Goal: Complete application form: Complete application form

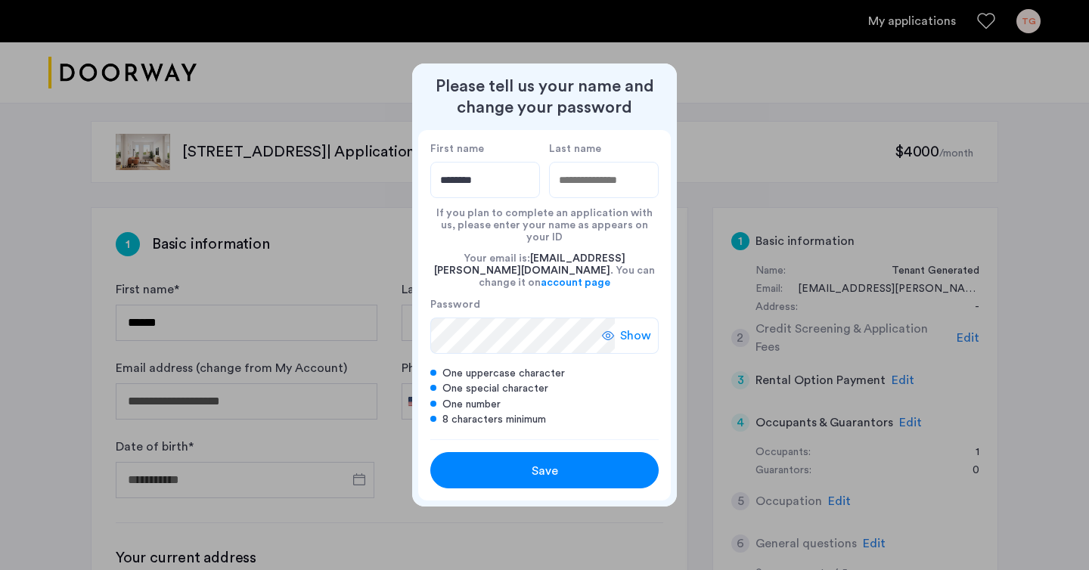
type input "********"
type input "*****"
click at [619, 324] on div "Show" at bounding box center [630, 336] width 57 height 36
click at [519, 452] on button "Save" at bounding box center [544, 470] width 228 height 36
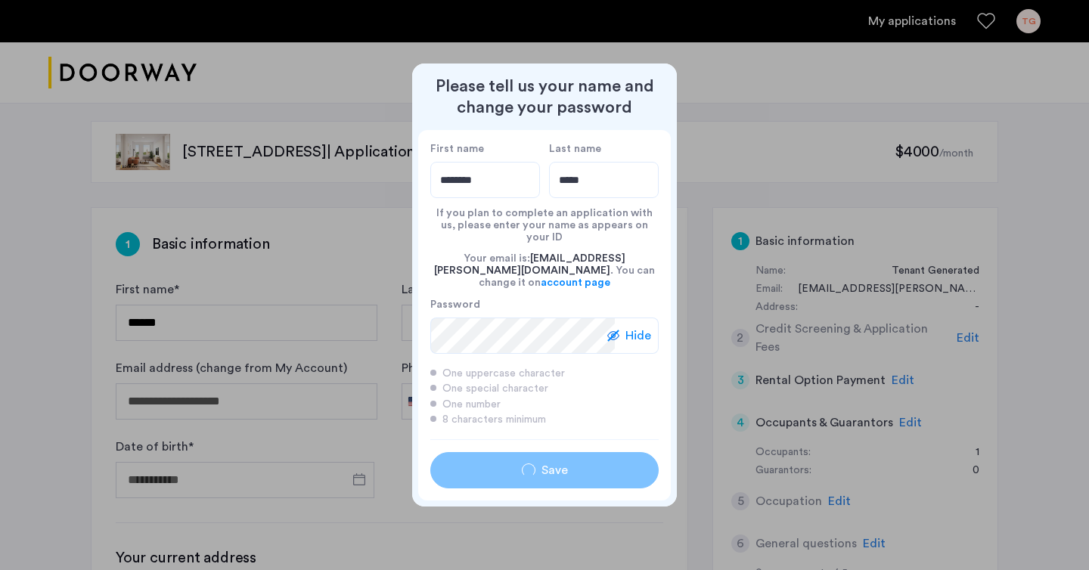
type input "********"
type input "*****"
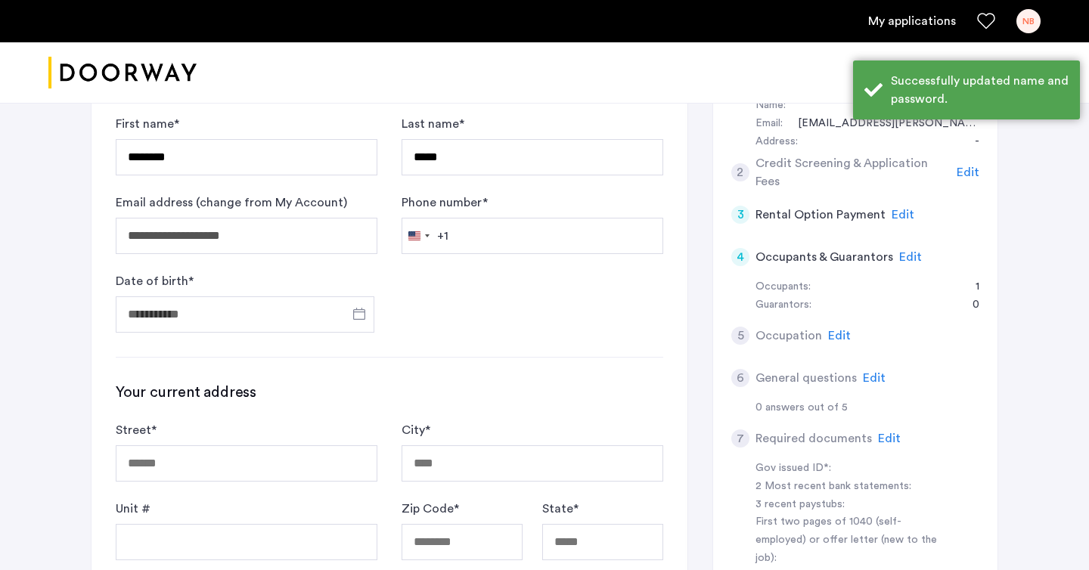
scroll to position [165, 0]
click at [358, 319] on span "Open calendar" at bounding box center [359, 314] width 36 height 36
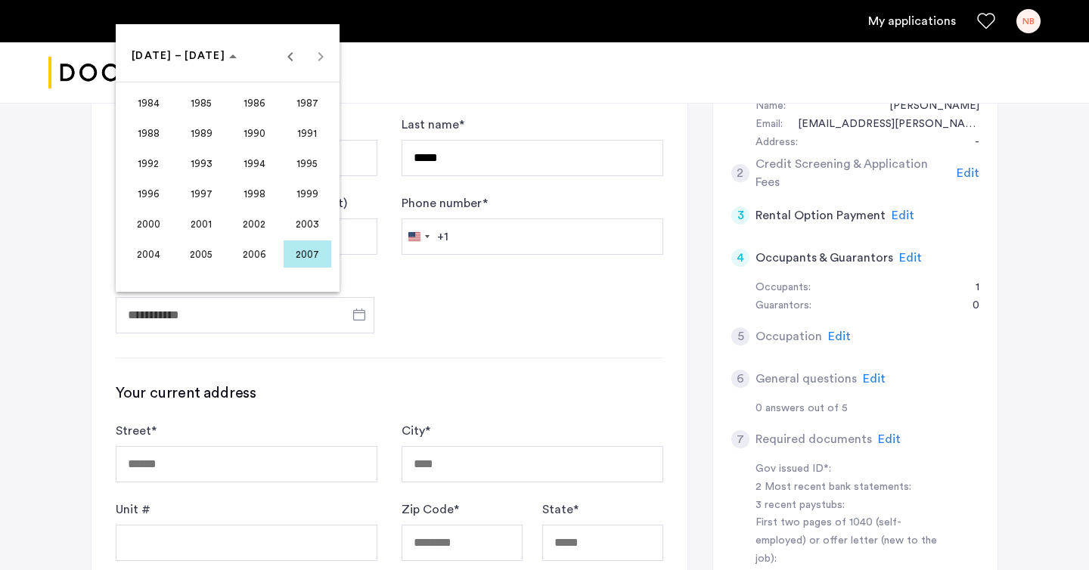
click at [305, 170] on span "1995" at bounding box center [308, 163] width 48 height 27
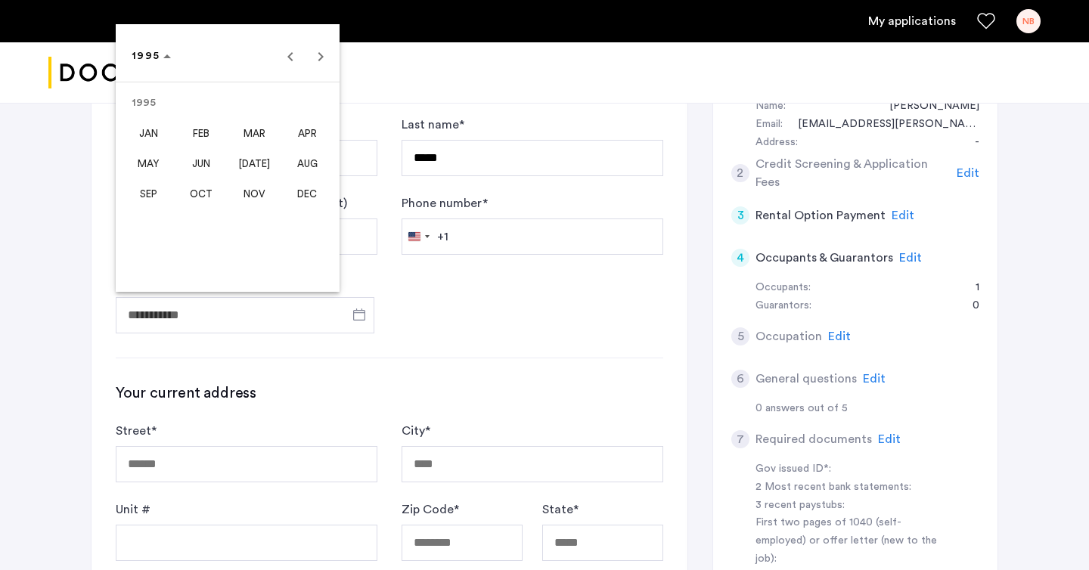
click at [150, 136] on span "JAN" at bounding box center [149, 132] width 48 height 27
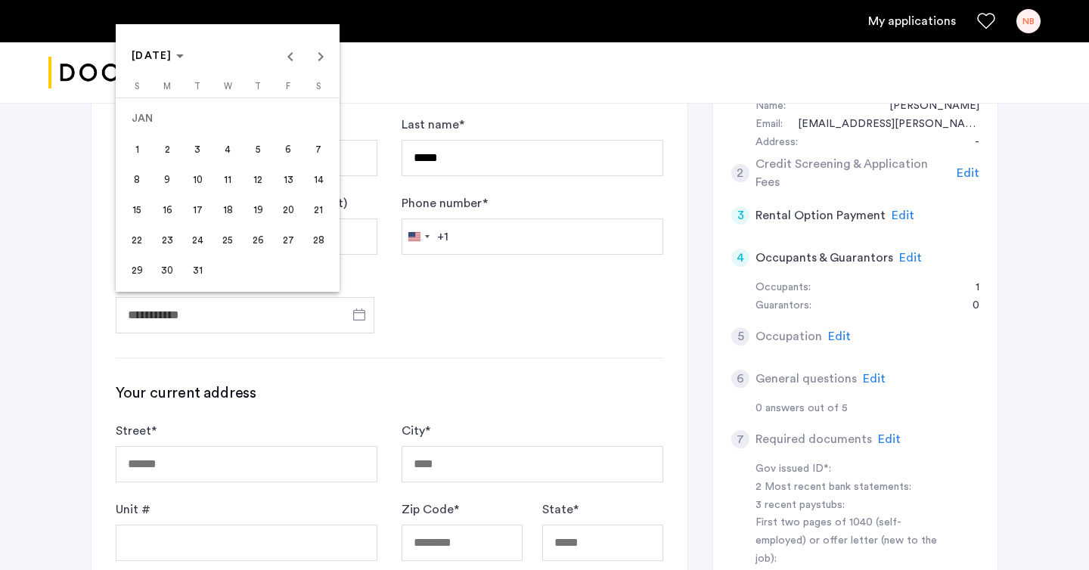
click at [321, 181] on span "14" at bounding box center [318, 179] width 27 height 27
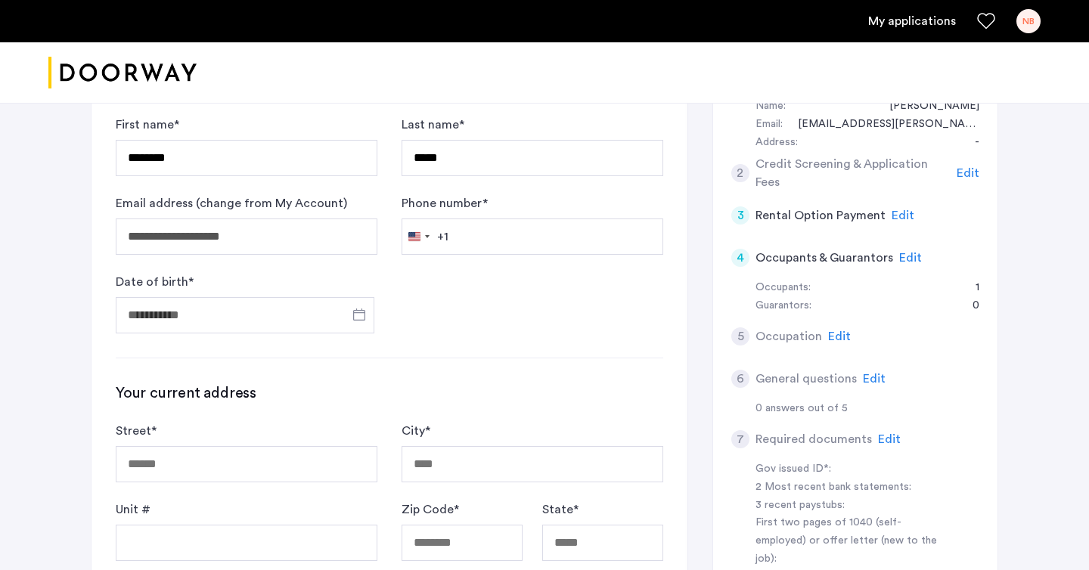
type input "**********"
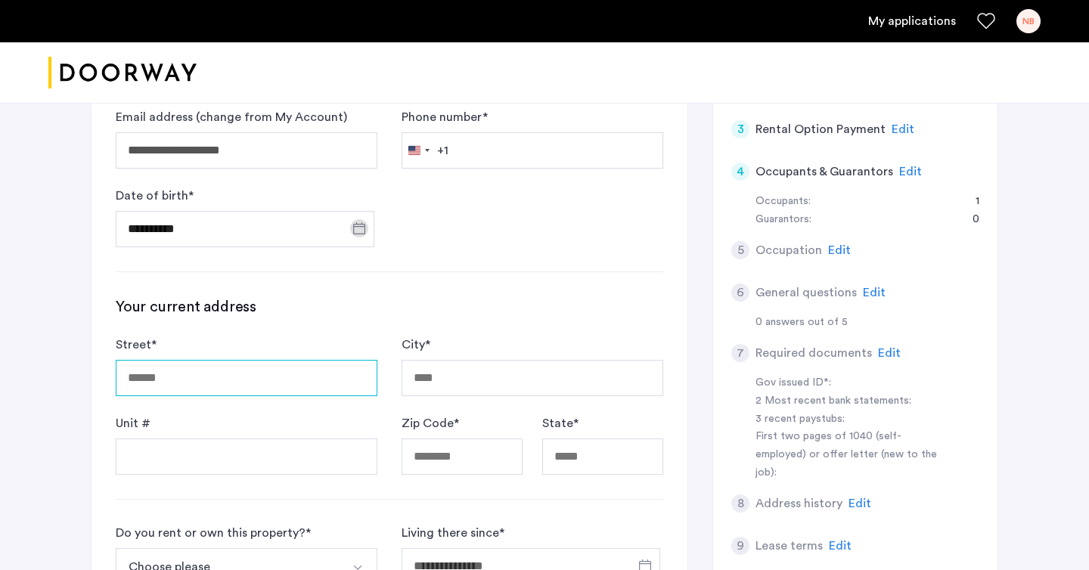
click at [228, 388] on input "Street *" at bounding box center [247, 378] width 262 height 36
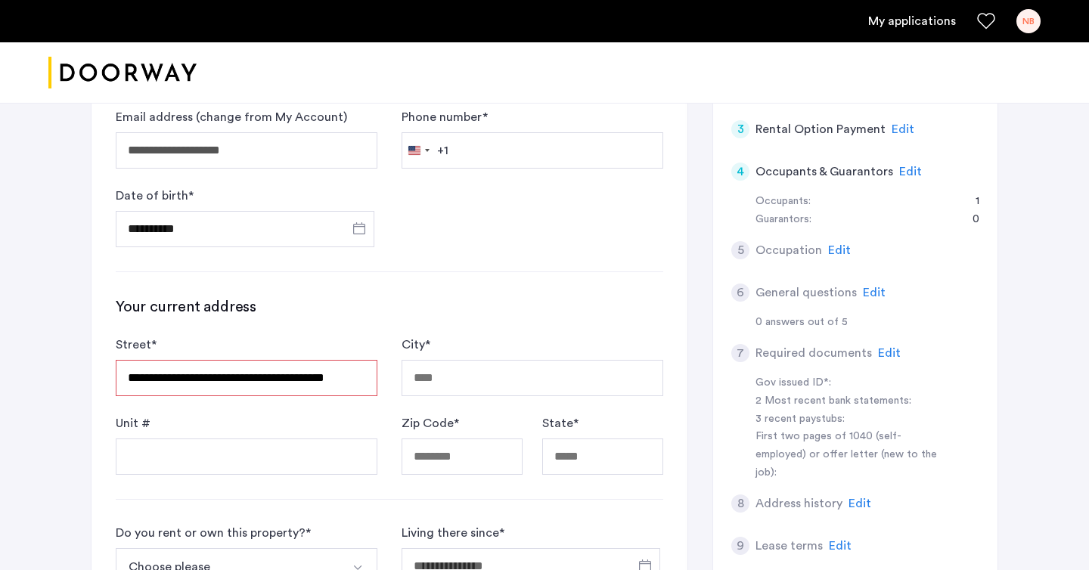
type input "**********"
type input "********"
type input "*****"
type input "**"
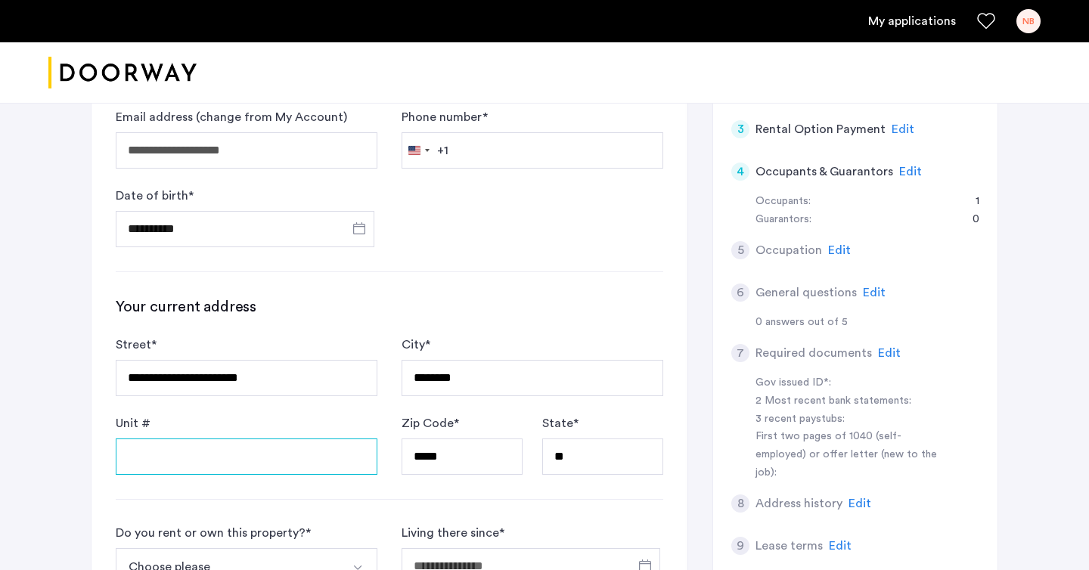
click at [174, 445] on input "Unit #" at bounding box center [247, 457] width 262 height 36
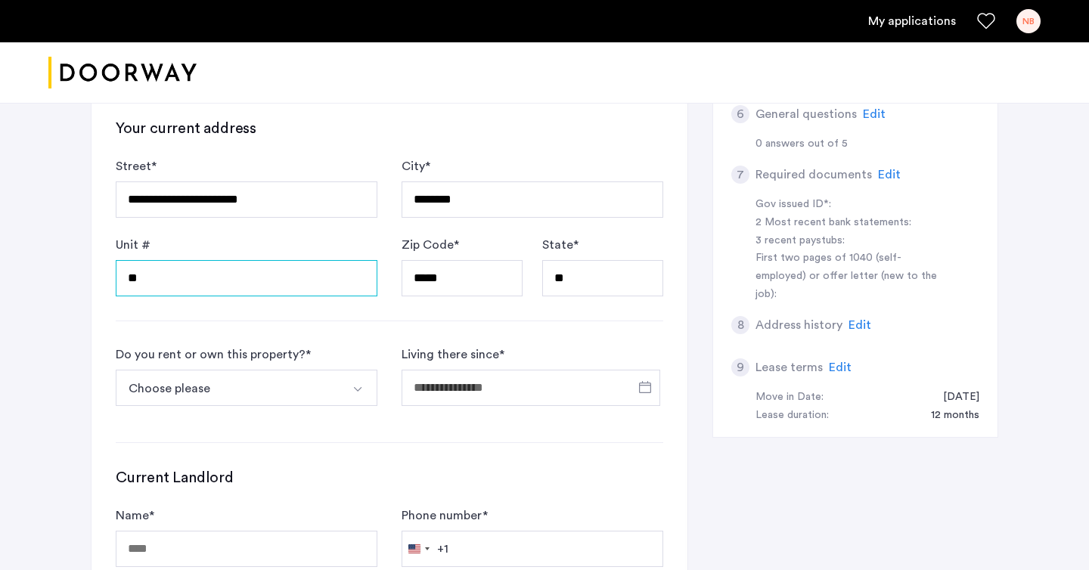
scroll to position [431, 0]
type input "**"
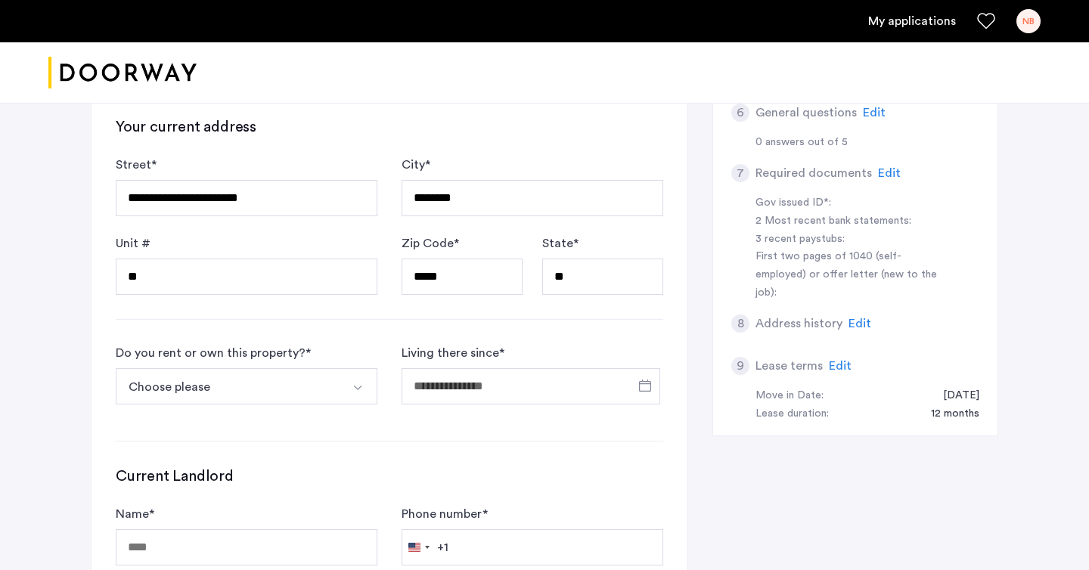
click at [237, 389] on button "Choose please" at bounding box center [229, 386] width 226 height 36
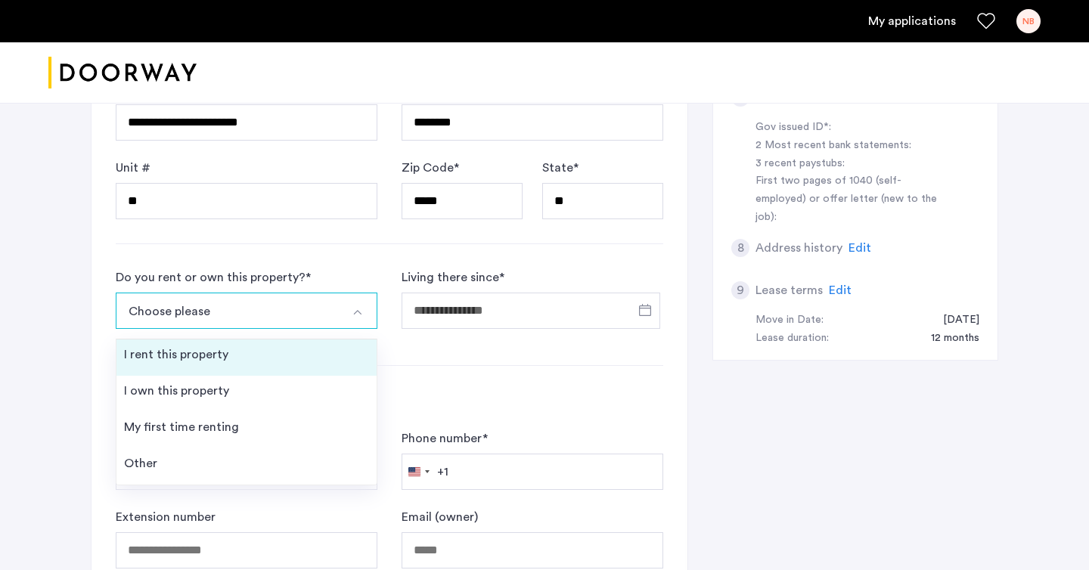
scroll to position [510, 0]
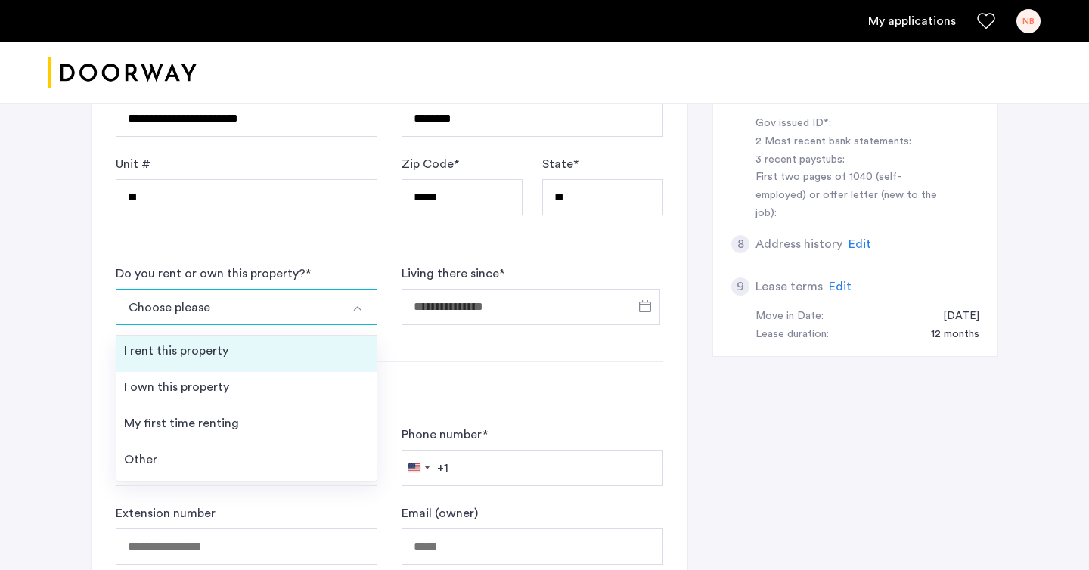
click at [238, 362] on li "I rent this property" at bounding box center [246, 354] width 260 height 36
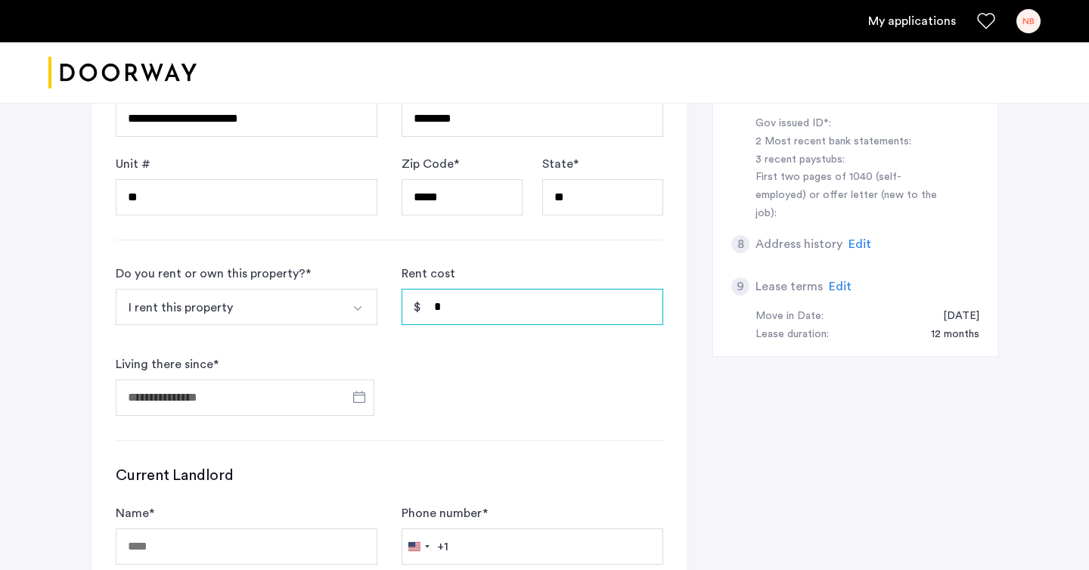
click at [478, 314] on input "*" at bounding box center [532, 307] width 262 height 36
type input "*"
type input "*****"
click at [358, 399] on span "Open calendar" at bounding box center [359, 397] width 36 height 36
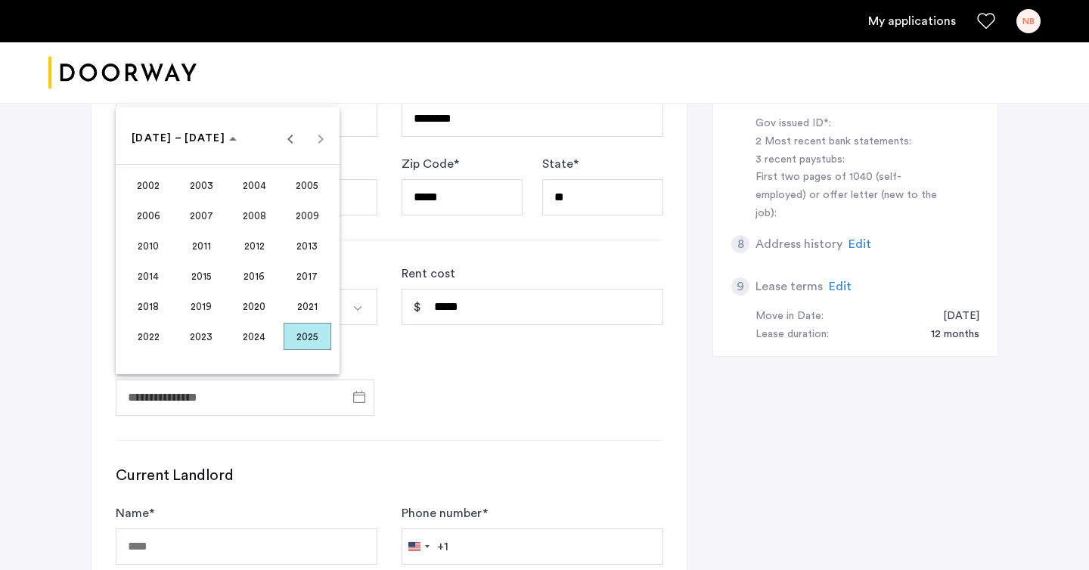
click at [256, 335] on span "2024" at bounding box center [255, 336] width 48 height 27
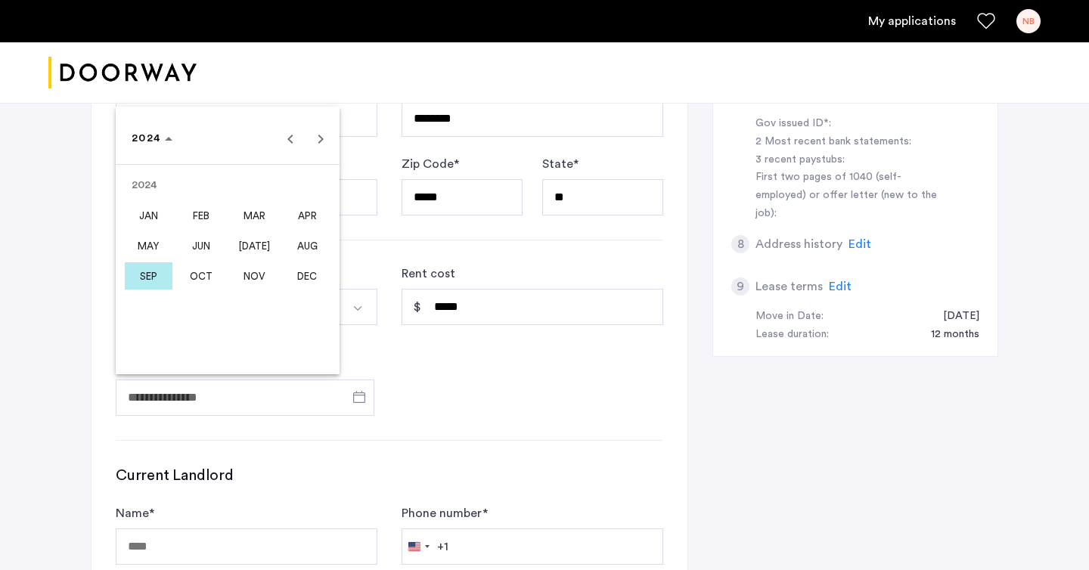
click at [204, 278] on span "OCT" at bounding box center [202, 275] width 48 height 27
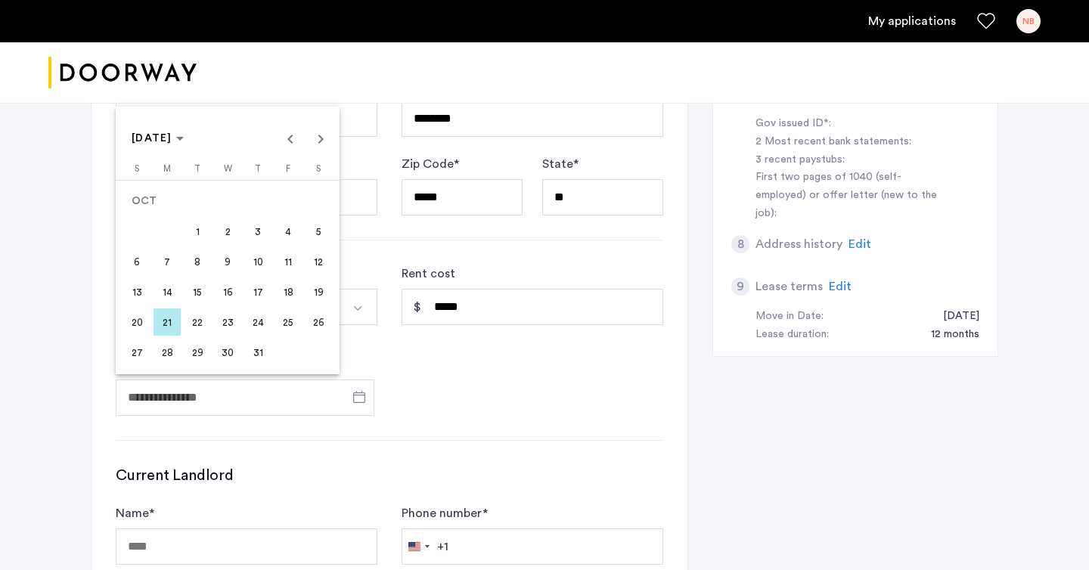
click at [194, 241] on span "1" at bounding box center [197, 231] width 27 height 27
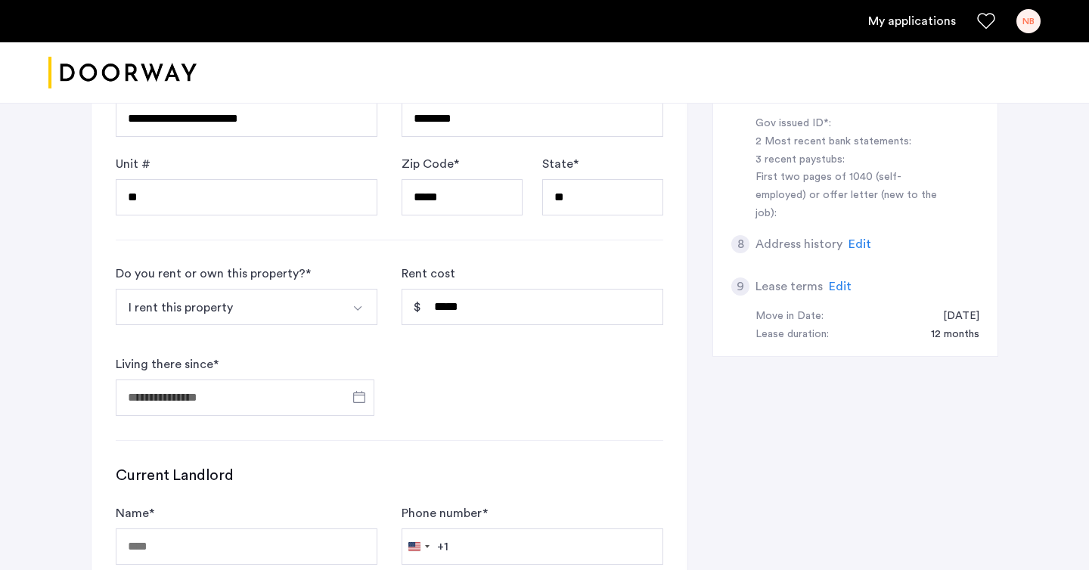
type input "**********"
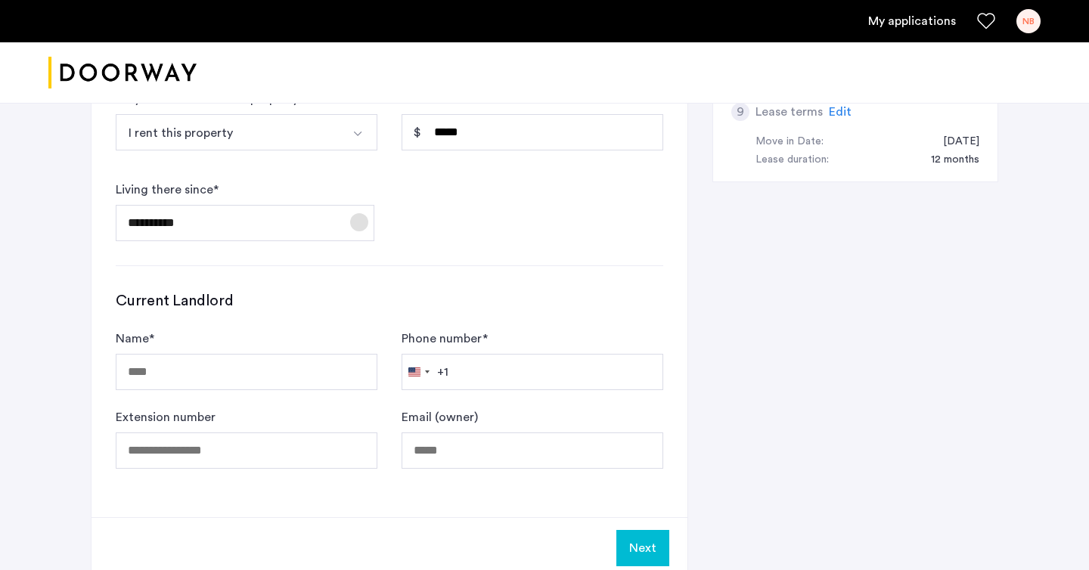
scroll to position [686, 0]
click at [241, 358] on input "Name *" at bounding box center [247, 371] width 262 height 36
paste input "**********"
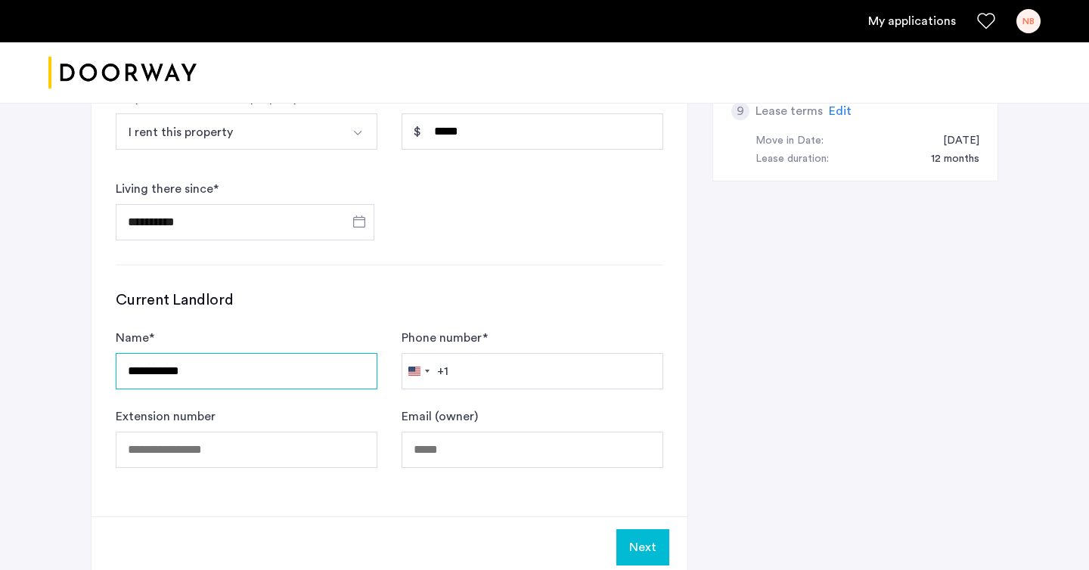
type input "**********"
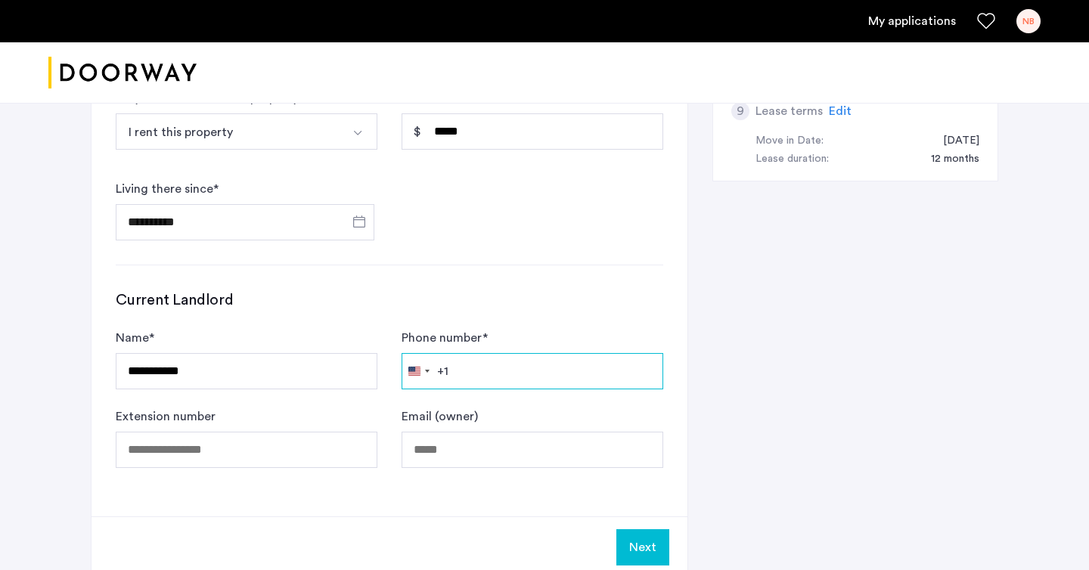
click at [535, 367] on input "Phone number *" at bounding box center [532, 371] width 262 height 36
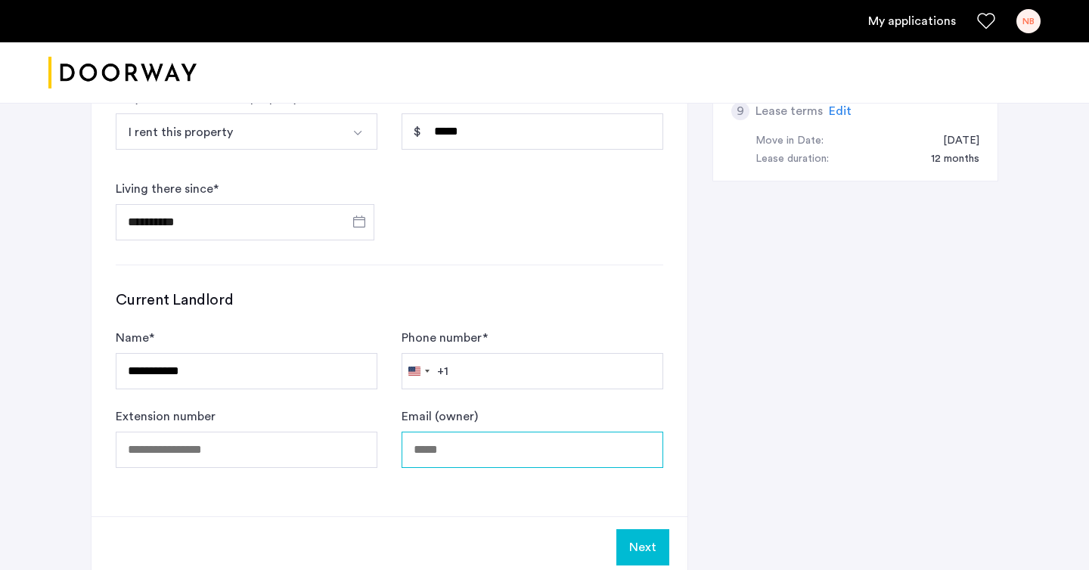
click at [448, 449] on input "Email (owner)" at bounding box center [532, 450] width 262 height 36
paste input "**********"
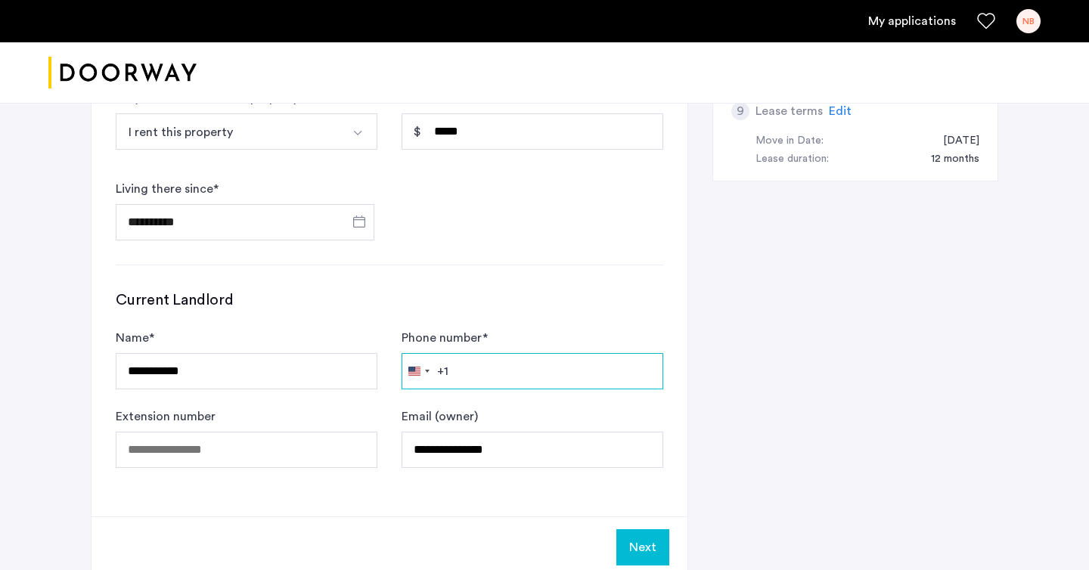
click at [478, 358] on input "Phone number *" at bounding box center [532, 371] width 262 height 36
click at [526, 459] on input "**********" at bounding box center [532, 450] width 262 height 36
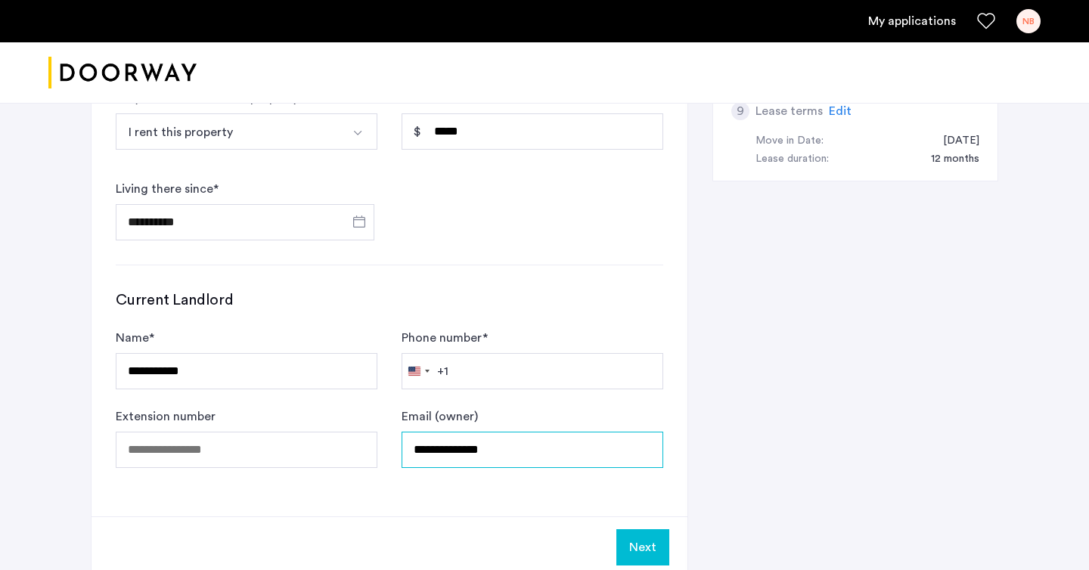
type input "**********"
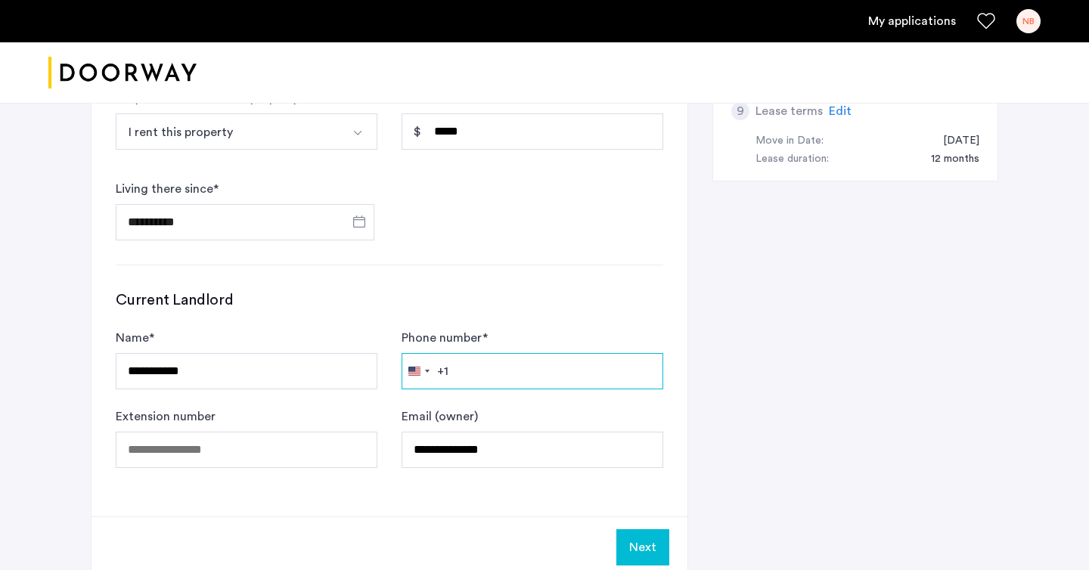
click at [460, 369] on input "Phone number *" at bounding box center [532, 371] width 262 height 36
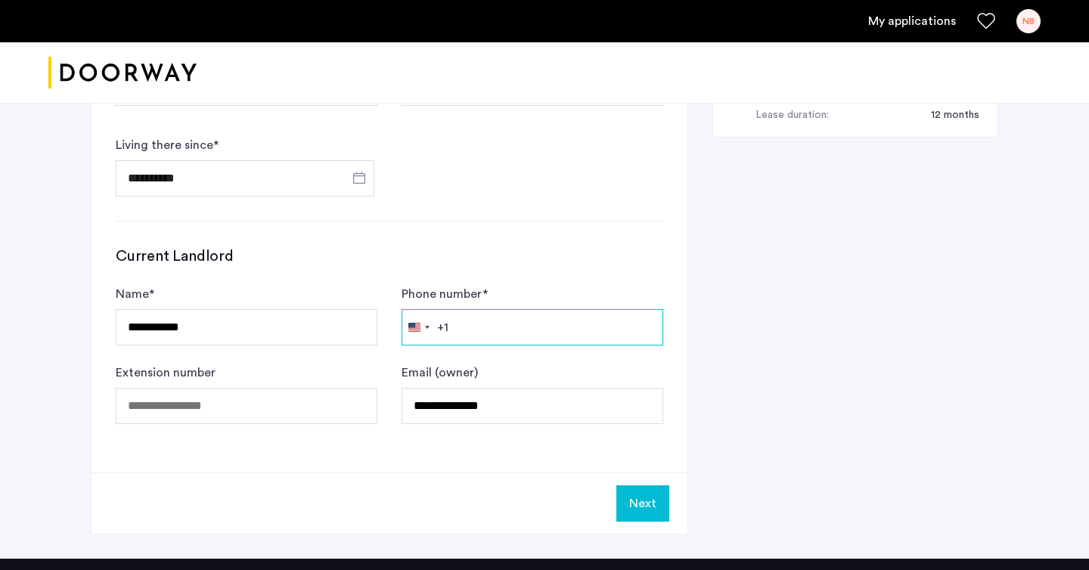
scroll to position [696, 0]
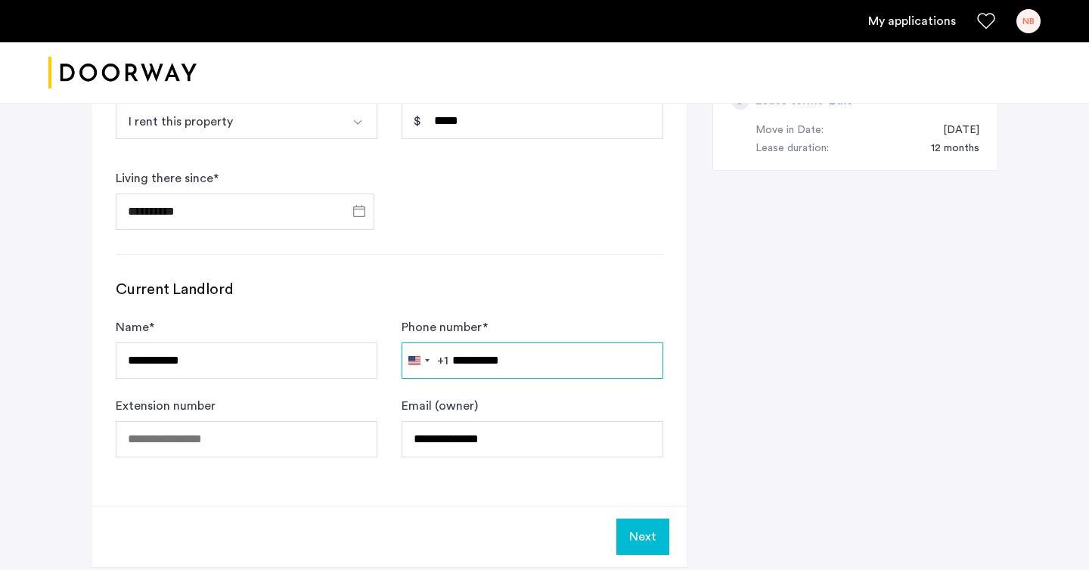
type input "**********"
click at [801, 385] on div "**********" at bounding box center [544, 51] width 907 height 1081
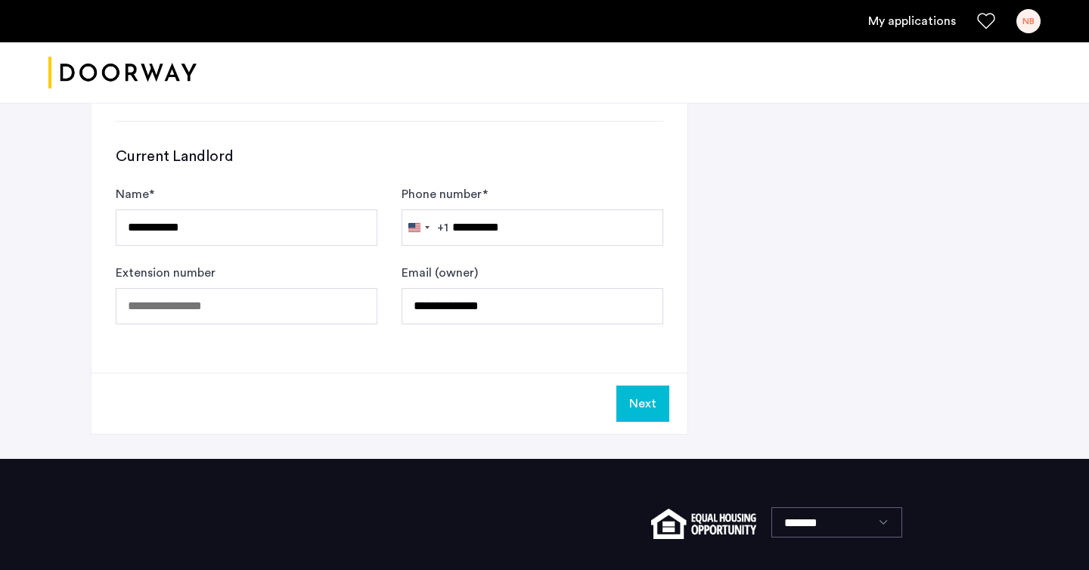
click at [653, 407] on button "Next" at bounding box center [642, 404] width 53 height 36
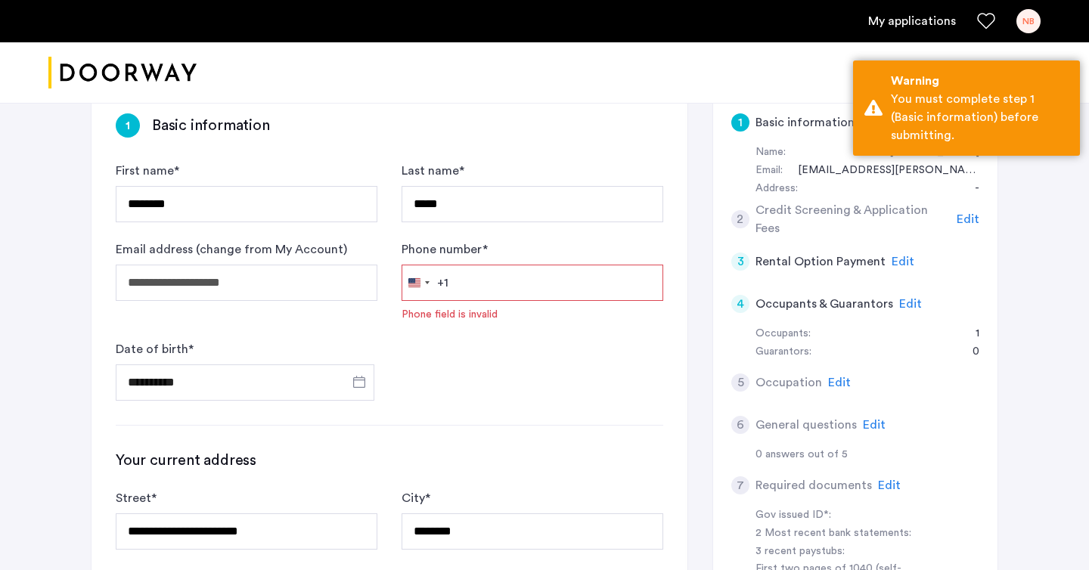
scroll to position [111, 0]
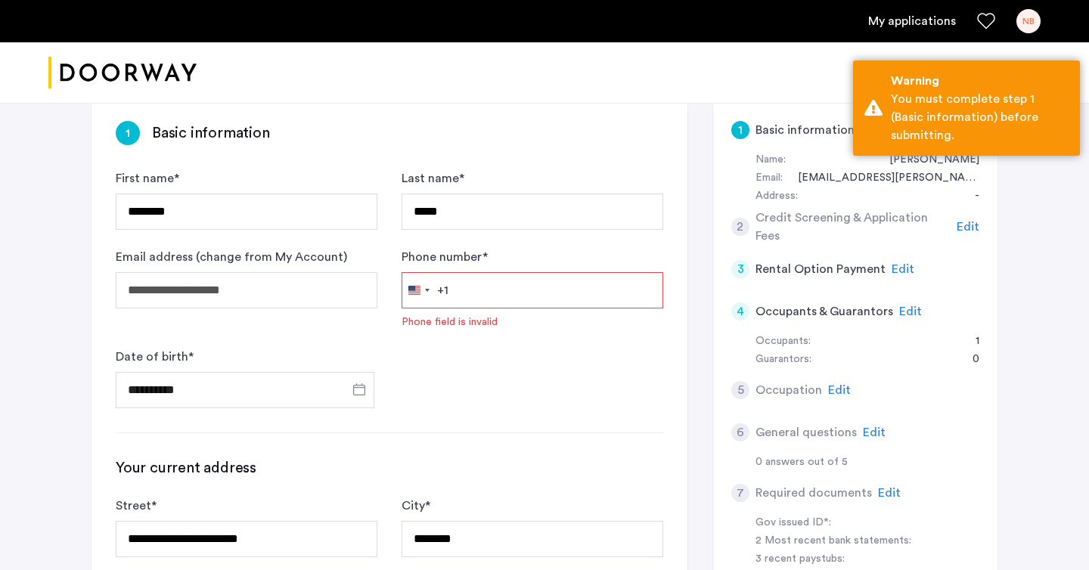
click at [523, 289] on input "Phone number *" at bounding box center [532, 290] width 262 height 36
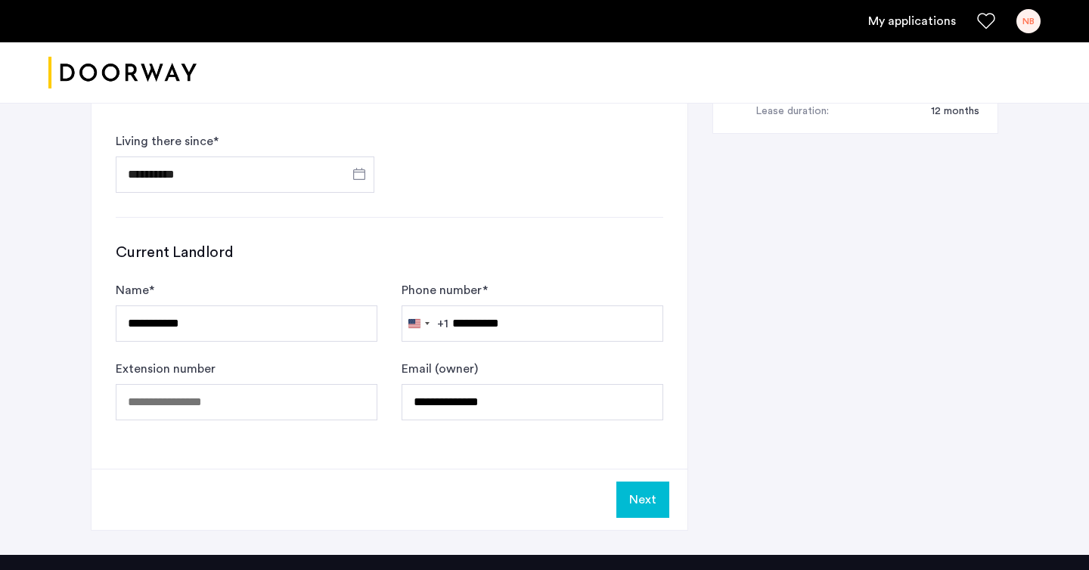
scroll to position [773, 0]
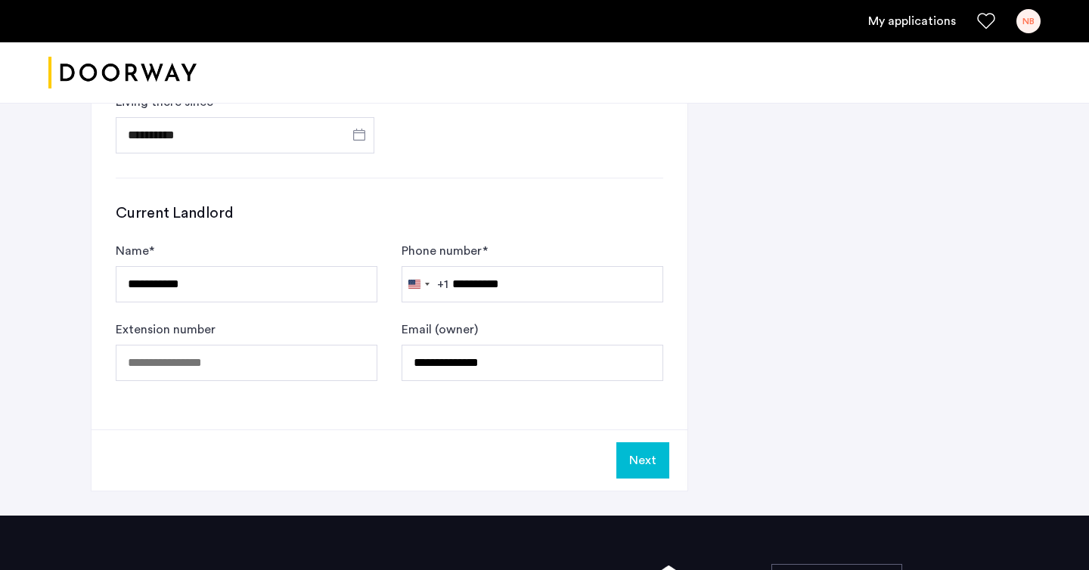
type input "**********"
click at [634, 458] on button "Next" at bounding box center [642, 460] width 53 height 36
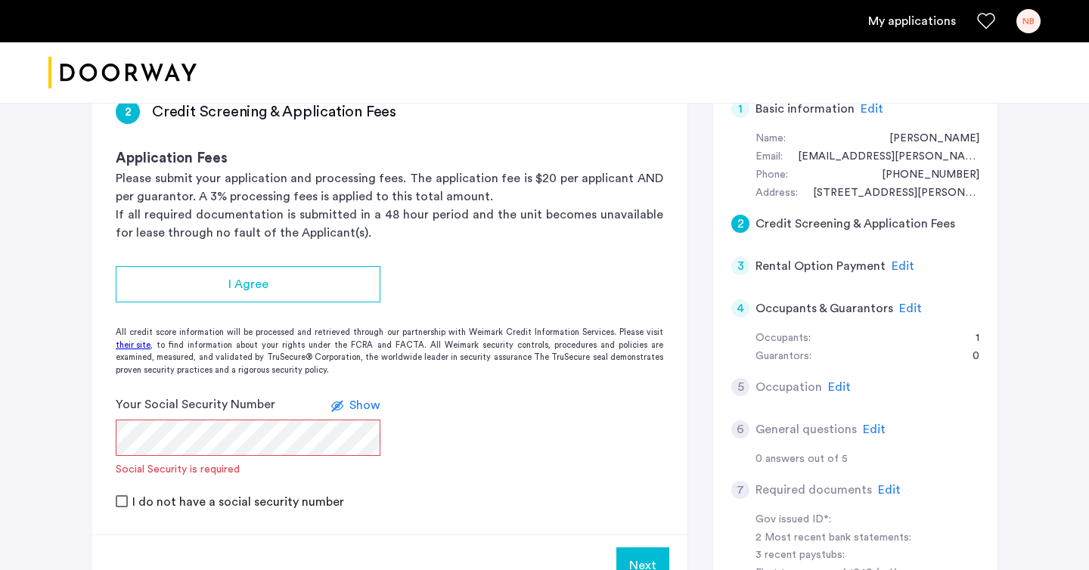
scroll to position [133, 0]
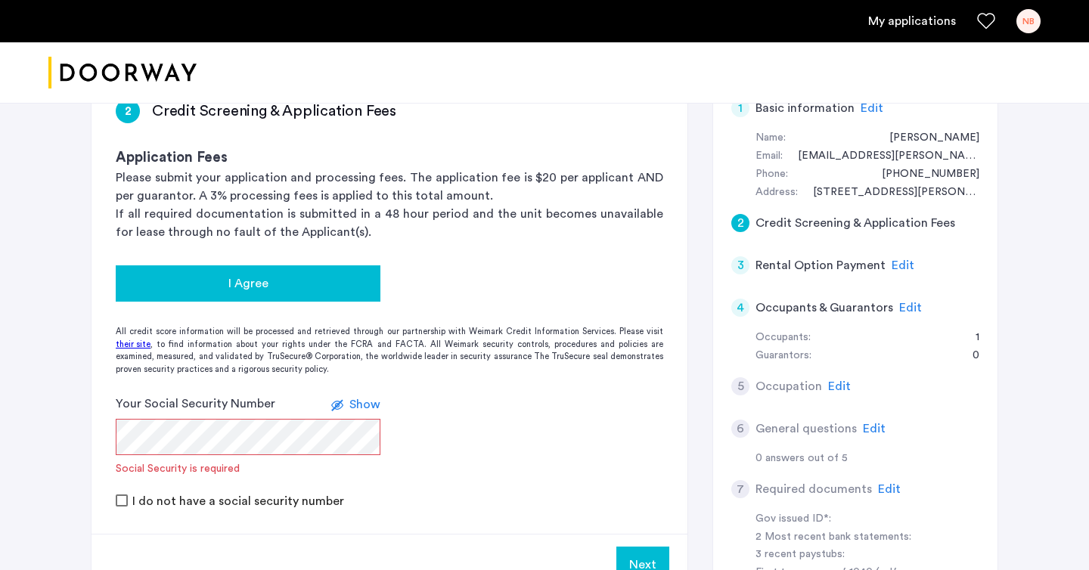
click at [298, 284] on div "I Agree" at bounding box center [248, 283] width 240 height 18
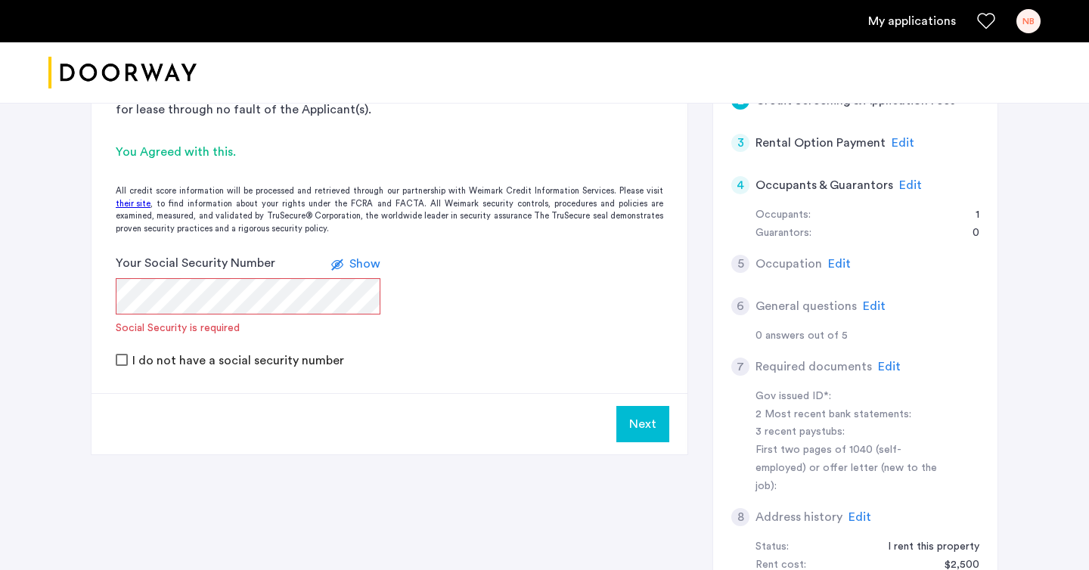
scroll to position [256, 0]
click at [358, 268] on span "Show" at bounding box center [364, 263] width 31 height 12
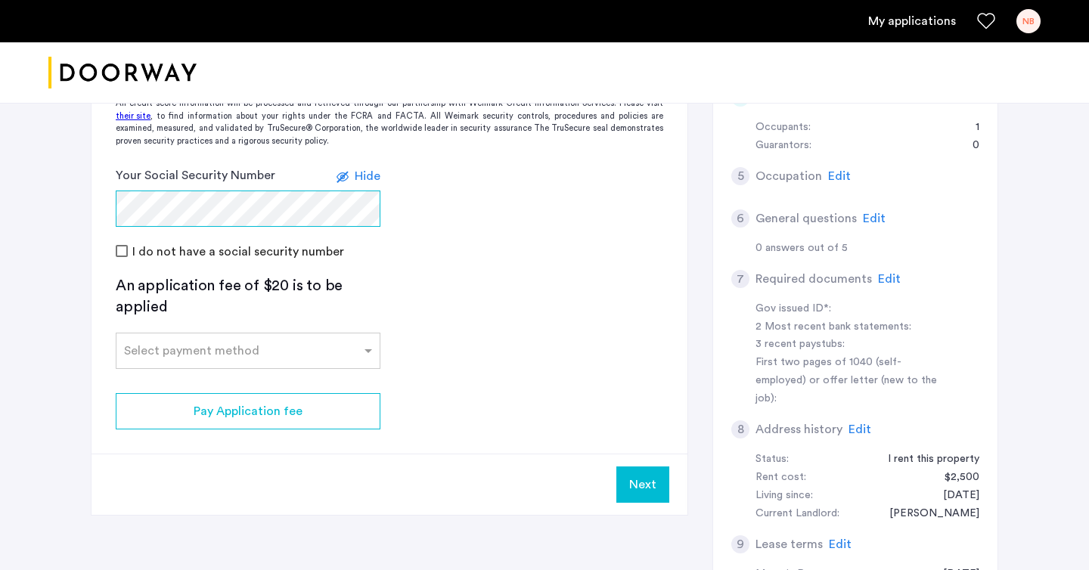
scroll to position [358, 0]
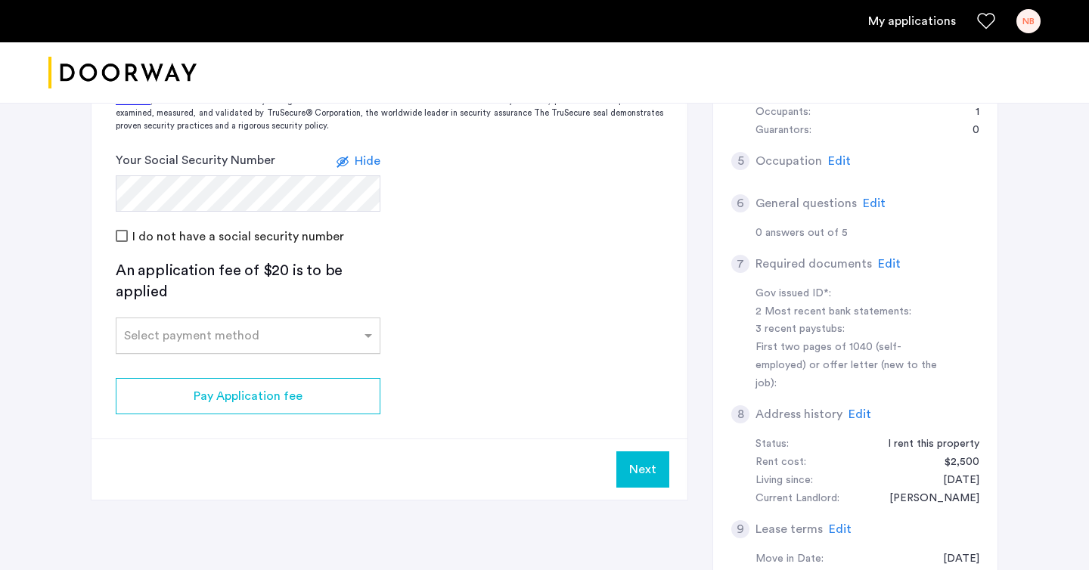
click at [330, 336] on input "text" at bounding box center [233, 332] width 218 height 11
click at [277, 365] on div "Credit Card" at bounding box center [247, 369] width 263 height 30
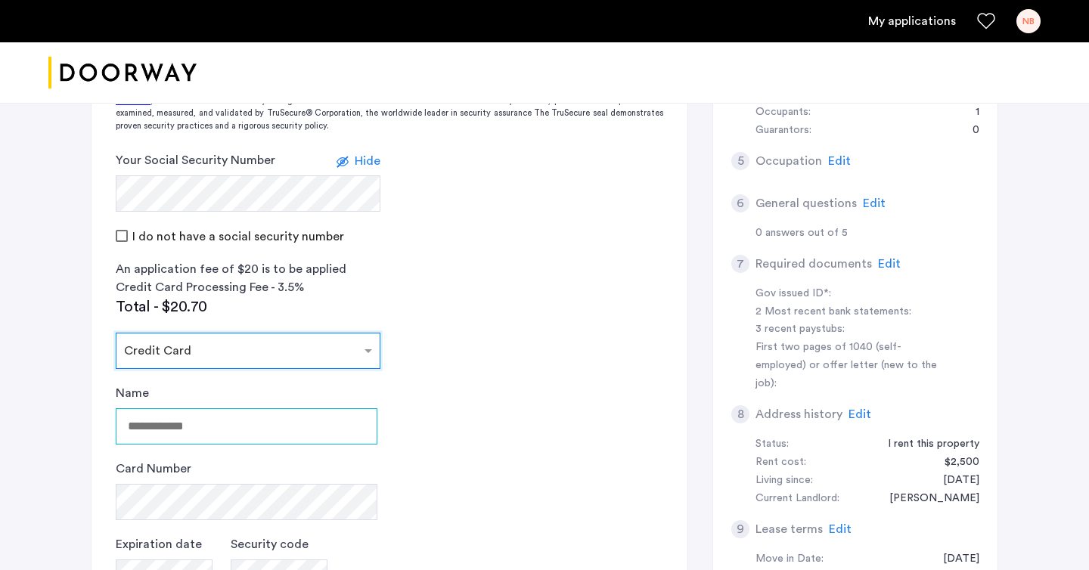
click at [223, 425] on input "Name" at bounding box center [247, 426] width 262 height 36
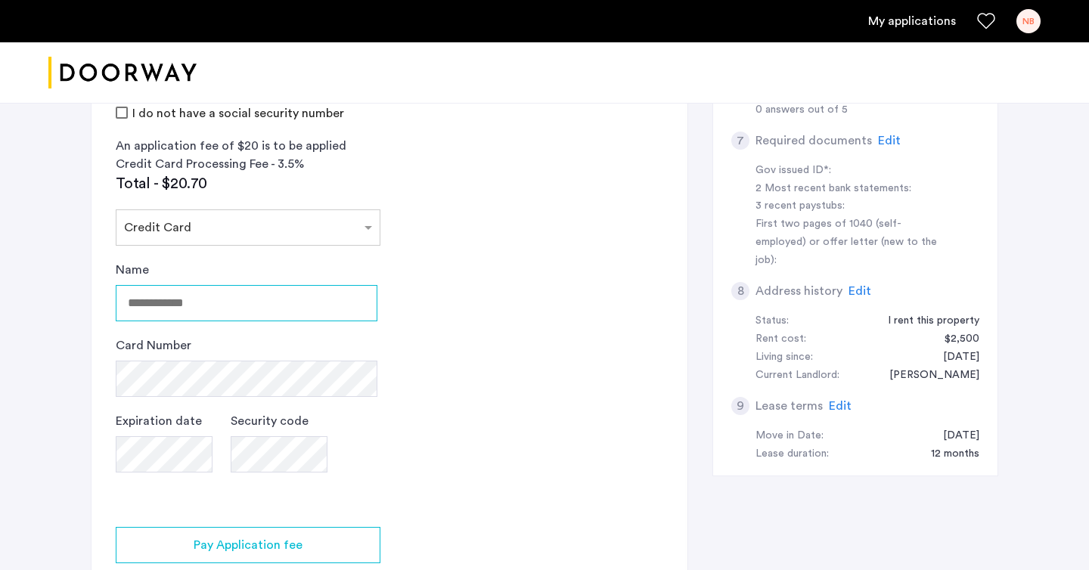
scroll to position [483, 0]
type input "**********"
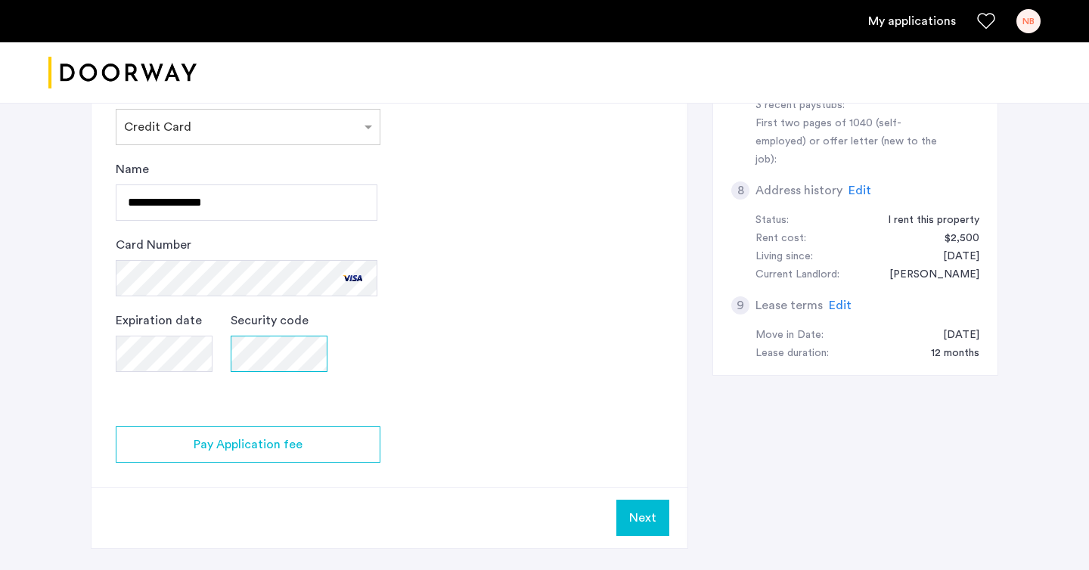
scroll to position [599, 0]
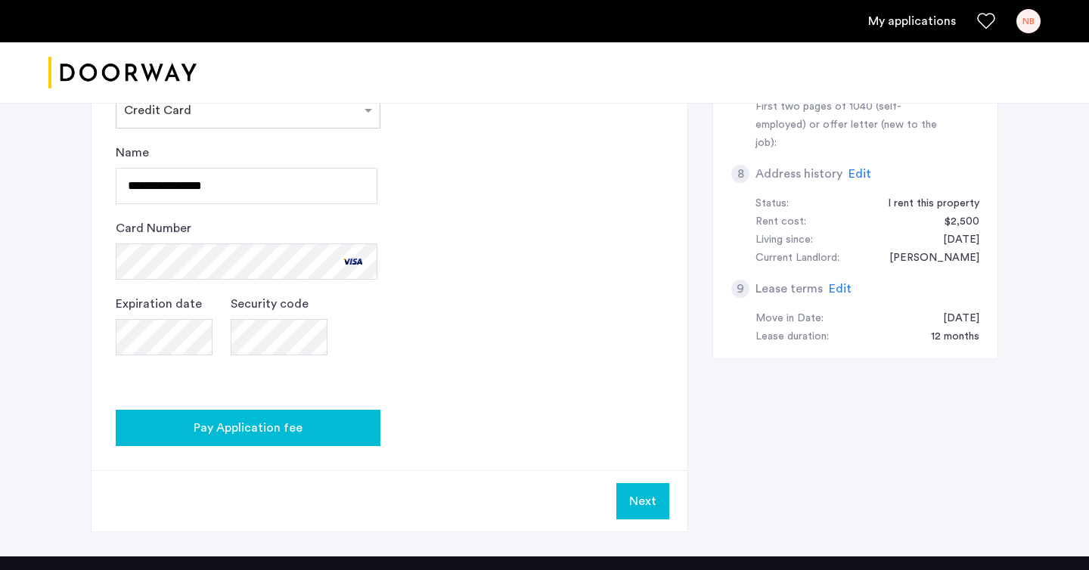
click at [282, 436] on span "Pay Application fee" at bounding box center [248, 428] width 109 height 18
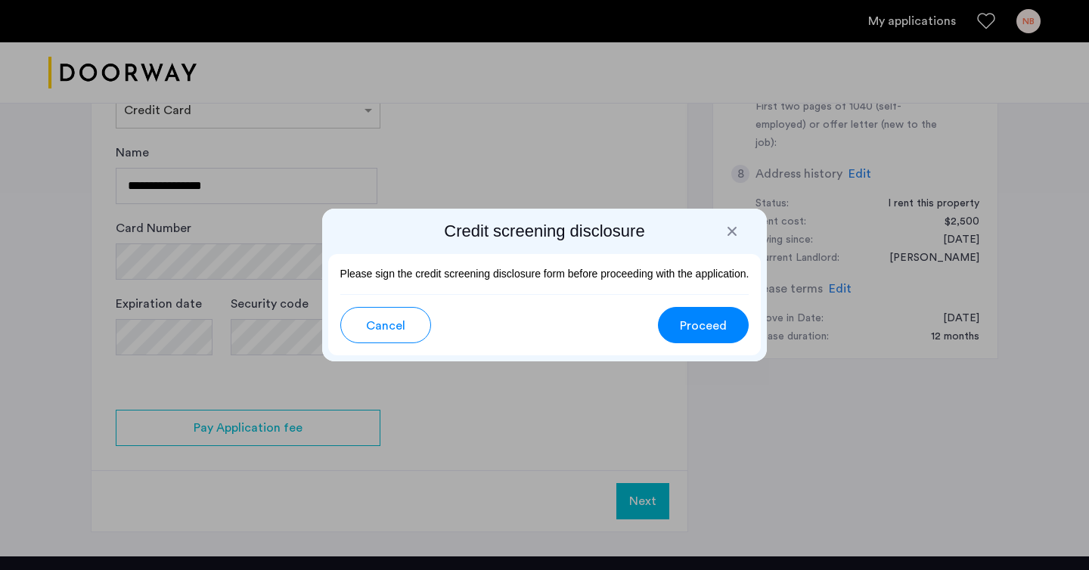
click at [722, 331] on span "Proceed" at bounding box center [703, 326] width 47 height 18
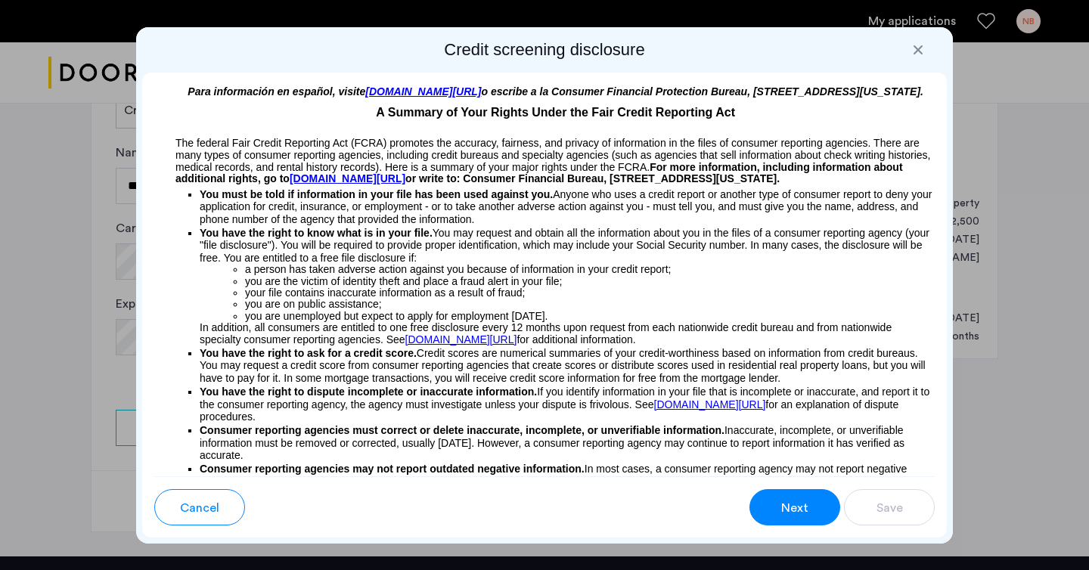
click at [783, 507] on span "Next" at bounding box center [794, 508] width 27 height 18
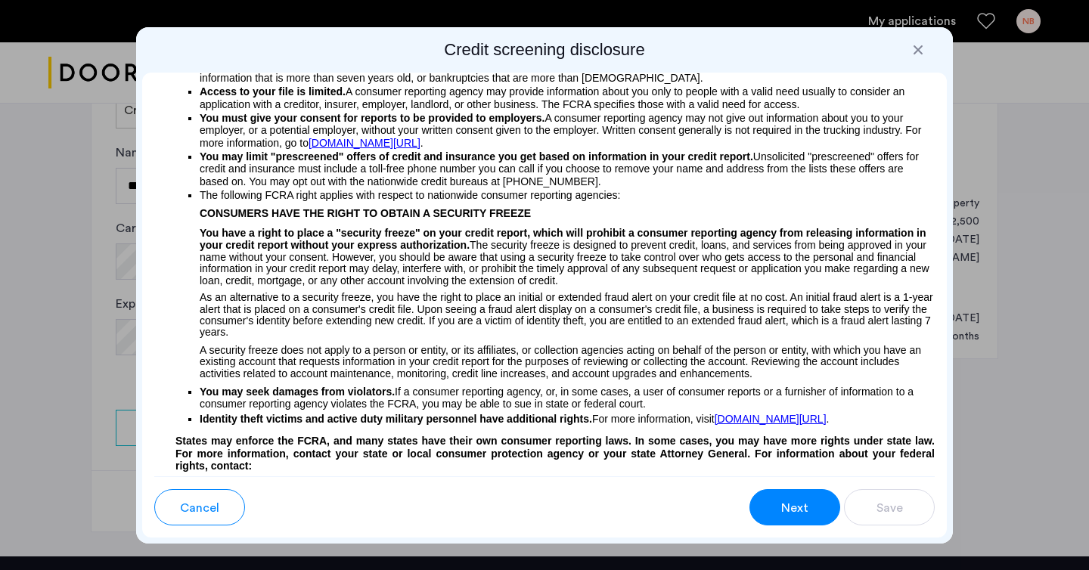
click at [783, 507] on span "Next" at bounding box center [794, 508] width 27 height 18
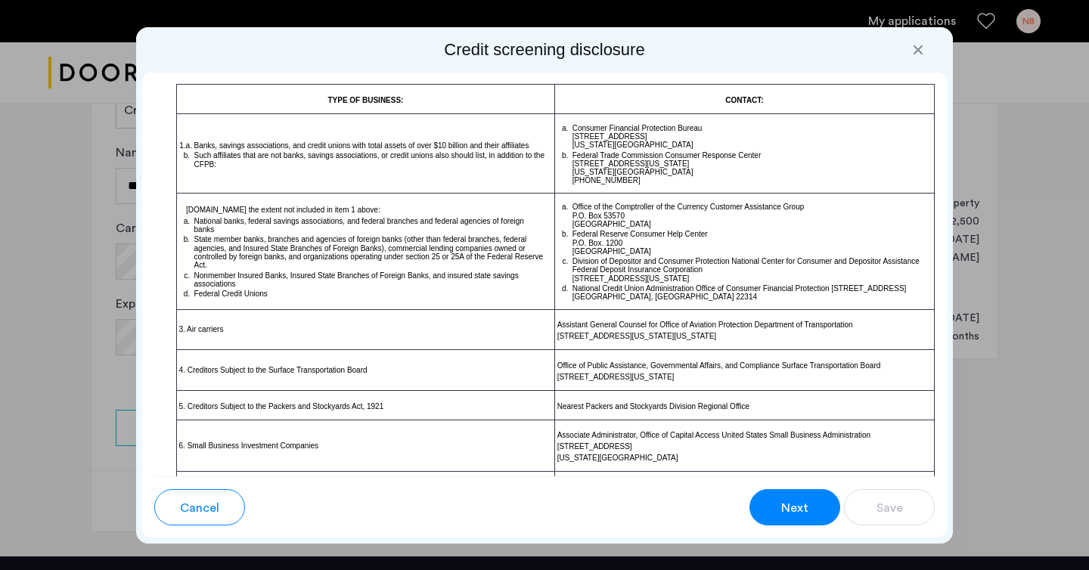
click at [783, 507] on span "Next" at bounding box center [794, 508] width 27 height 18
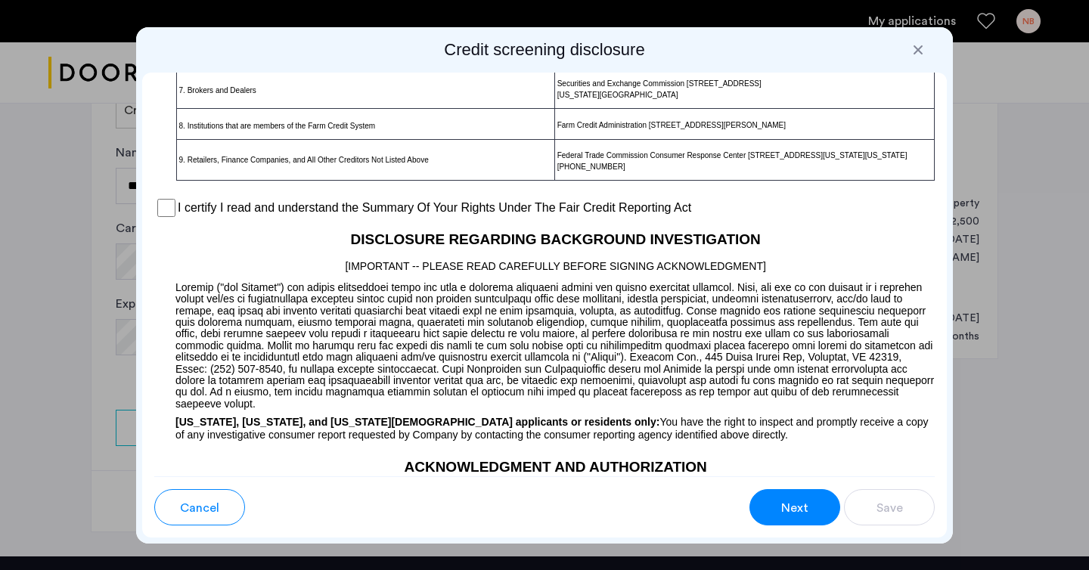
click at [783, 507] on span "Next" at bounding box center [794, 508] width 27 height 18
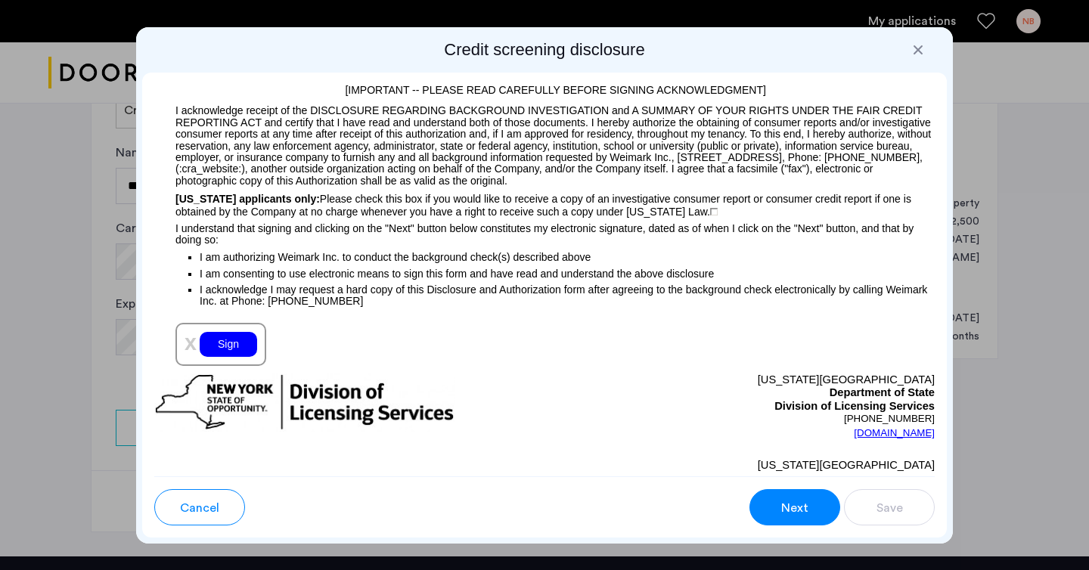
click at [783, 507] on span "Next" at bounding box center [794, 508] width 27 height 18
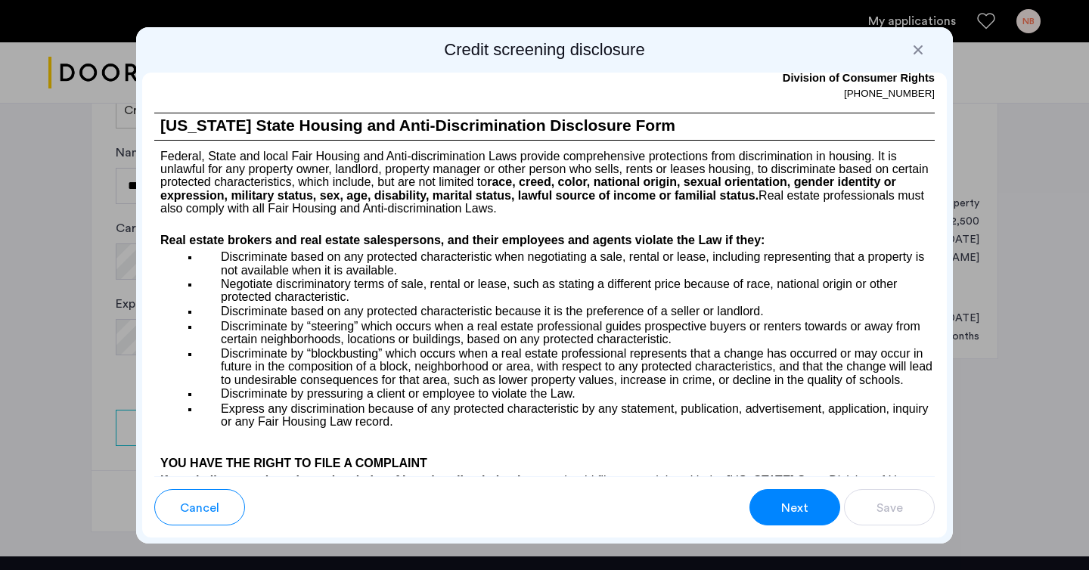
click at [783, 507] on span "Next" at bounding box center [794, 508] width 27 height 18
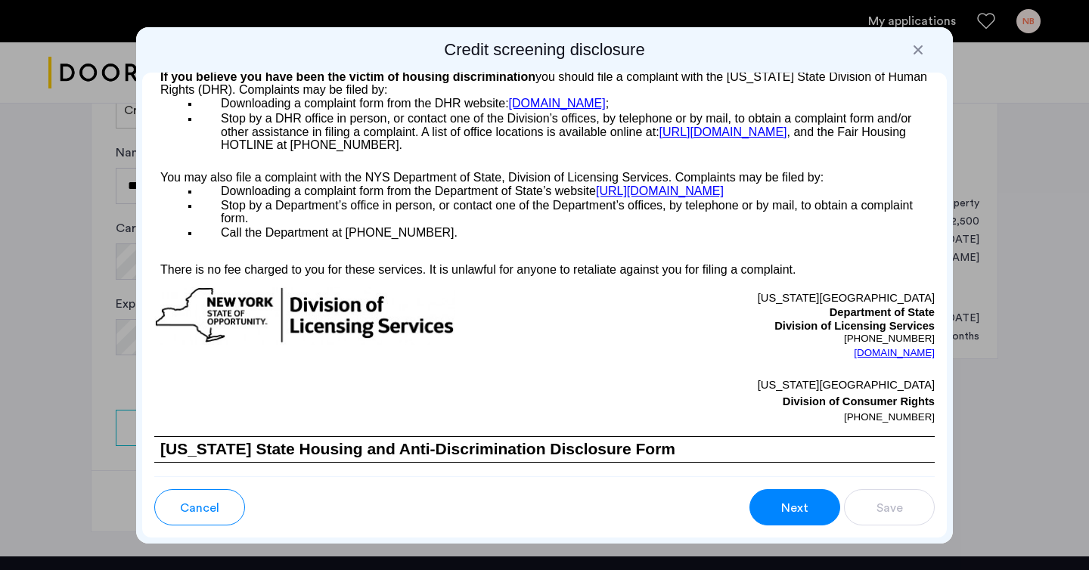
click at [783, 507] on span "Next" at bounding box center [794, 508] width 27 height 18
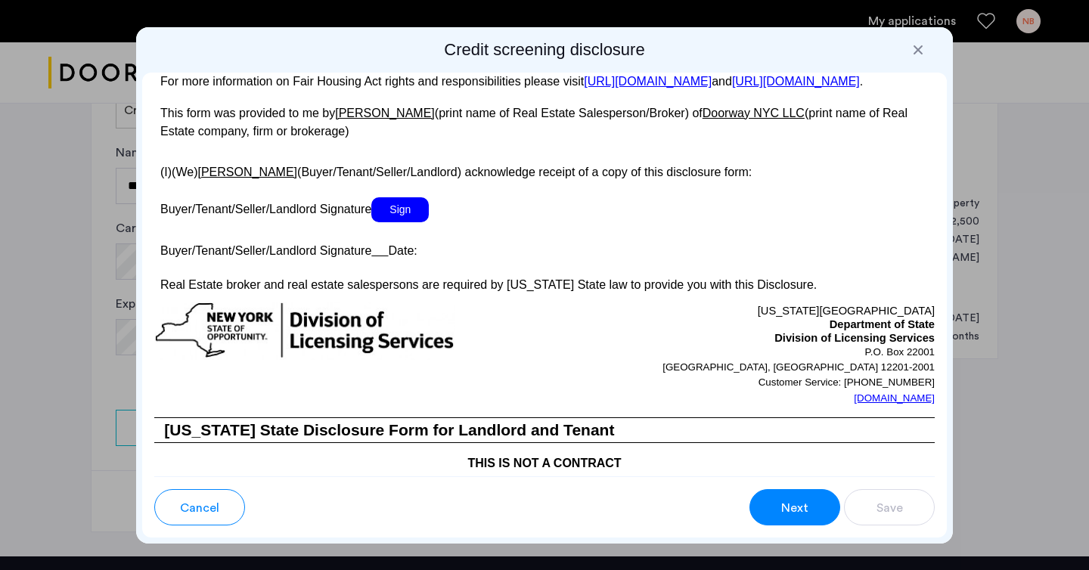
click at [783, 507] on span "Next" at bounding box center [794, 508] width 27 height 18
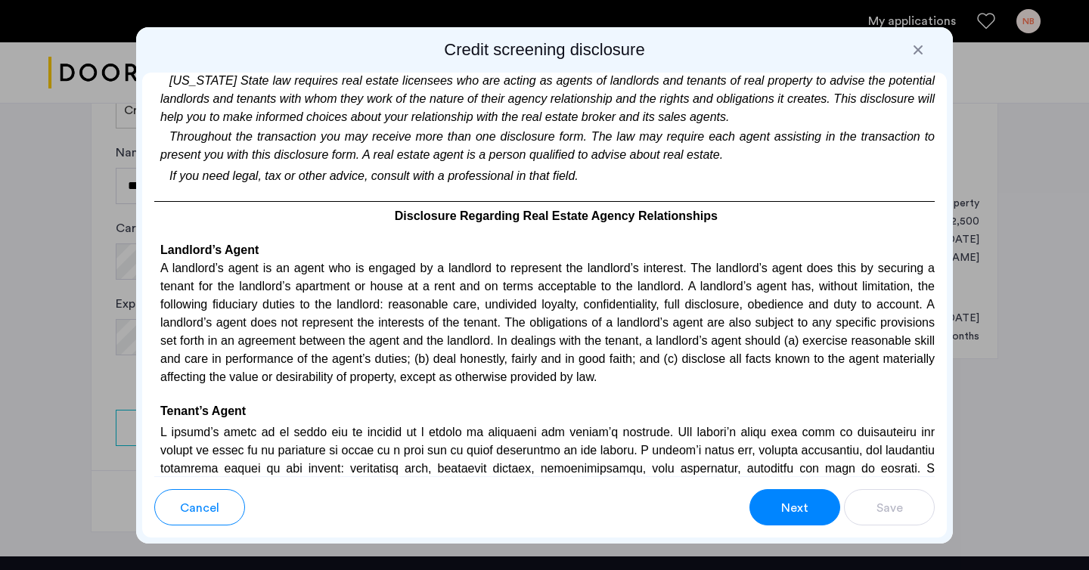
click at [783, 507] on span "Next" at bounding box center [794, 508] width 27 height 18
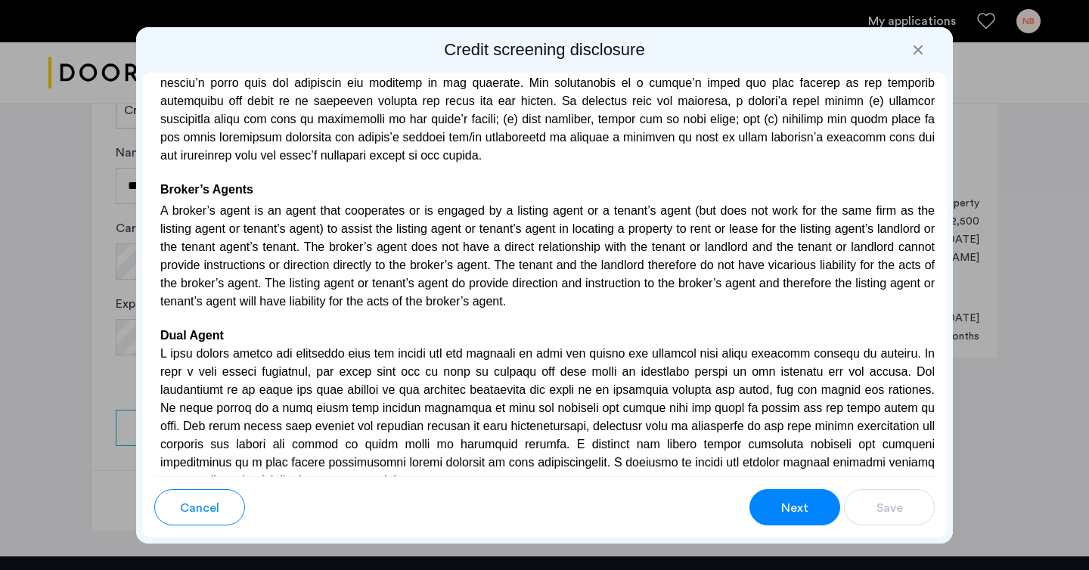
click at [783, 507] on span "Next" at bounding box center [794, 508] width 27 height 18
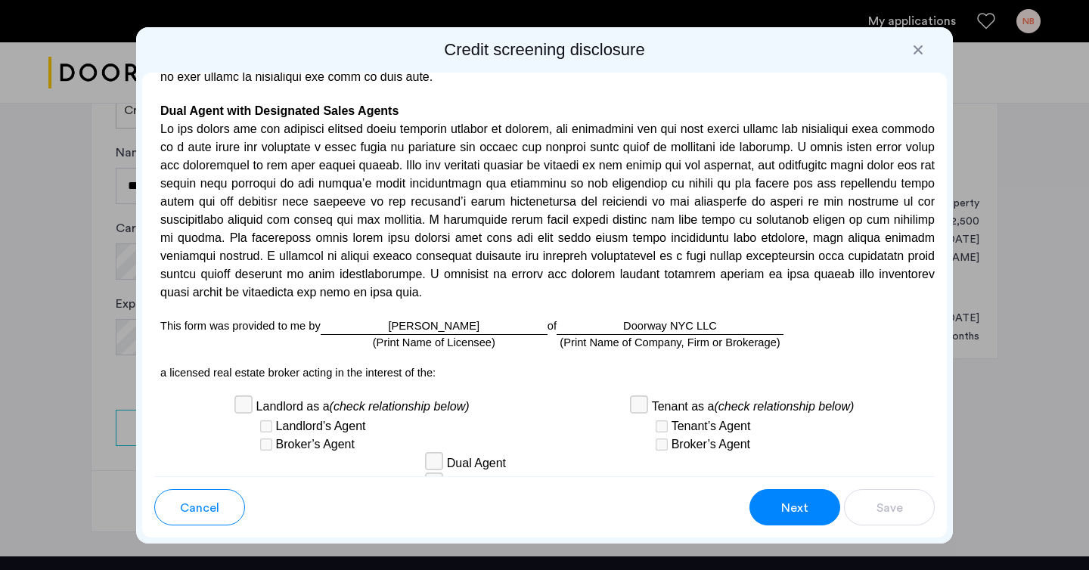
click at [783, 507] on span "Next" at bounding box center [794, 508] width 27 height 18
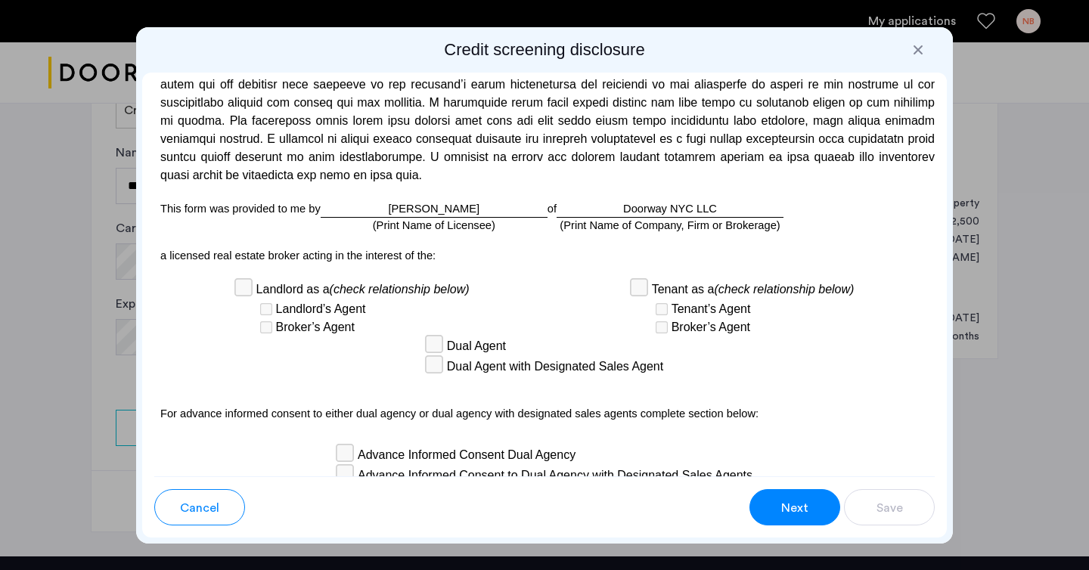
scroll to position [4143, 0]
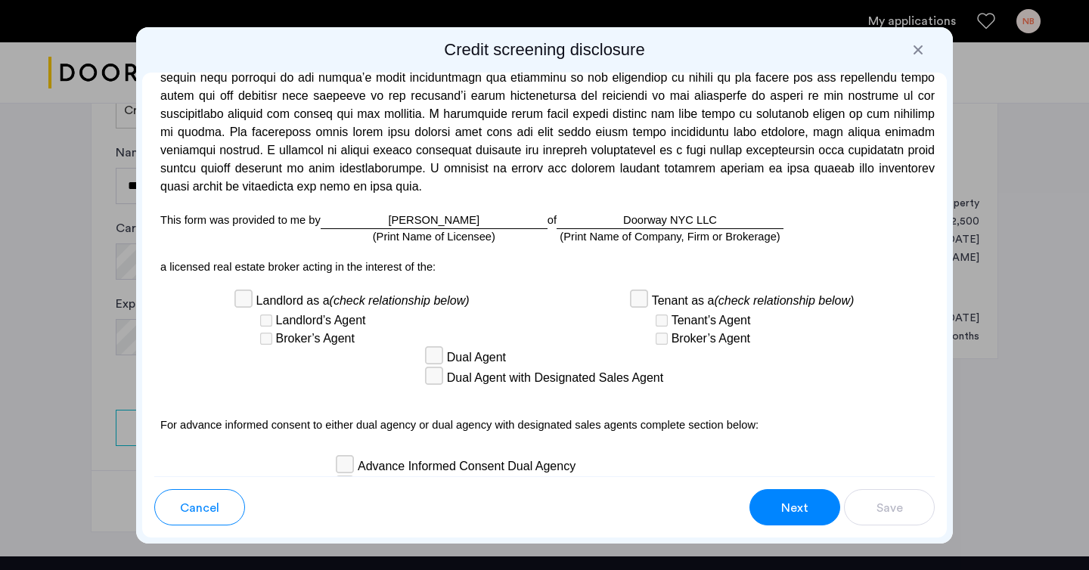
click at [433, 212] on div "Asaf Advocat (Print Name of Licensee)" at bounding box center [434, 220] width 227 height 17
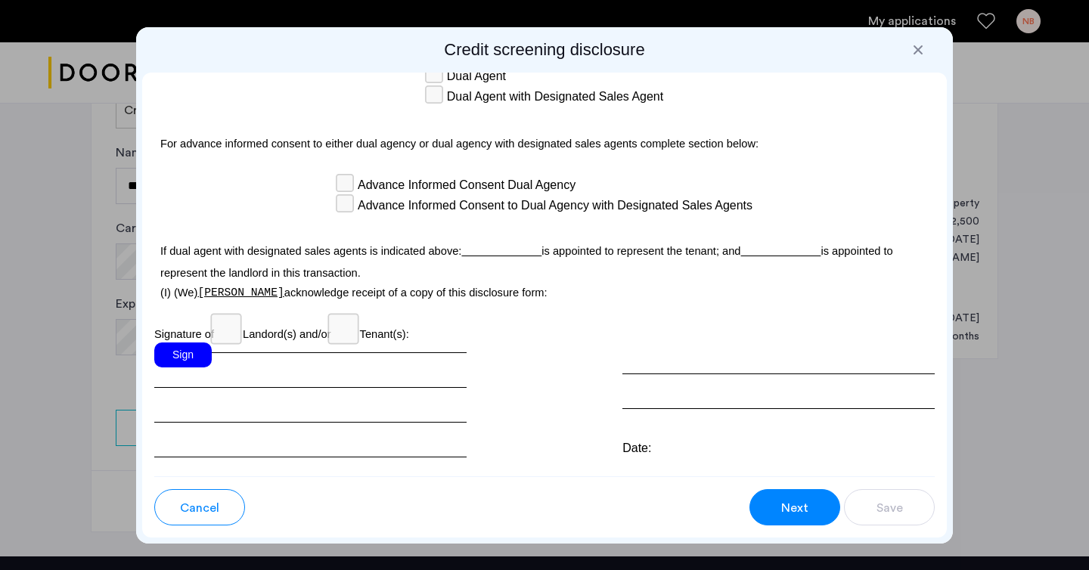
scroll to position [4438, 0]
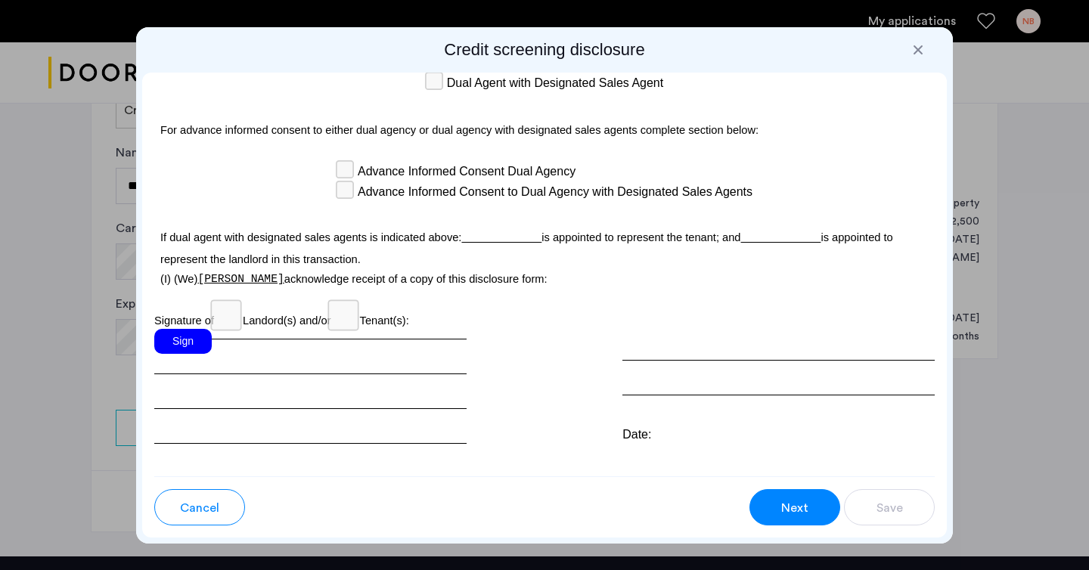
click at [179, 329] on div "Sign" at bounding box center [182, 341] width 57 height 25
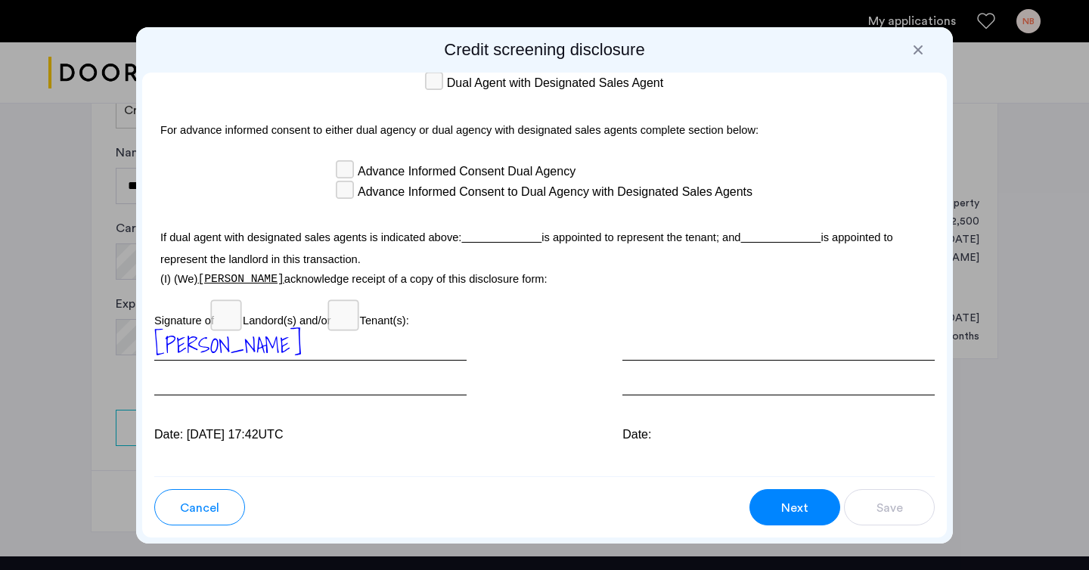
scroll to position [4443, 0]
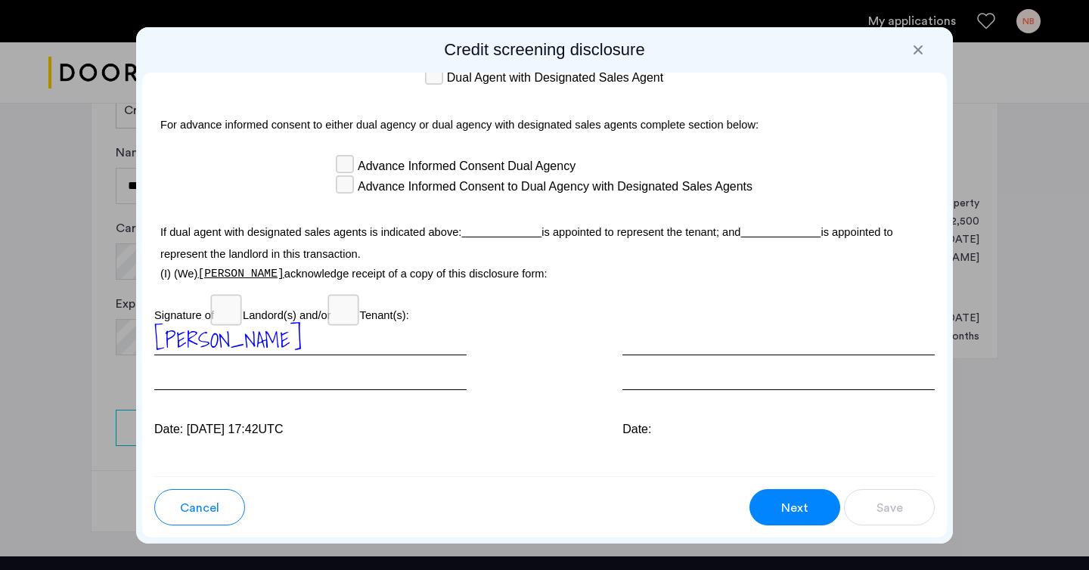
click at [648, 324] on div at bounding box center [778, 357] width 312 height 67
click at [649, 420] on div "Date:" at bounding box center [778, 429] width 312 height 18
click at [671, 420] on div "Date:" at bounding box center [778, 429] width 312 height 18
click at [779, 507] on button "Next" at bounding box center [794, 507] width 91 height 36
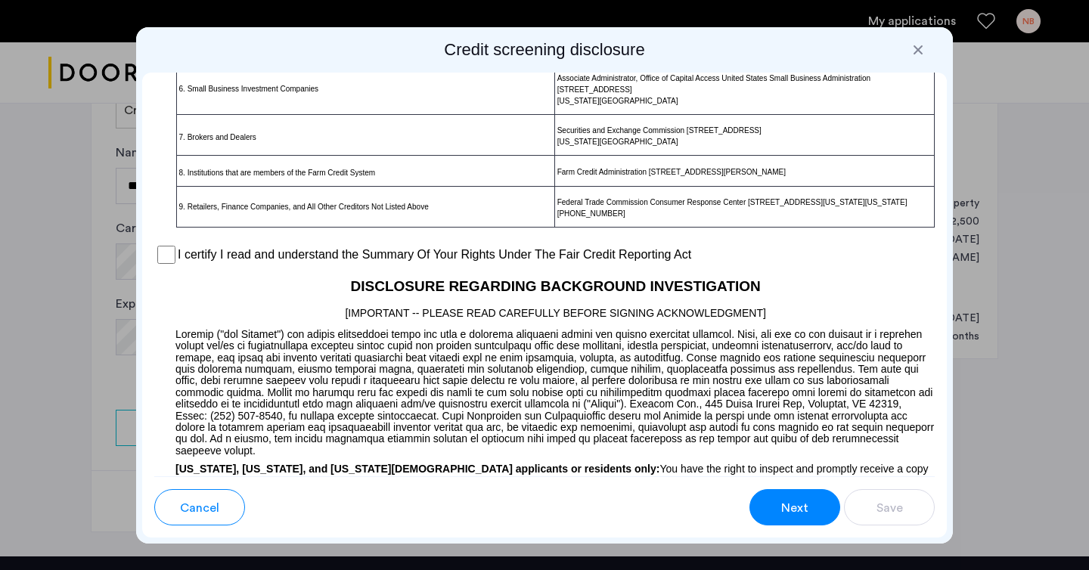
scroll to position [1161, 0]
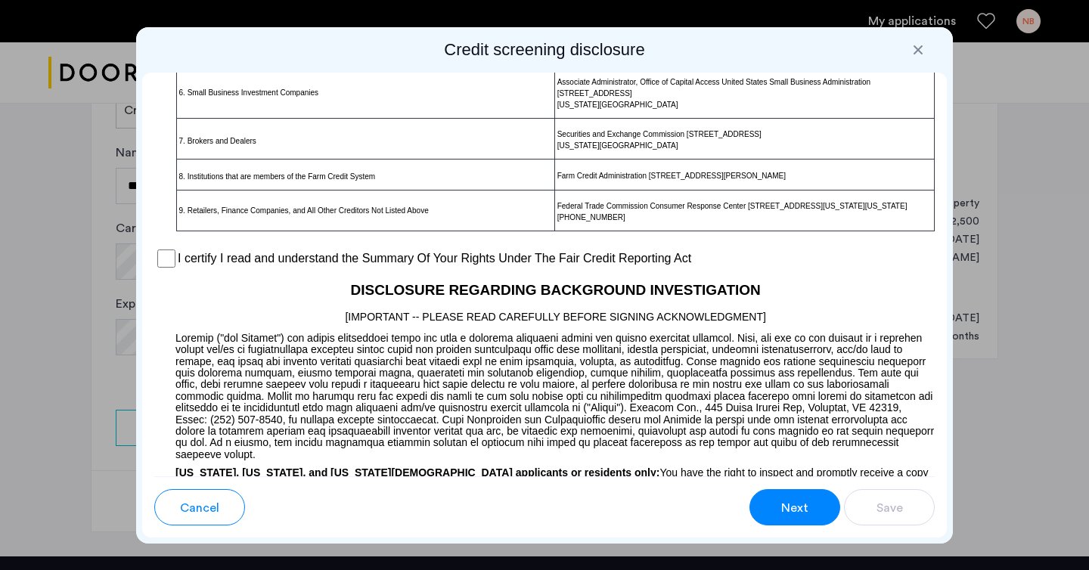
click at [180, 268] on label "I certify I read and understand the Summary Of Your Rights Under The Fair Credi…" at bounding box center [434, 258] width 513 height 18
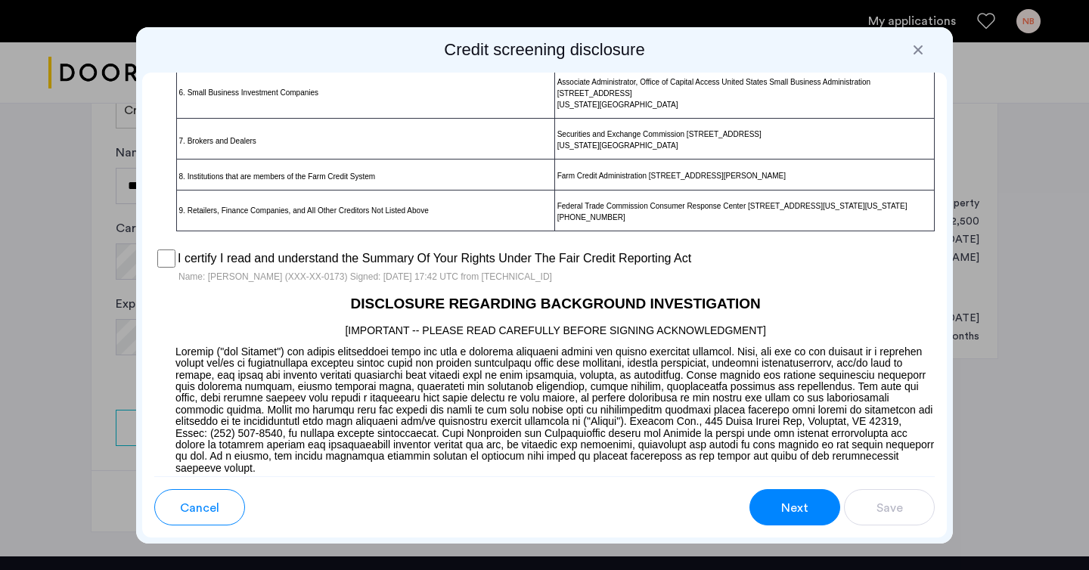
click at [794, 505] on span "Next" at bounding box center [794, 508] width 27 height 18
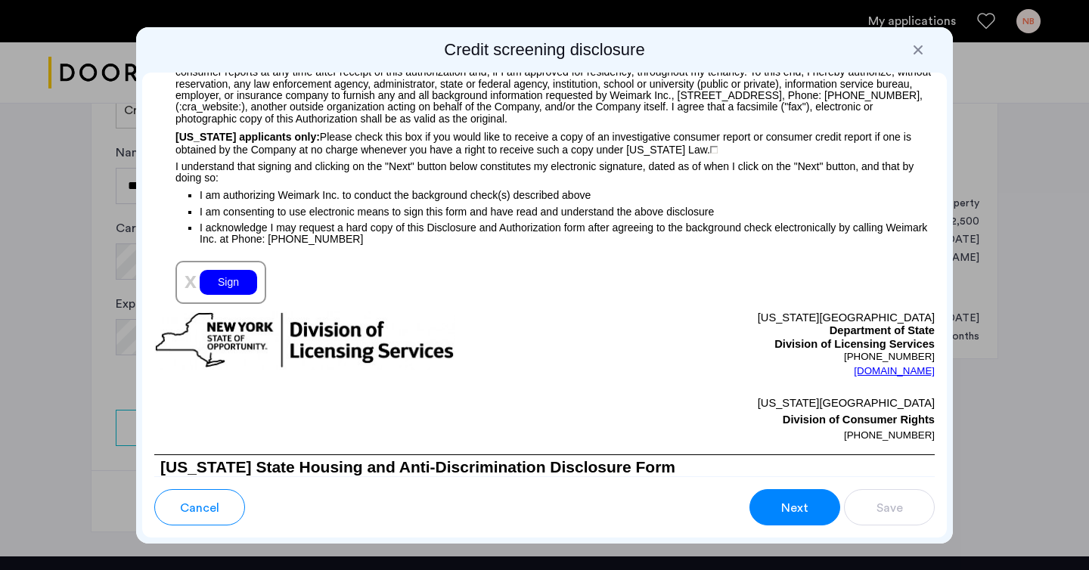
scroll to position [1703, 0]
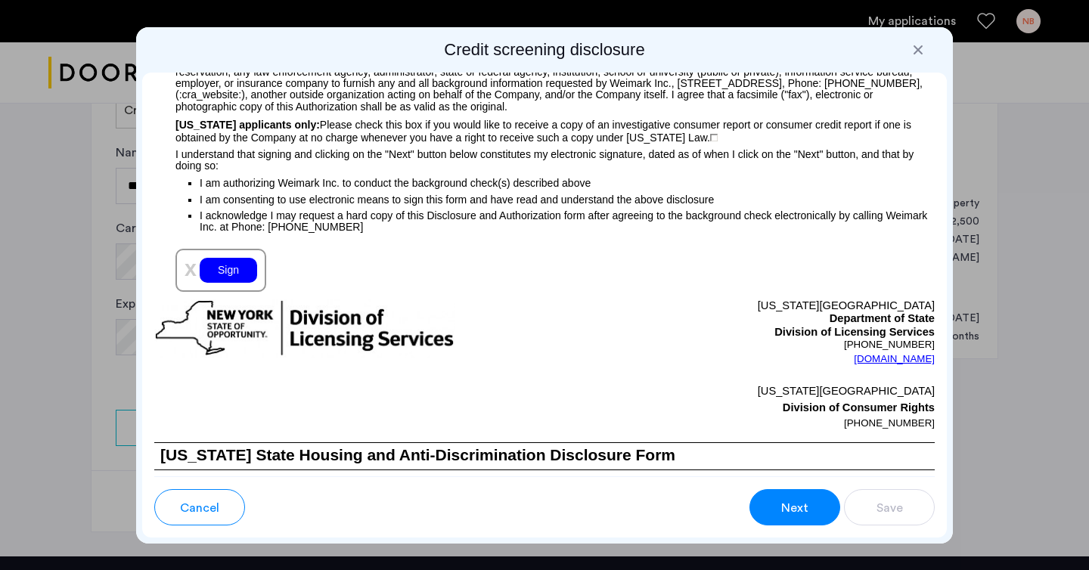
click at [216, 274] on div "Sign" at bounding box center [228, 270] width 57 height 25
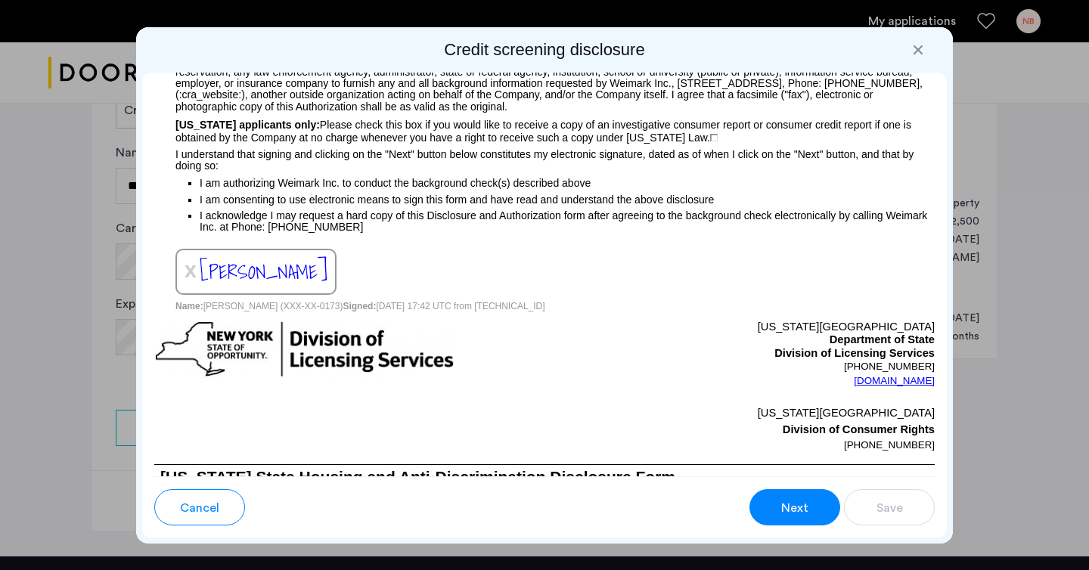
click at [800, 502] on span "Next" at bounding box center [794, 508] width 27 height 18
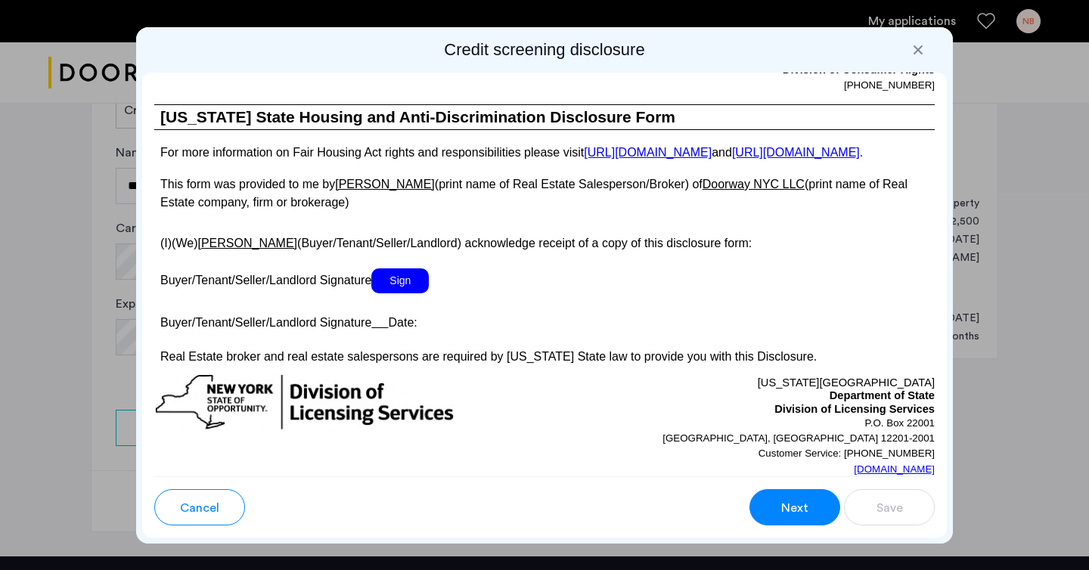
scroll to position [2812, 0]
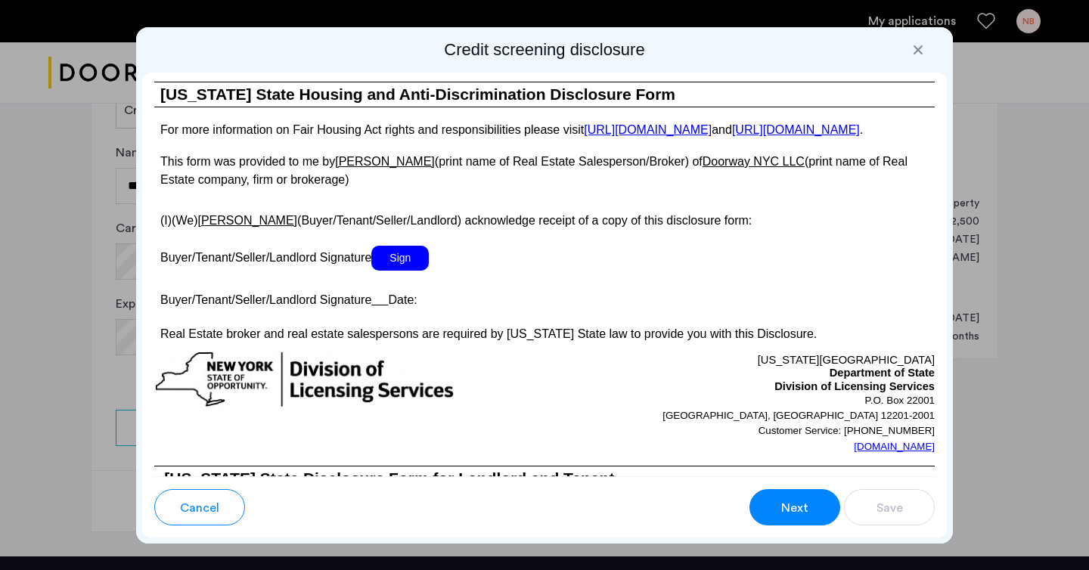
click at [401, 271] on span "Sign" at bounding box center [399, 258] width 57 height 25
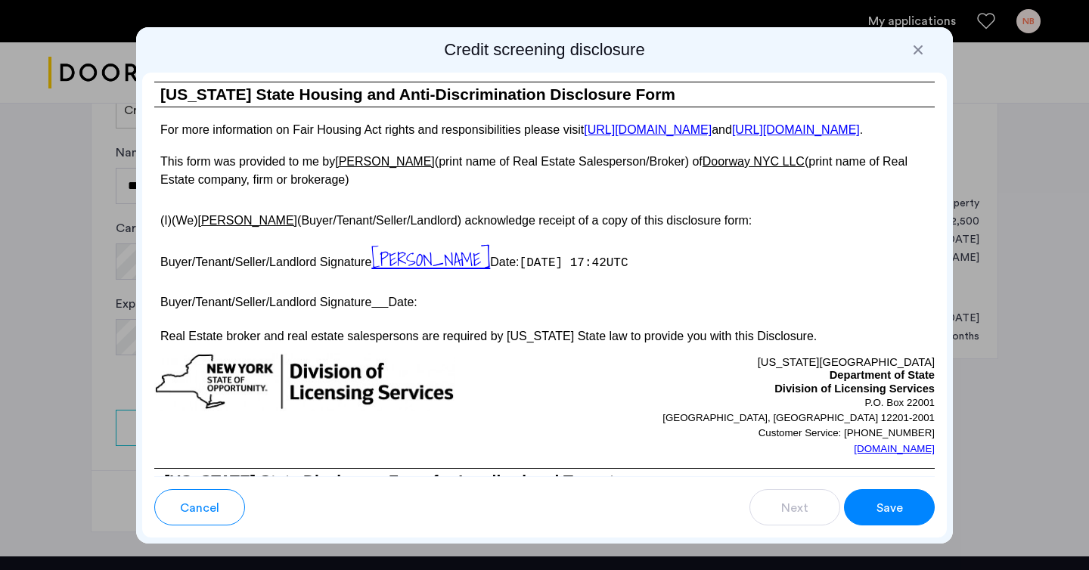
click at [894, 512] on span "Save" at bounding box center [889, 508] width 26 height 18
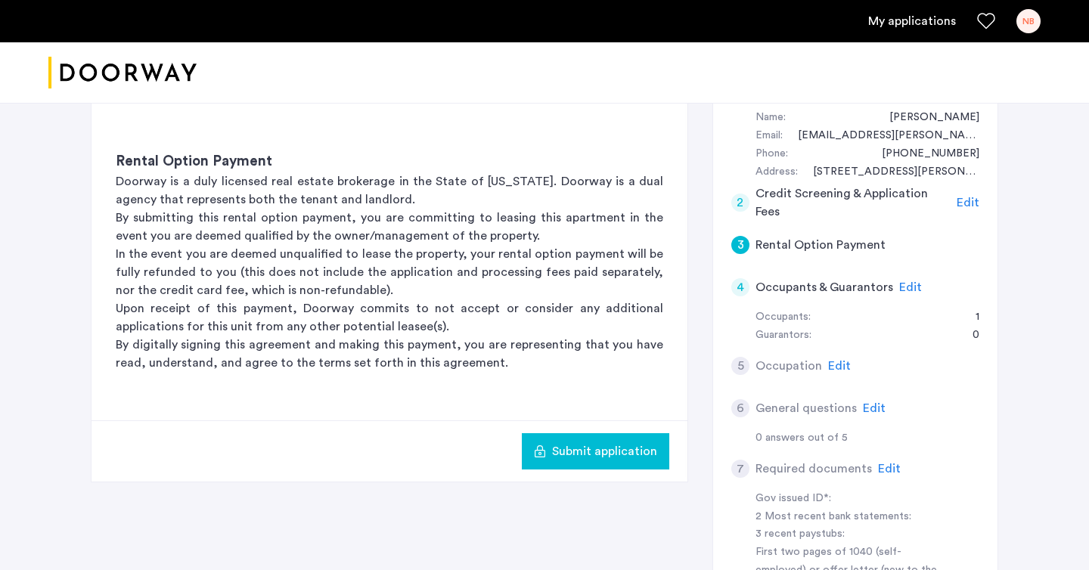
scroll to position [152, 0]
click at [835, 367] on span "Edit" at bounding box center [839, 367] width 23 height 12
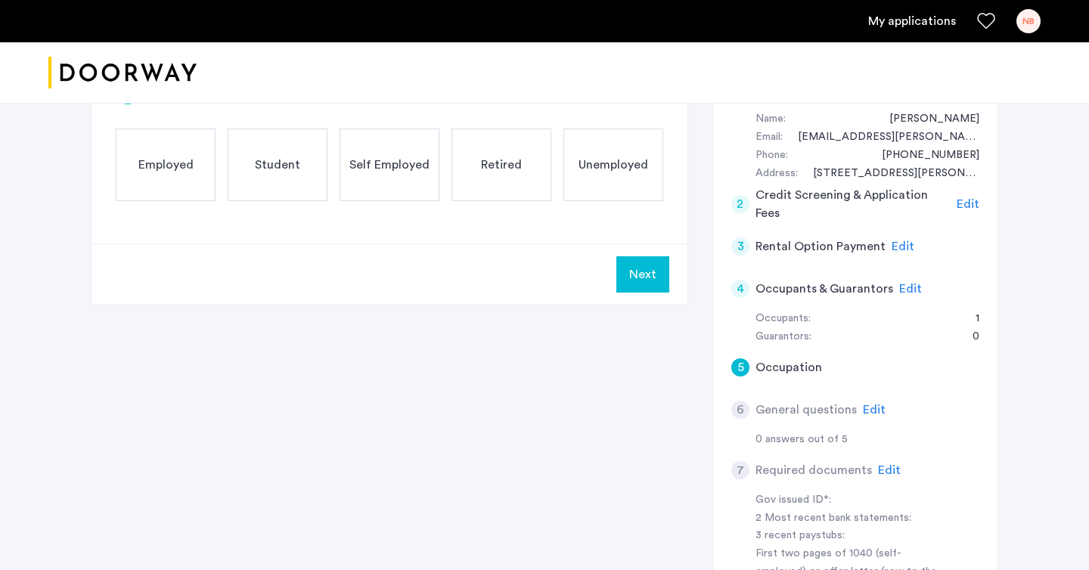
click at [185, 169] on span "Employed" at bounding box center [165, 165] width 55 height 18
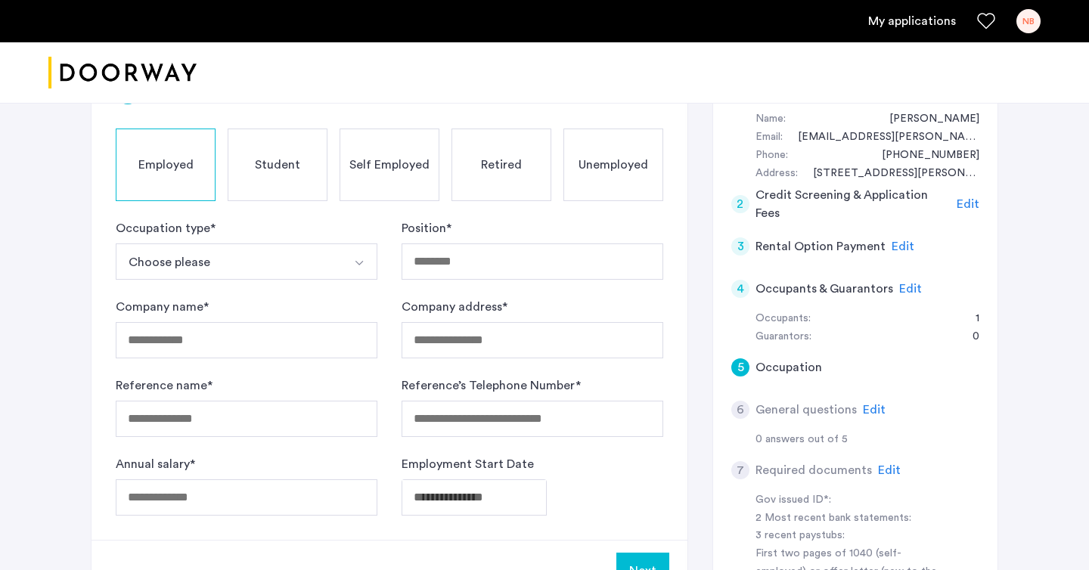
click at [200, 262] on button "Choose please" at bounding box center [229, 261] width 226 height 36
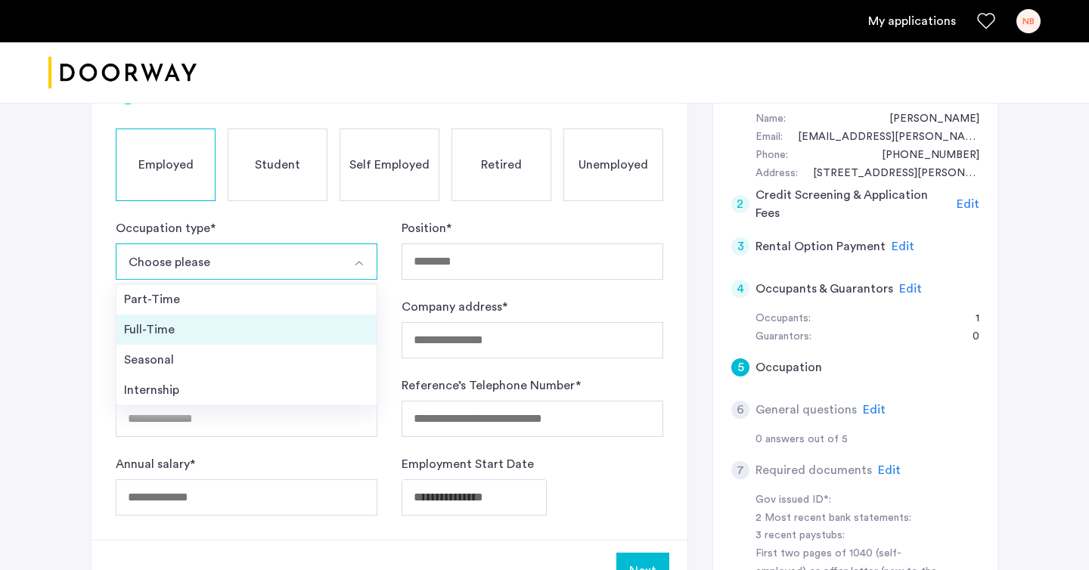
click at [174, 327] on div "Full-Time" at bounding box center [246, 330] width 245 height 18
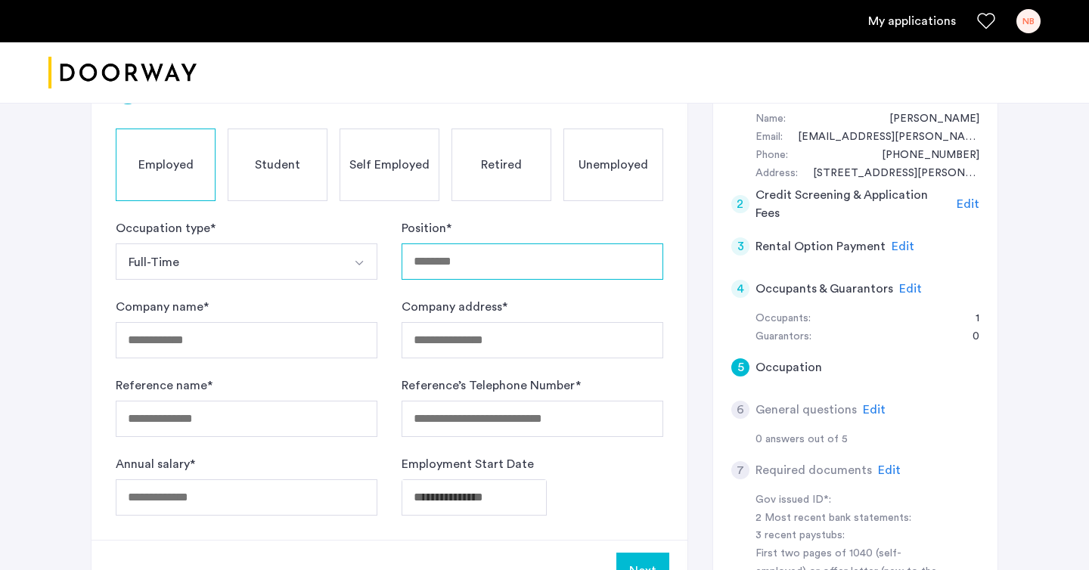
click at [488, 253] on input "Position *" at bounding box center [532, 261] width 262 height 36
type input "**********"
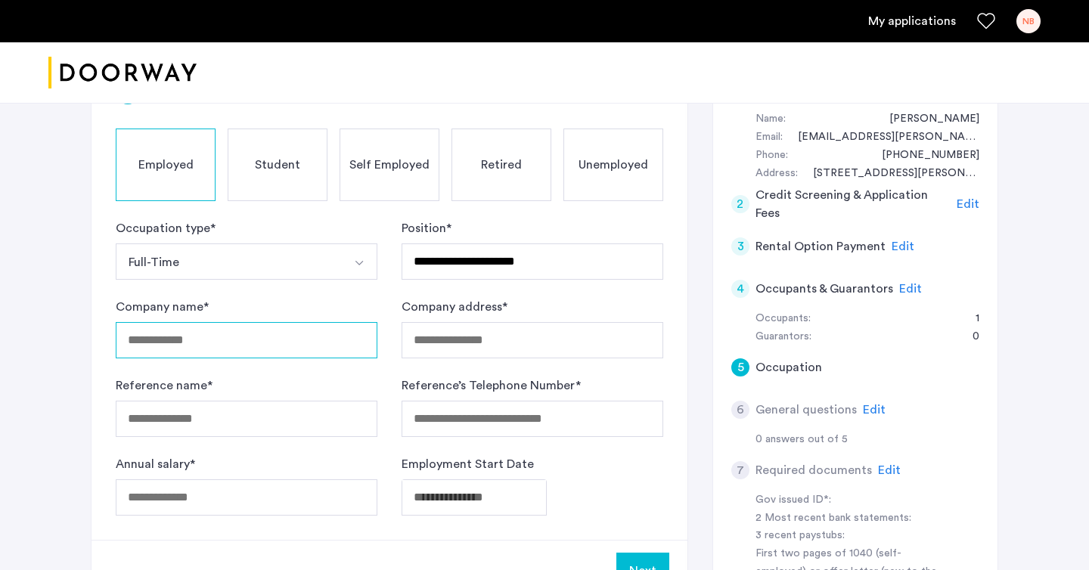
click at [243, 346] on input "Company name *" at bounding box center [247, 340] width 262 height 36
type input "**********"
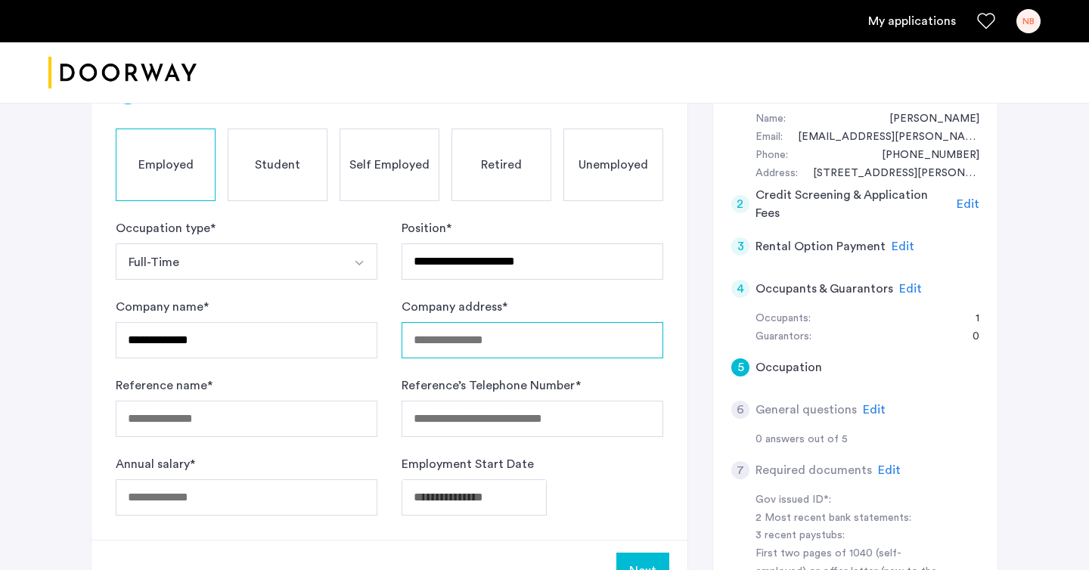
click at [488, 340] on input "Company address *" at bounding box center [532, 340] width 262 height 36
type input "*"
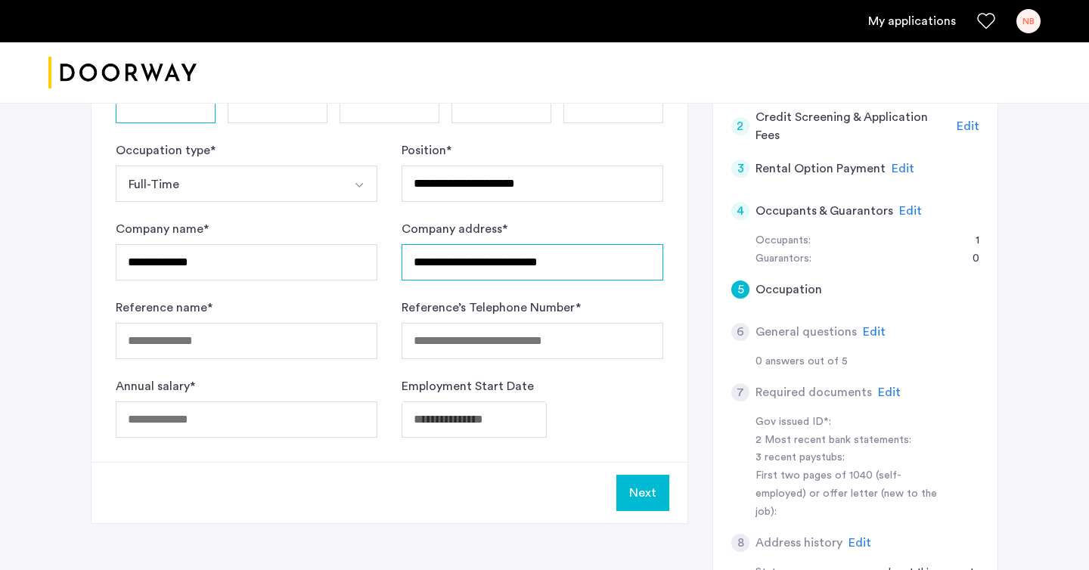
scroll to position [231, 0]
type input "**********"
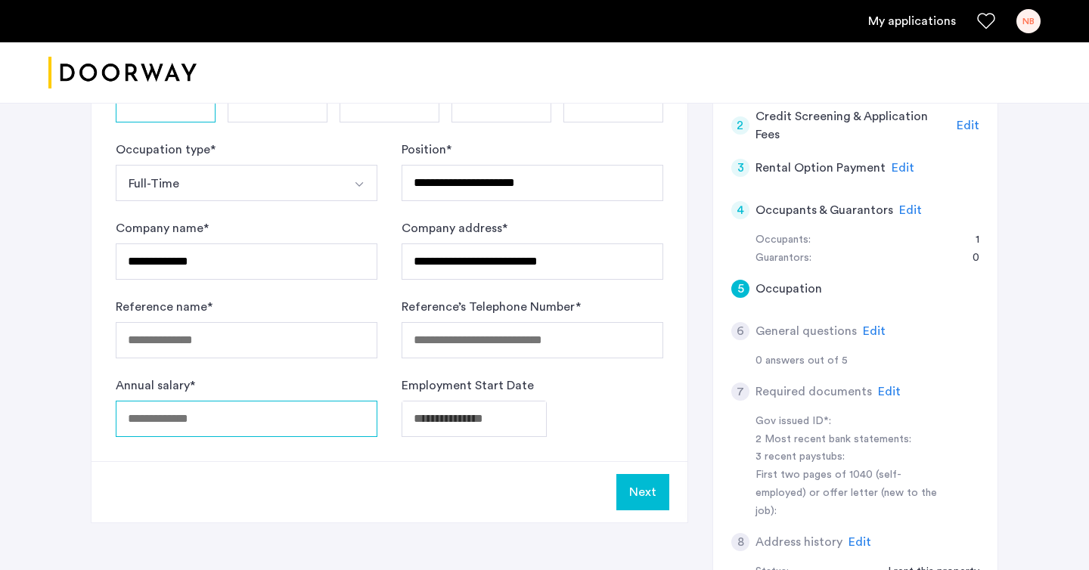
click at [237, 418] on input "Annual salary *" at bounding box center [247, 419] width 262 height 36
click at [265, 451] on div "**********" at bounding box center [389, 219] width 596 height 484
click at [147, 417] on input "******" at bounding box center [247, 419] width 262 height 36
click at [482, 339] on body "**********" at bounding box center [544, 54] width 1089 height 570
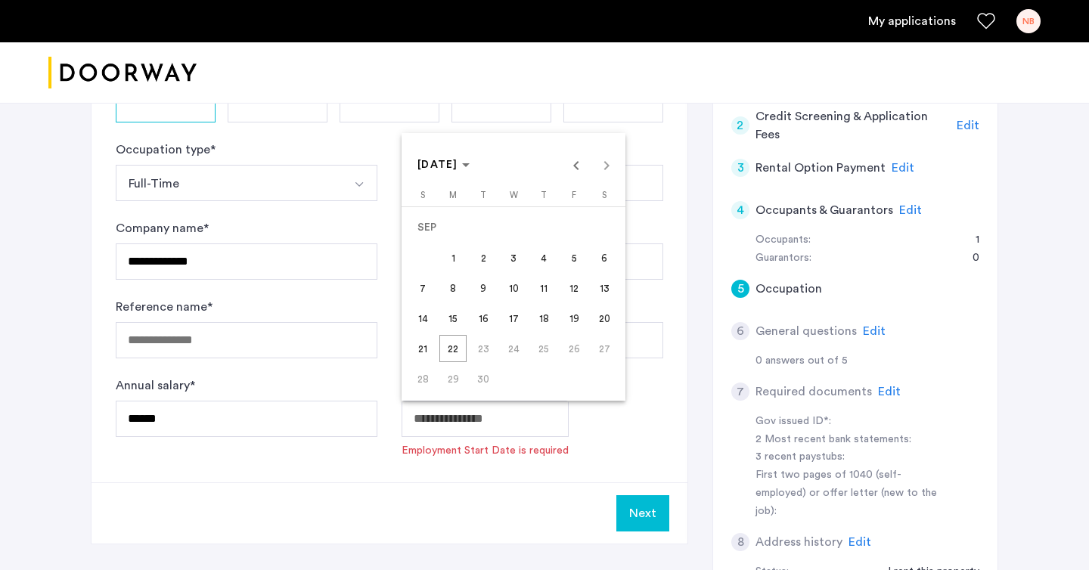
click at [203, 432] on div at bounding box center [544, 285] width 1089 height 570
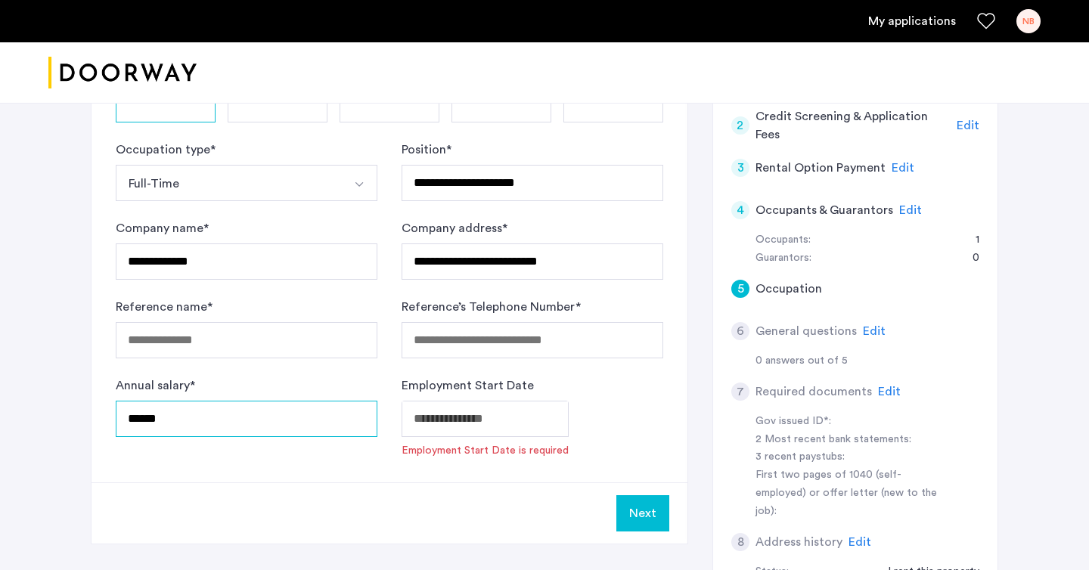
click at [189, 424] on input "******" at bounding box center [247, 419] width 262 height 36
type input "*****"
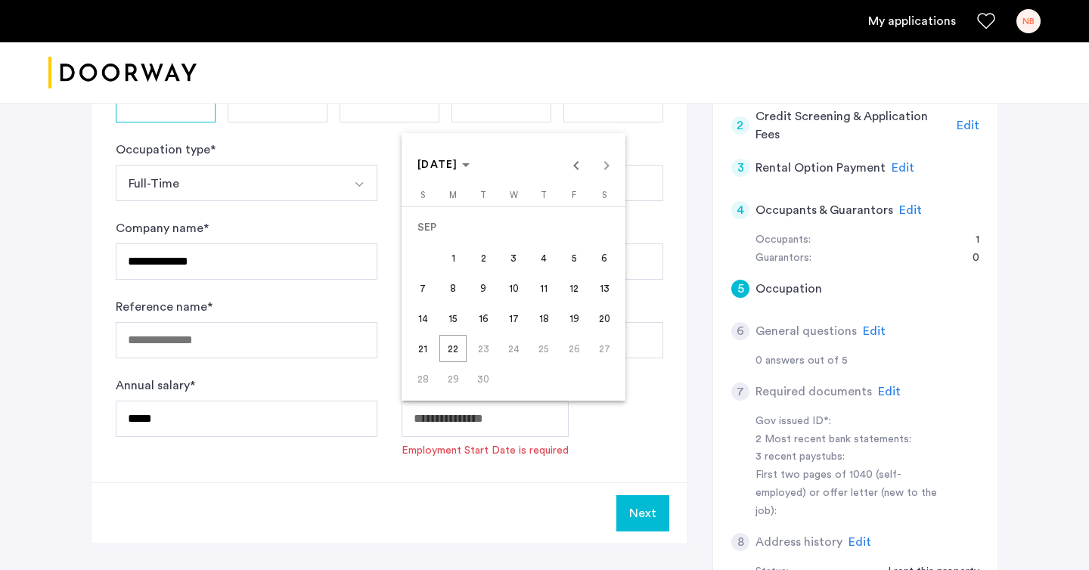
click at [445, 339] on body "**********" at bounding box center [544, 54] width 1089 height 570
click at [469, 169] on span "SEP 2025" at bounding box center [443, 165] width 52 height 13
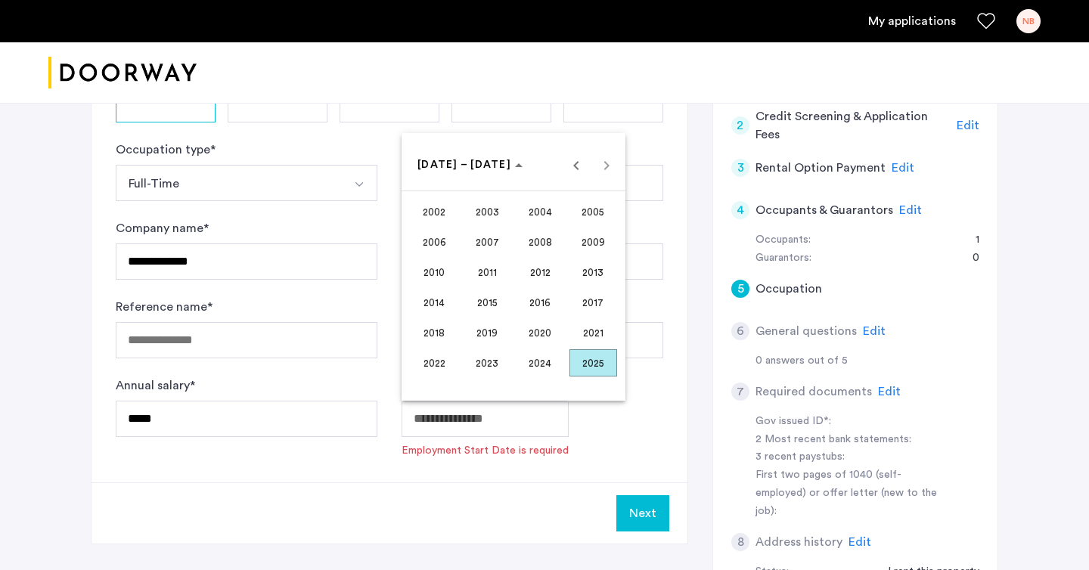
click at [540, 355] on span "2024" at bounding box center [540, 362] width 48 height 27
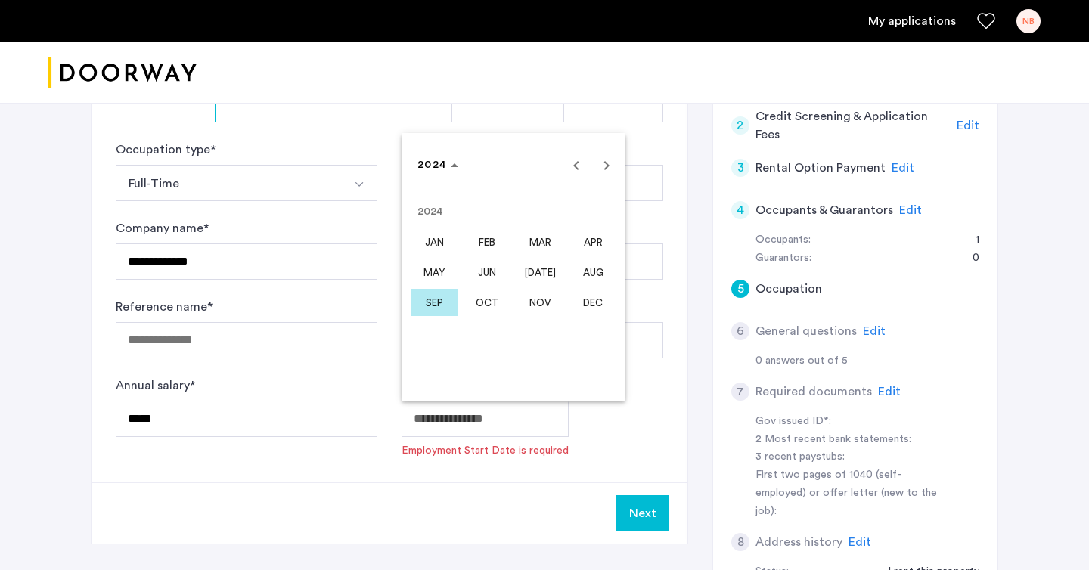
click at [582, 271] on span "AUG" at bounding box center [593, 272] width 48 height 27
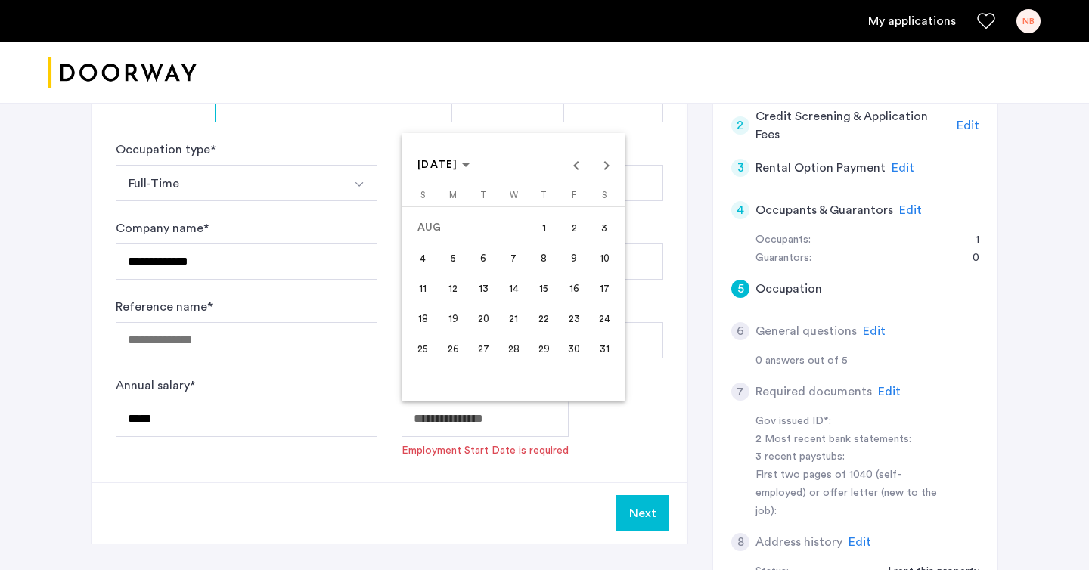
click at [450, 264] on span "5" at bounding box center [452, 257] width 27 height 27
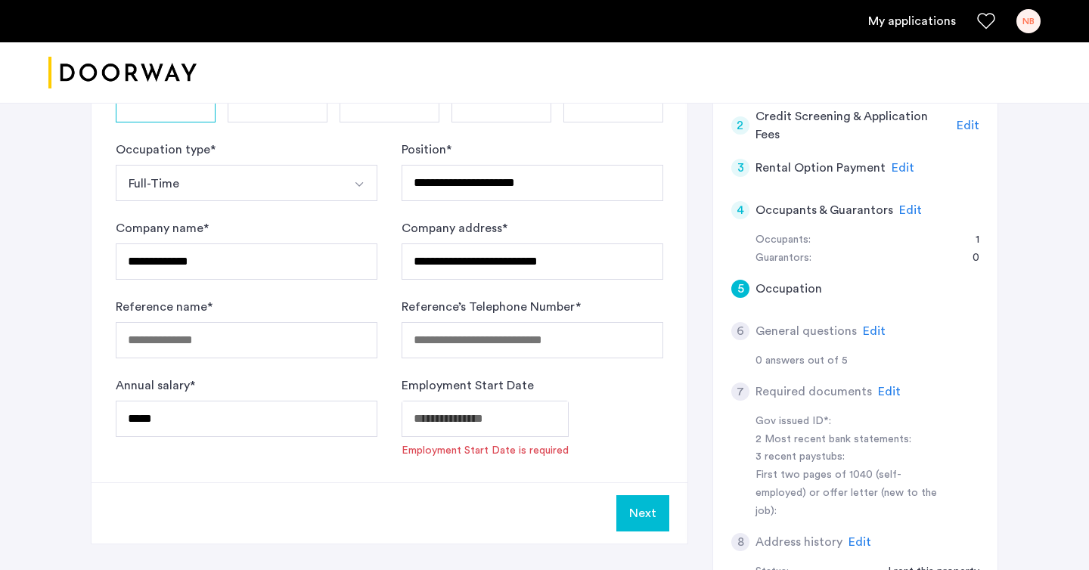
type input "**********"
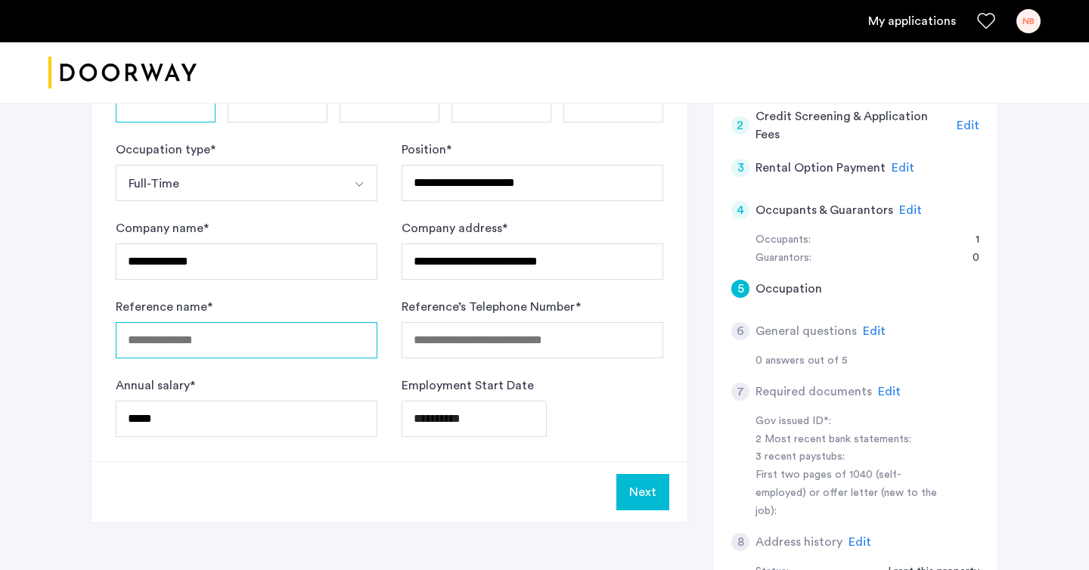
click at [200, 341] on input "Reference name *" at bounding box center [247, 340] width 262 height 36
type input "**********"
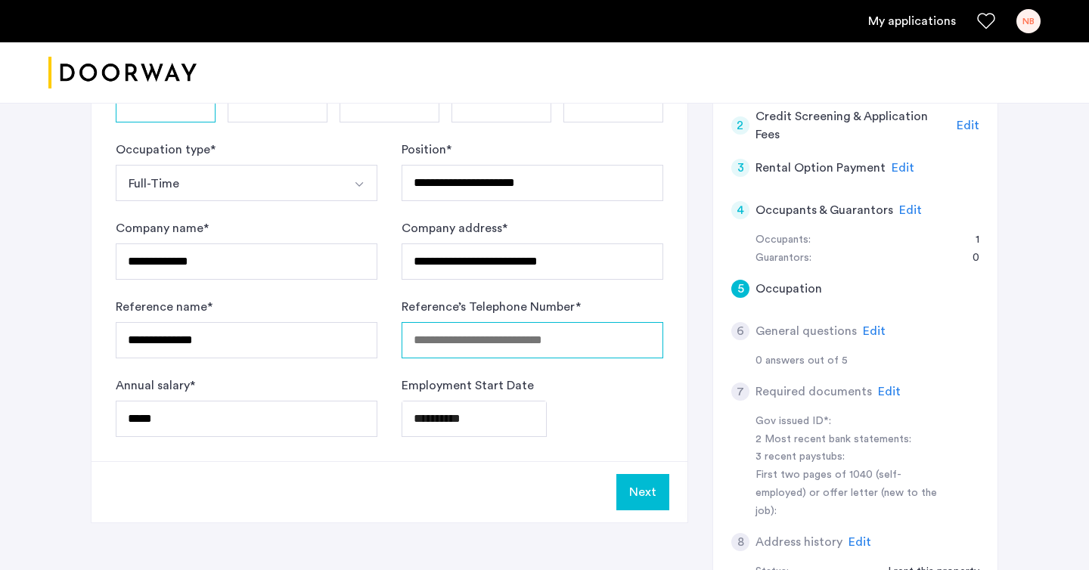
click at [440, 336] on input "Reference’s Telephone Number *" at bounding box center [532, 340] width 262 height 36
type input "**********"
click at [636, 495] on button "Next" at bounding box center [642, 492] width 53 height 36
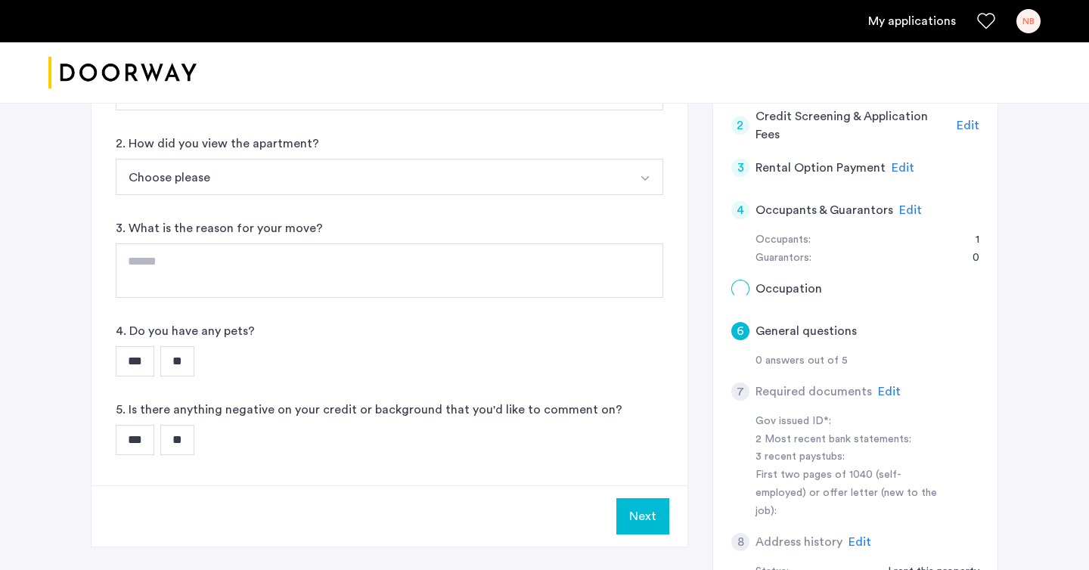
scroll to position [0, 0]
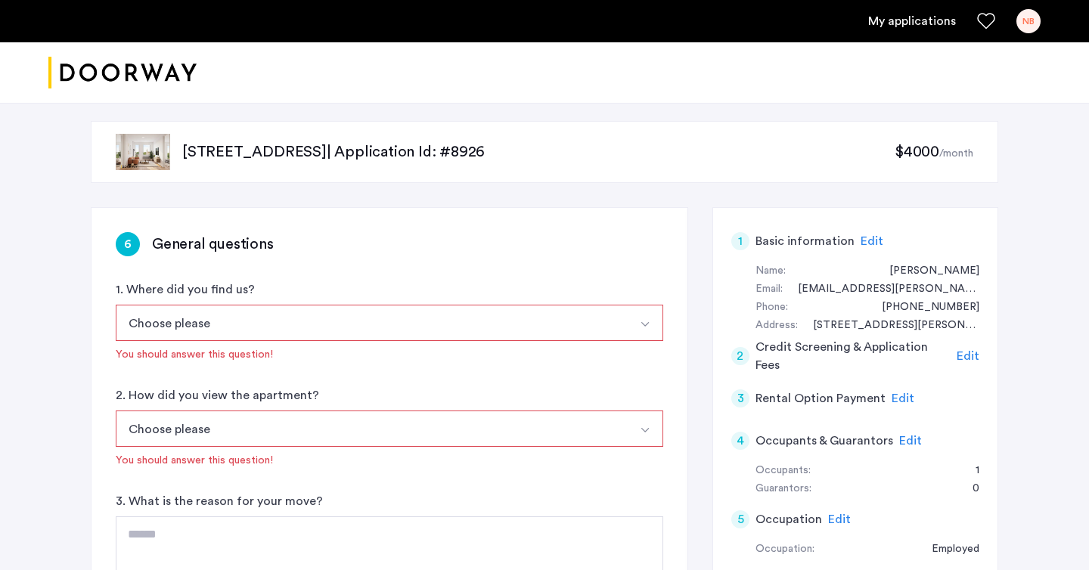
click at [368, 314] on button "Choose please" at bounding box center [372, 323] width 512 height 36
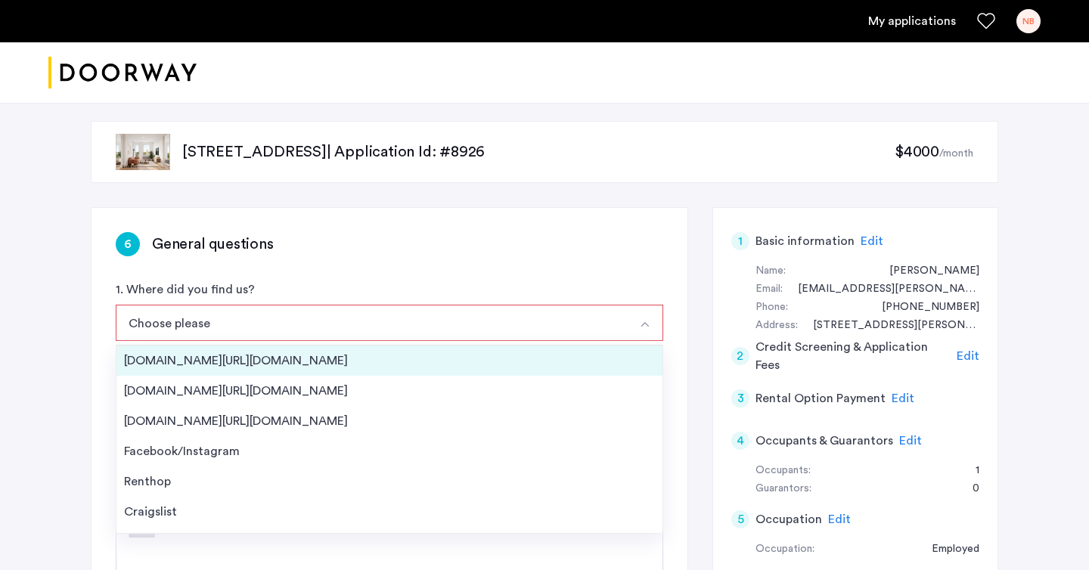
click at [308, 352] on div "Streeteasy.com/Zillow.com" at bounding box center [389, 361] width 531 height 18
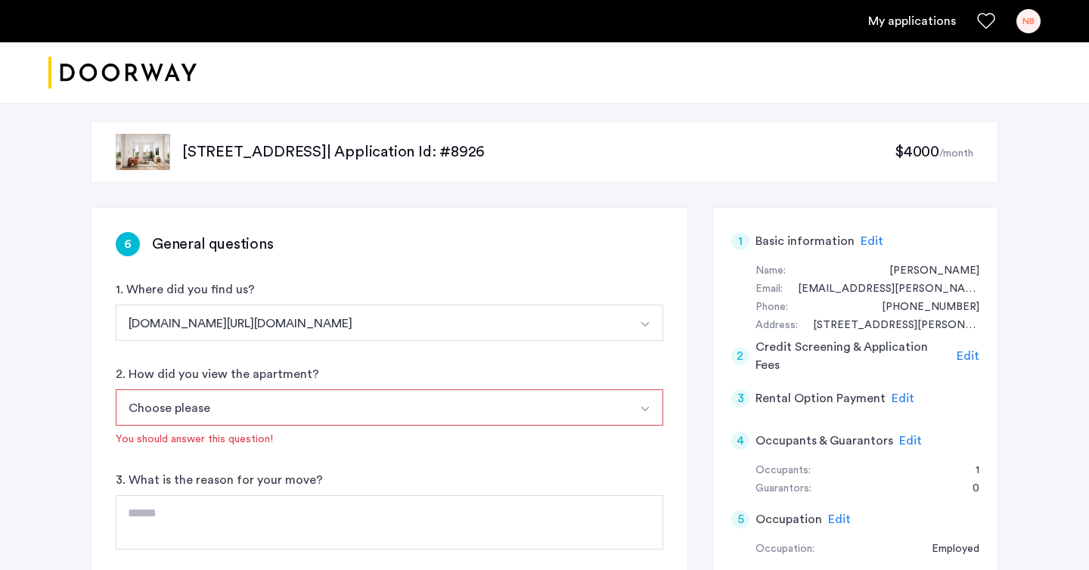
click at [259, 408] on button "Choose please" at bounding box center [372, 407] width 512 height 36
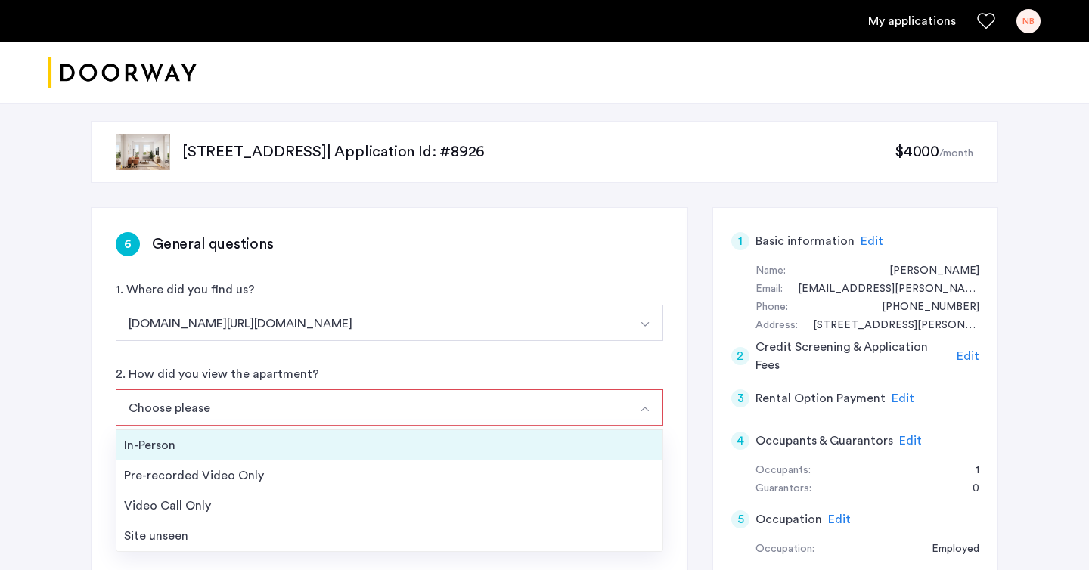
click at [228, 440] on div "In-Person" at bounding box center [389, 445] width 531 height 18
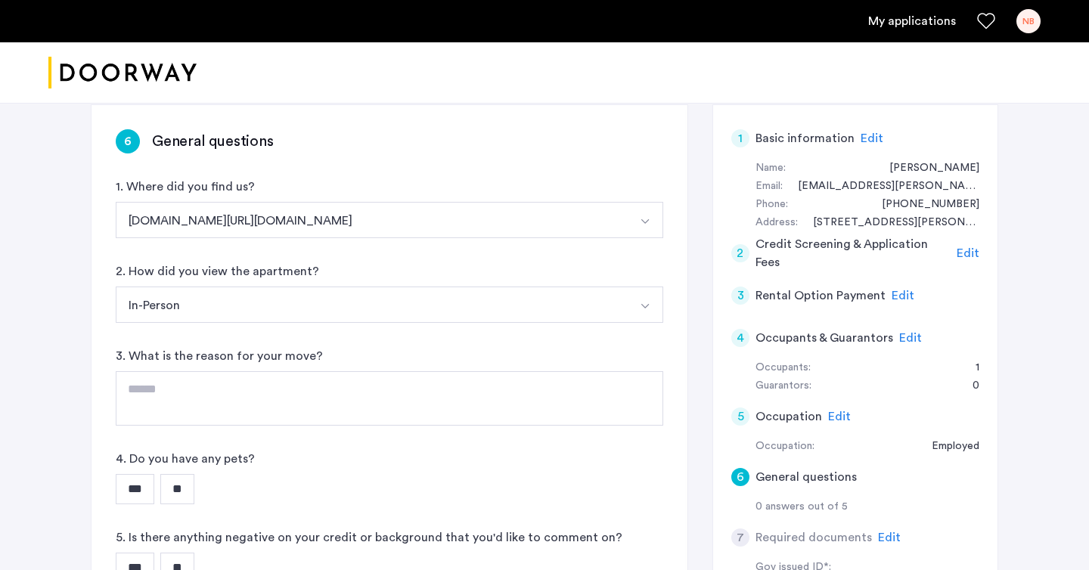
scroll to position [117, 0]
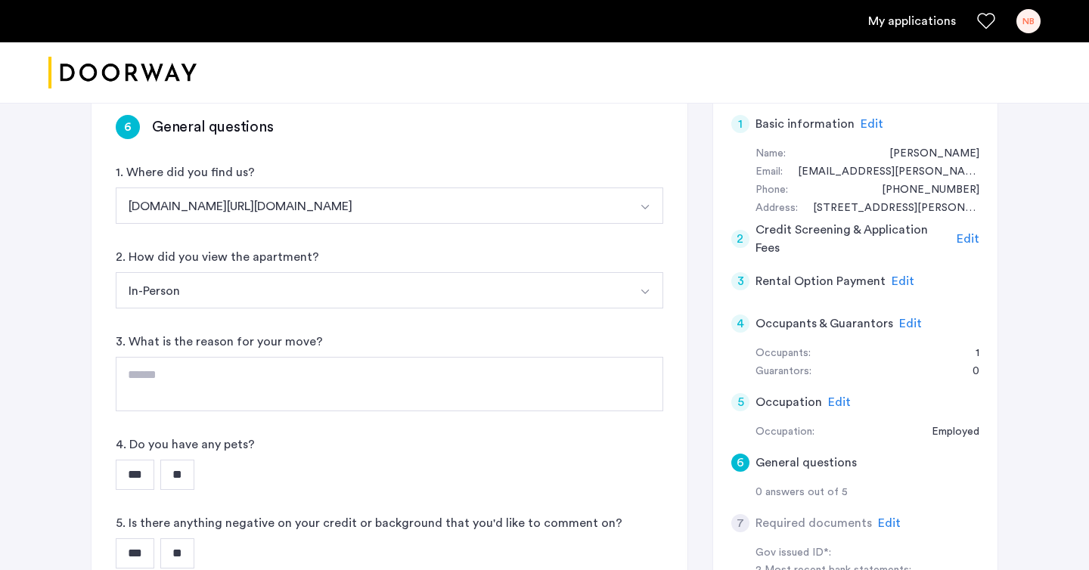
click at [139, 470] on input "***" at bounding box center [135, 475] width 39 height 30
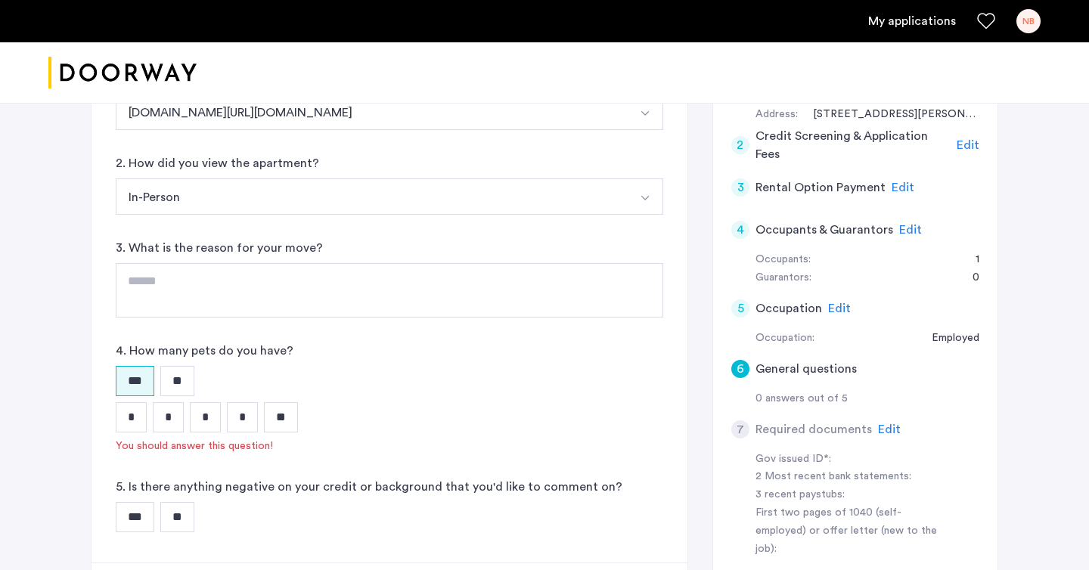
scroll to position [217, 0]
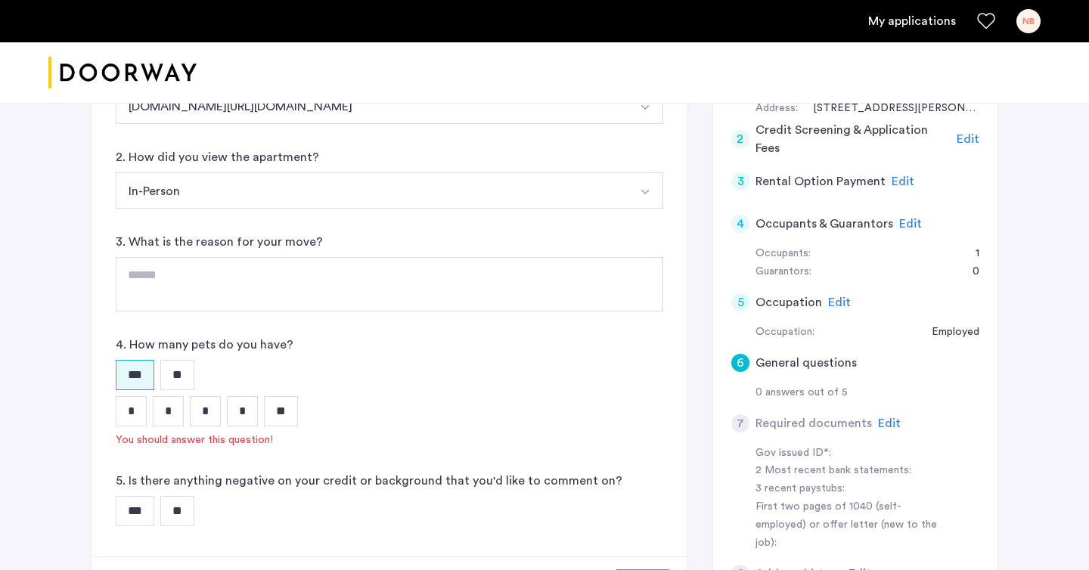
click at [132, 417] on input "*" at bounding box center [131, 411] width 31 height 30
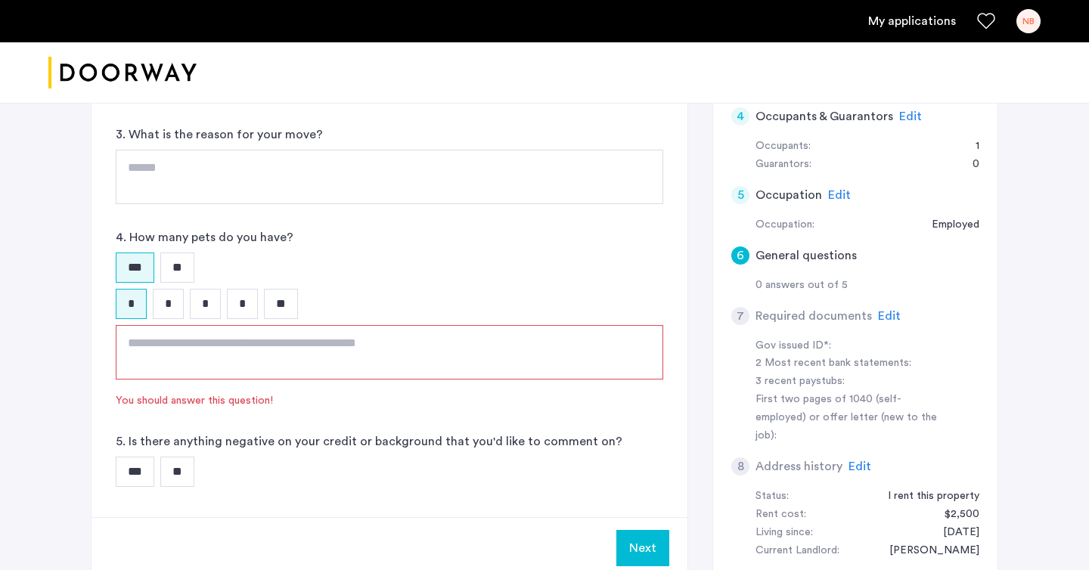
scroll to position [352, 0]
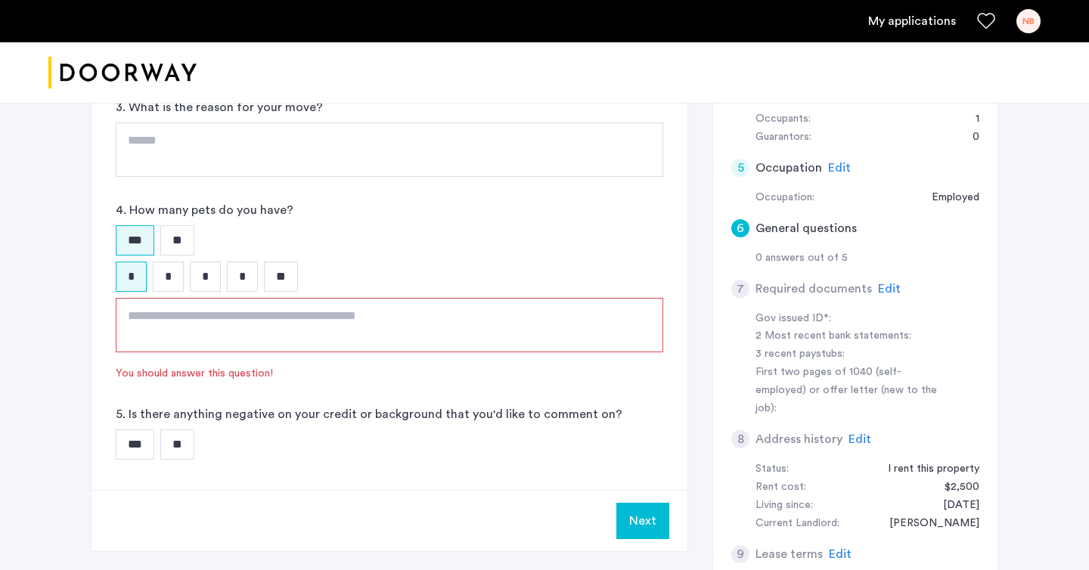
click at [283, 324] on textarea at bounding box center [389, 325] width 547 height 54
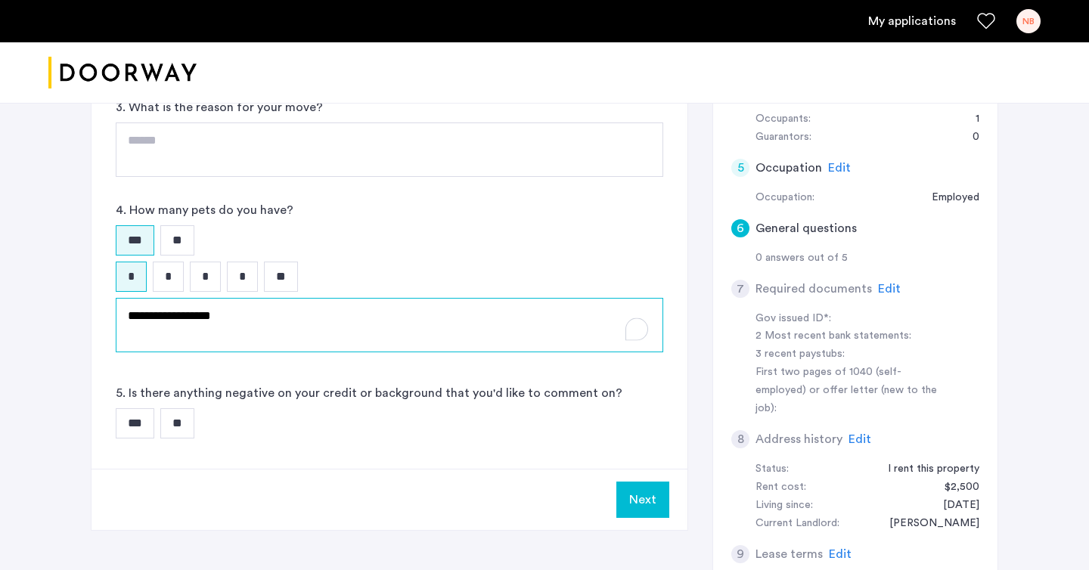
type textarea "**********"
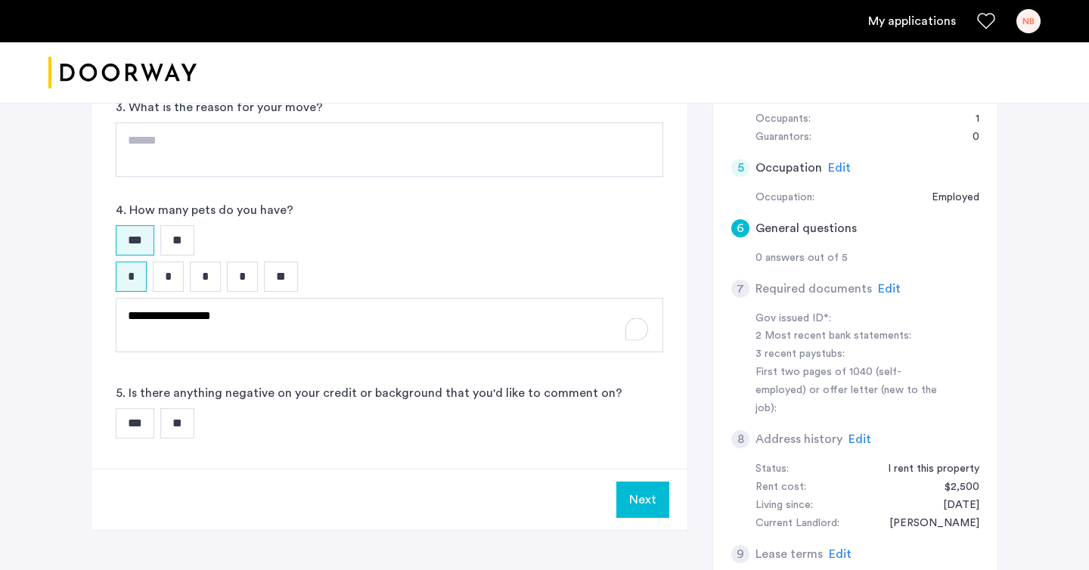
click at [189, 422] on input "**" at bounding box center [177, 423] width 34 height 30
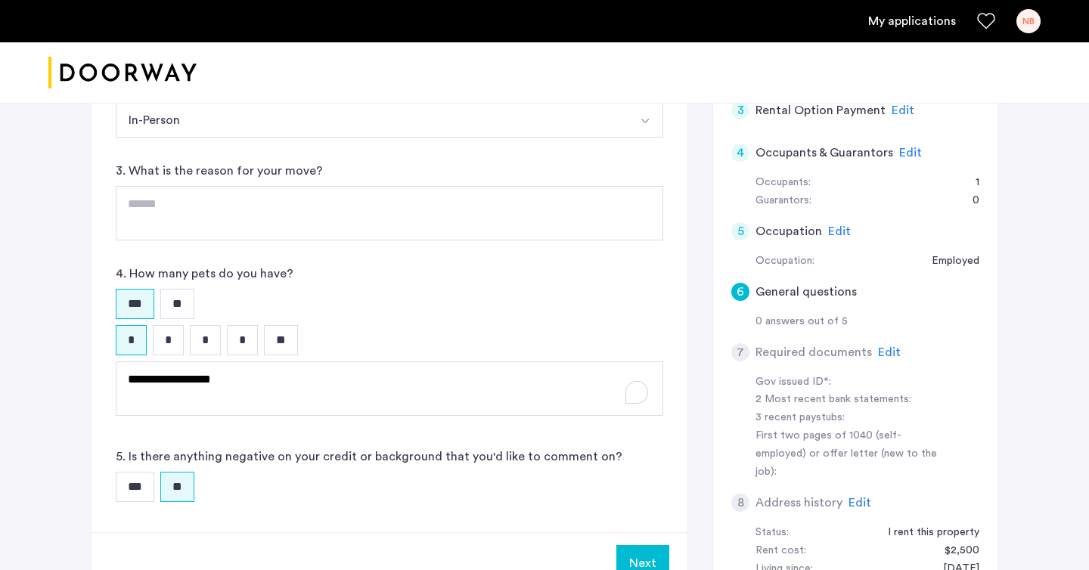
scroll to position [311, 0]
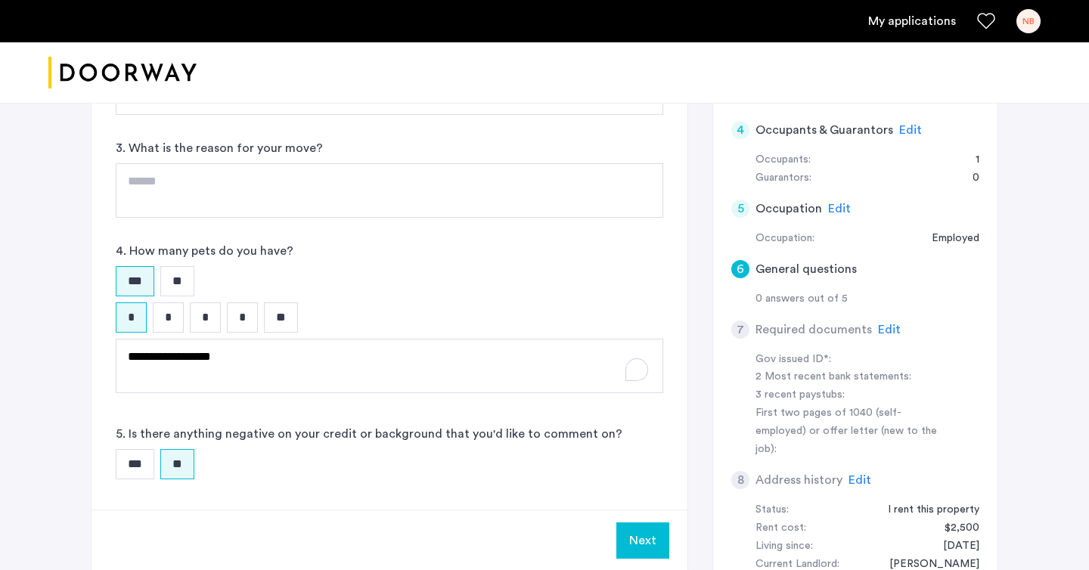
click at [637, 533] on button "Next" at bounding box center [642, 540] width 53 height 36
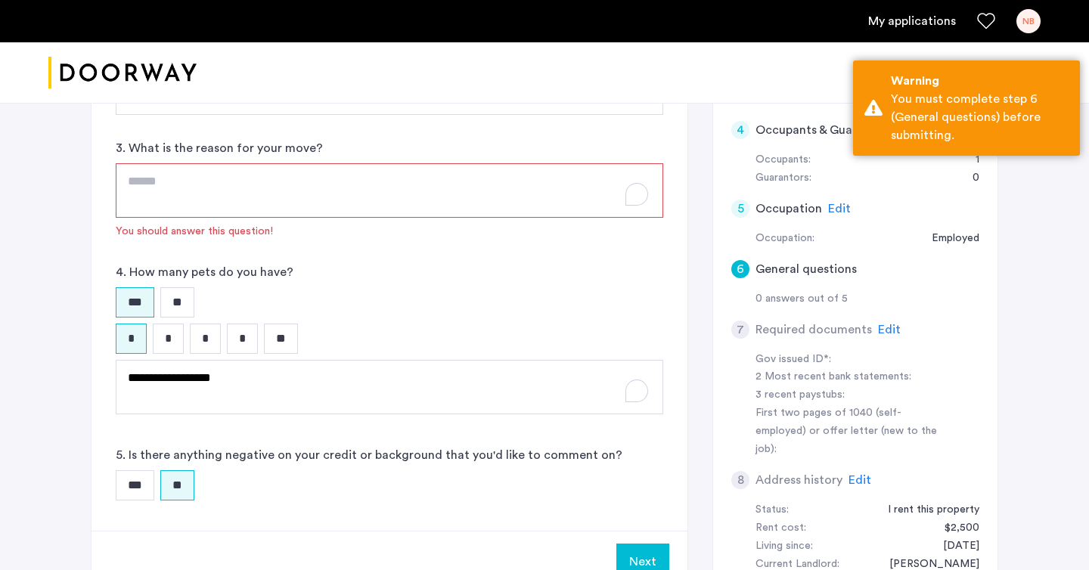
click at [322, 200] on textarea "To enrich screen reader interactions, please activate Accessibility in Grammarl…" at bounding box center [389, 190] width 547 height 54
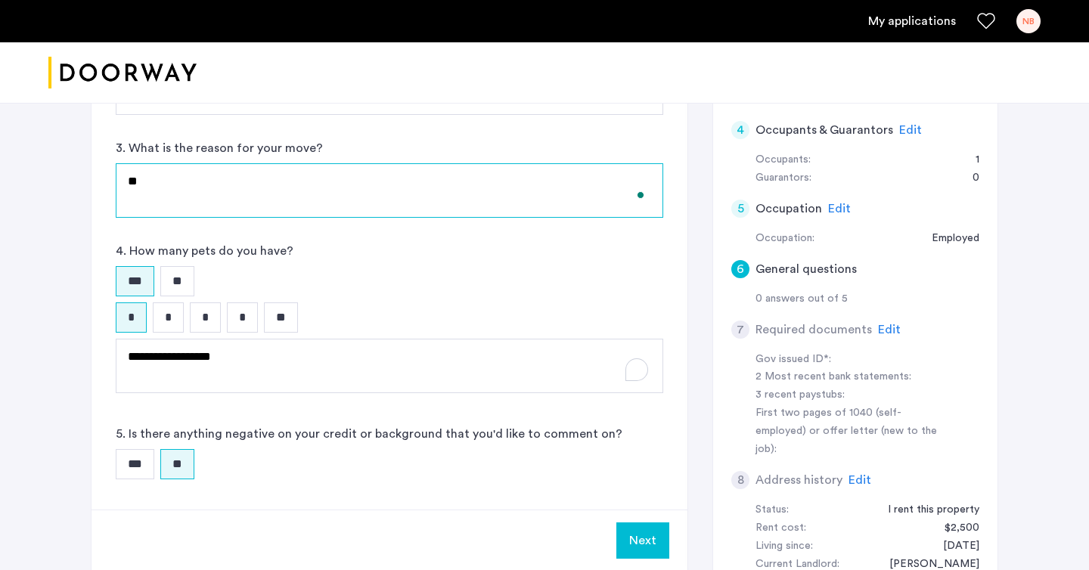
type textarea "*"
type textarea "**********"
drag, startPoint x: 300, startPoint y: 190, endPoint x: 81, endPoint y: 181, distance: 219.4
click at [76, 184] on div "**********" at bounding box center [544, 237] width 953 height 903
type textarea "*"
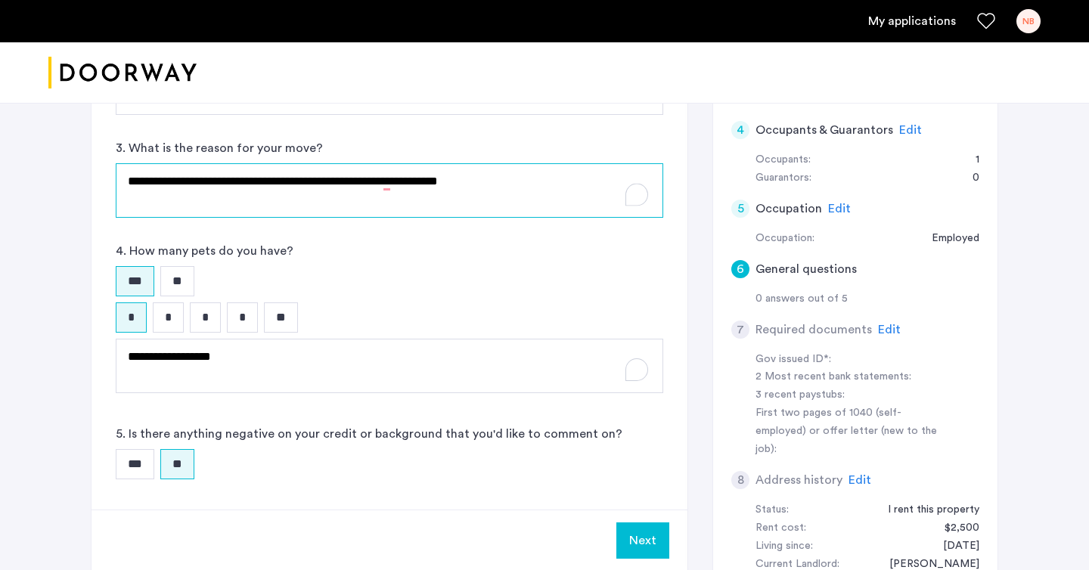
type textarea "**********"
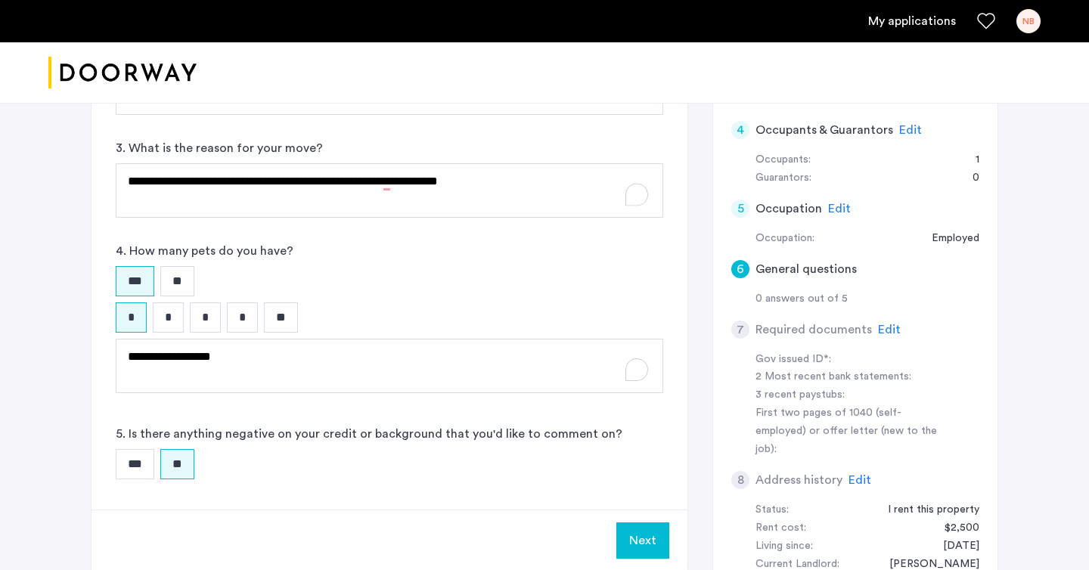
click at [643, 551] on button "Next" at bounding box center [642, 540] width 53 height 36
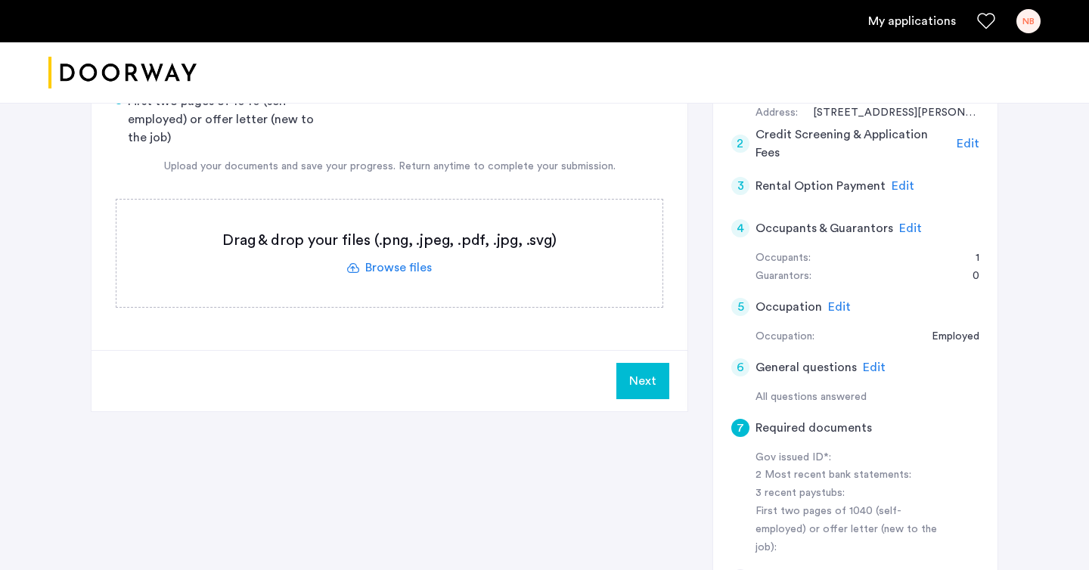
scroll to position [215, 0]
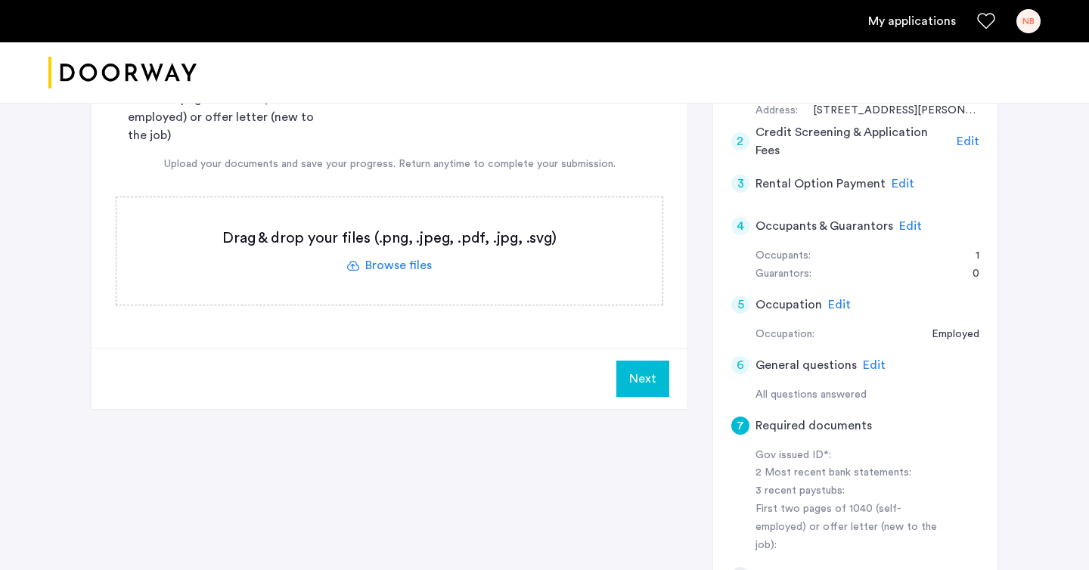
click at [867, 364] on span "Edit" at bounding box center [874, 365] width 23 height 12
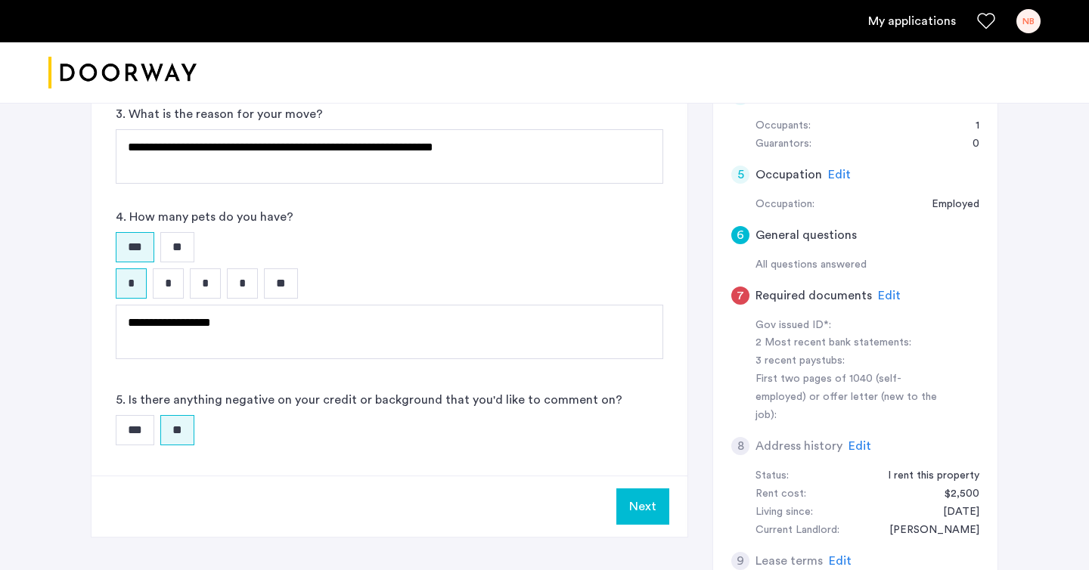
scroll to position [364, 0]
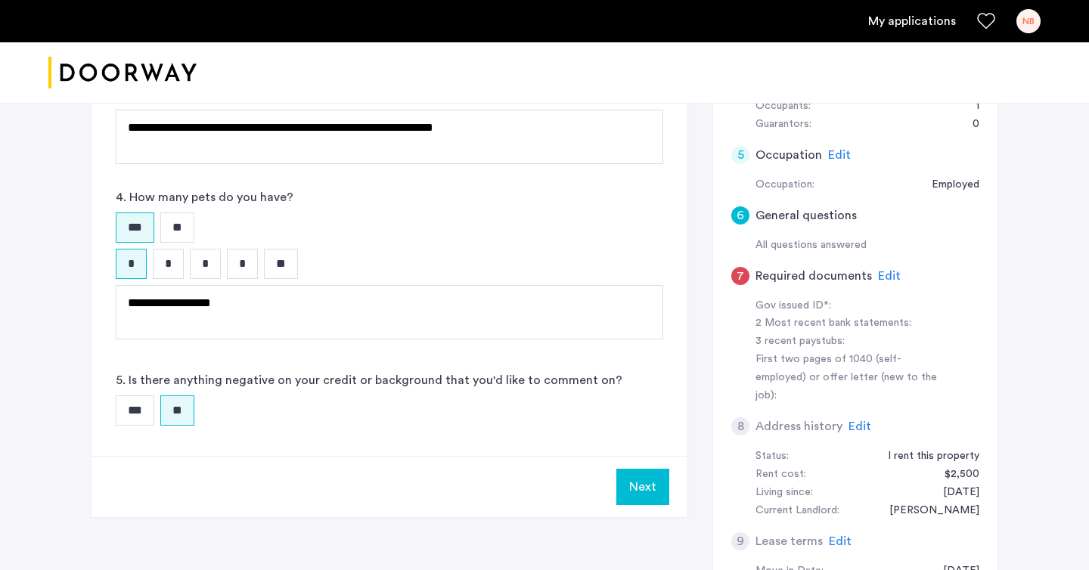
click at [640, 481] on button "Next" at bounding box center [642, 487] width 53 height 36
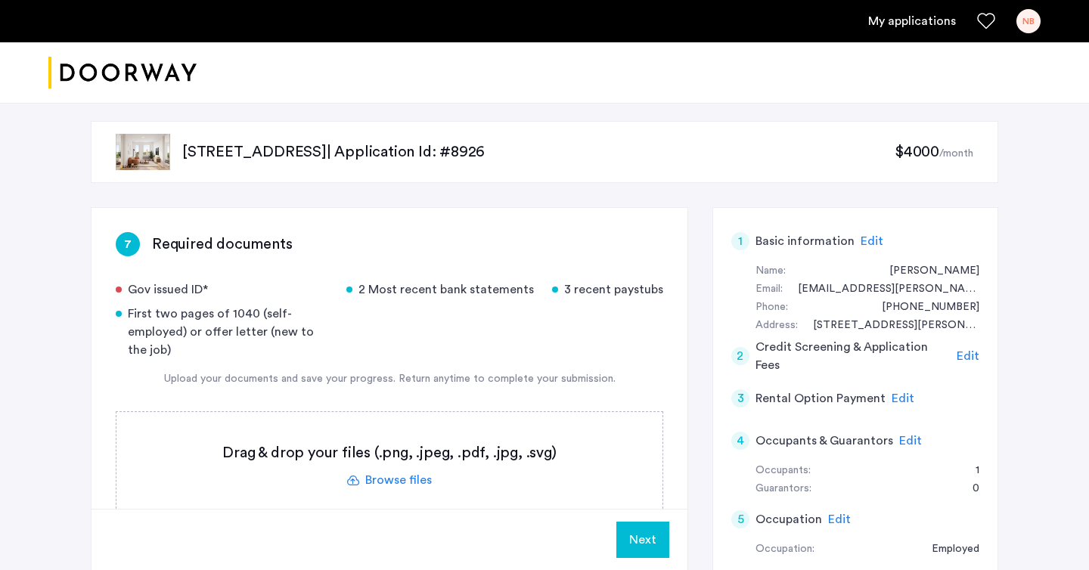
scroll to position [40, 0]
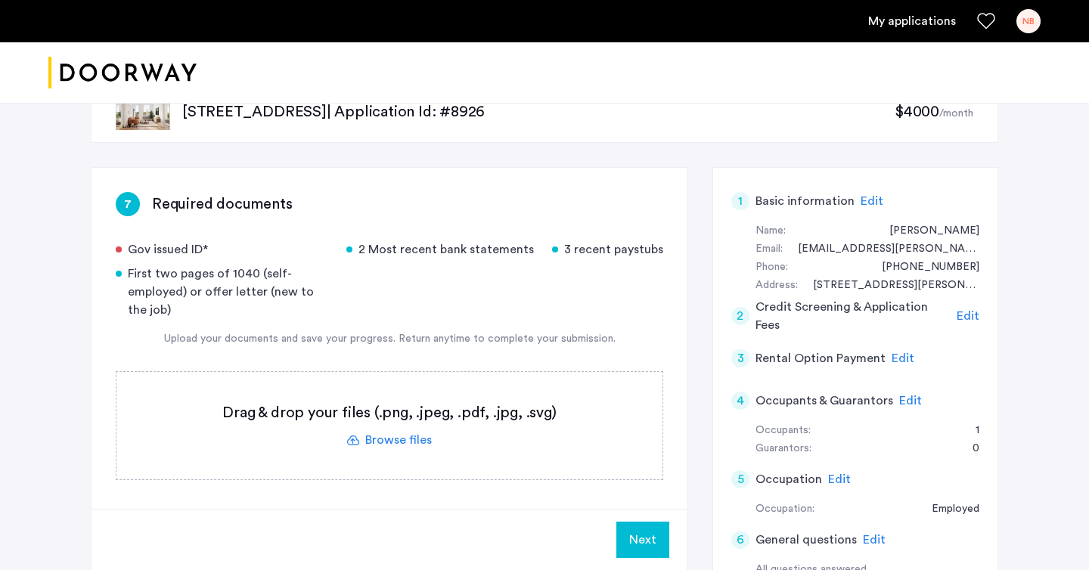
click at [900, 354] on span "Edit" at bounding box center [902, 358] width 23 height 12
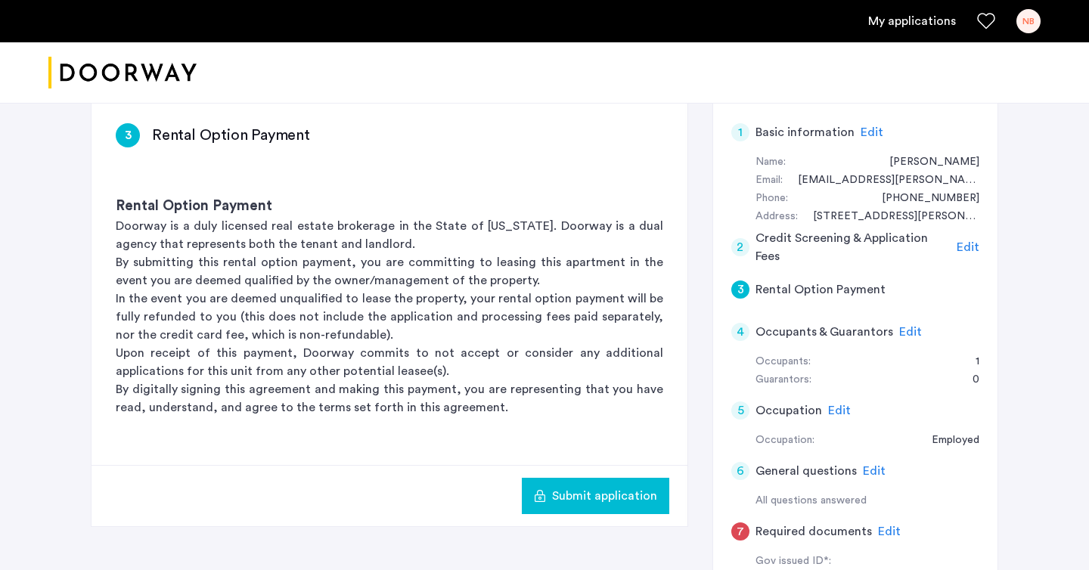
scroll to position [95, 0]
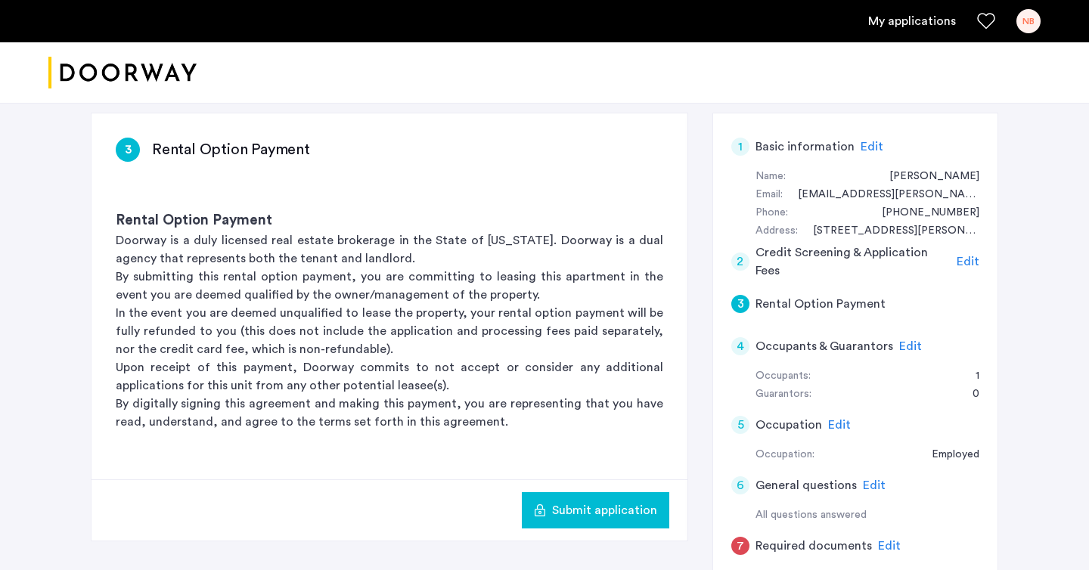
click at [963, 262] on span "Edit" at bounding box center [967, 262] width 23 height 12
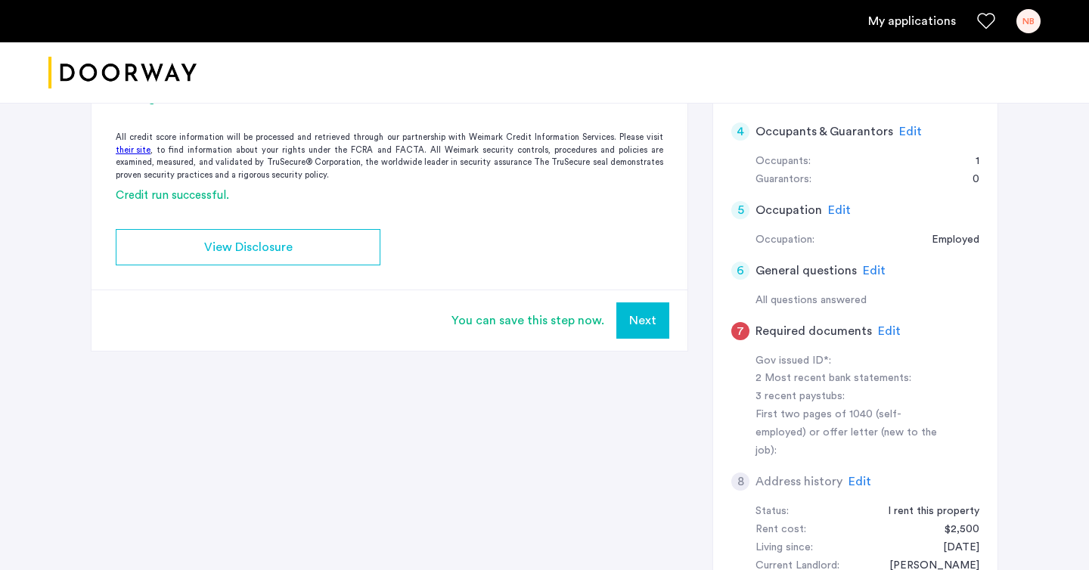
scroll to position [307, 0]
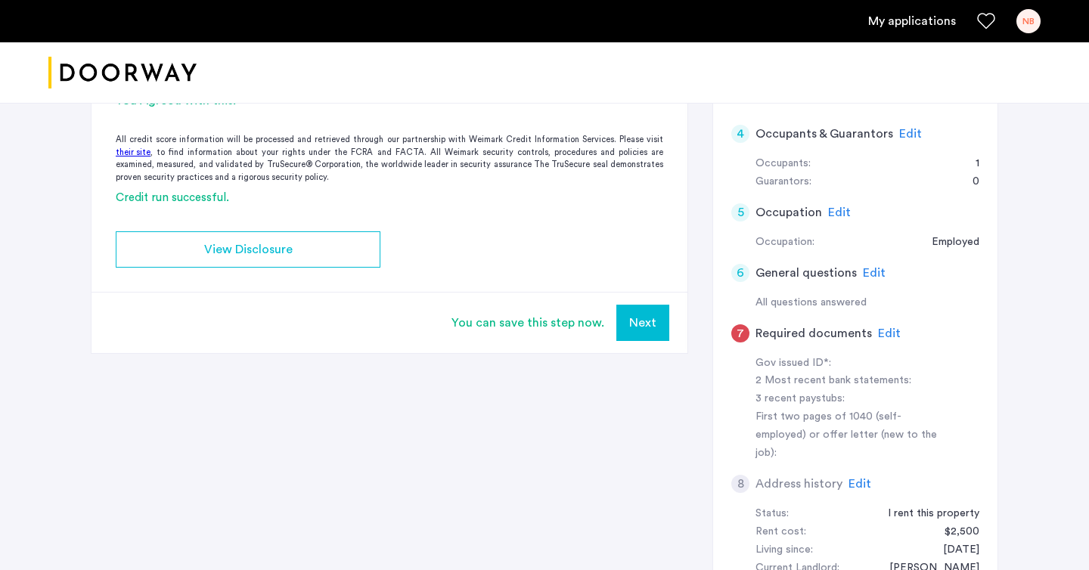
click at [885, 334] on span "Edit" at bounding box center [889, 333] width 23 height 12
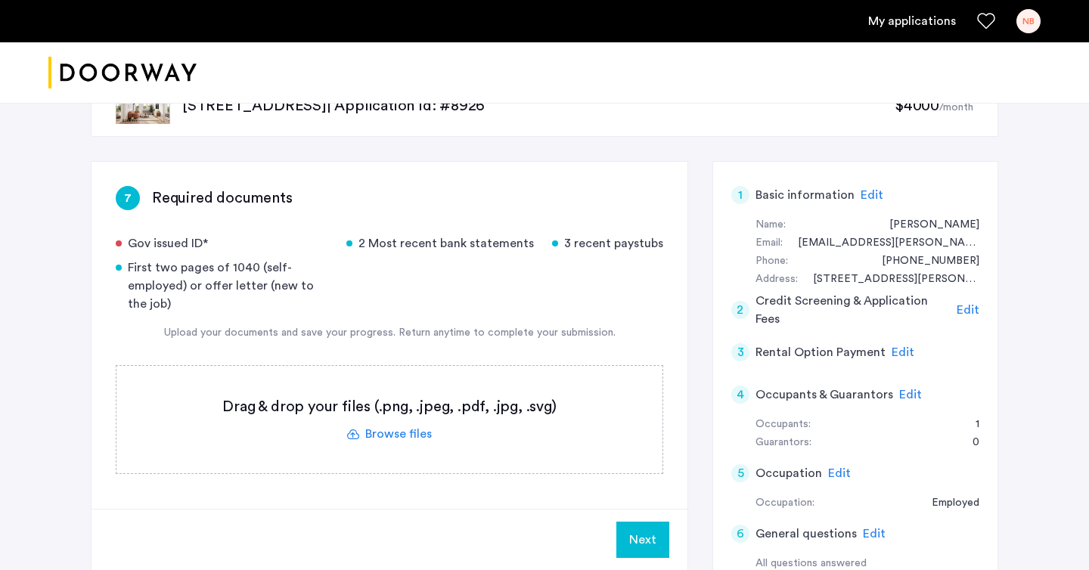
scroll to position [44, 0]
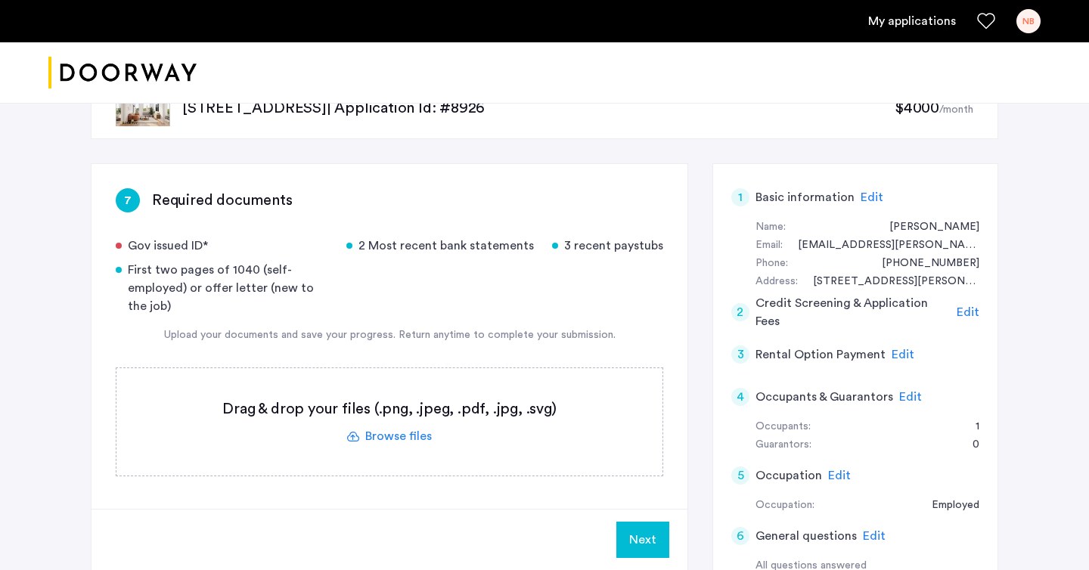
click at [386, 439] on label at bounding box center [389, 421] width 546 height 107
click at [0, 0] on input "file" at bounding box center [0, 0] width 0 height 0
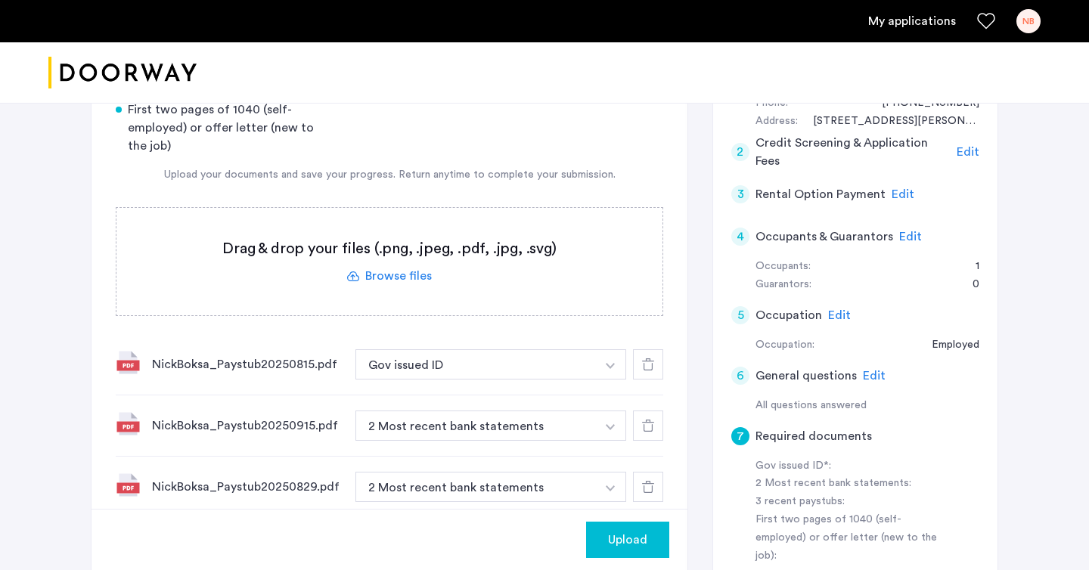
scroll to position [245, 0]
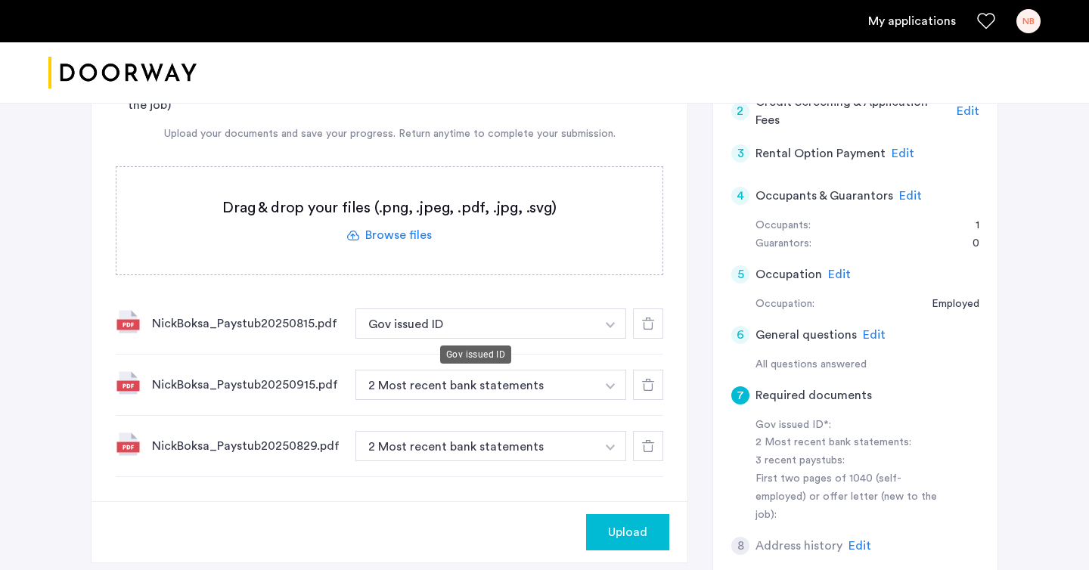
click at [546, 329] on button "Gov issued ID" at bounding box center [475, 323] width 240 height 30
click at [610, 326] on img "button" at bounding box center [610, 325] width 9 height 6
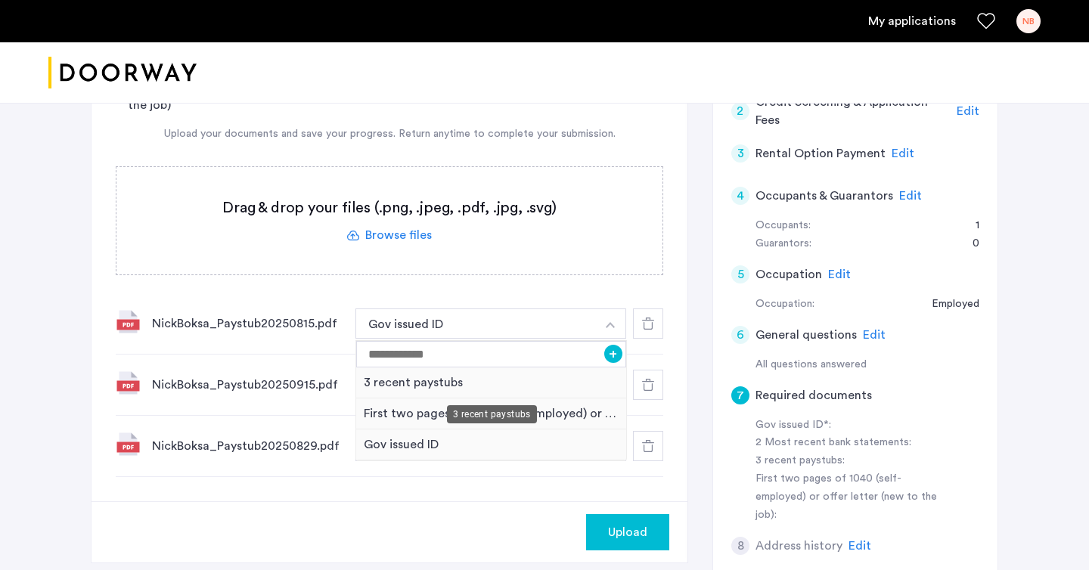
click at [486, 383] on div "3 recent paystubs" at bounding box center [491, 382] width 270 height 31
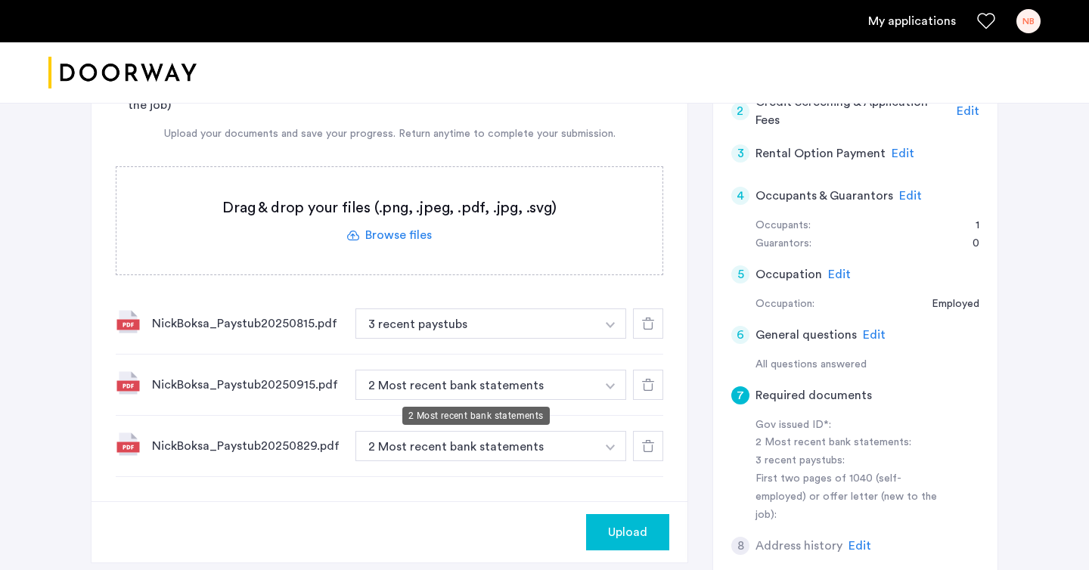
click at [563, 389] on button "2 Most recent bank statements" at bounding box center [475, 385] width 240 height 30
click at [610, 385] on img "button" at bounding box center [610, 386] width 9 height 6
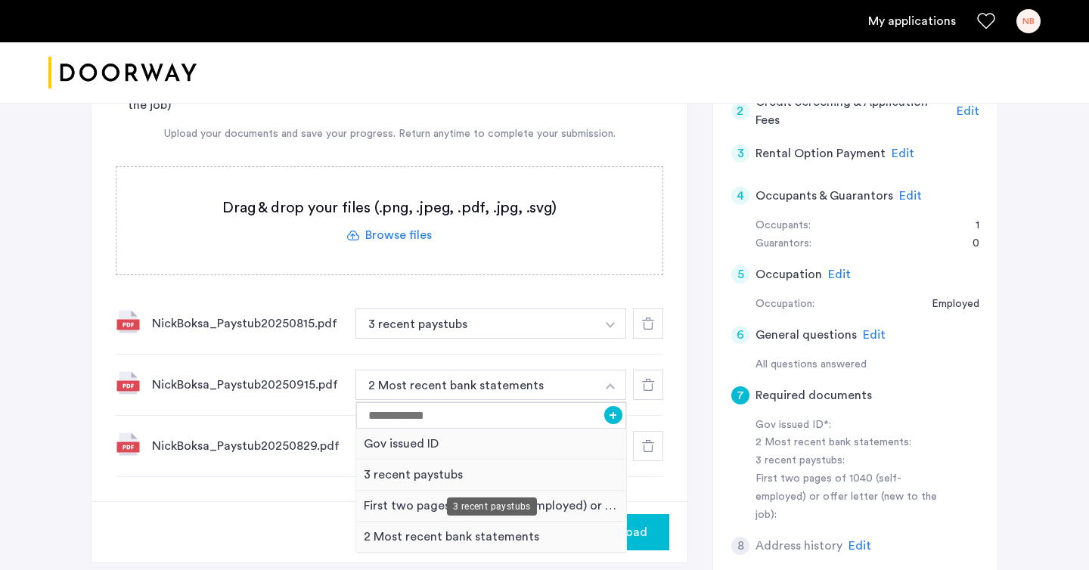
click at [411, 472] on div "3 recent paystubs" at bounding box center [491, 475] width 270 height 31
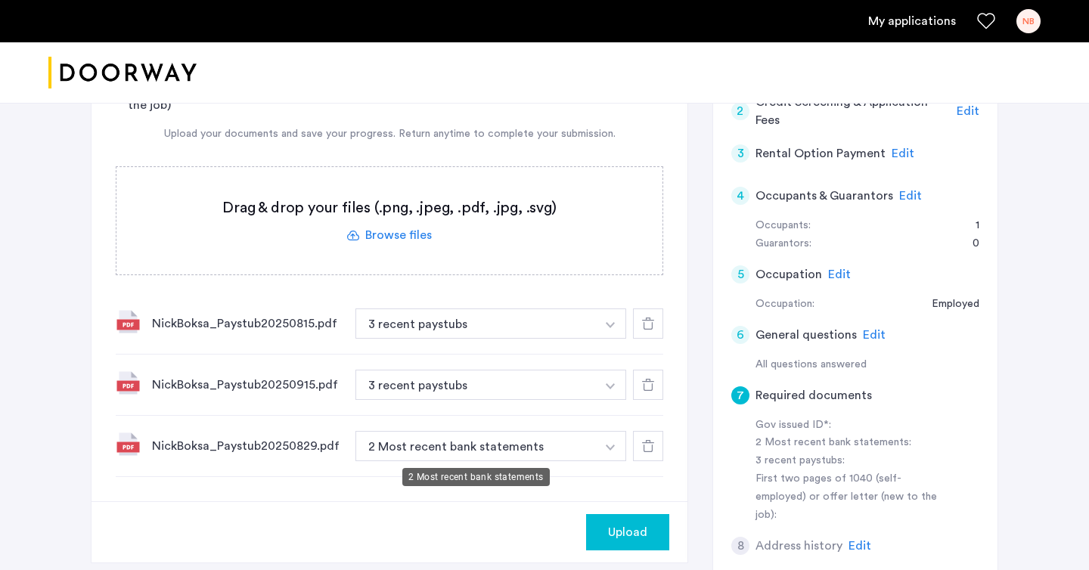
click at [442, 445] on button "2 Most recent bank statements" at bounding box center [475, 446] width 240 height 30
click at [609, 446] on img "button" at bounding box center [610, 448] width 9 height 6
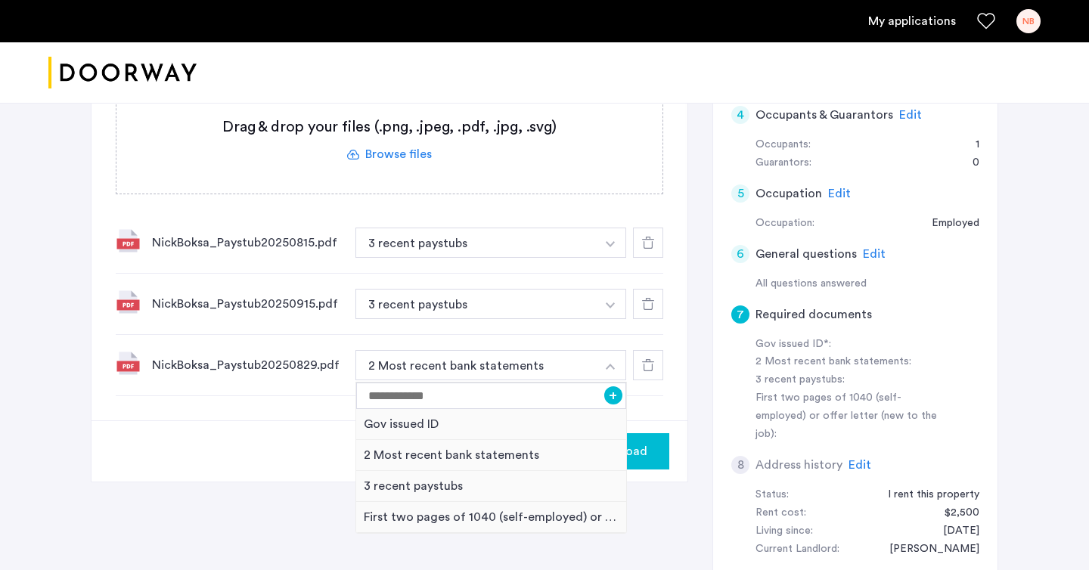
scroll to position [361, 0]
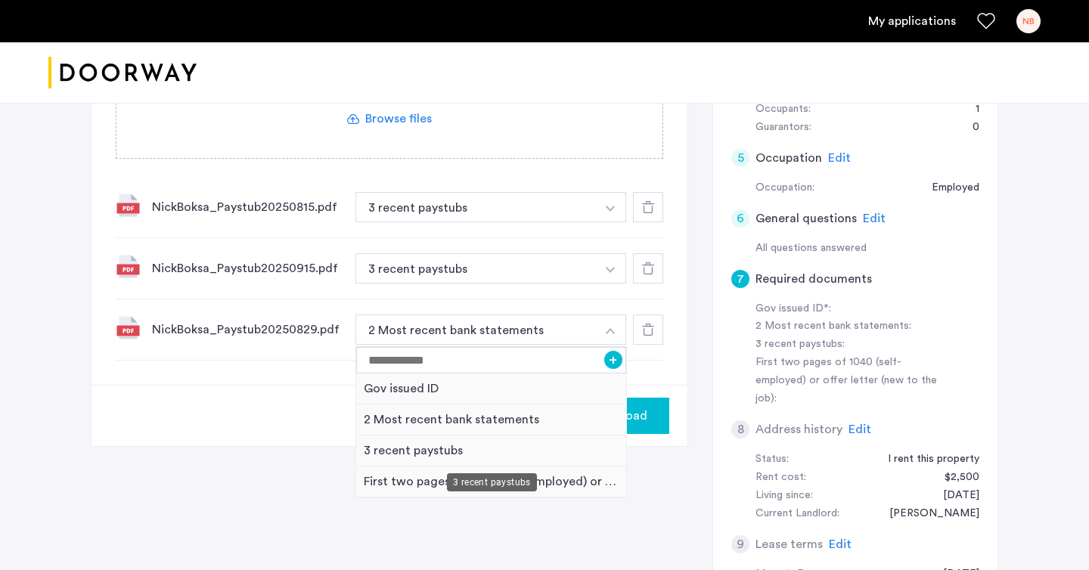
click at [408, 447] on div "3 recent paystubs" at bounding box center [491, 450] width 270 height 31
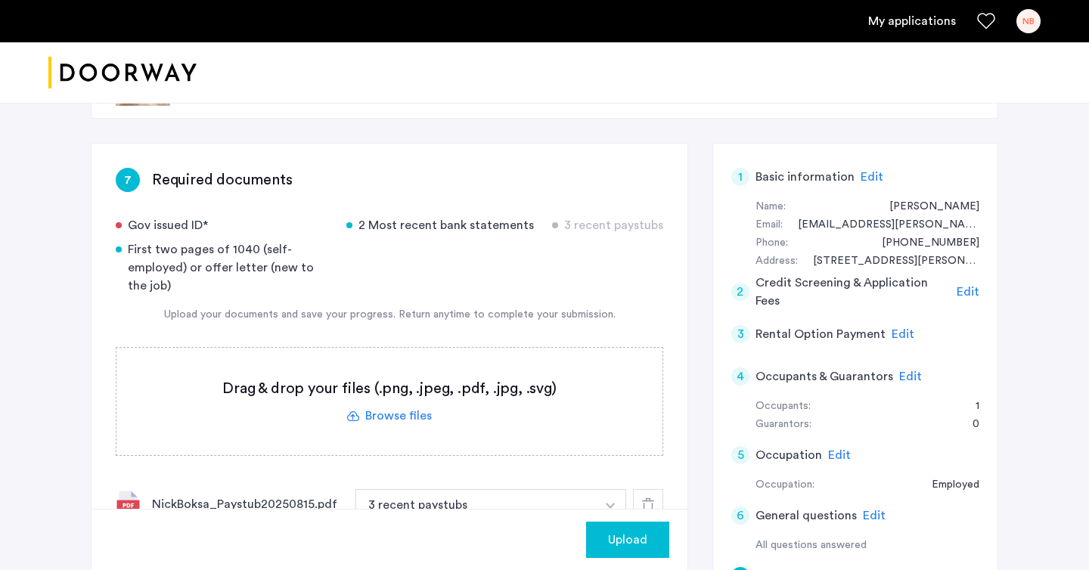
scroll to position [45, 0]
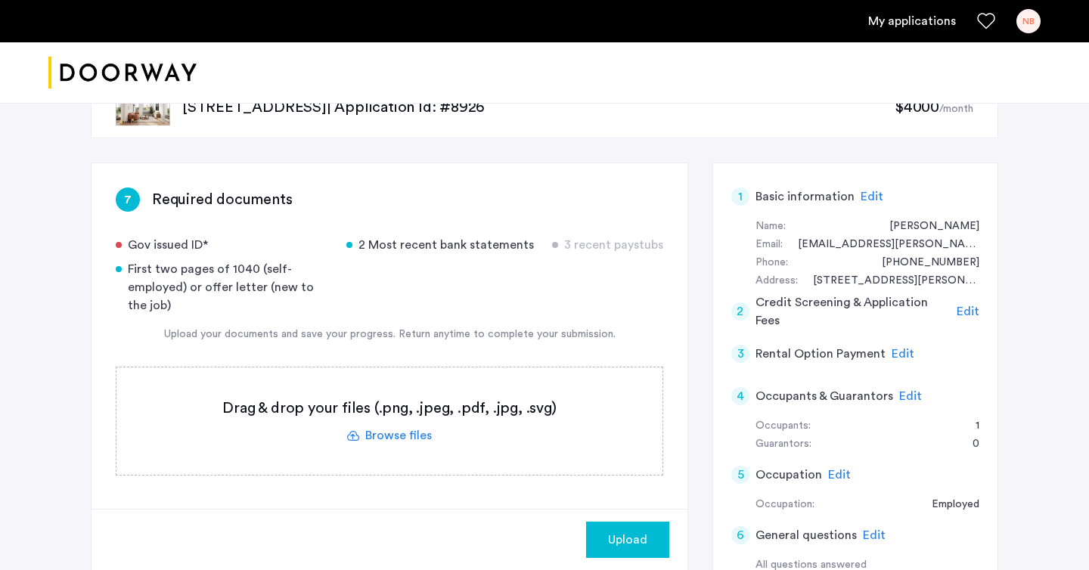
click at [399, 436] on label at bounding box center [389, 420] width 546 height 107
click at [0, 0] on input "file" at bounding box center [0, 0] width 0 height 0
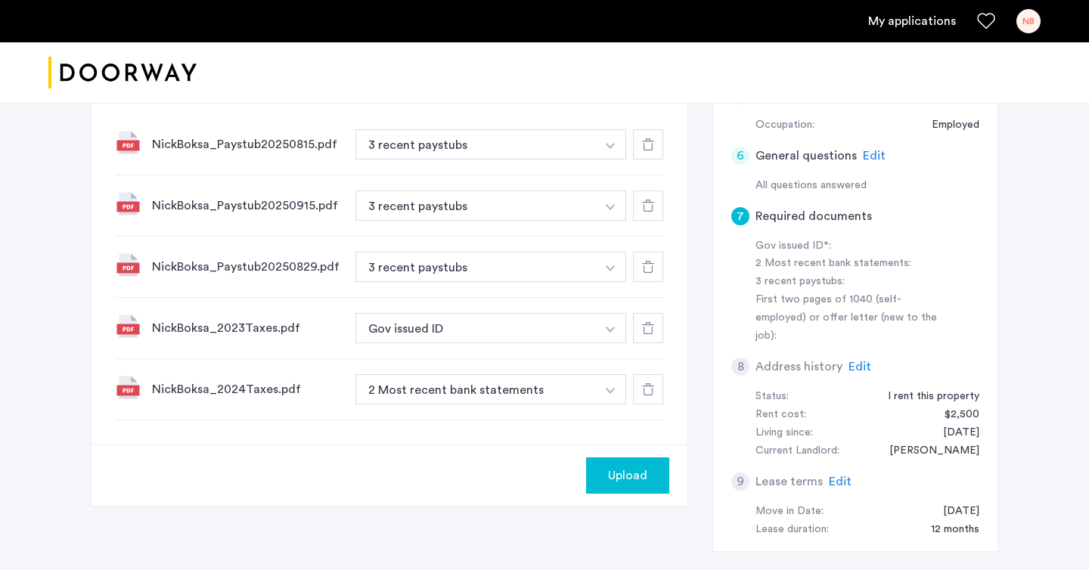
scroll to position [426, 0]
click at [488, 328] on button "Gov issued ID" at bounding box center [475, 326] width 240 height 30
click at [610, 327] on img "button" at bounding box center [610, 328] width 9 height 6
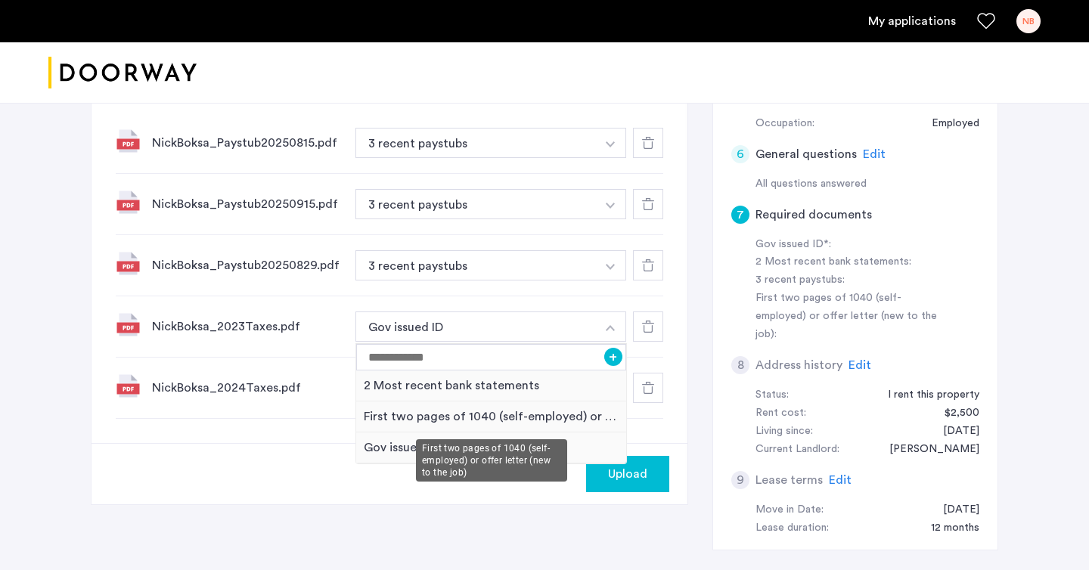
click at [381, 419] on div "First two pages of 1040 (self-employed) or offer letter (new to the job)" at bounding box center [491, 416] width 270 height 31
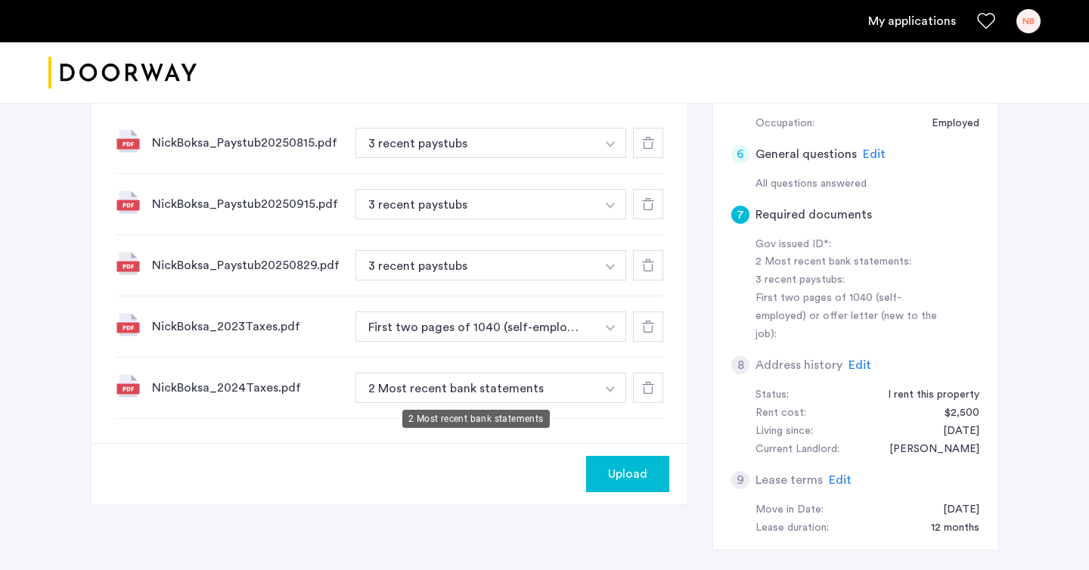
click at [538, 390] on button "2 Most recent bank statements" at bounding box center [475, 388] width 240 height 30
click at [612, 387] on img "button" at bounding box center [610, 389] width 9 height 6
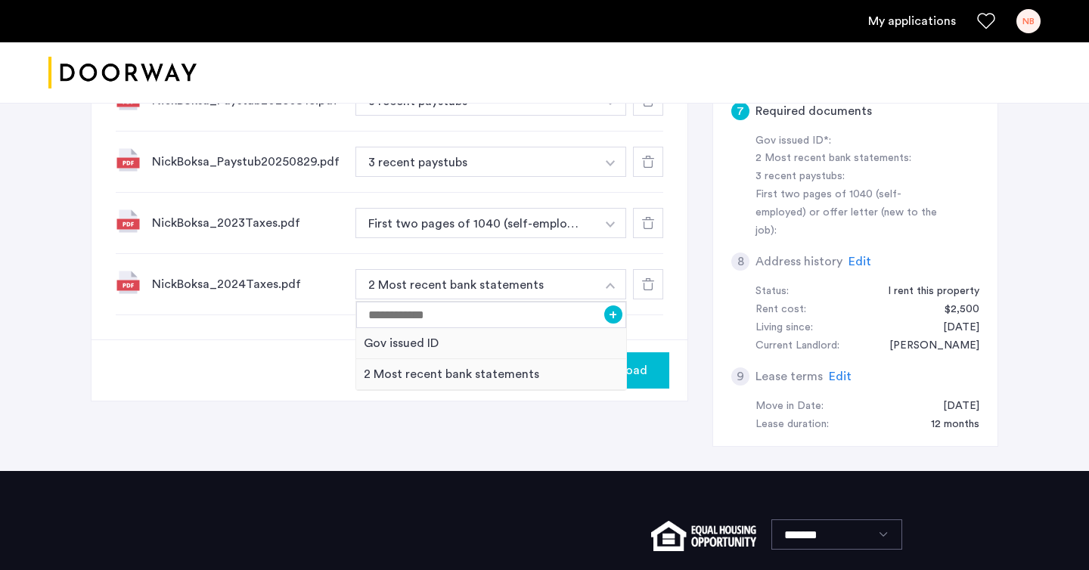
scroll to position [517, 0]
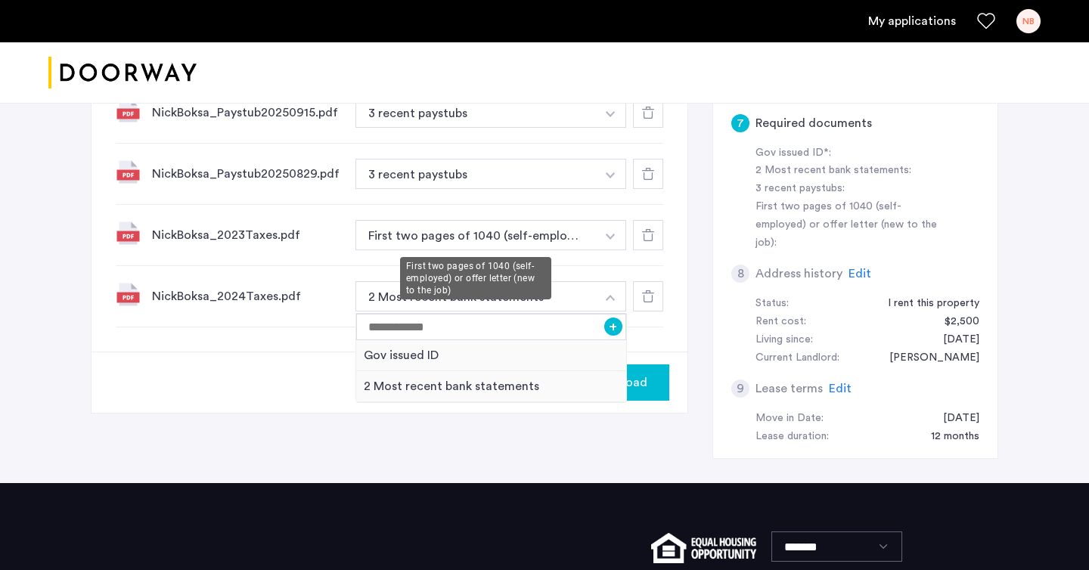
click at [551, 242] on button "First two pages of 1040 (self-employed) or offer letter (new to the job)" at bounding box center [475, 235] width 240 height 30
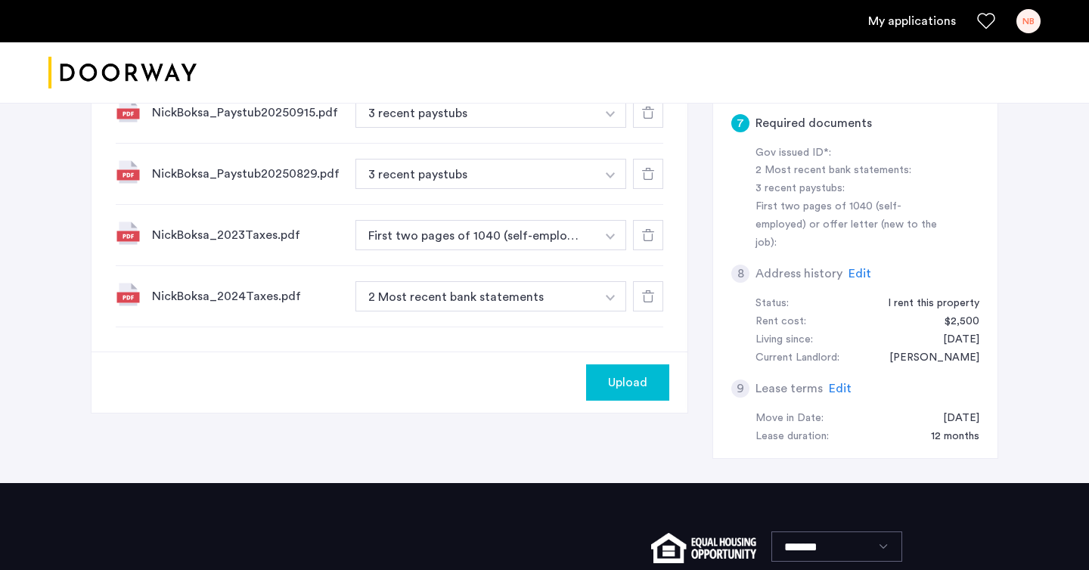
click at [556, 232] on button "First two pages of 1040 (self-employed) or offer letter (new to the job)" at bounding box center [475, 235] width 240 height 30
click at [615, 237] on button "button" at bounding box center [610, 235] width 31 height 30
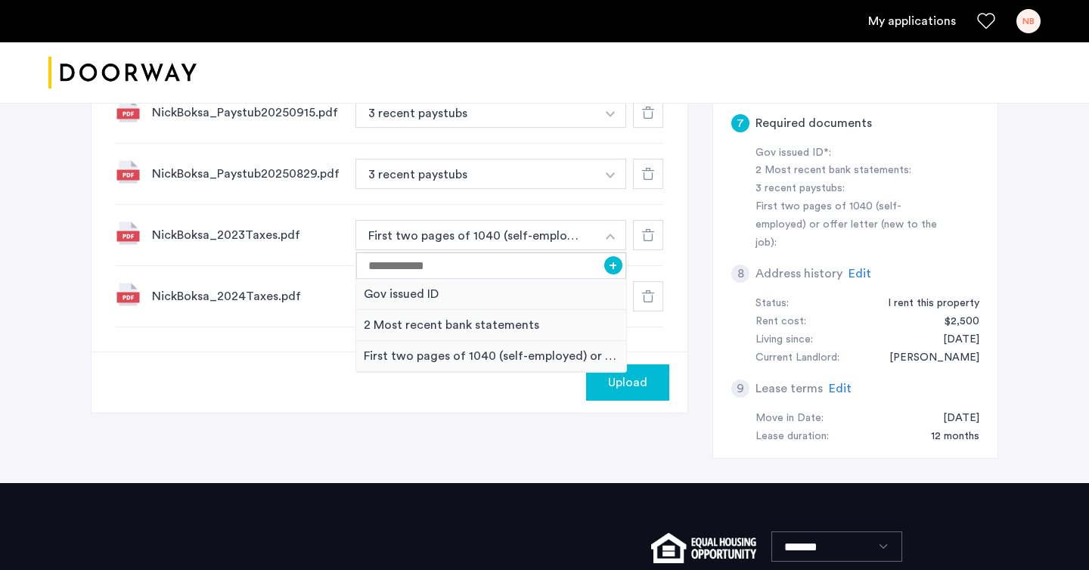
click at [303, 346] on div "7 Required documents Gov issued ID* 2 Most recent bank statements 3 recent pays…" at bounding box center [389, 21] width 596 height 661
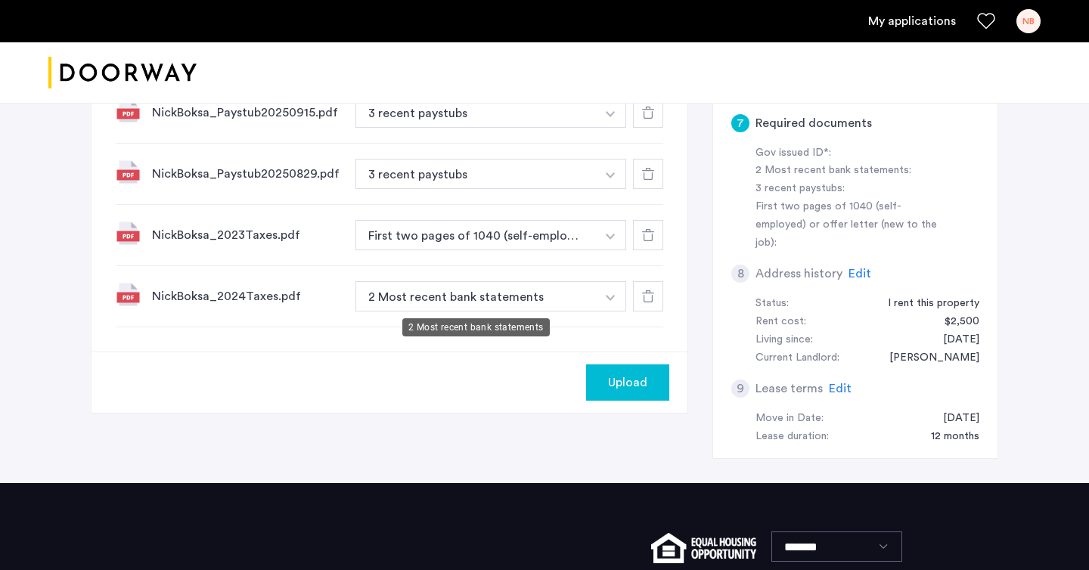
click at [507, 292] on button "2 Most recent bank statements" at bounding box center [475, 296] width 240 height 30
click at [605, 295] on button "button" at bounding box center [610, 296] width 31 height 30
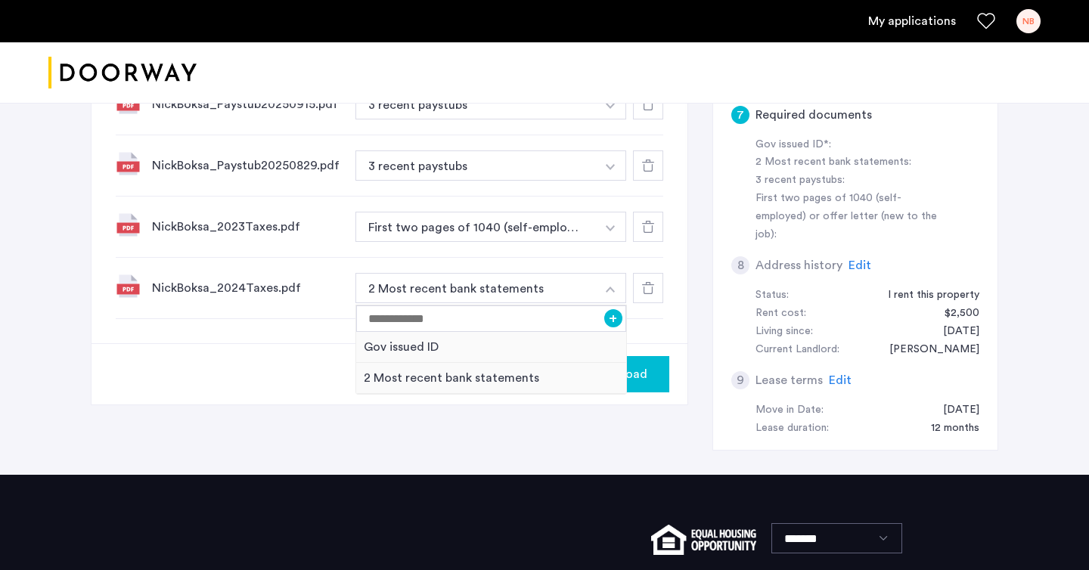
scroll to position [511, 0]
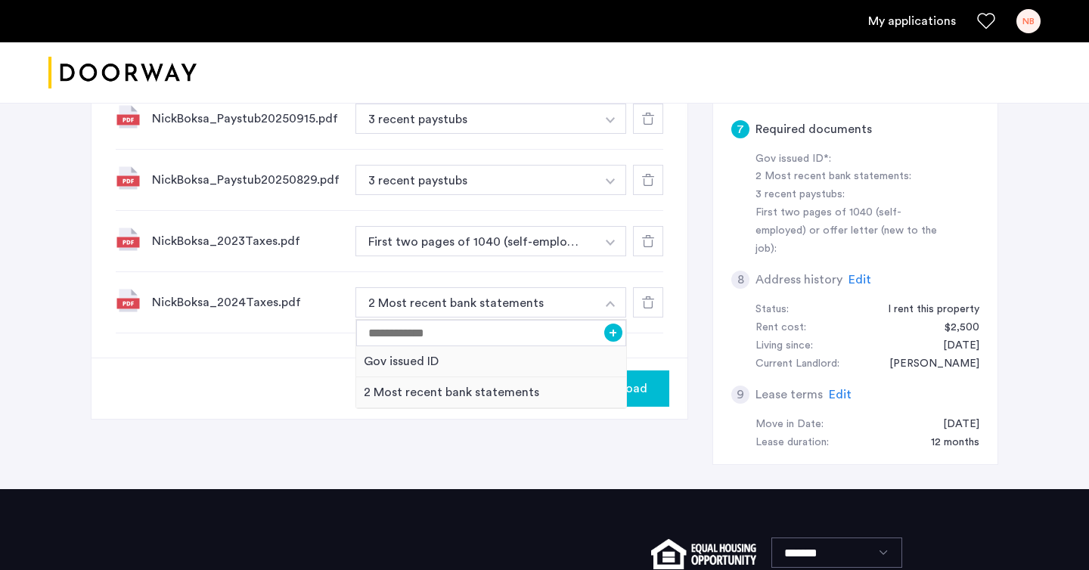
click at [651, 246] on icon at bounding box center [648, 241] width 12 height 12
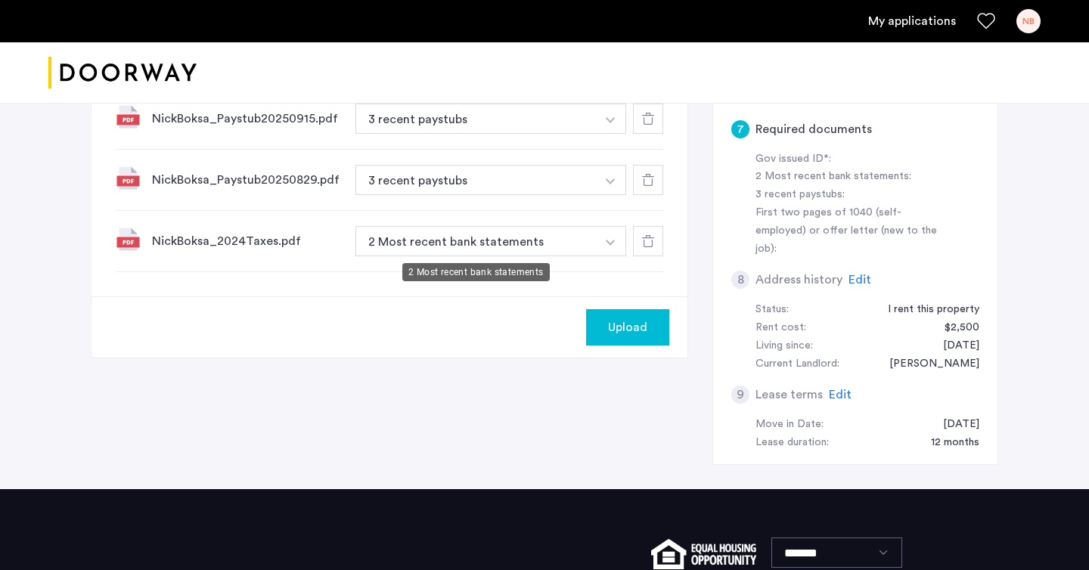
click at [544, 245] on button "2 Most recent bank statements" at bounding box center [475, 241] width 240 height 30
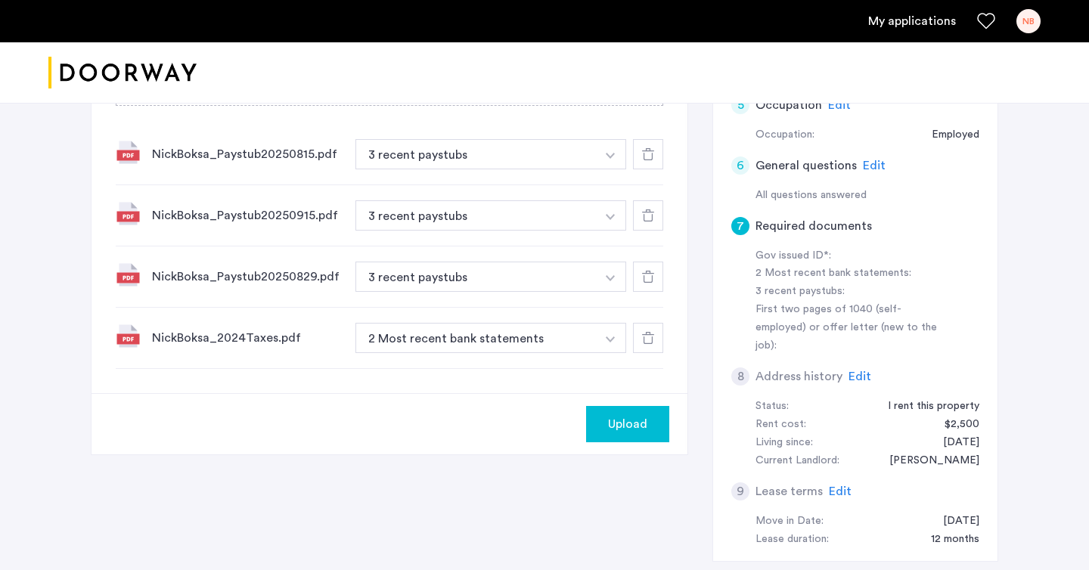
scroll to position [404, 0]
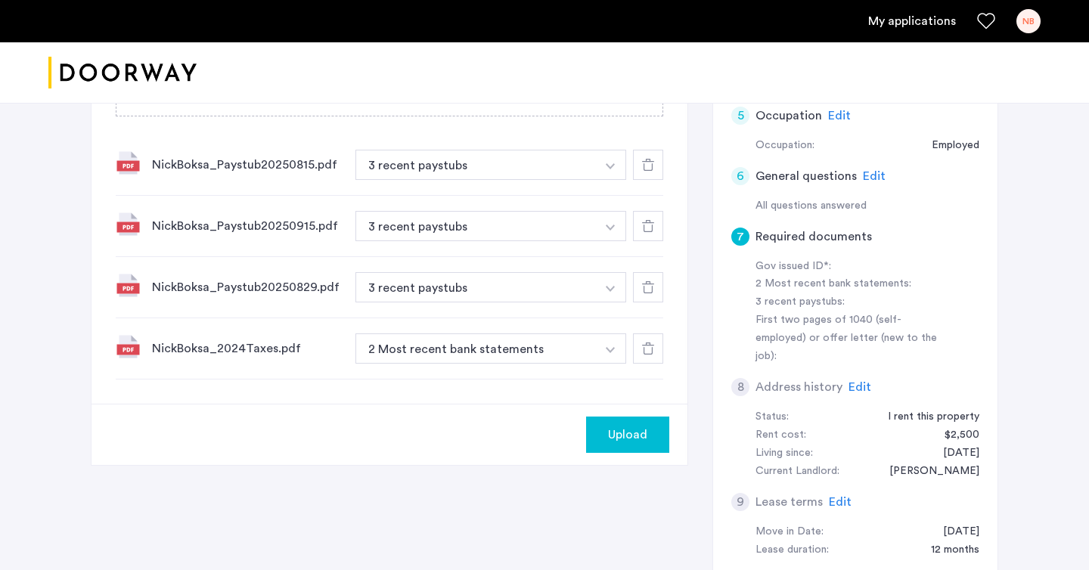
click at [611, 346] on button "button" at bounding box center [610, 348] width 31 height 30
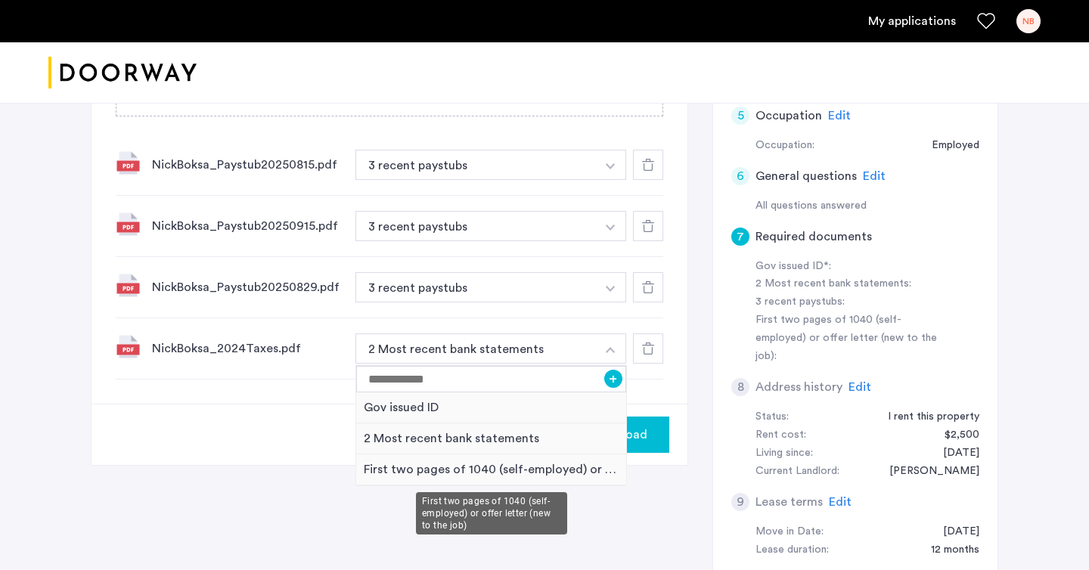
click at [387, 469] on div "First two pages of 1040 (self-employed) or offer letter (new to the job)" at bounding box center [491, 469] width 270 height 31
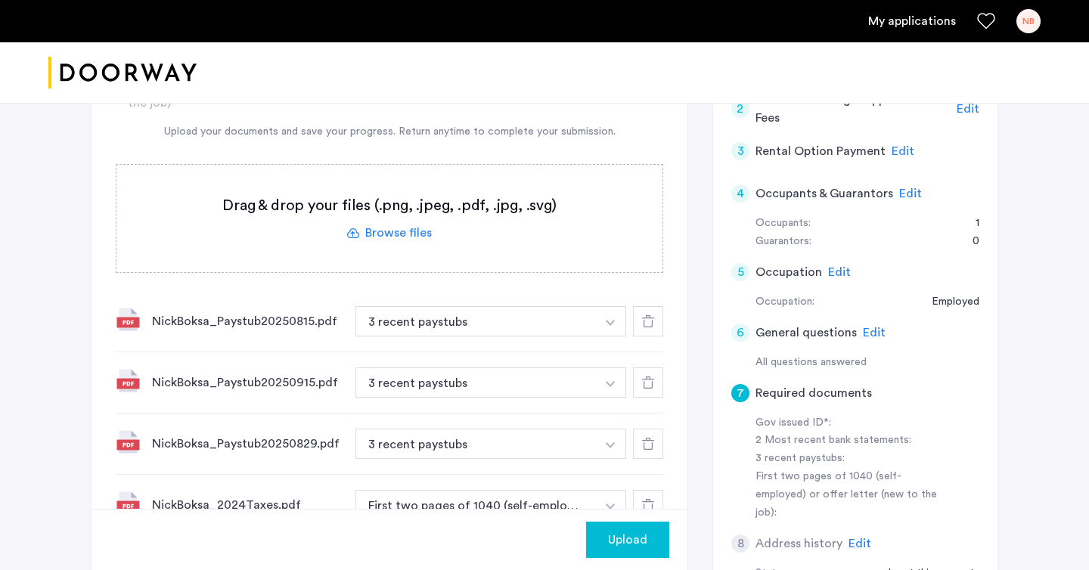
scroll to position [312, 0]
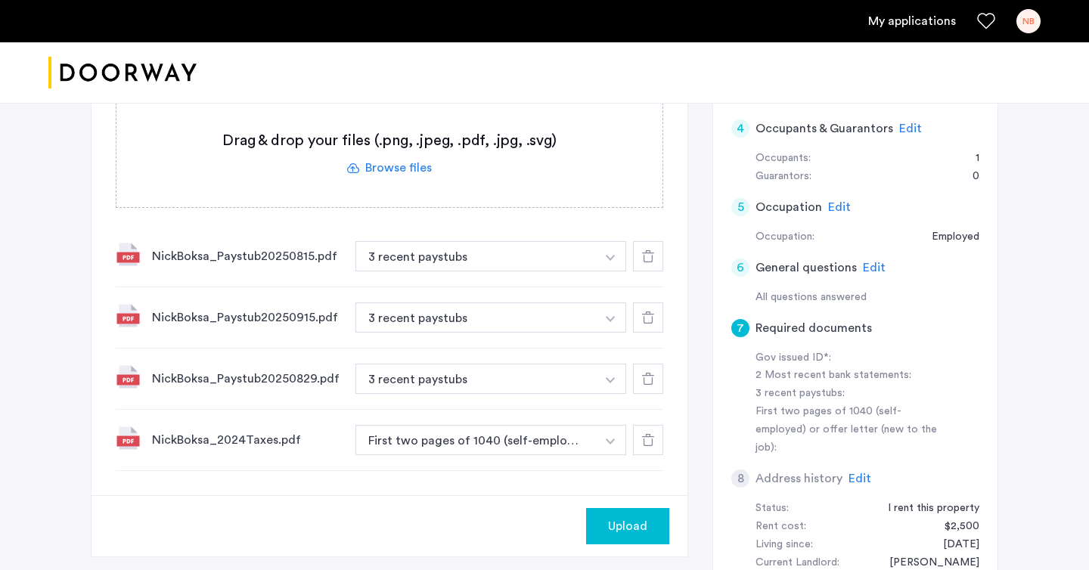
click at [383, 167] on label at bounding box center [389, 153] width 546 height 107
click at [0, 0] on input "file" at bounding box center [0, 0] width 0 height 0
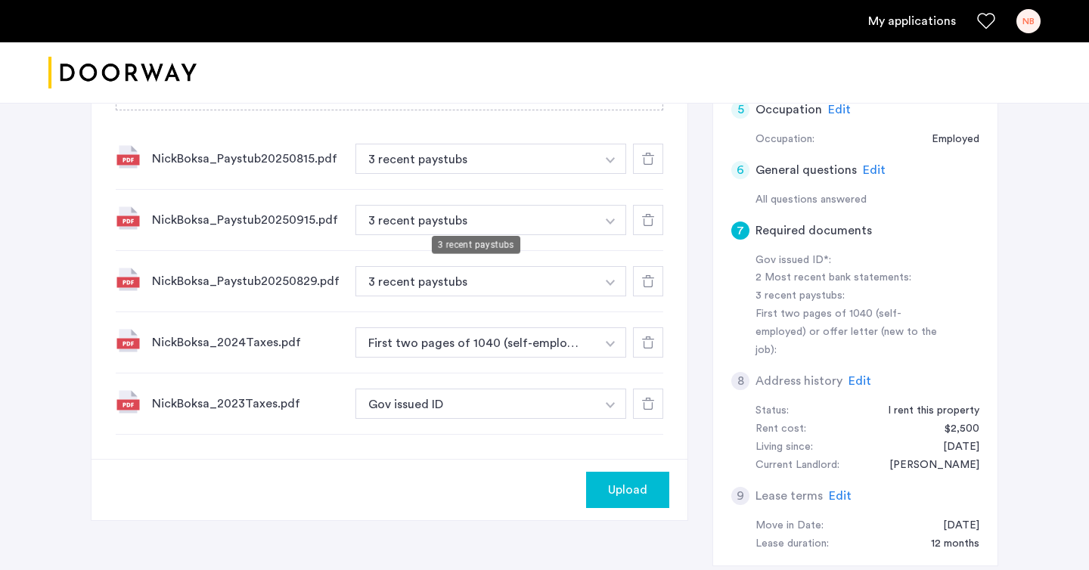
scroll to position [427, 0]
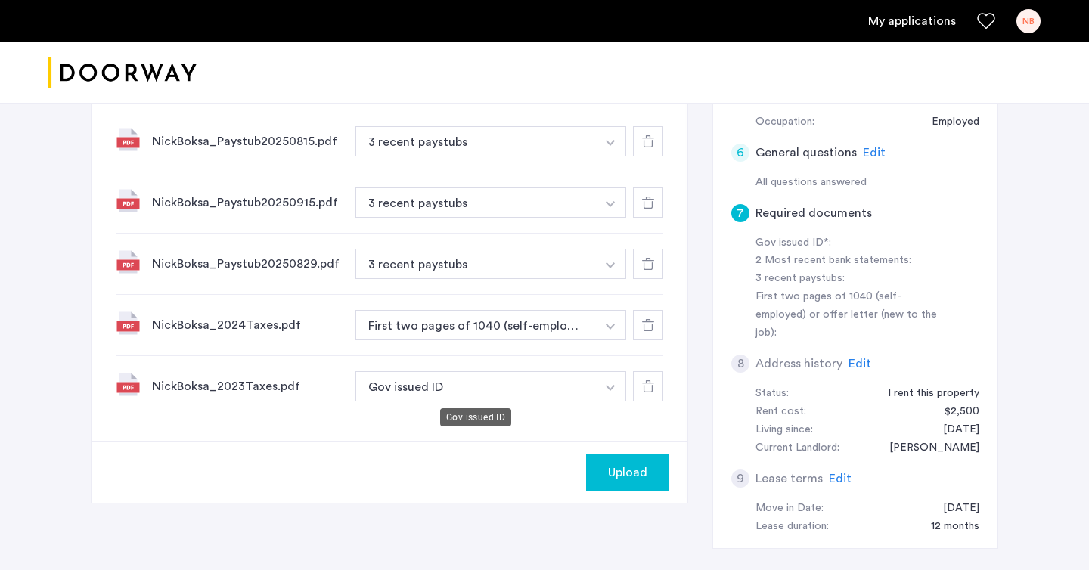
click at [419, 385] on button "Gov issued ID" at bounding box center [475, 386] width 240 height 30
click at [600, 390] on button "button" at bounding box center [610, 386] width 31 height 30
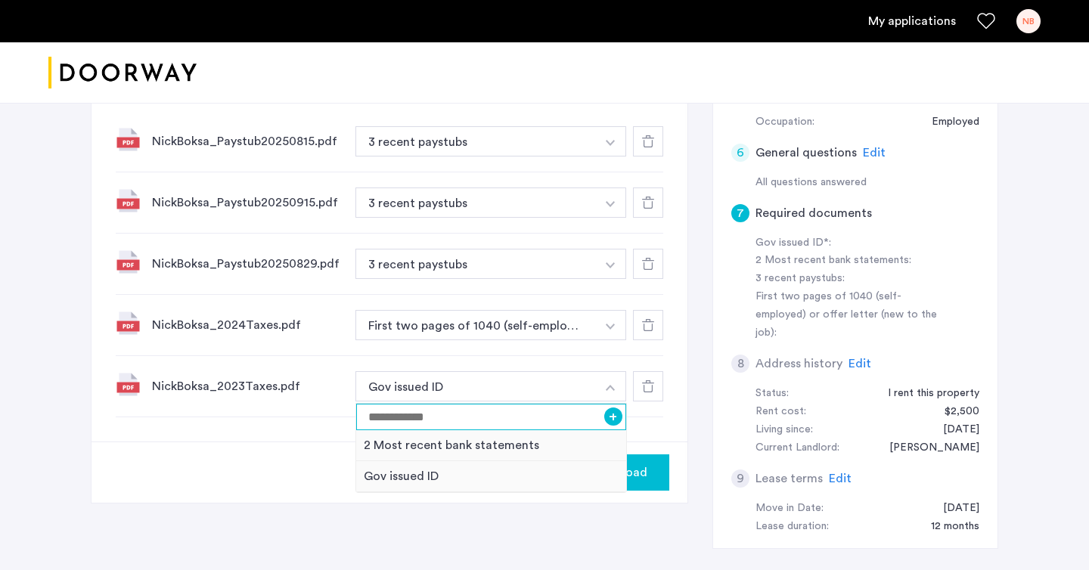
click at [533, 416] on input at bounding box center [491, 417] width 270 height 26
type input "**********"
click at [613, 414] on button "+" at bounding box center [613, 417] width 18 height 18
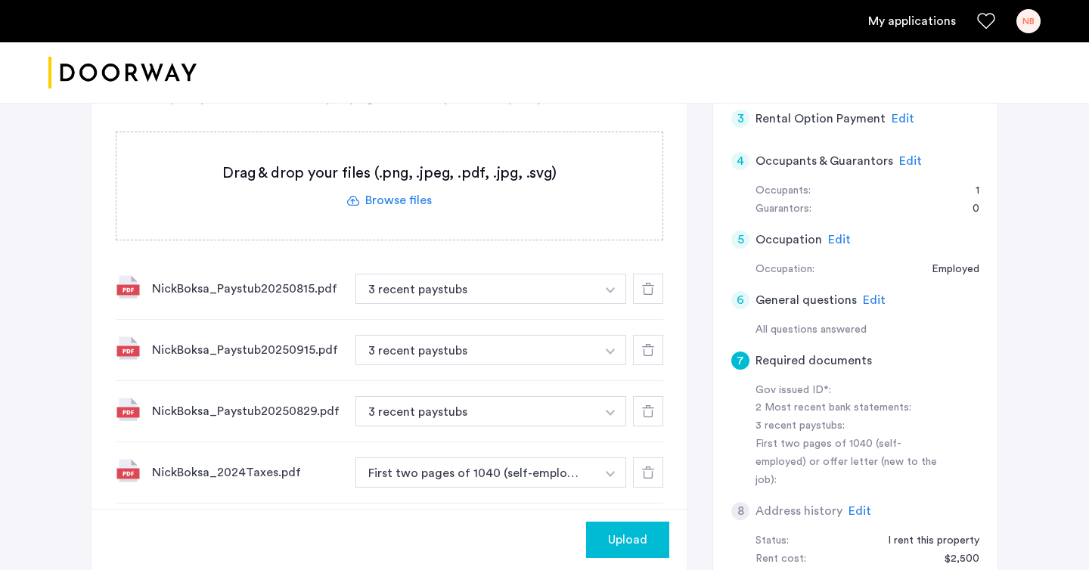
scroll to position [264, 0]
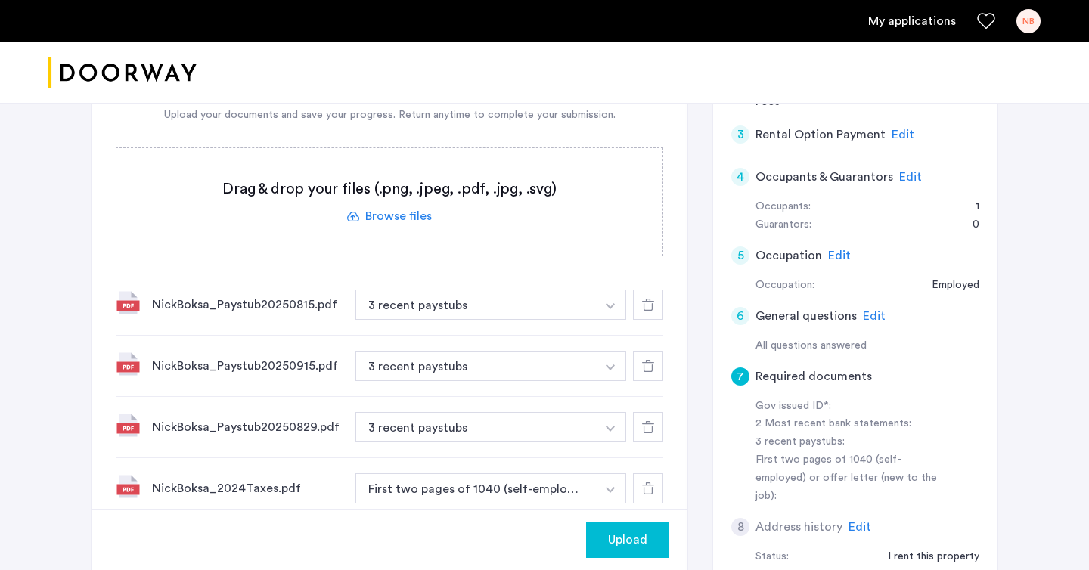
click at [382, 212] on label at bounding box center [389, 201] width 546 height 107
click at [0, 0] on input "file" at bounding box center [0, 0] width 0 height 0
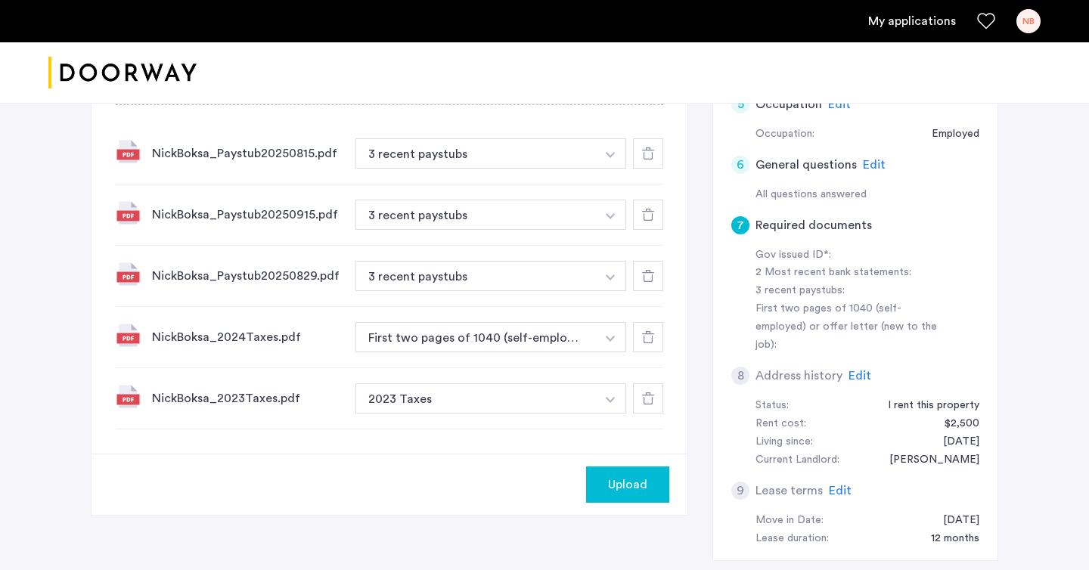
scroll to position [416, 0]
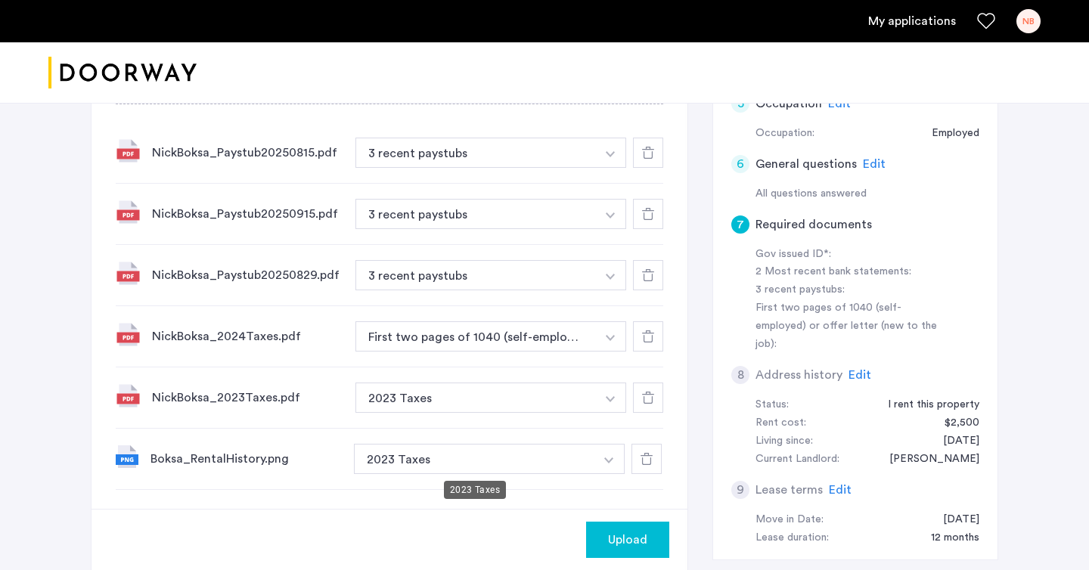
click at [437, 460] on button "2023 Taxes" at bounding box center [474, 459] width 240 height 30
click at [602, 460] on button "button" at bounding box center [608, 459] width 31 height 30
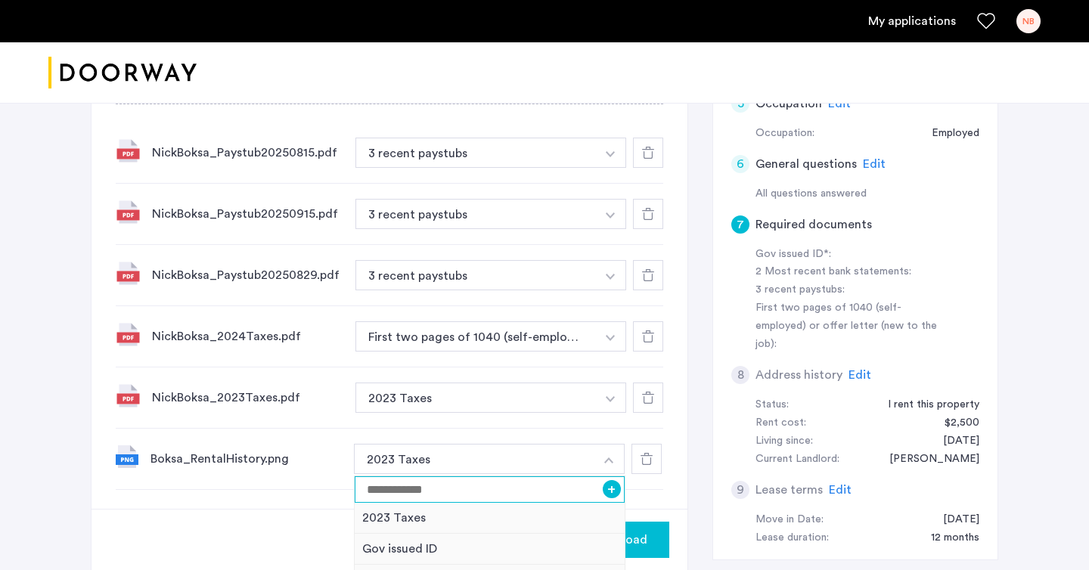
click at [544, 485] on input at bounding box center [490, 489] width 270 height 26
type input "**********"
click at [609, 485] on button "+" at bounding box center [612, 489] width 18 height 18
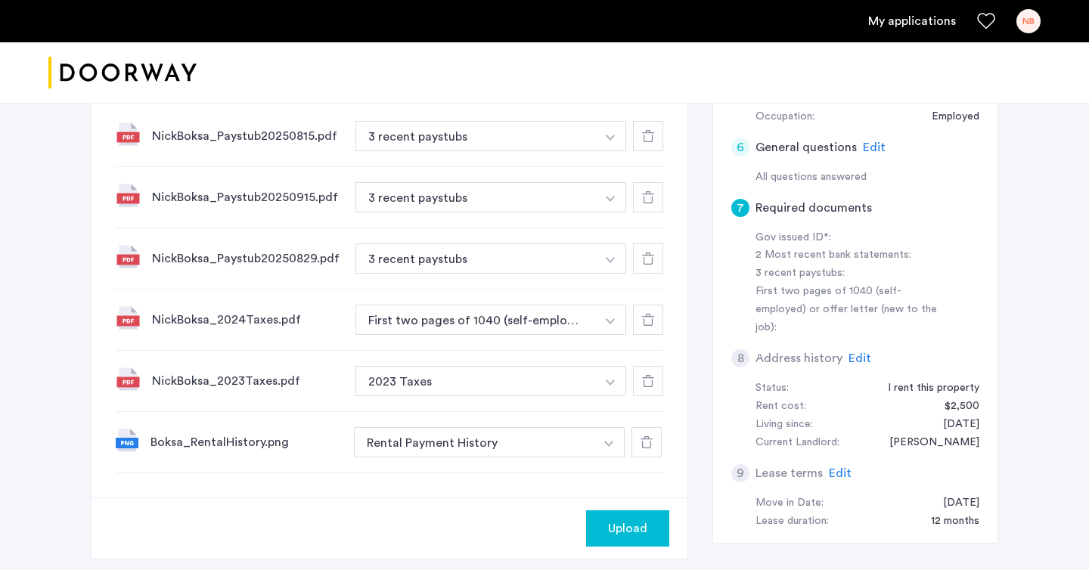
scroll to position [410, 0]
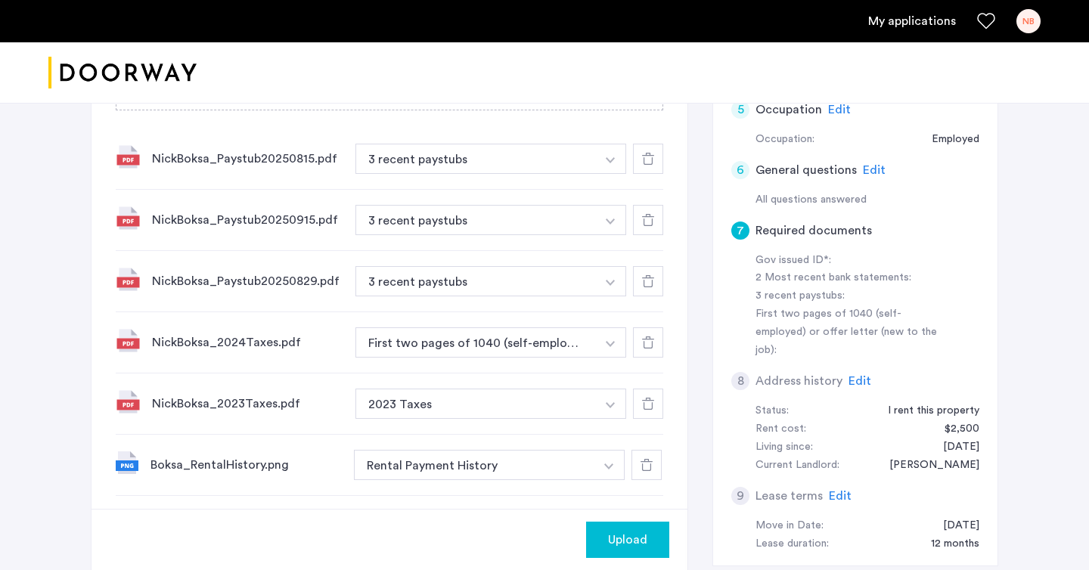
click at [632, 552] on button "Upload" at bounding box center [627, 540] width 83 height 36
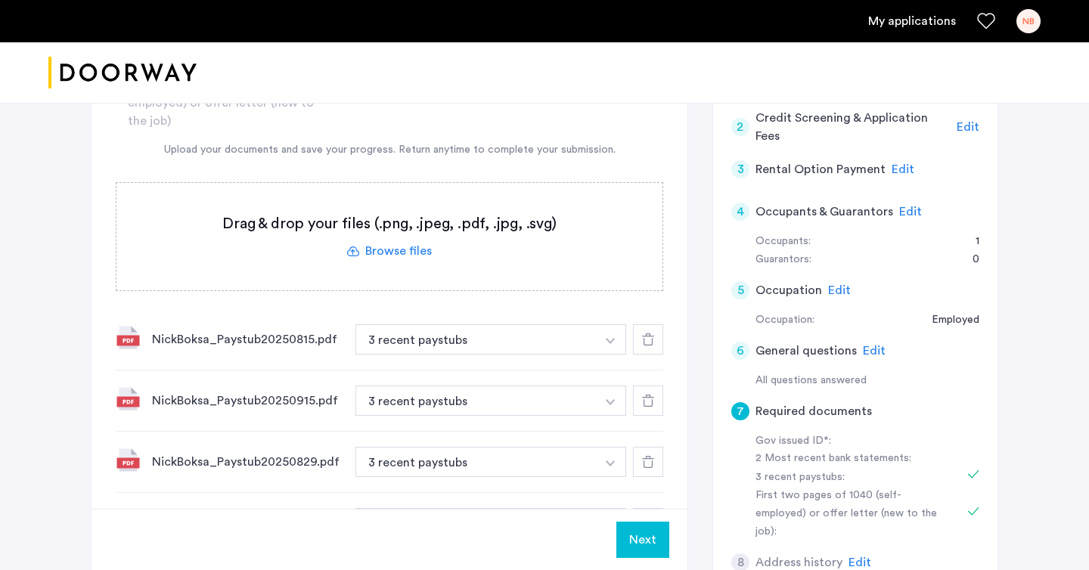
scroll to position [228, 0]
click at [399, 249] on label at bounding box center [389, 237] width 546 height 107
click at [0, 0] on input "file" at bounding box center [0, 0] width 0 height 0
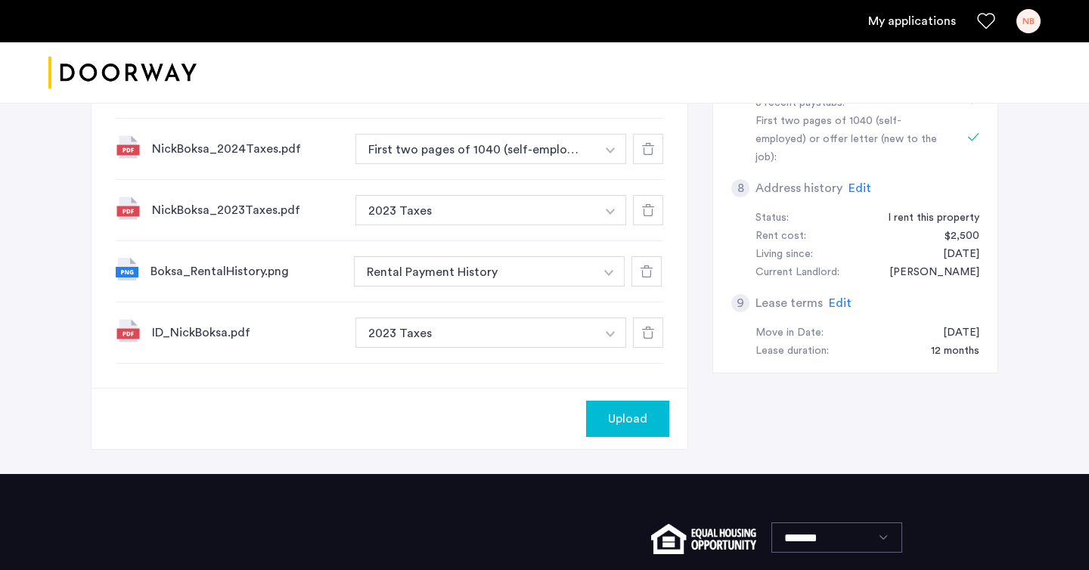
scroll to position [607, 0]
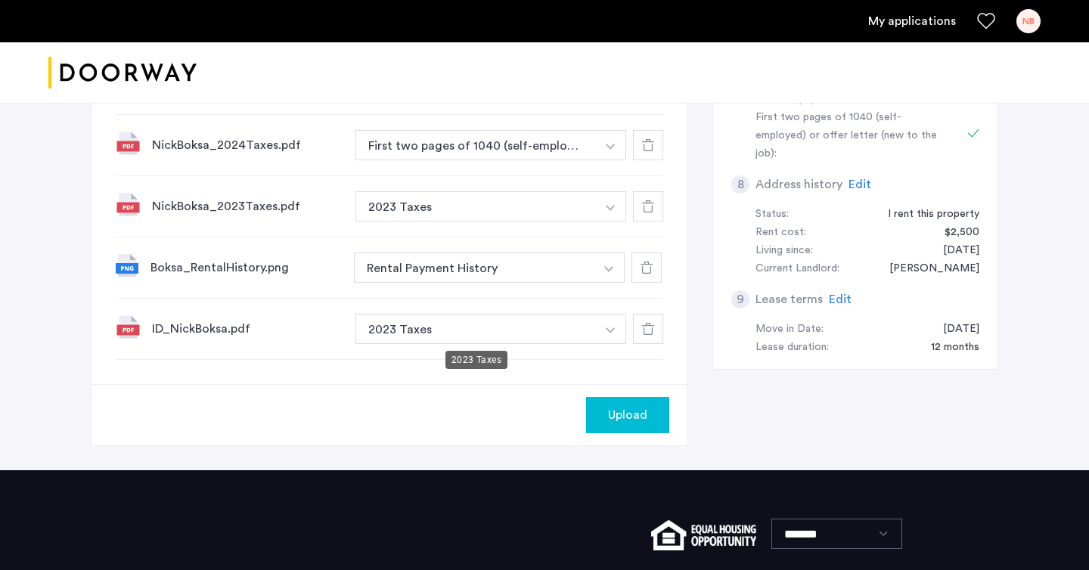
click at [420, 328] on button "2023 Taxes" at bounding box center [475, 329] width 240 height 30
click at [606, 327] on img "button" at bounding box center [610, 330] width 9 height 6
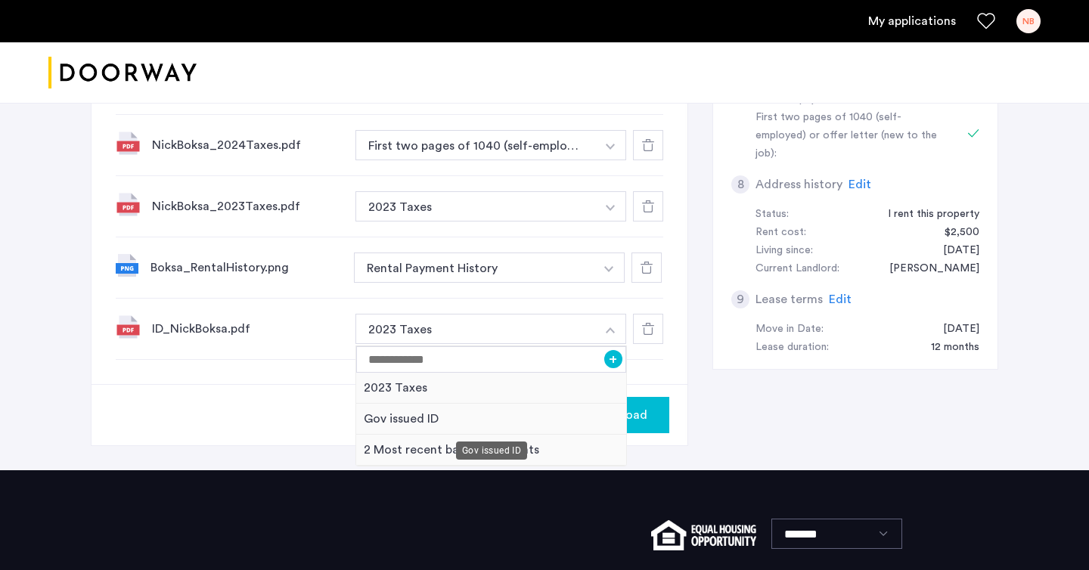
click at [431, 423] on div "Gov issued ID" at bounding box center [491, 419] width 270 height 31
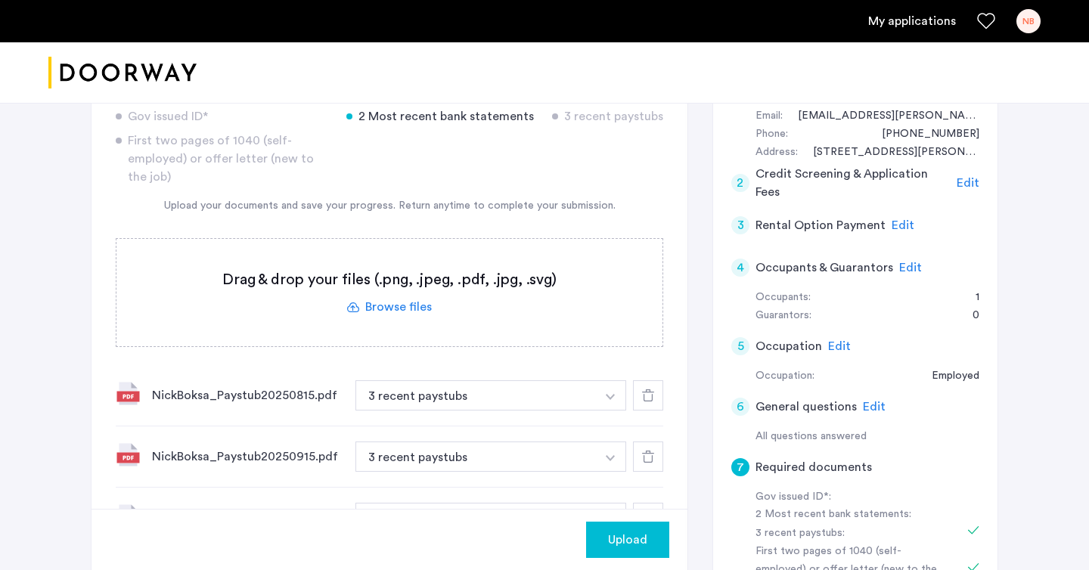
scroll to position [162, 0]
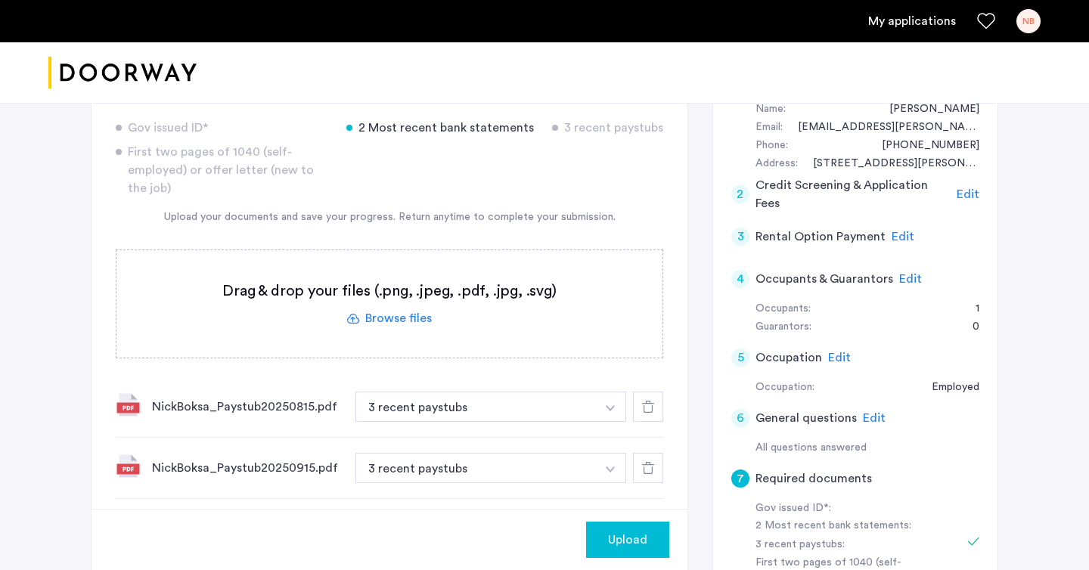
click at [391, 320] on label at bounding box center [389, 303] width 546 height 107
click at [0, 0] on input "file" at bounding box center [0, 0] width 0 height 0
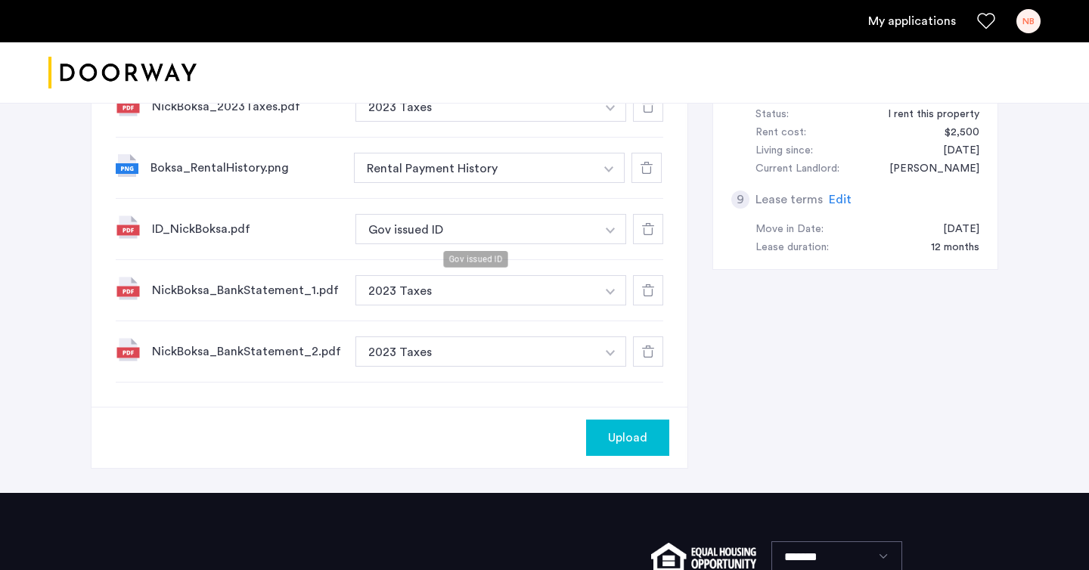
scroll to position [708, 0]
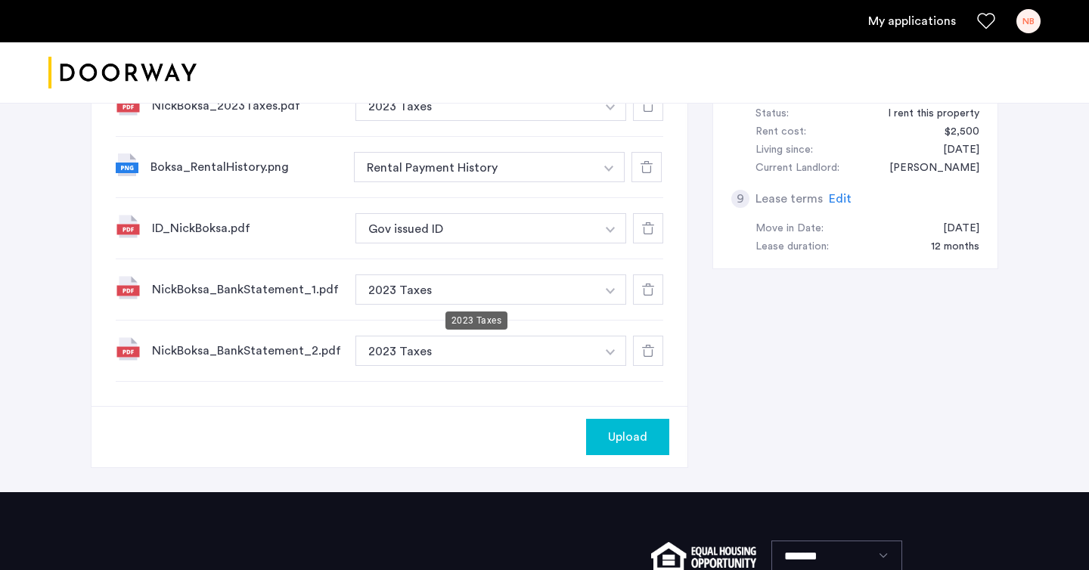
click at [536, 280] on button "2023 Taxes" at bounding box center [475, 289] width 240 height 30
click at [608, 293] on img "button" at bounding box center [610, 291] width 9 height 6
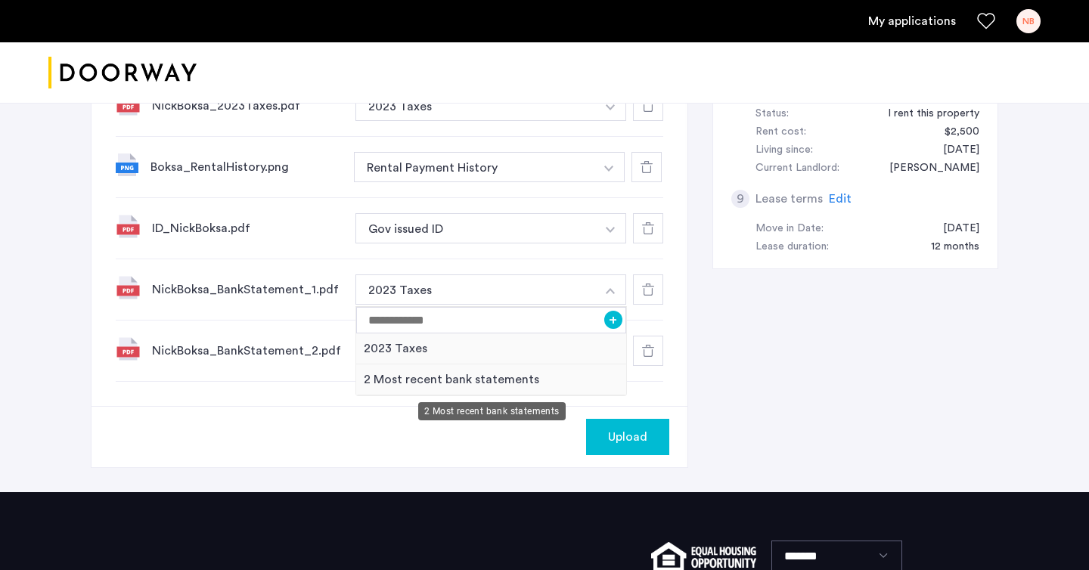
click at [507, 373] on div "2 Most recent bank statements" at bounding box center [491, 379] width 270 height 31
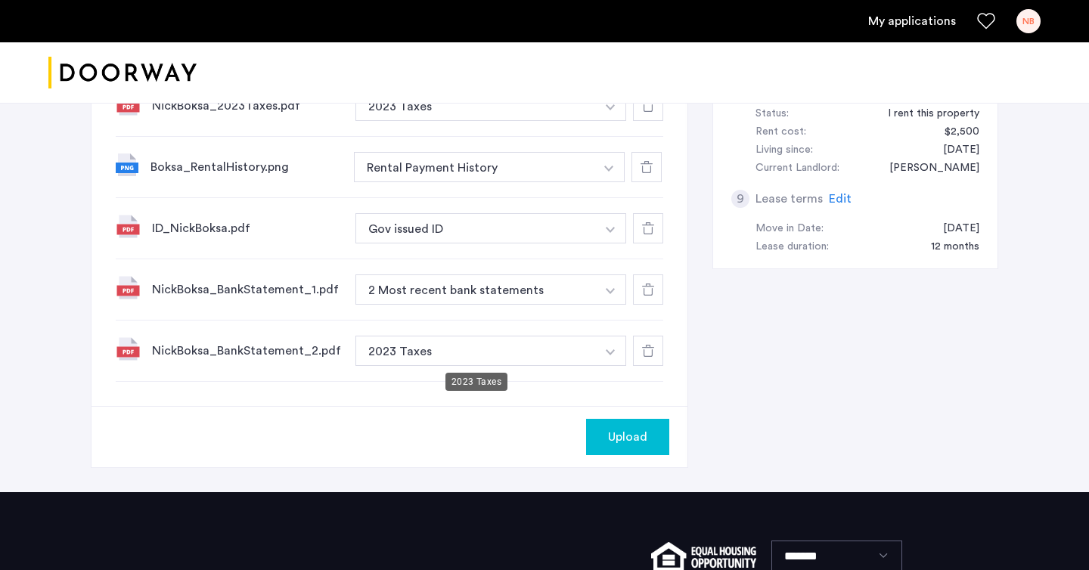
click at [546, 351] on button "2023 Taxes" at bounding box center [475, 351] width 240 height 30
click at [607, 350] on img "button" at bounding box center [610, 352] width 9 height 6
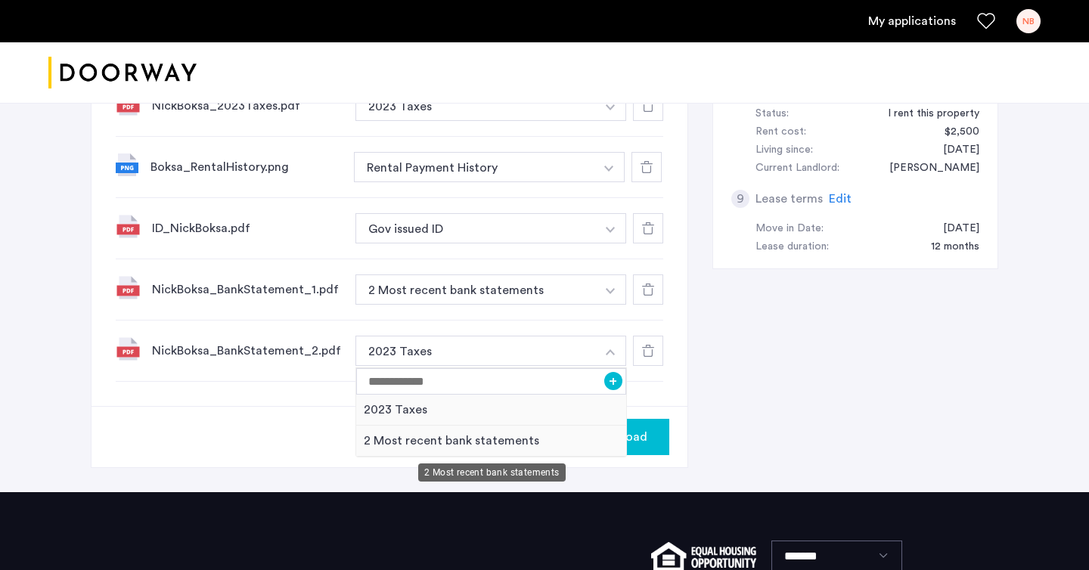
click at [439, 442] on div "2 Most recent bank statements" at bounding box center [491, 441] width 270 height 31
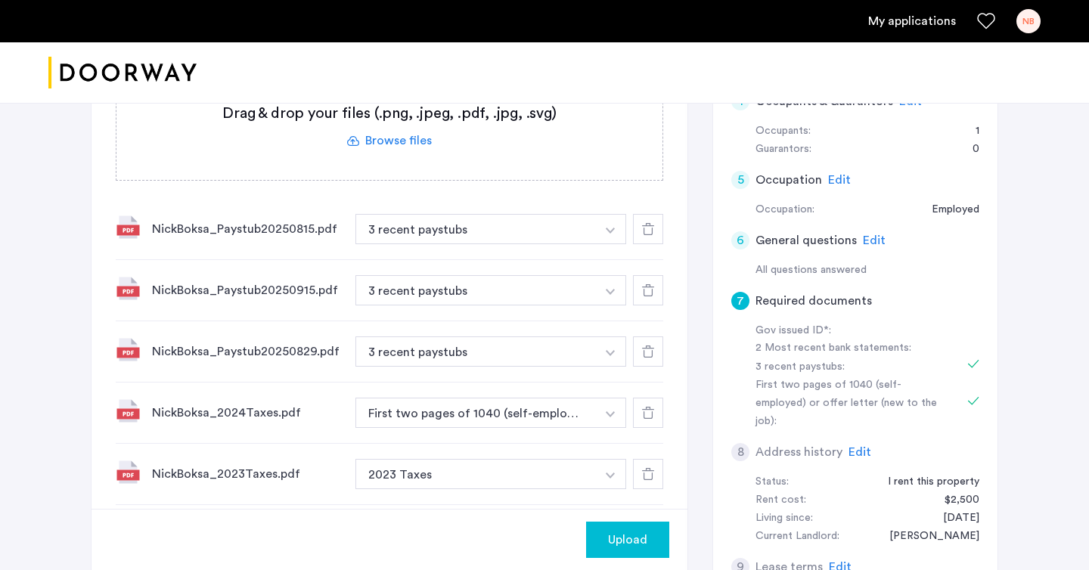
scroll to position [90, 0]
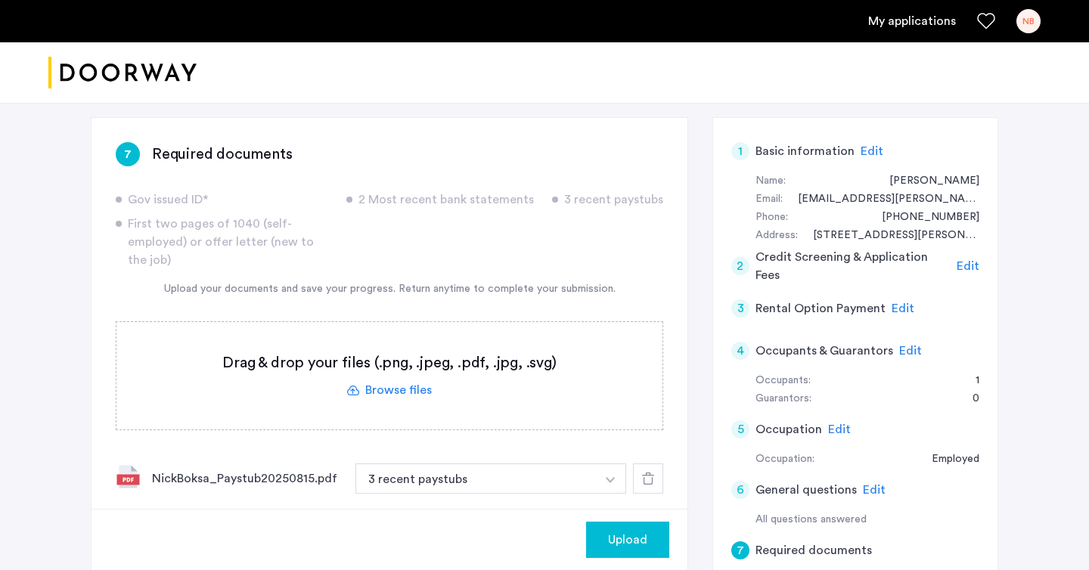
click at [396, 389] on label at bounding box center [389, 375] width 546 height 107
click at [0, 0] on input "file" at bounding box center [0, 0] width 0 height 0
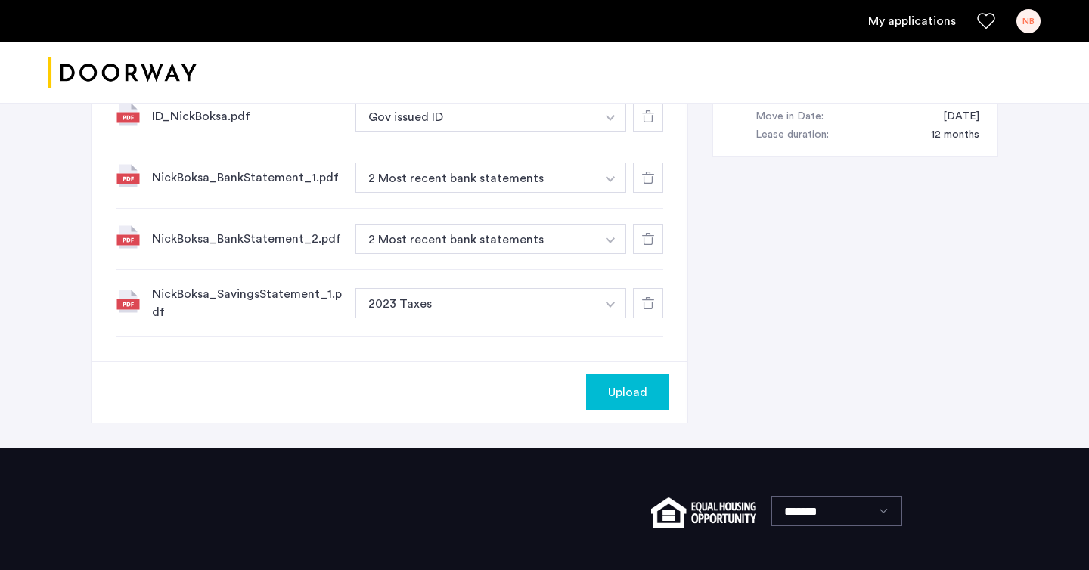
scroll to position [817, 0]
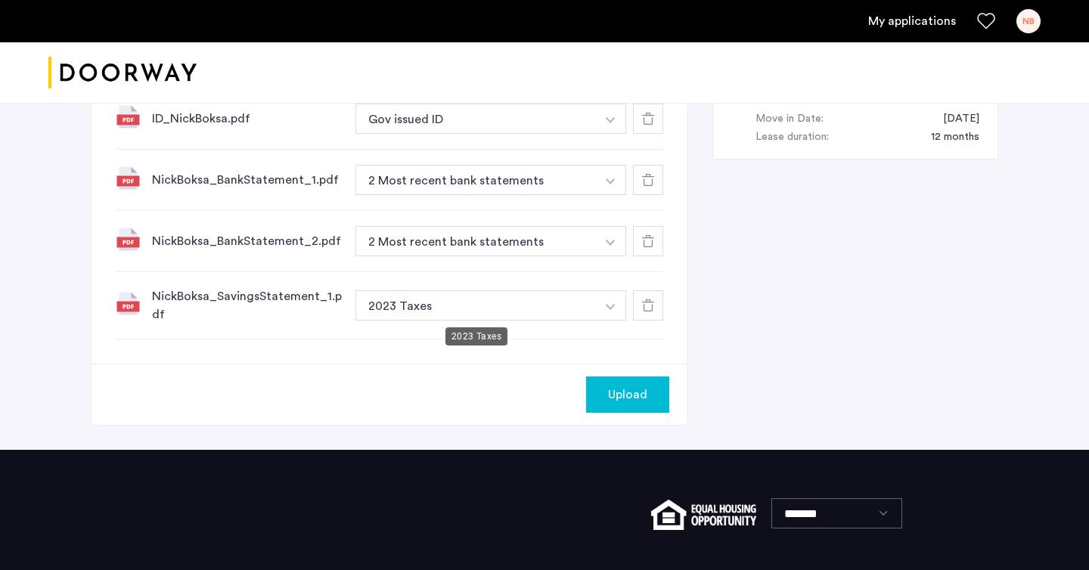
click at [438, 306] on button "2023 Taxes" at bounding box center [475, 305] width 240 height 30
click at [607, 301] on button "button" at bounding box center [610, 305] width 31 height 30
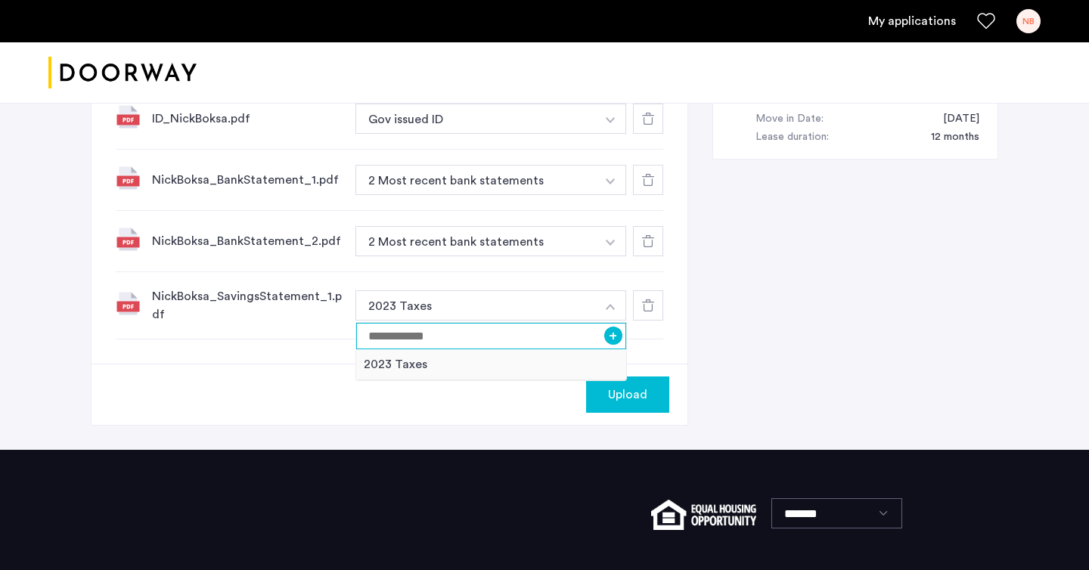
click at [531, 333] on input at bounding box center [491, 336] width 270 height 26
type input "*"
type input "**********"
click at [618, 332] on button "+" at bounding box center [613, 336] width 18 height 18
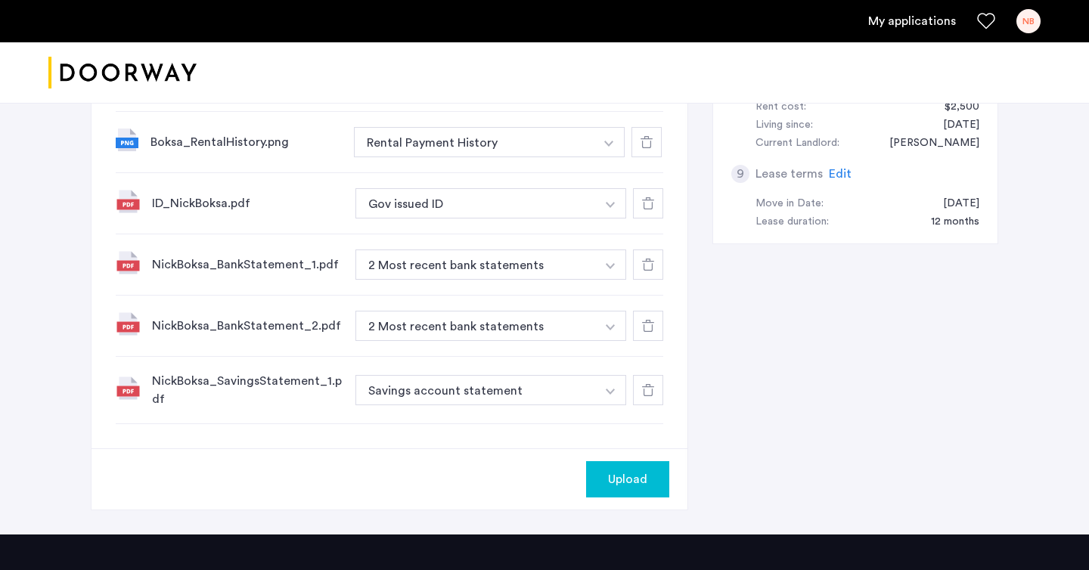
scroll to position [917, 0]
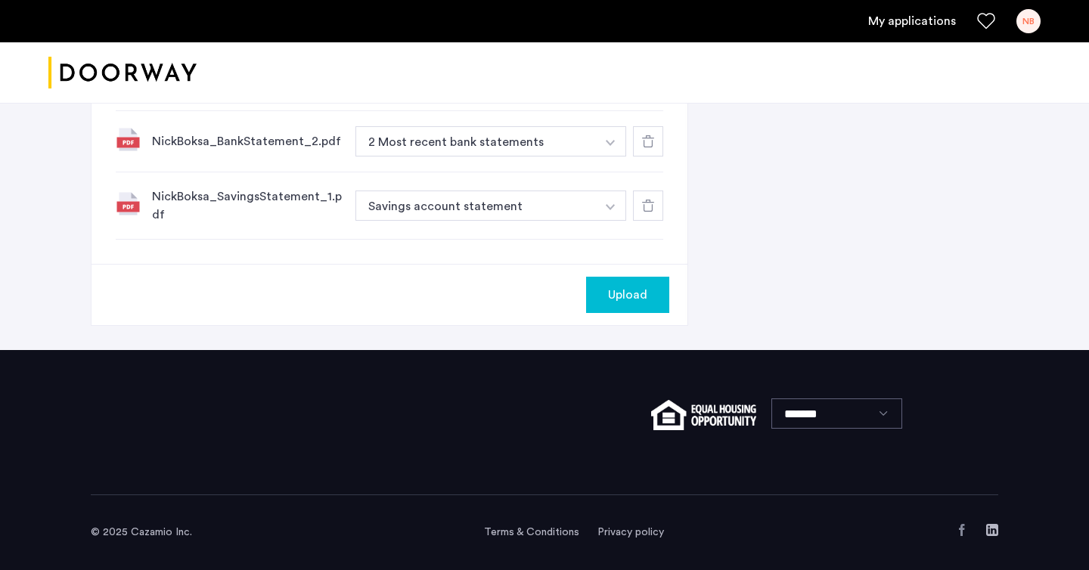
click at [596, 289] on button "Upload" at bounding box center [627, 295] width 83 height 36
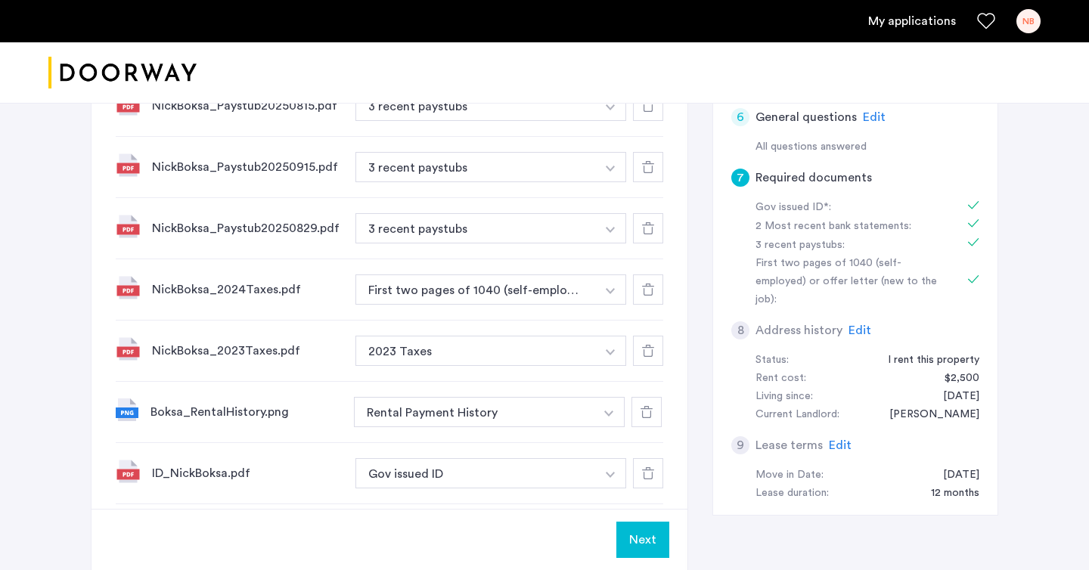
scroll to position [463, 0]
click at [634, 536] on button "Next" at bounding box center [642, 540] width 53 height 36
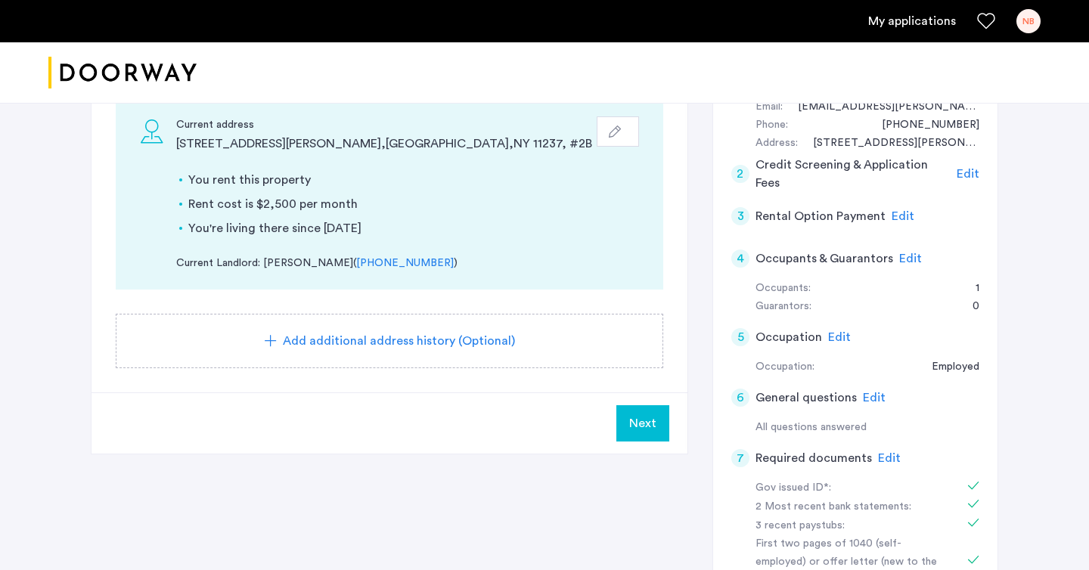
scroll to position [168, 0]
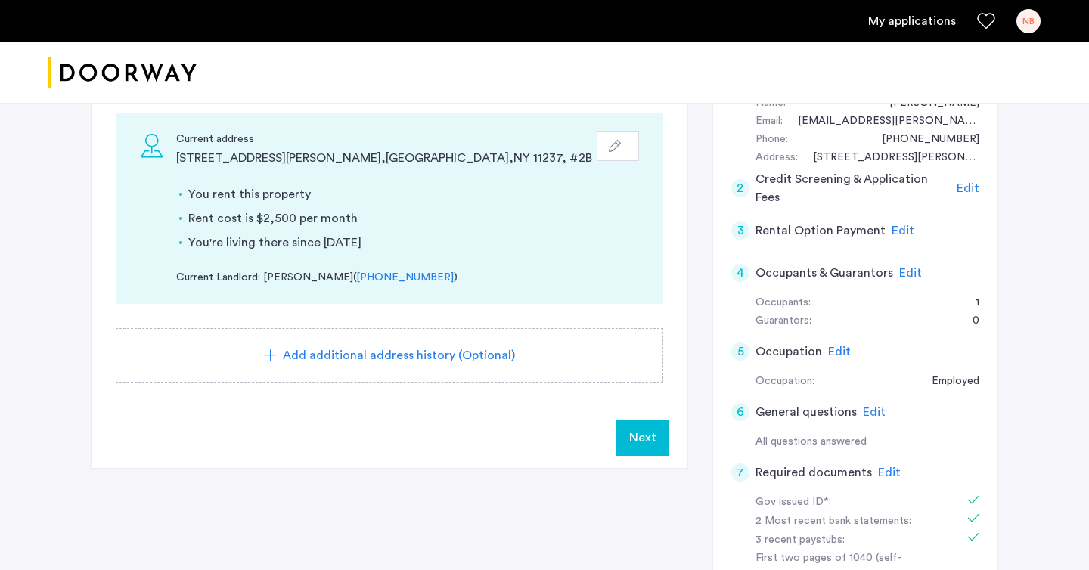
click at [635, 430] on span "Next" at bounding box center [642, 438] width 27 height 18
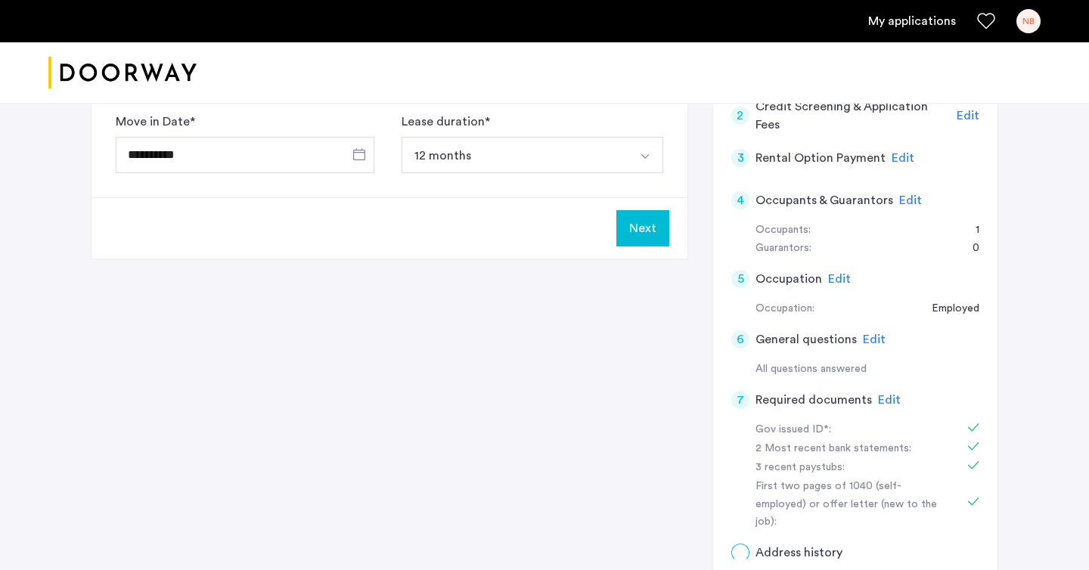
scroll to position [0, 0]
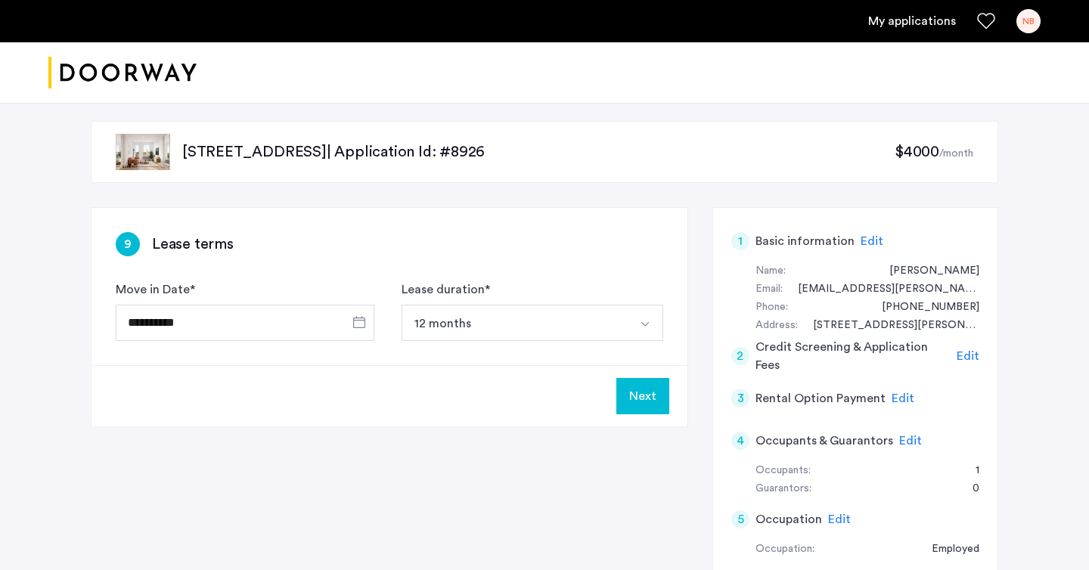
click at [640, 398] on button "Next" at bounding box center [642, 396] width 53 height 36
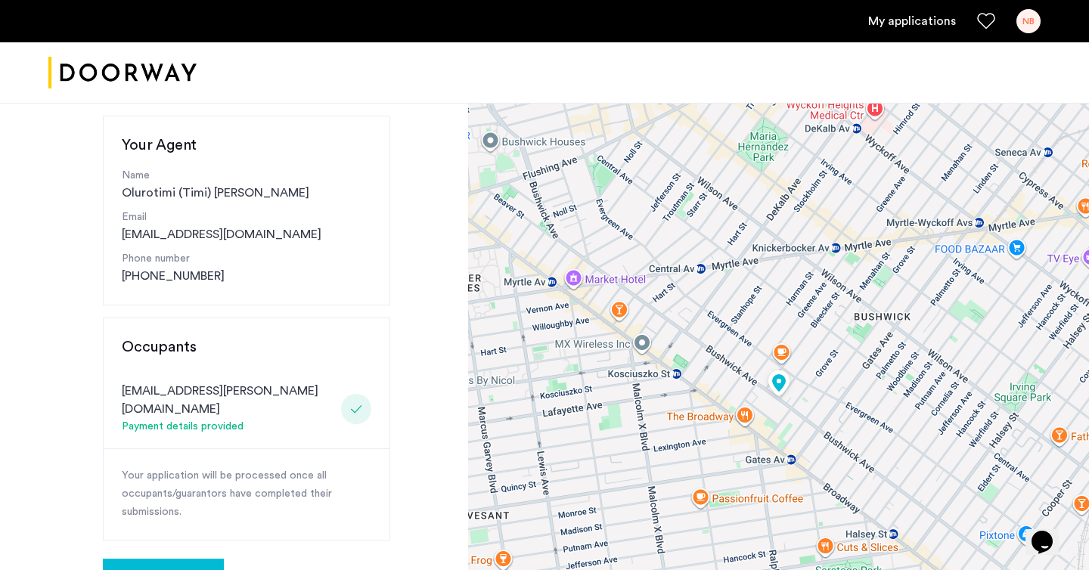
scroll to position [215, 0]
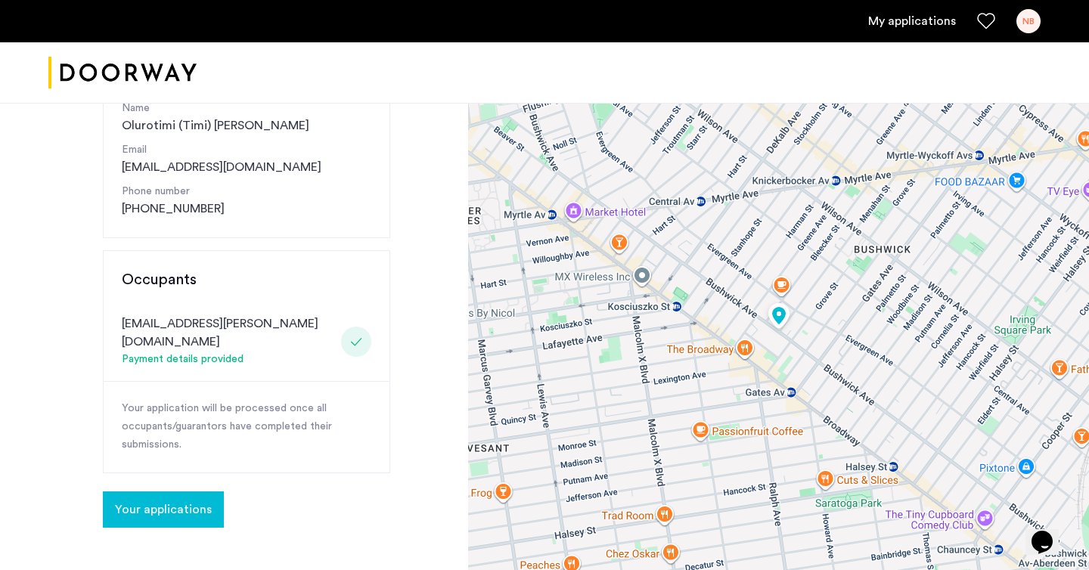
click at [181, 500] on span "Your applications" at bounding box center [163, 509] width 97 height 18
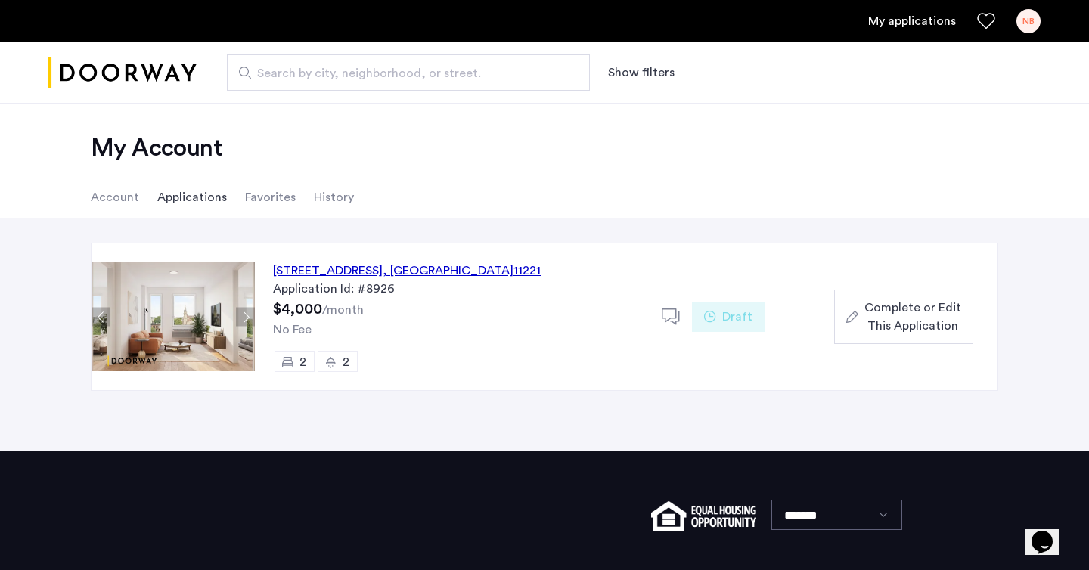
click at [898, 306] on span "Complete or Edit This Application" at bounding box center [912, 317] width 97 height 36
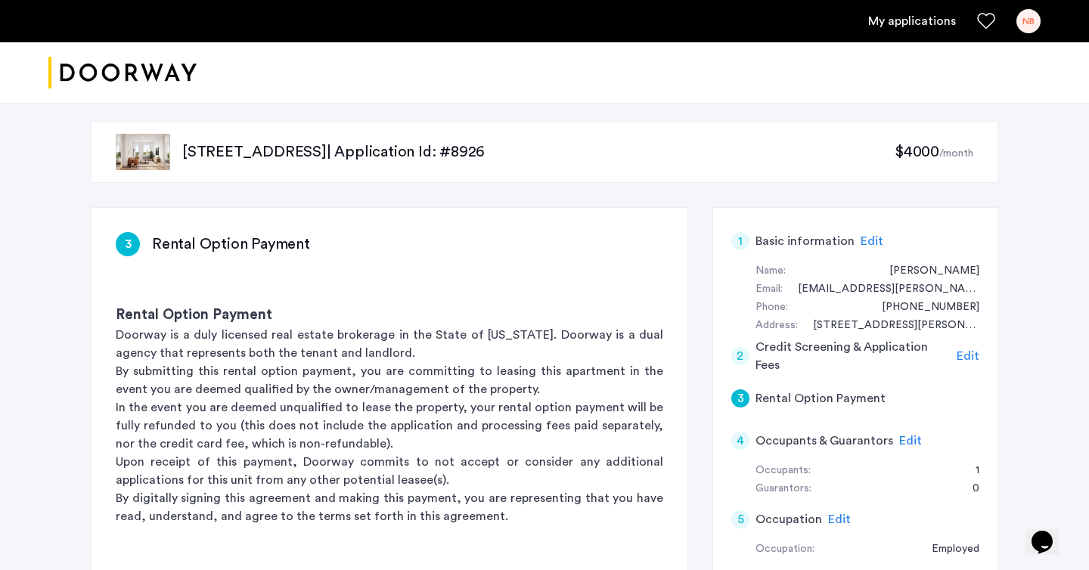
click at [900, 23] on link "My applications" at bounding box center [912, 21] width 88 height 18
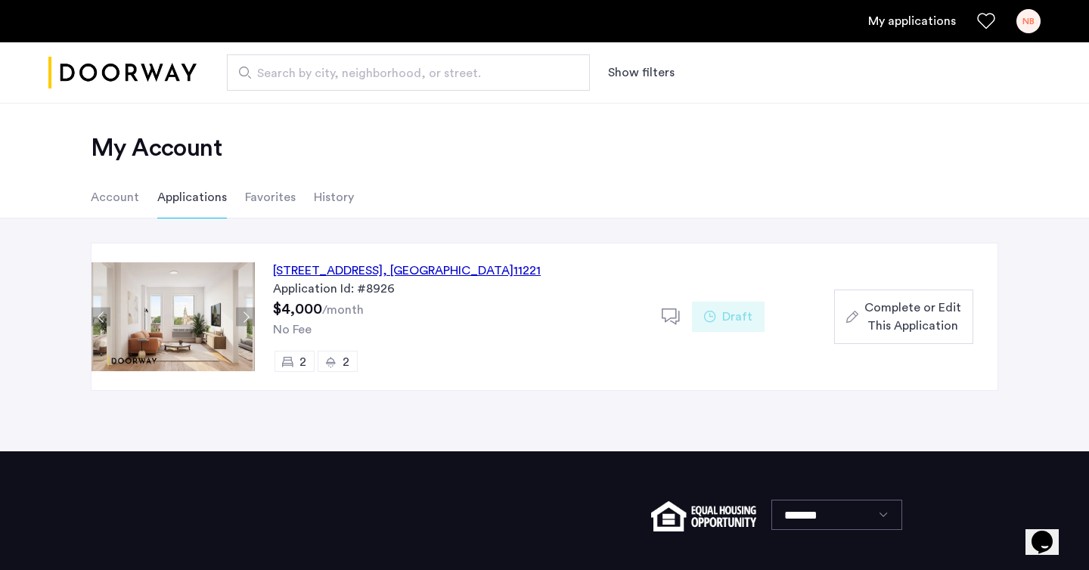
click at [119, 192] on li "Account" at bounding box center [115, 197] width 48 height 42
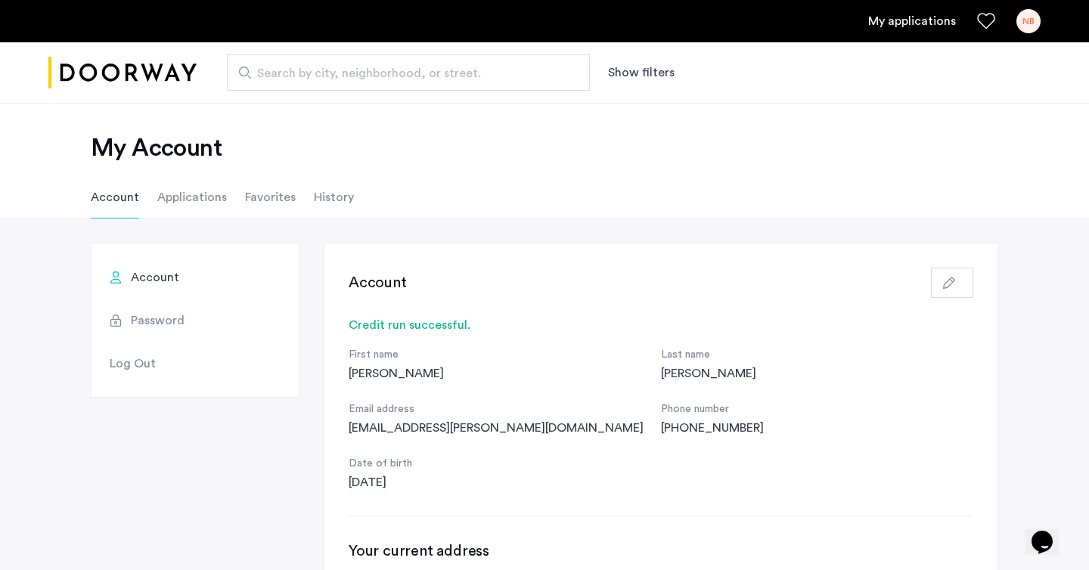
click at [209, 206] on li "Applications" at bounding box center [192, 197] width 70 height 42
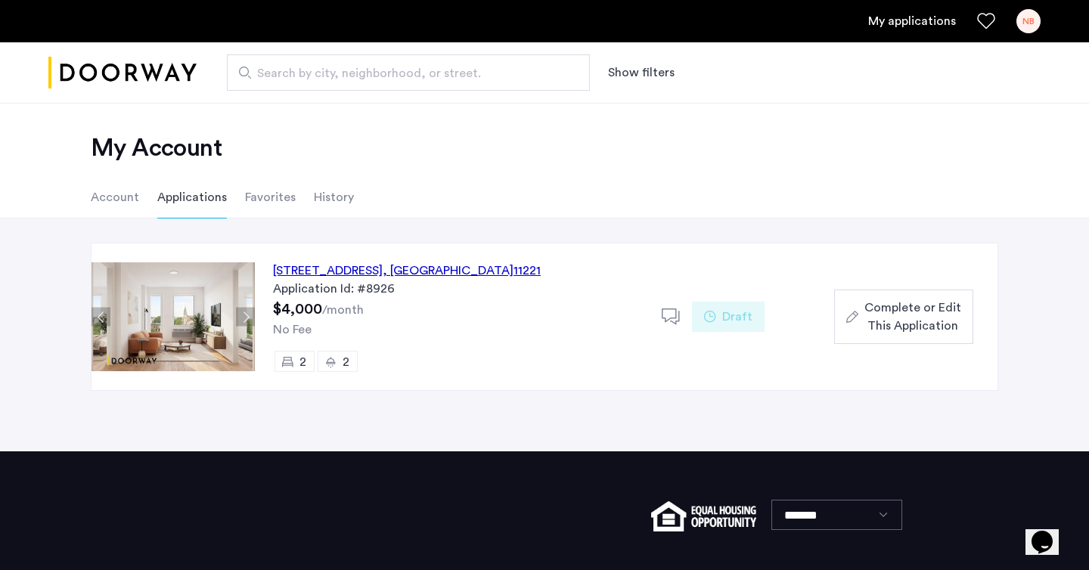
click at [264, 189] on li "Favorites" at bounding box center [270, 197] width 51 height 42
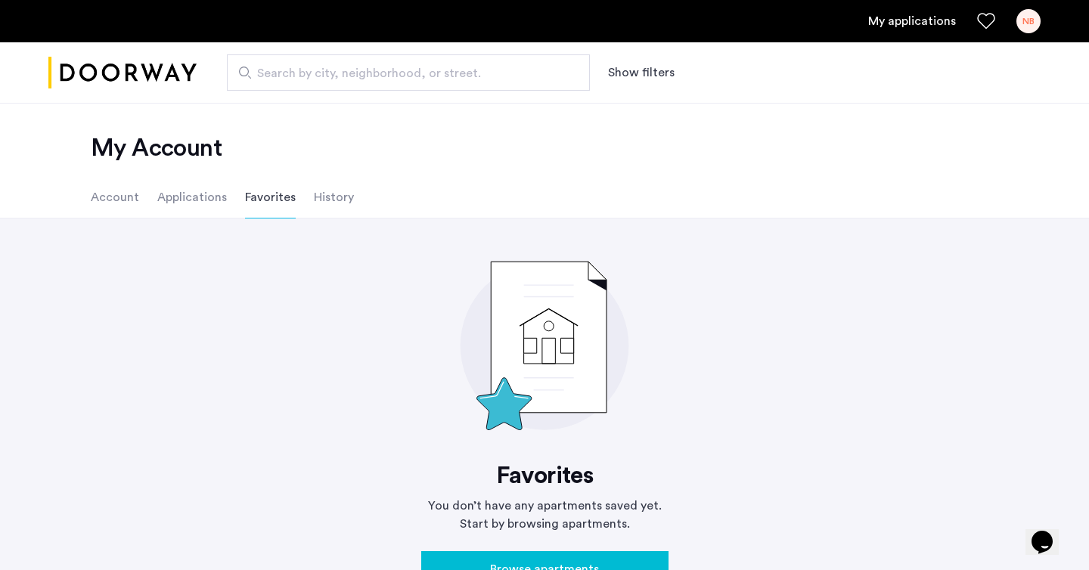
click at [328, 191] on li "History" at bounding box center [334, 197] width 40 height 42
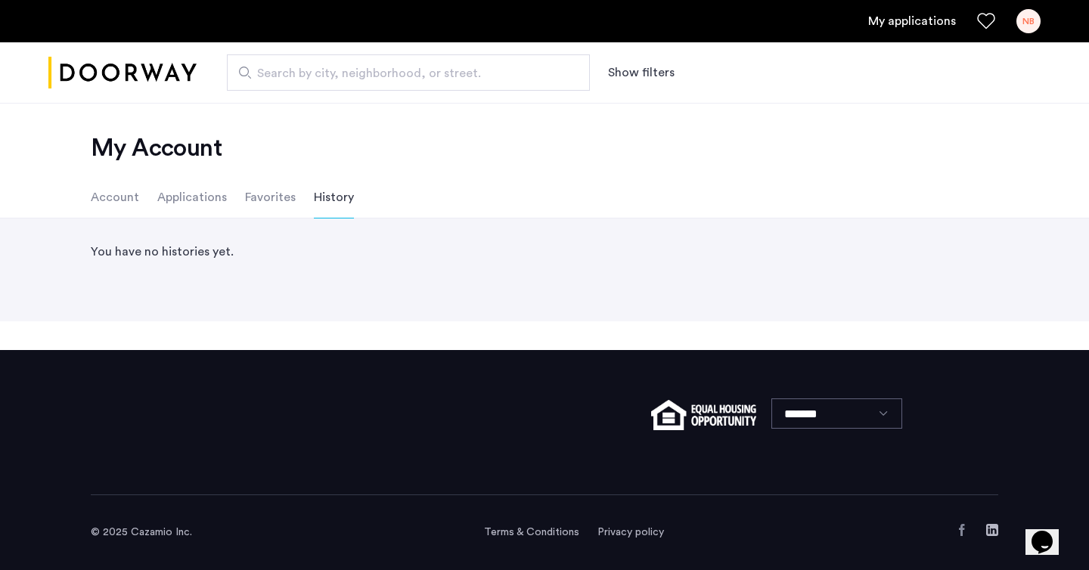
click at [207, 200] on li "Applications" at bounding box center [192, 197] width 70 height 42
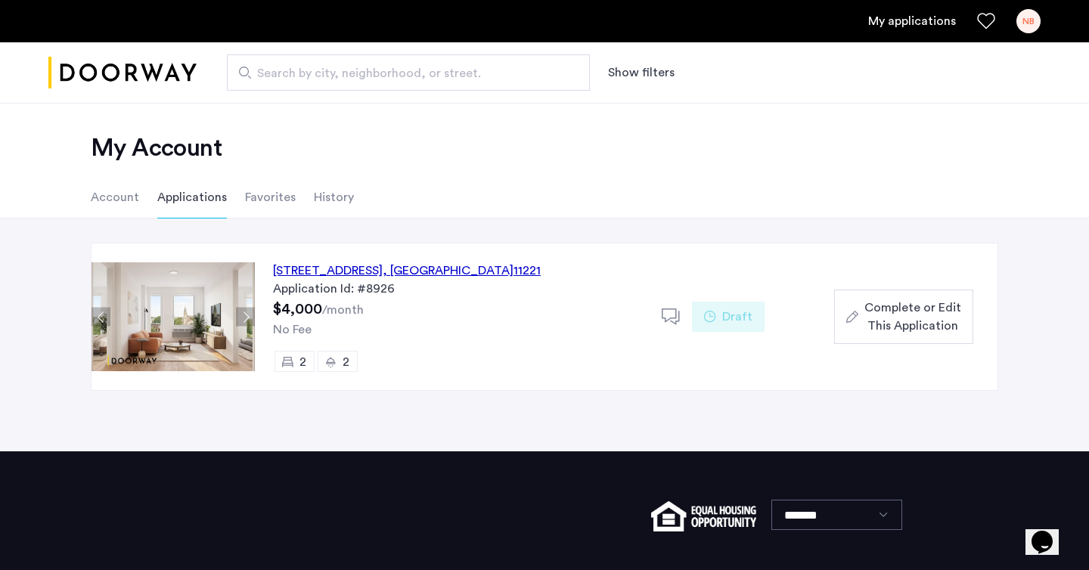
click at [879, 310] on span "Complete or Edit This Application" at bounding box center [912, 317] width 97 height 36
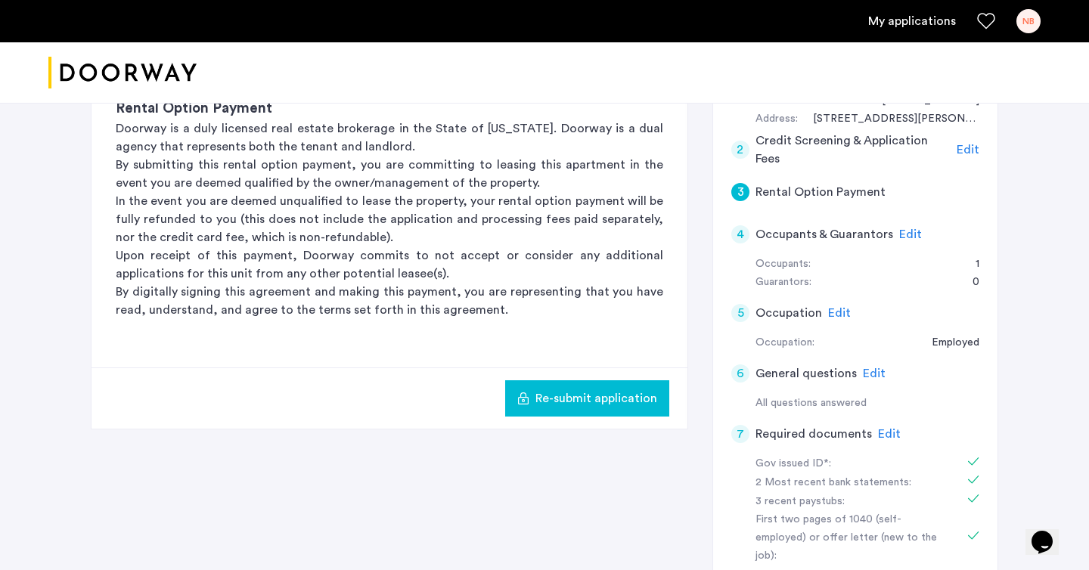
scroll to position [211, 0]
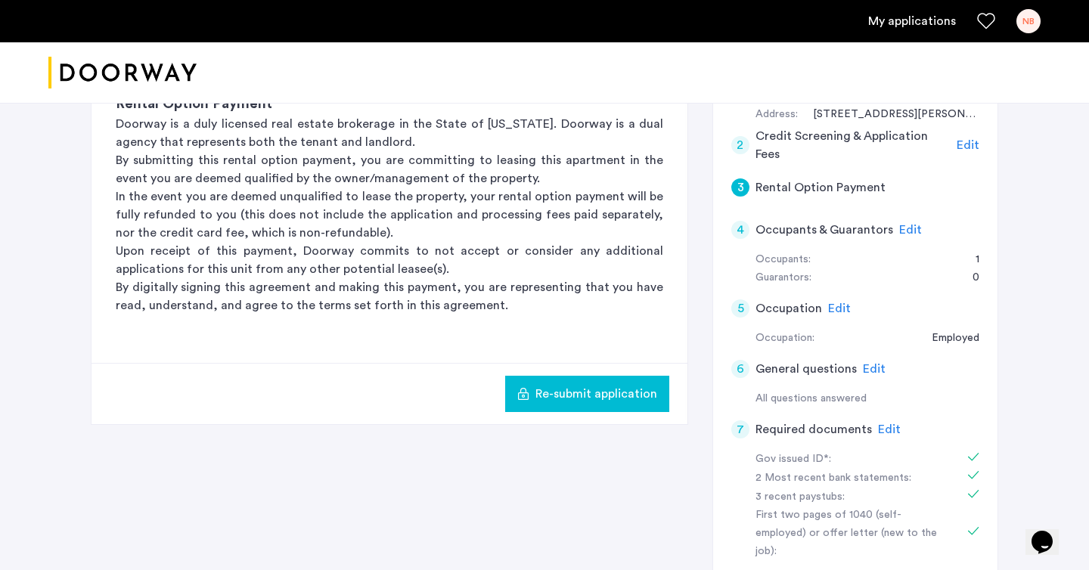
click at [631, 387] on span "Re-submit application" at bounding box center [596, 394] width 122 height 18
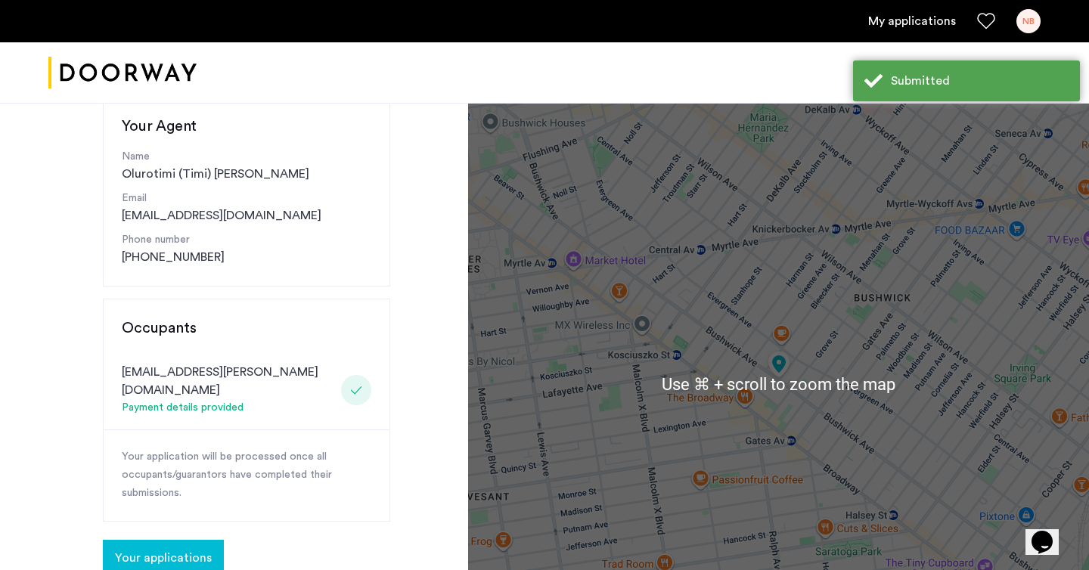
scroll to position [257, 0]
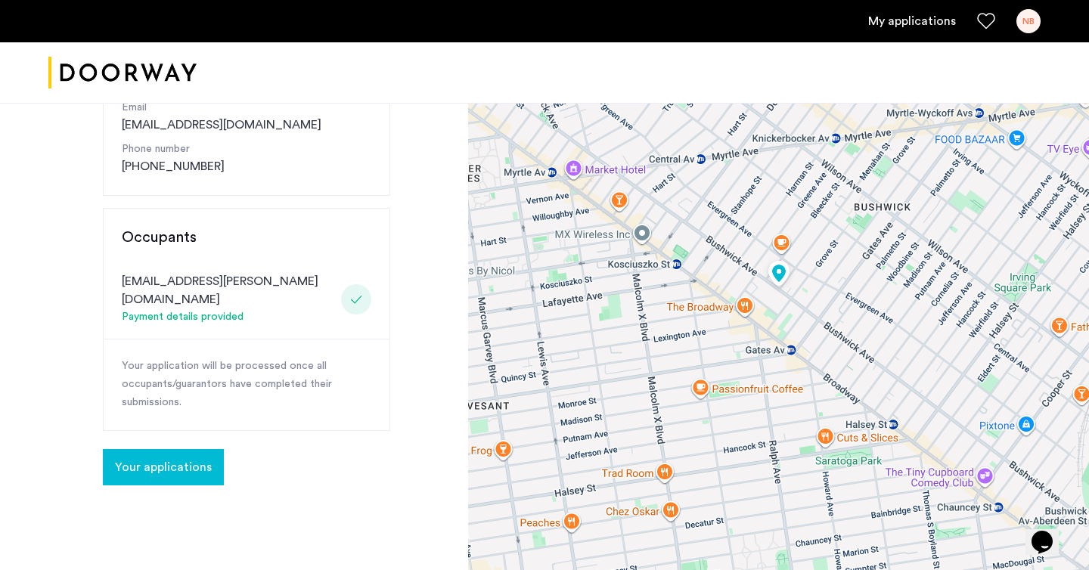
click at [161, 458] on span "Your applications" at bounding box center [163, 467] width 97 height 18
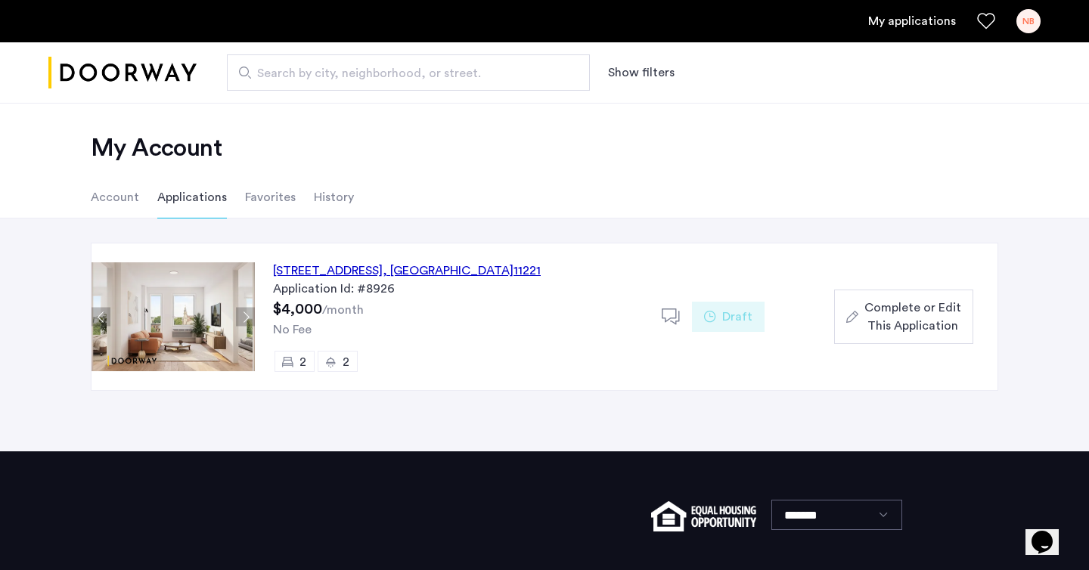
click at [668, 312] on icon at bounding box center [671, 317] width 19 height 19
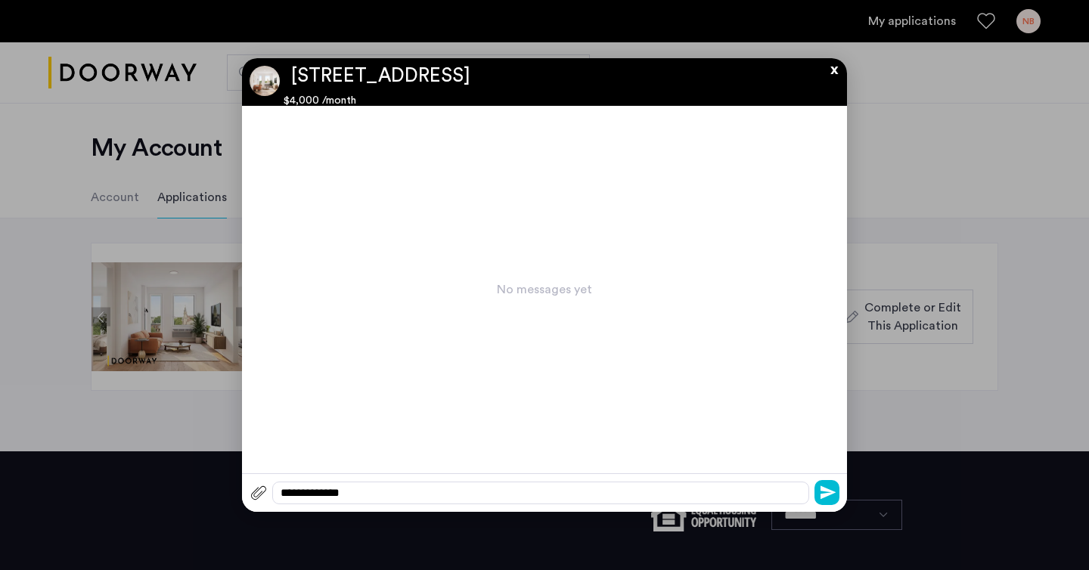
click at [834, 71] on button "x" at bounding box center [830, 66] width 23 height 17
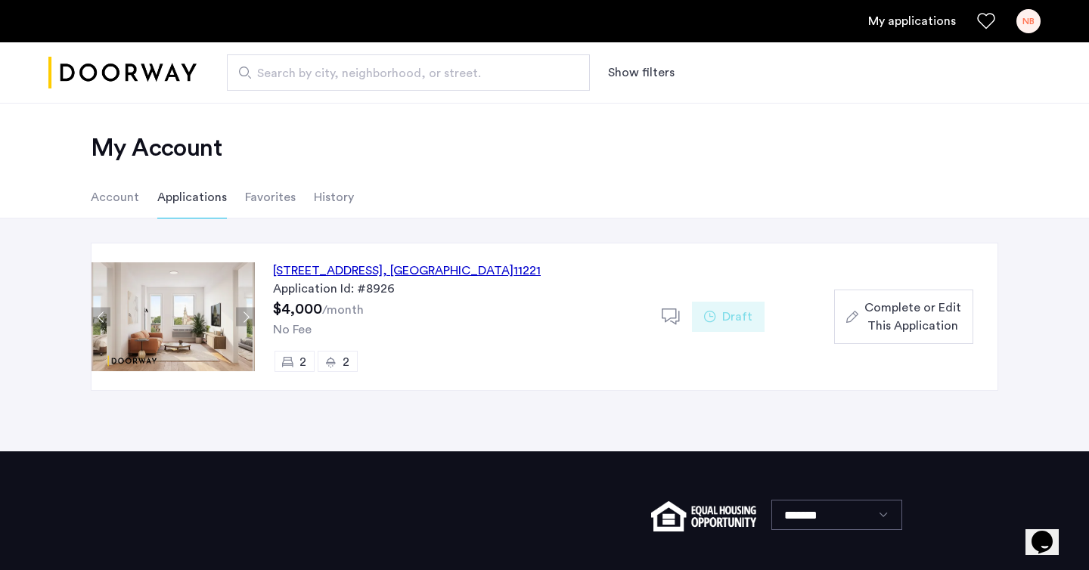
click at [359, 275] on div "972 Bushwick Avenue, Unit 7F, Brooklyn , NY 11221" at bounding box center [407, 271] width 268 height 18
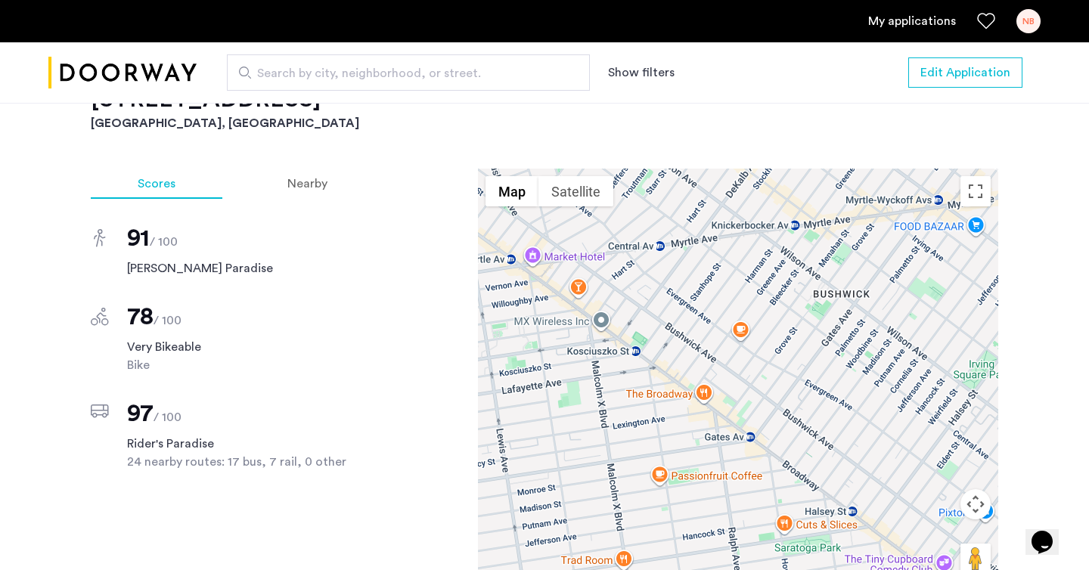
scroll to position [1262, 0]
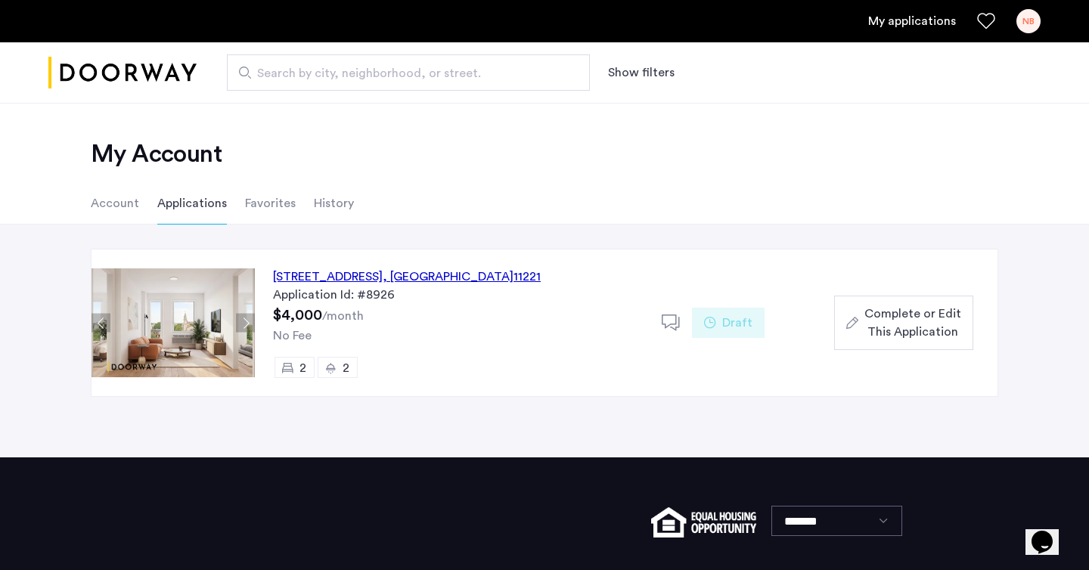
click at [116, 206] on li "Account" at bounding box center [115, 203] width 48 height 42
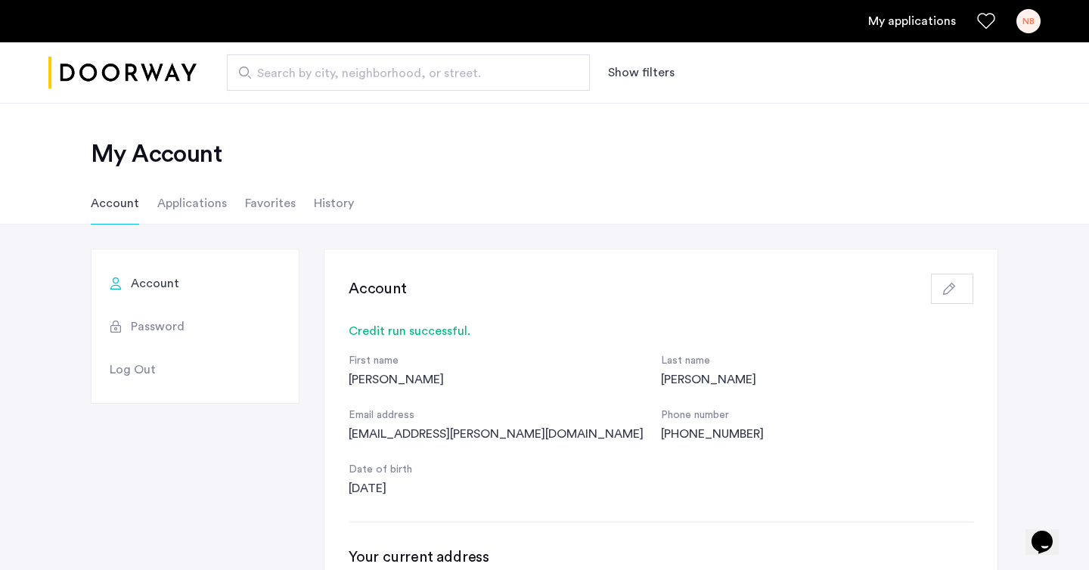
click at [209, 200] on li "Applications" at bounding box center [192, 203] width 70 height 42
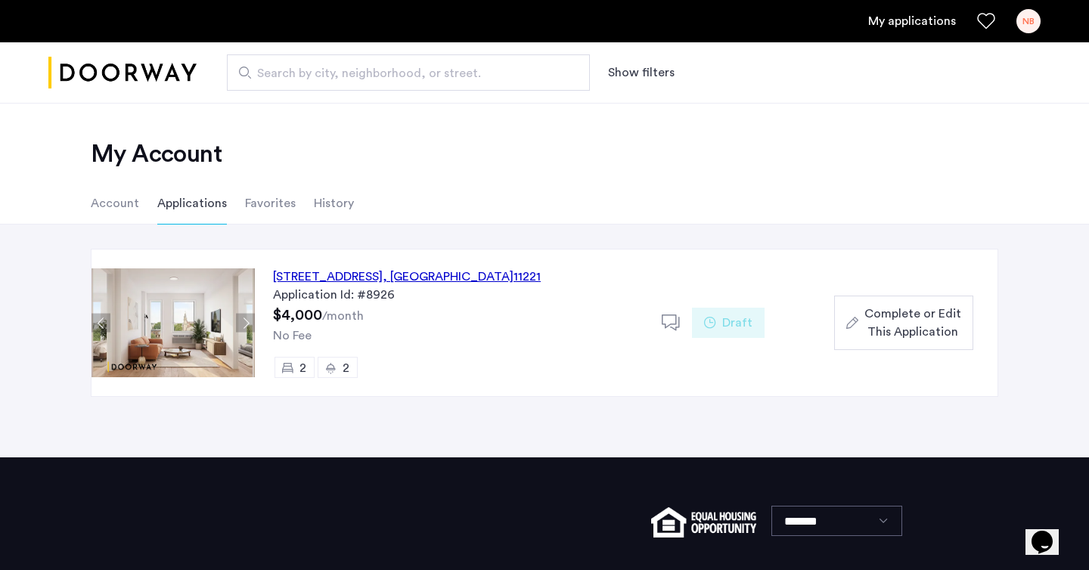
click at [854, 321] on use "button" at bounding box center [852, 323] width 12 height 12
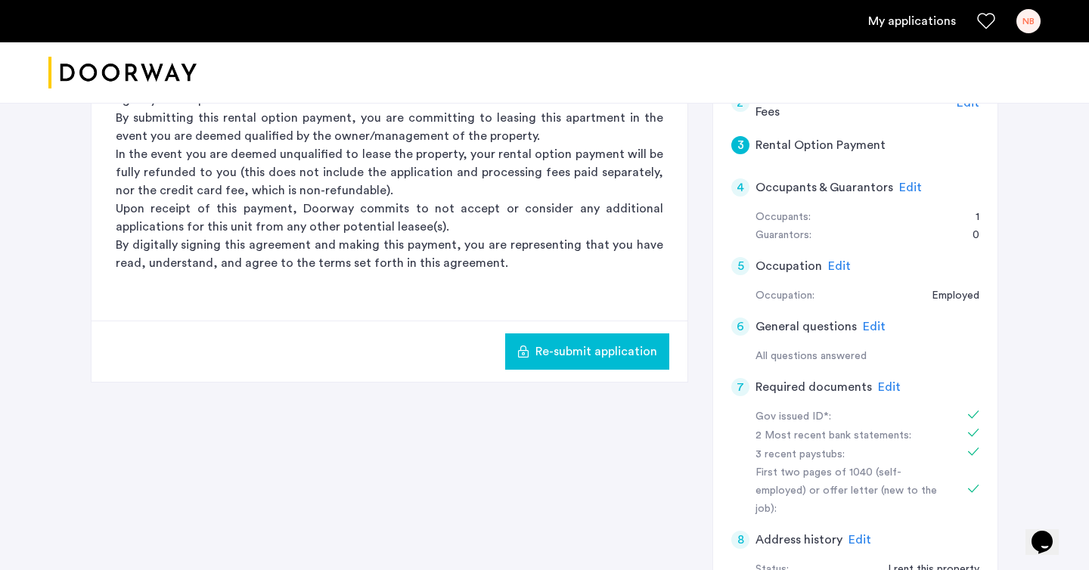
scroll to position [229, 0]
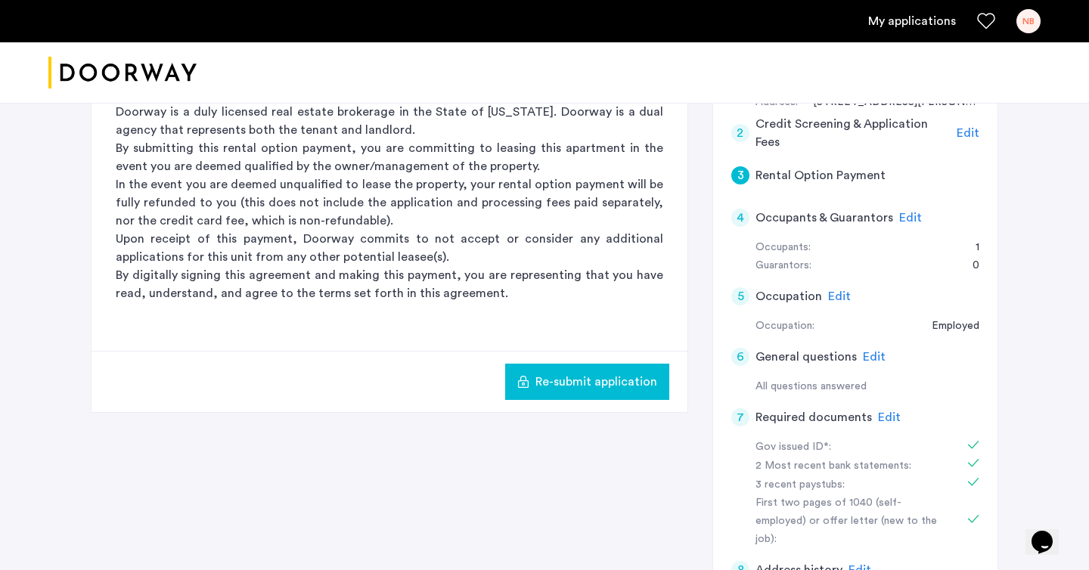
click at [910, 218] on span "Edit" at bounding box center [910, 218] width 23 height 12
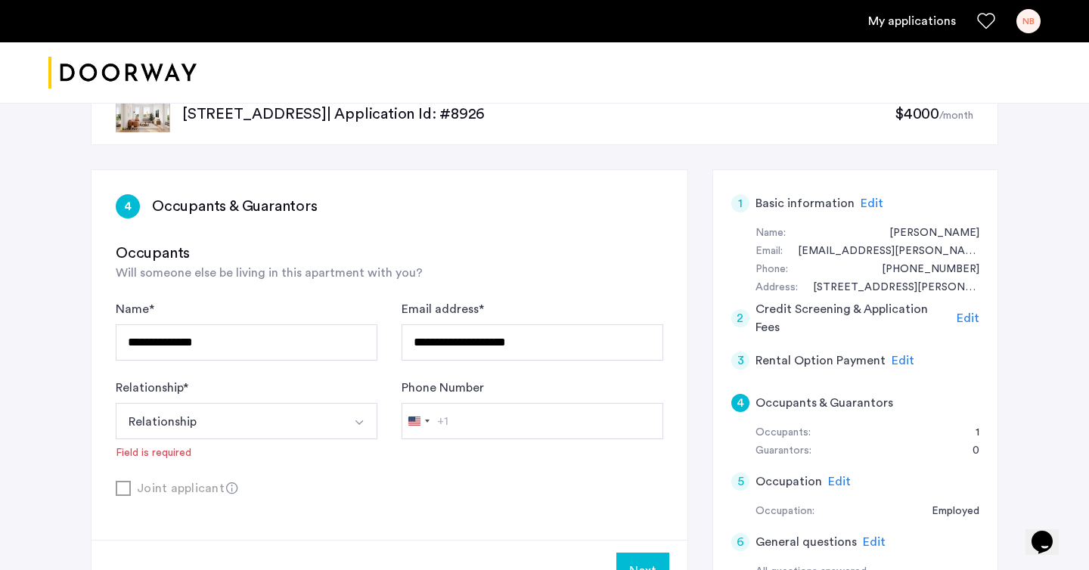
scroll to position [49, 0]
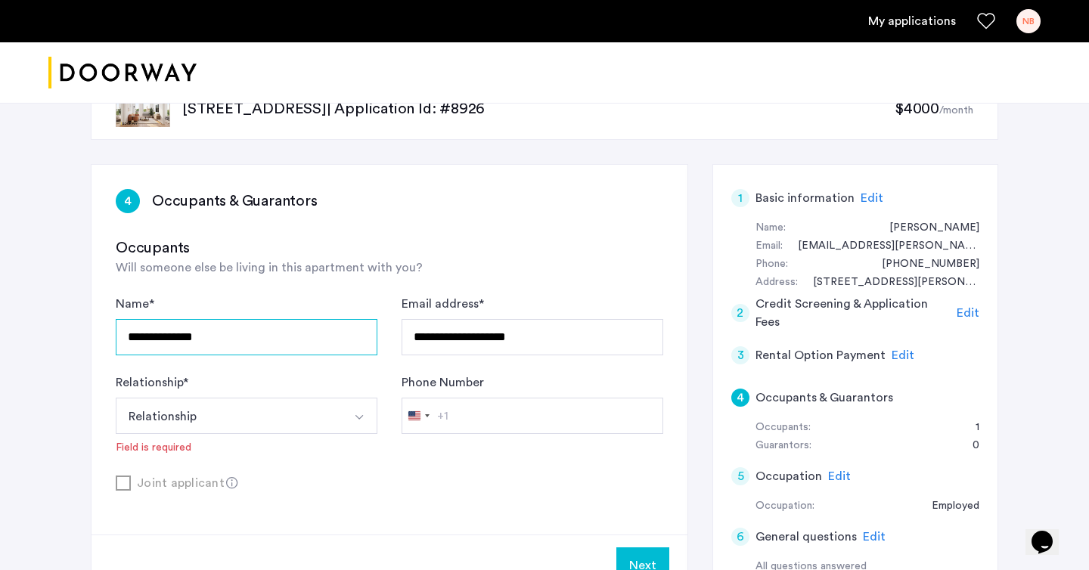
drag, startPoint x: 225, startPoint y: 332, endPoint x: 34, endPoint y: 332, distance: 190.5
click at [34, 332] on div "**********" at bounding box center [544, 507] width 1089 height 906
type input "**********"
click at [229, 400] on button "Relationship" at bounding box center [229, 416] width 226 height 36
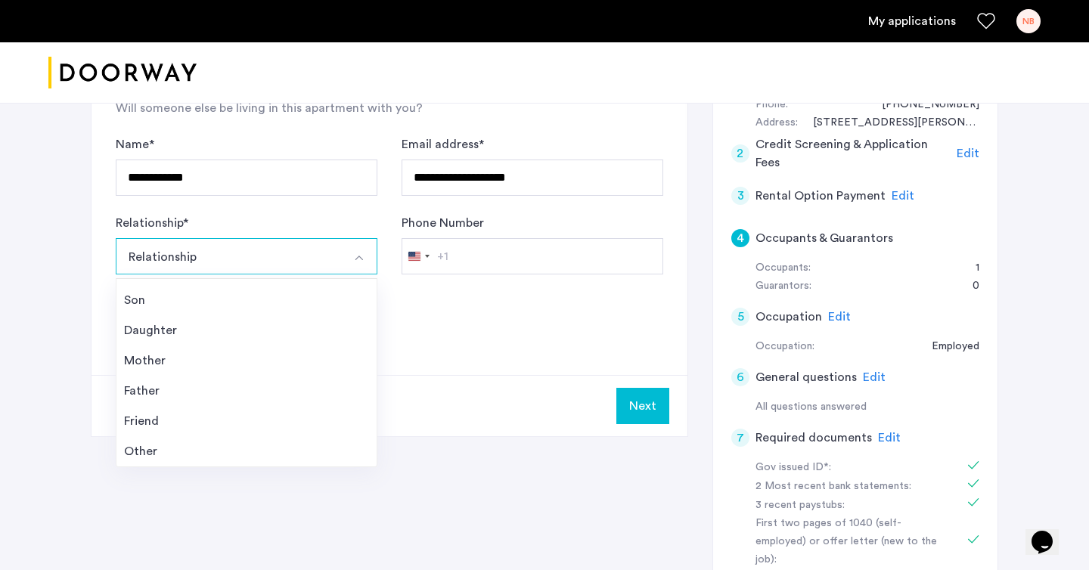
scroll to position [210, 0]
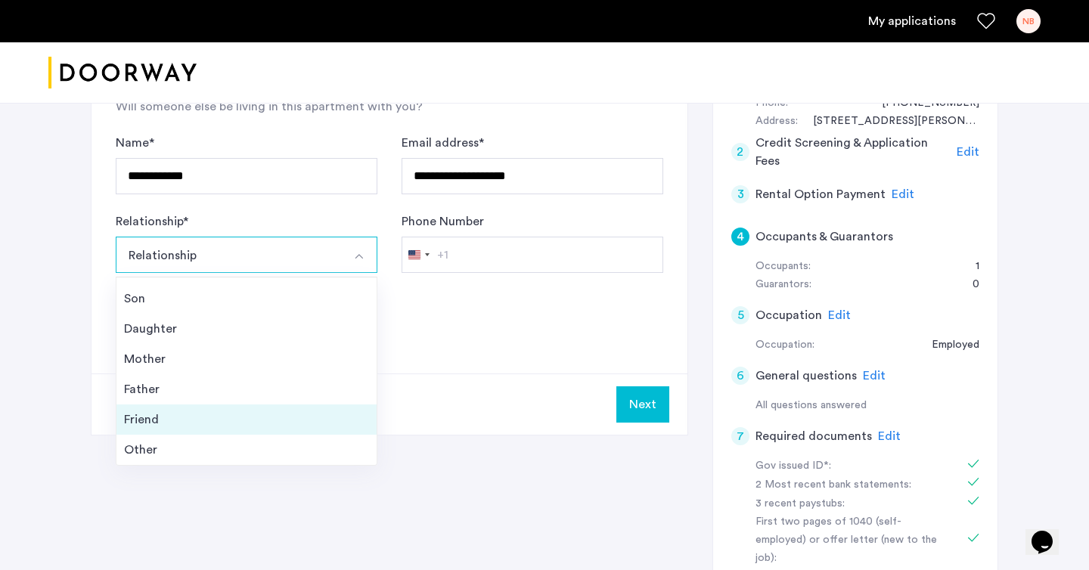
click at [300, 432] on li "Friend" at bounding box center [246, 419] width 260 height 30
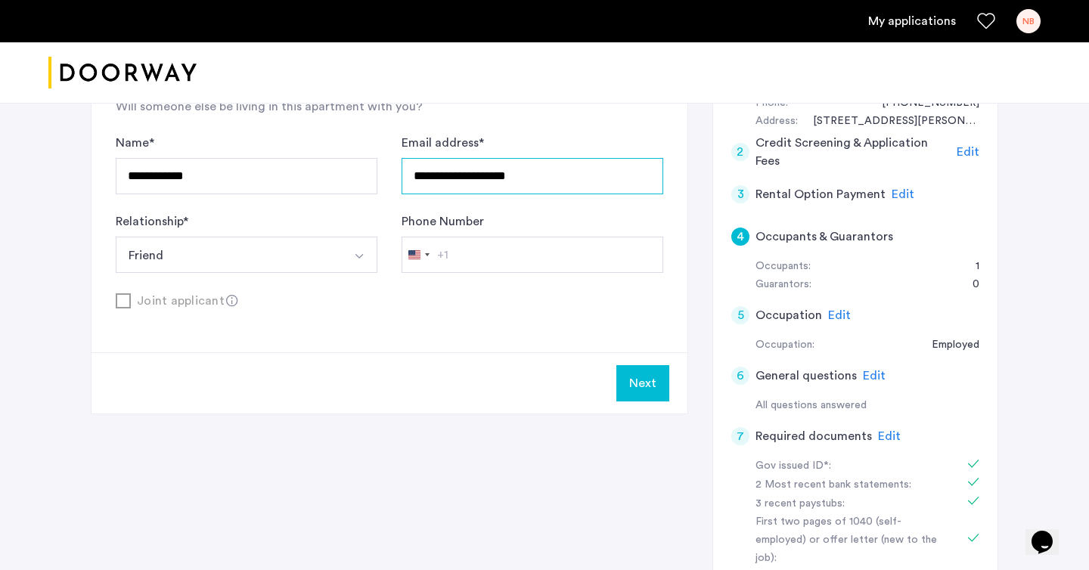
click at [528, 188] on input "**********" at bounding box center [532, 176] width 262 height 36
drag, startPoint x: 473, startPoint y: 178, endPoint x: 323, endPoint y: 178, distance: 150.5
click at [323, 178] on div "**********" at bounding box center [389, 203] width 547 height 139
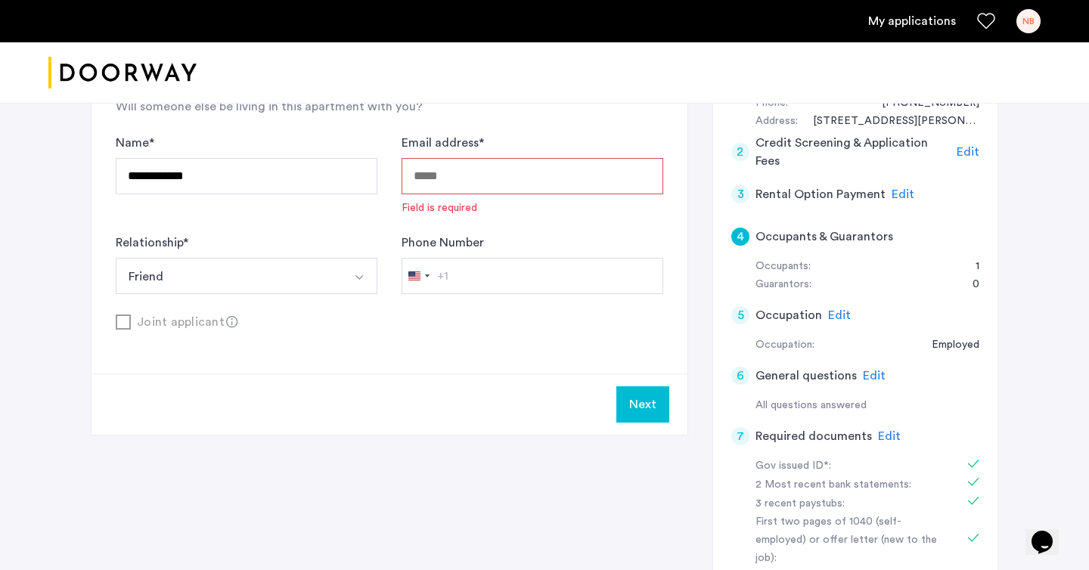
paste input "**********"
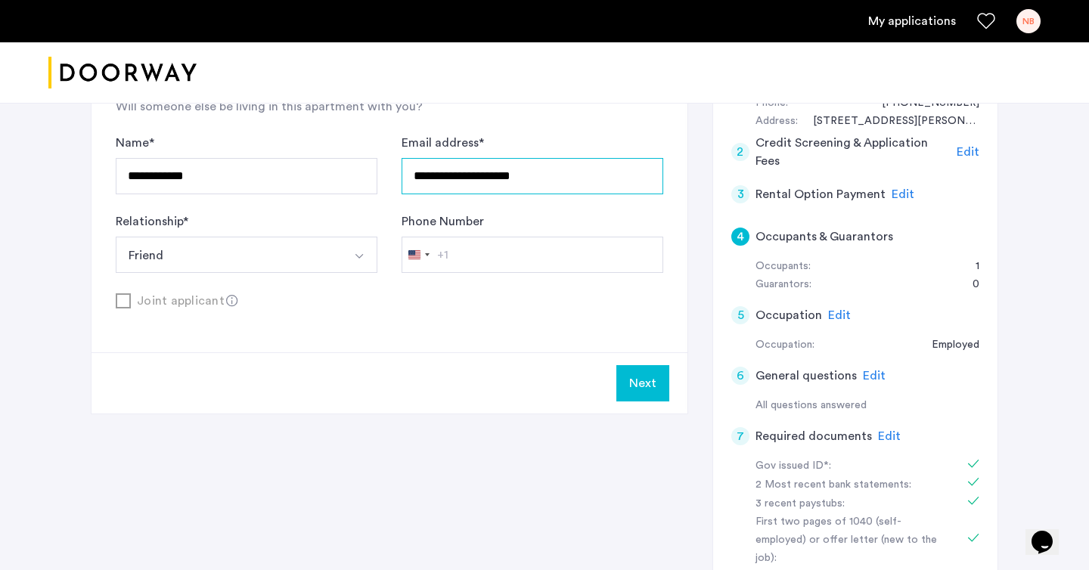
type input "**********"
click at [642, 383] on button "Next" at bounding box center [642, 383] width 53 height 36
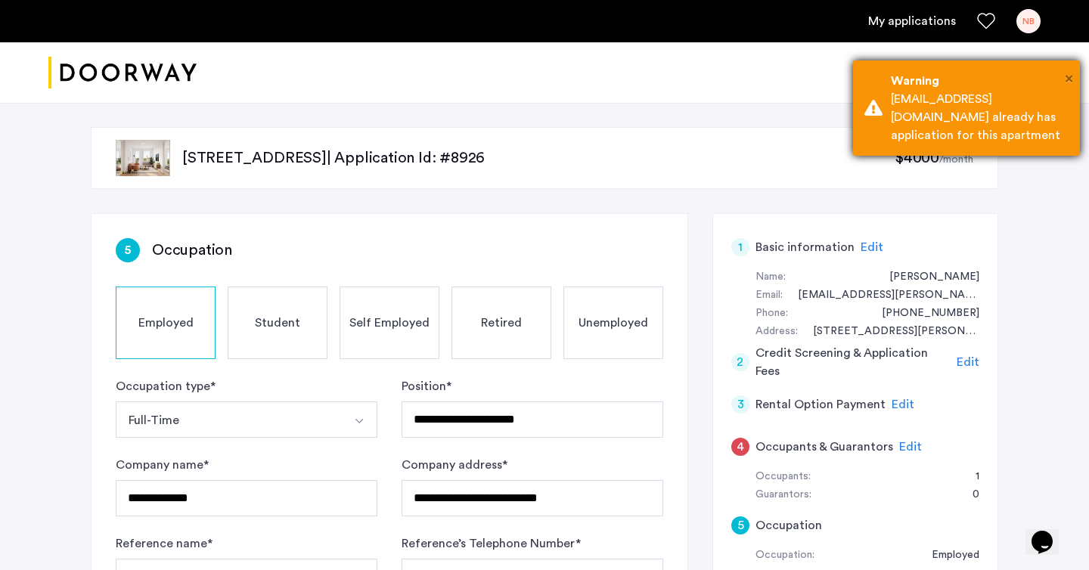
click at [1068, 76] on span "×" at bounding box center [1068, 78] width 8 height 15
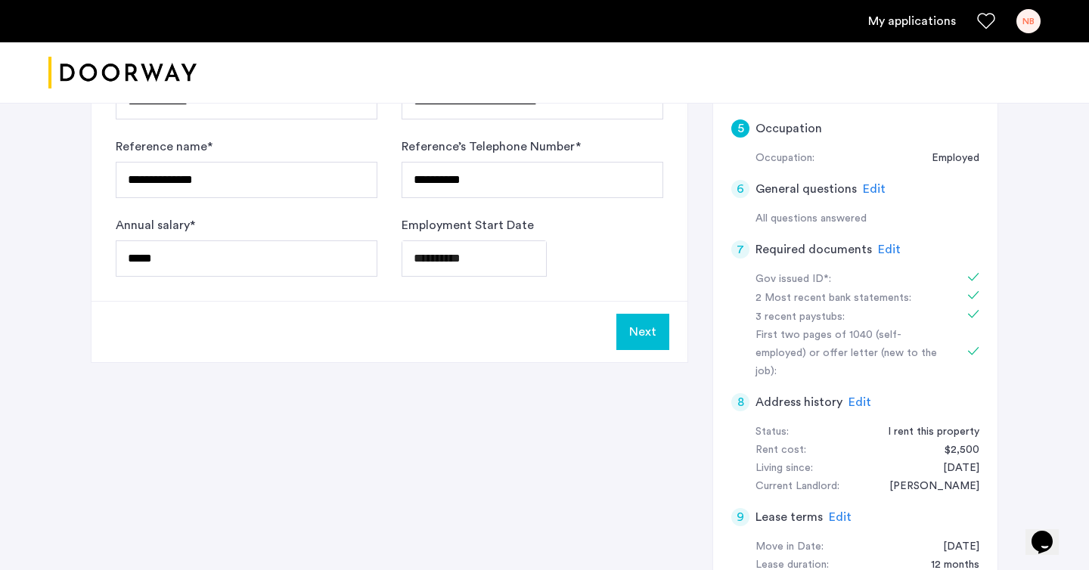
scroll to position [386, 0]
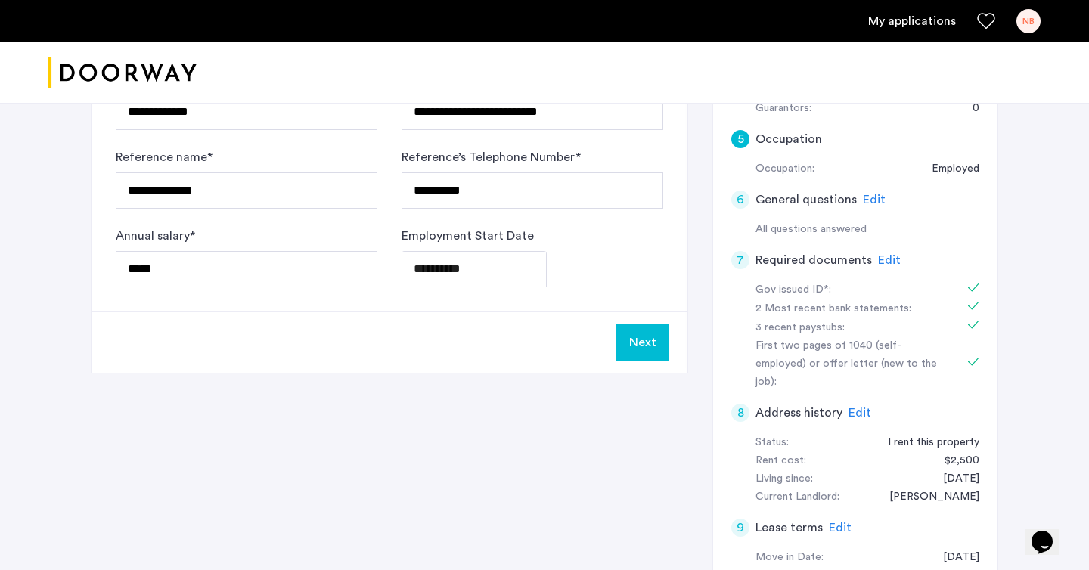
click at [641, 333] on button "Next" at bounding box center [642, 342] width 53 height 36
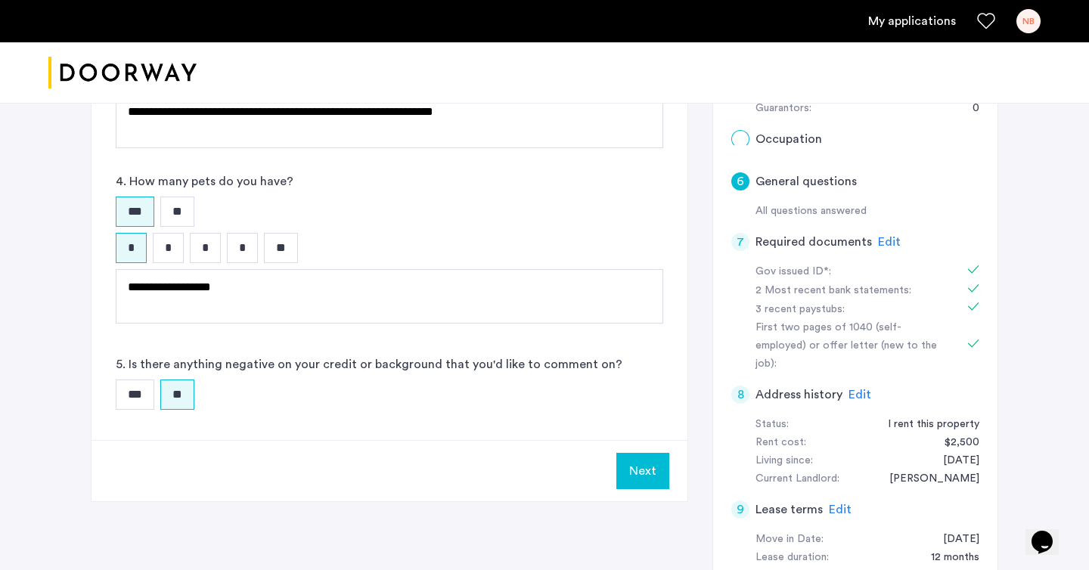
scroll to position [0, 0]
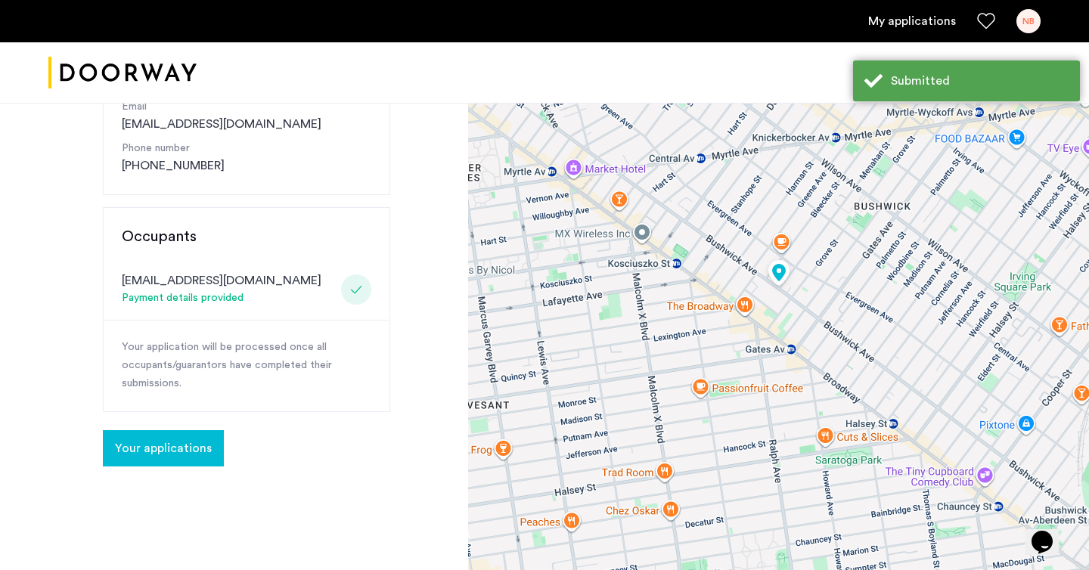
scroll to position [274, 0]
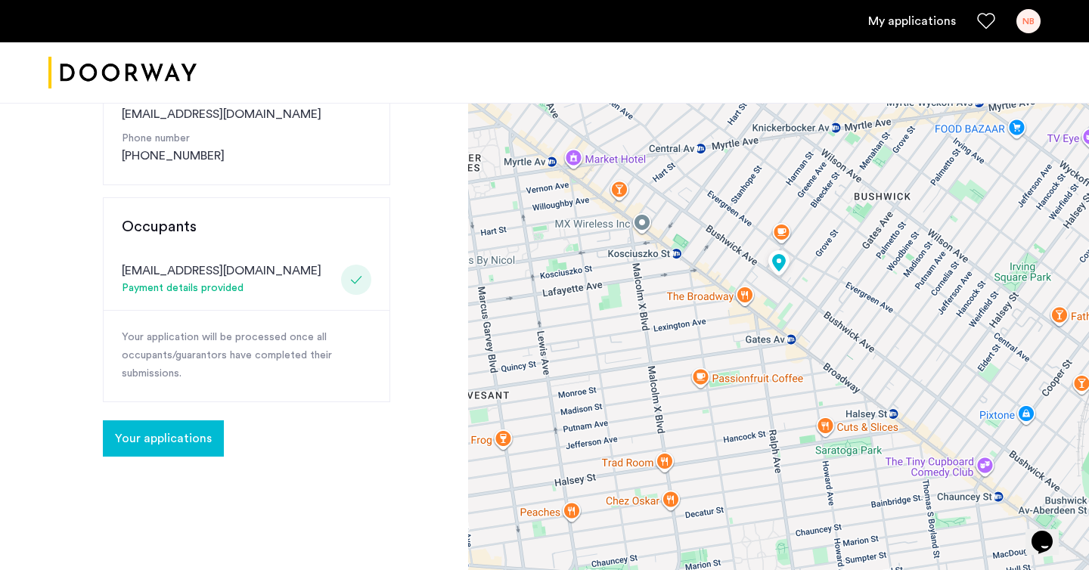
click at [184, 439] on span "Your applications" at bounding box center [163, 438] width 97 height 18
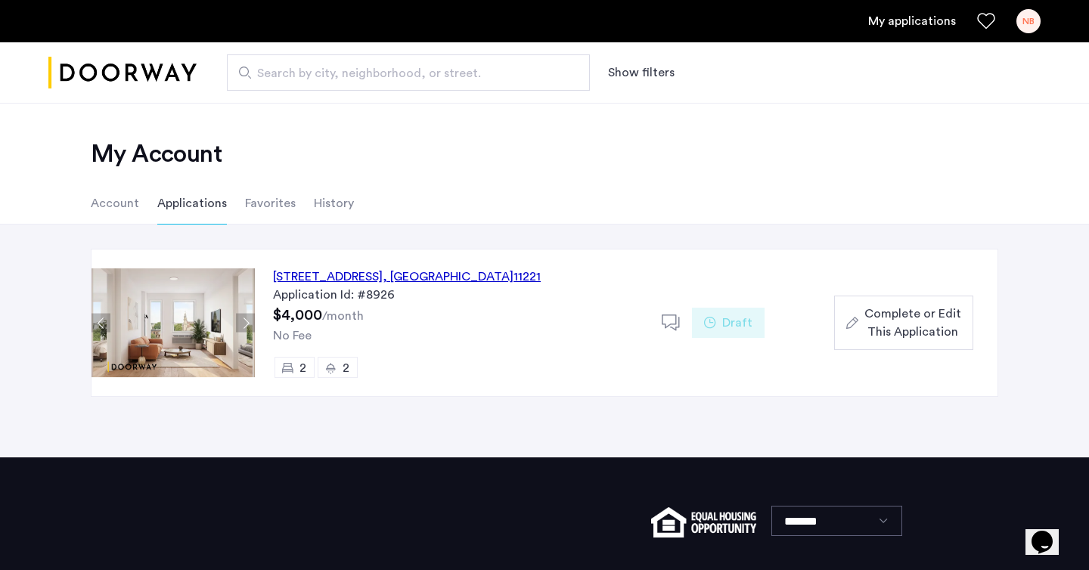
click at [903, 329] on span "Complete or Edit This Application" at bounding box center [912, 323] width 97 height 36
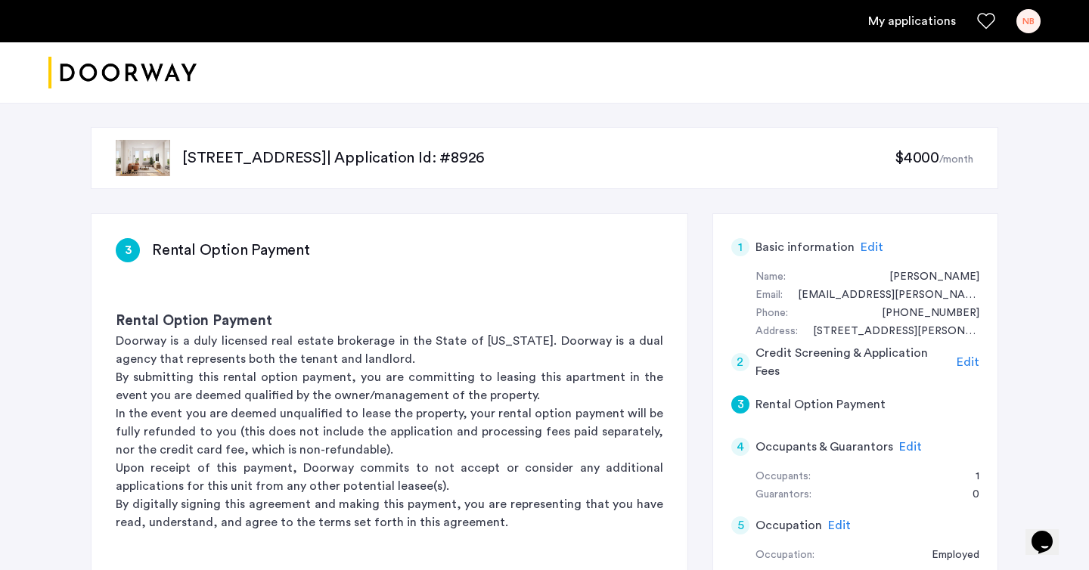
scroll to position [43, 0]
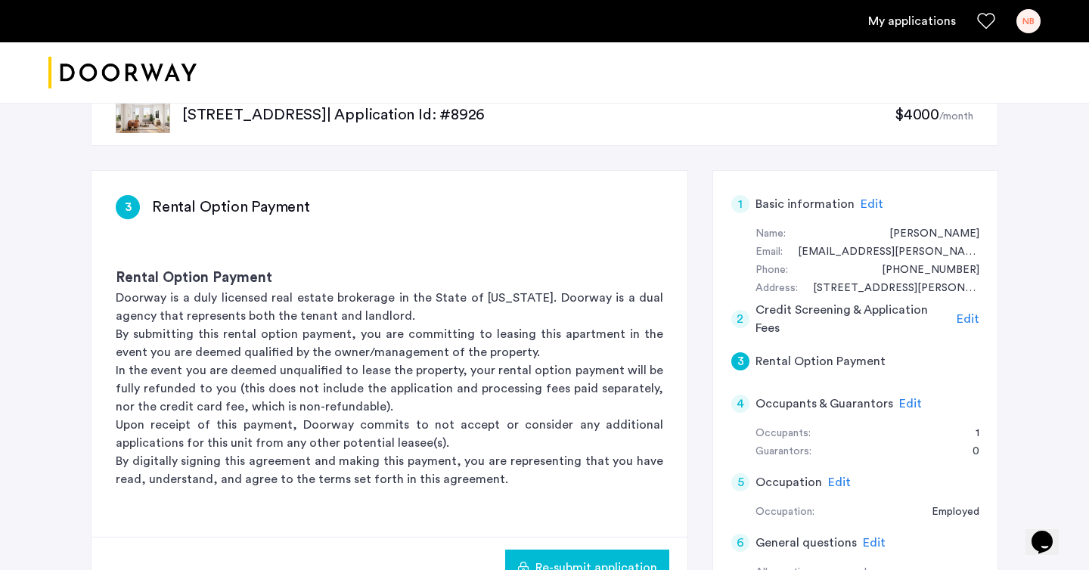
click at [901, 403] on span "Edit" at bounding box center [910, 404] width 23 height 12
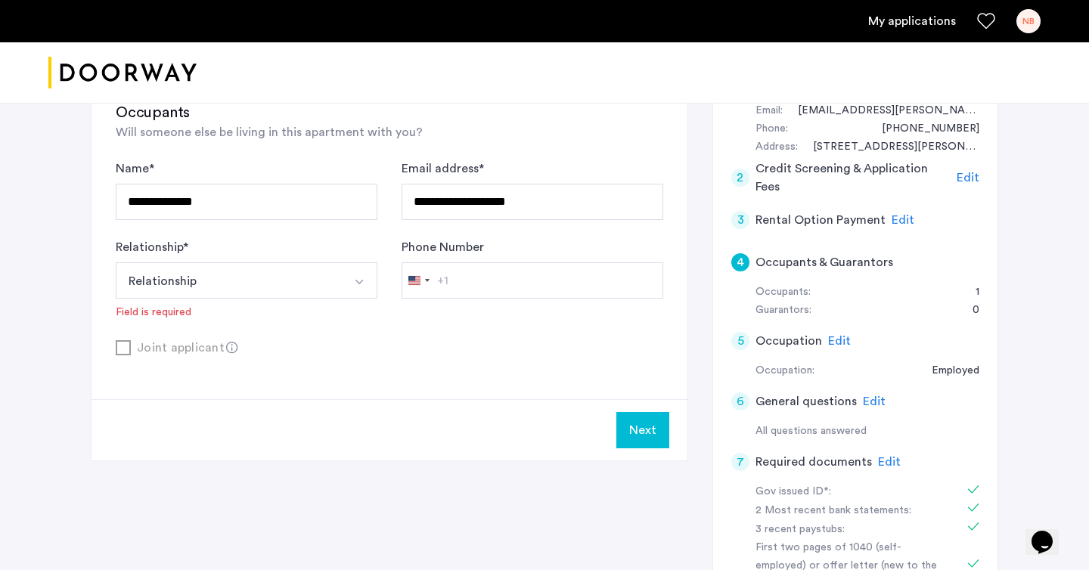
scroll to position [211, 0]
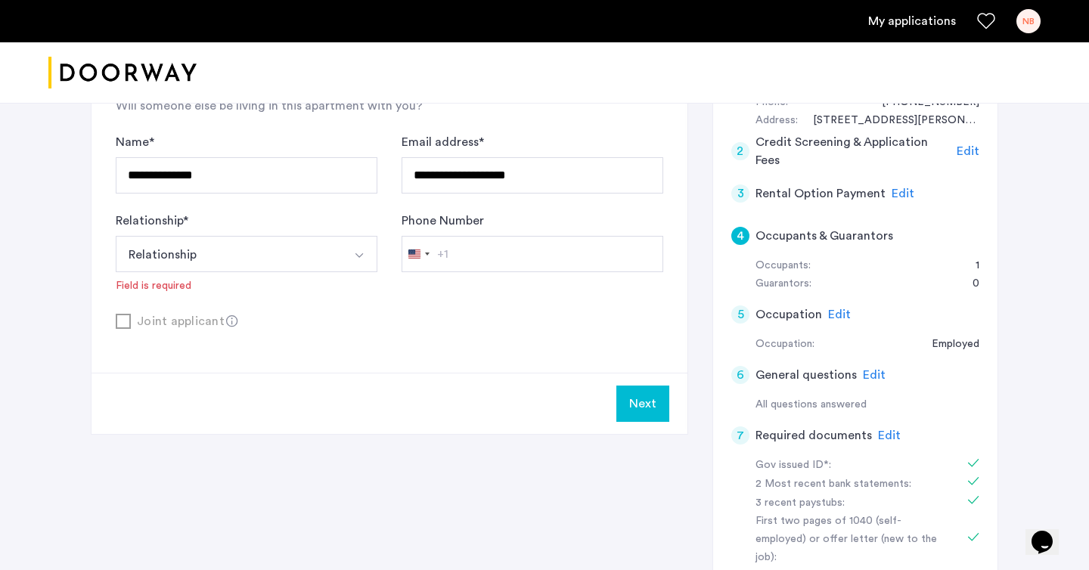
click at [330, 245] on button "Relationship" at bounding box center [229, 254] width 226 height 36
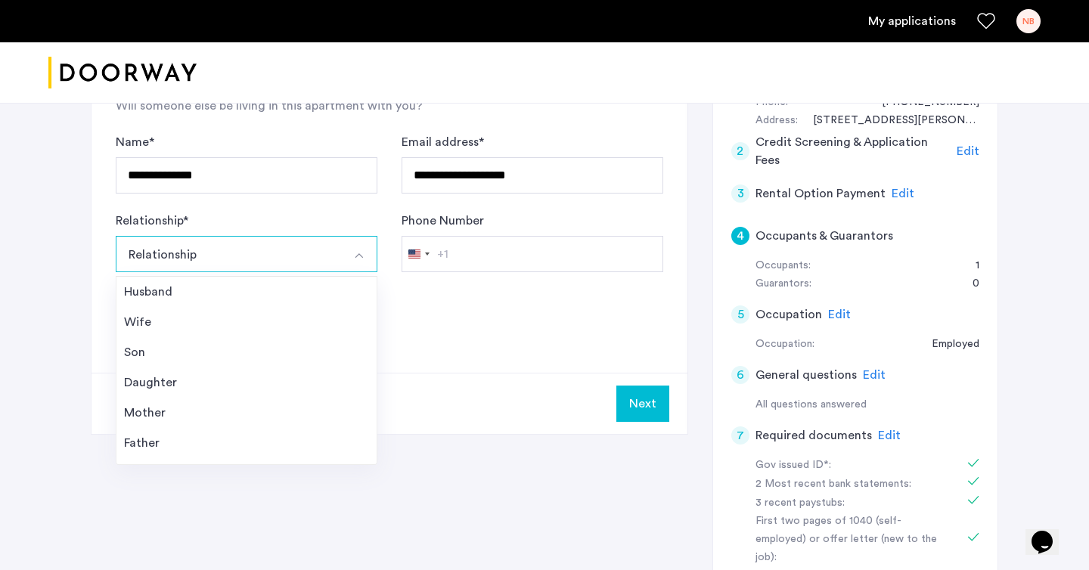
click at [496, 366] on div "**********" at bounding box center [389, 188] width 596 height 370
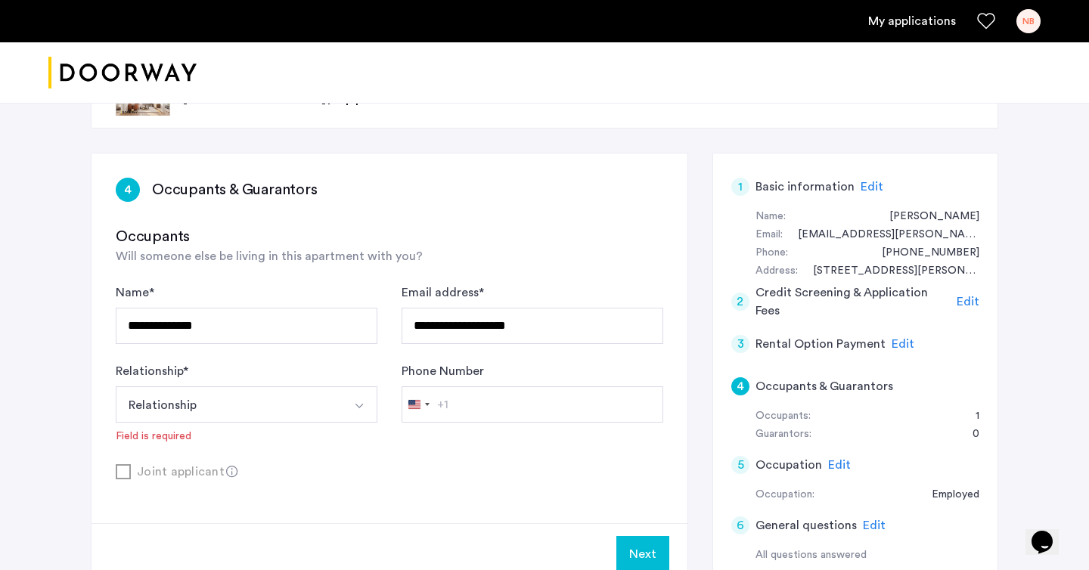
scroll to position [0, 0]
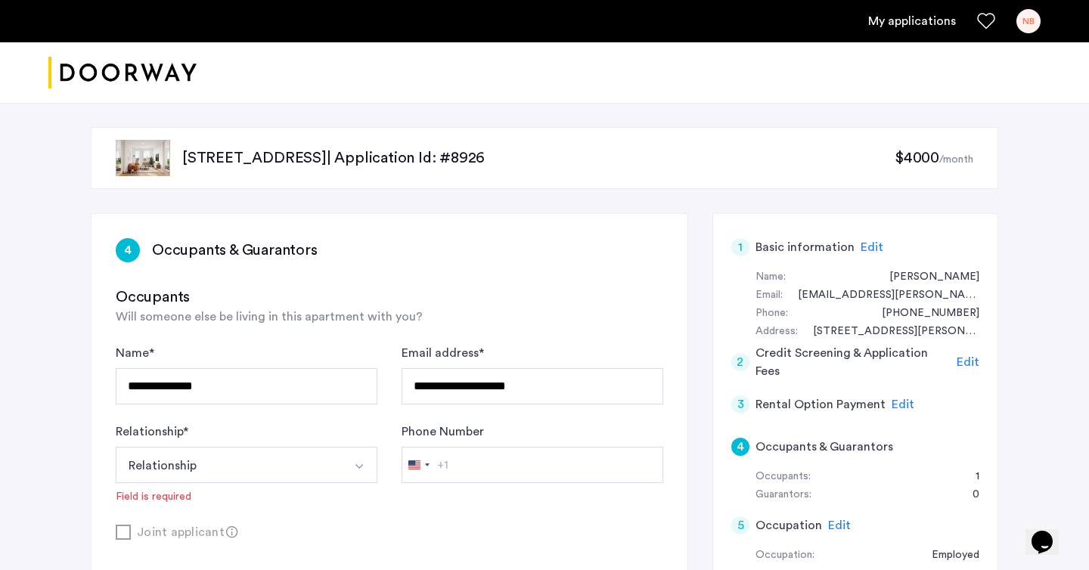
click at [903, 25] on link "My applications" at bounding box center [912, 21] width 88 height 18
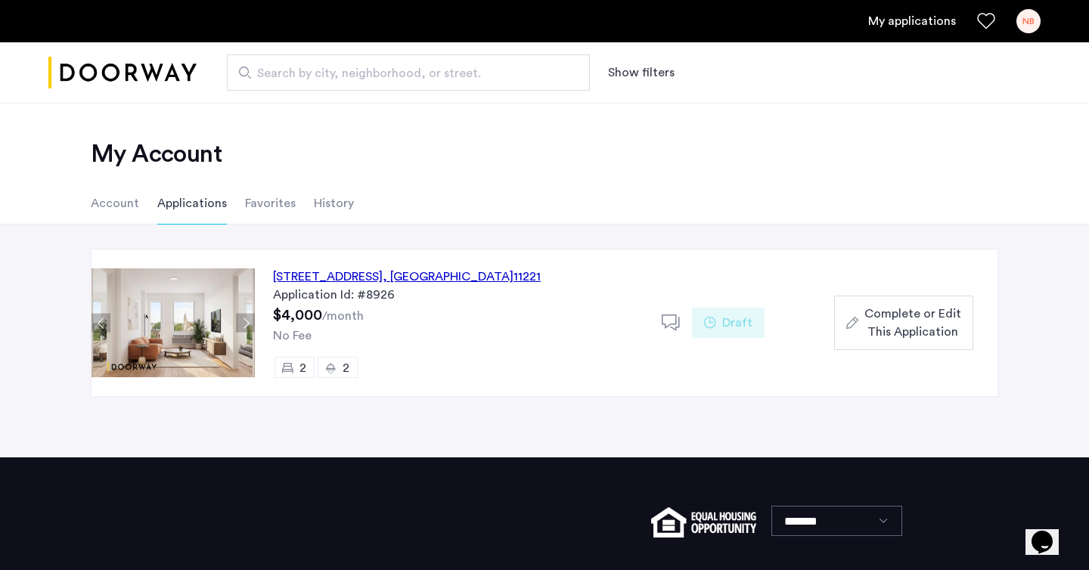
click at [886, 22] on link "My applications" at bounding box center [912, 21] width 88 height 18
click at [1030, 14] on div "NB" at bounding box center [1028, 21] width 24 height 24
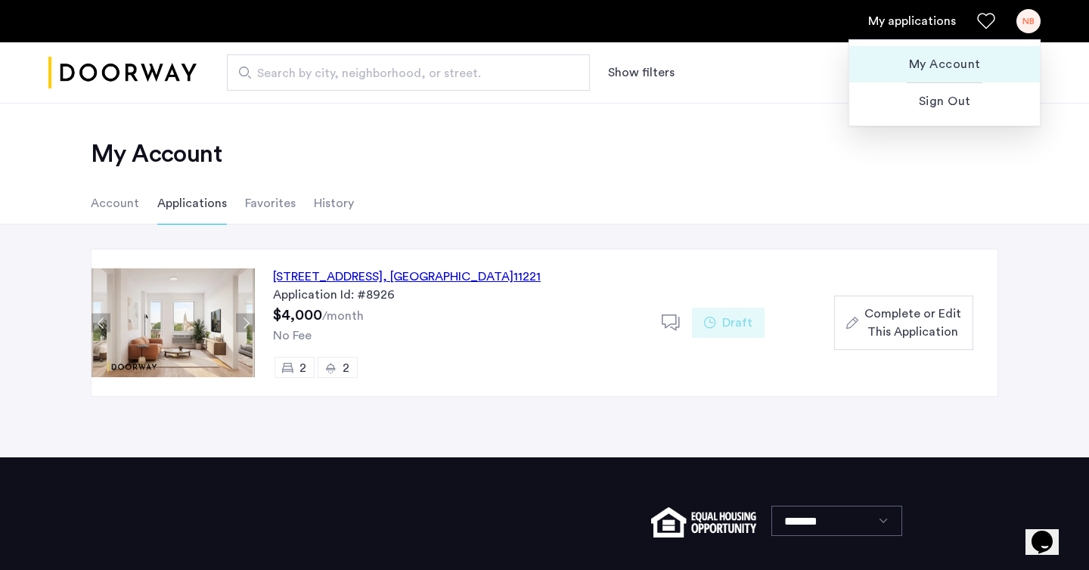
click at [947, 58] on span "My Account" at bounding box center [944, 64] width 166 height 18
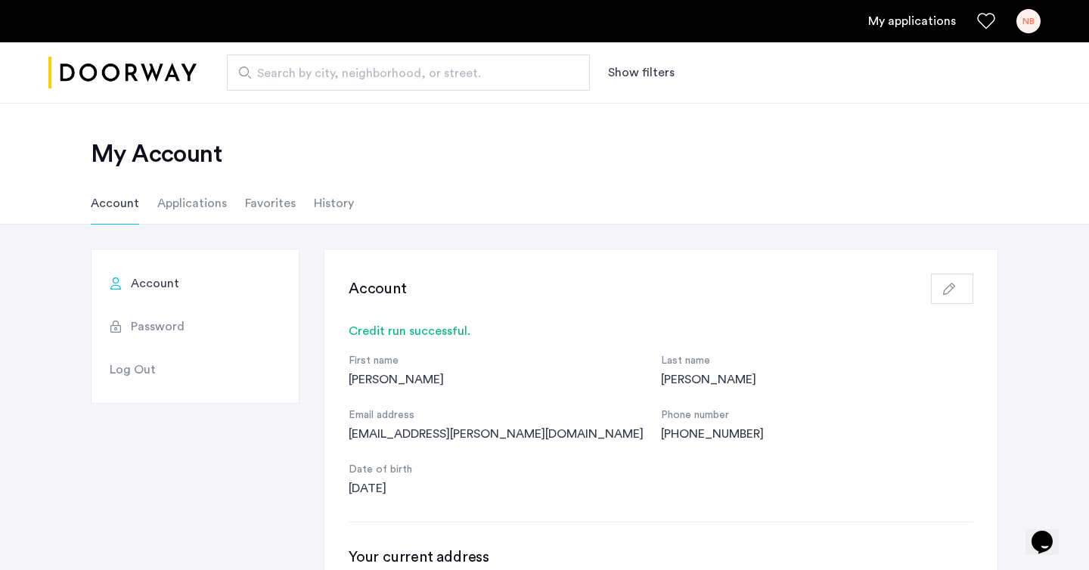
click at [177, 313] on li "Password" at bounding box center [194, 326] width 207 height 43
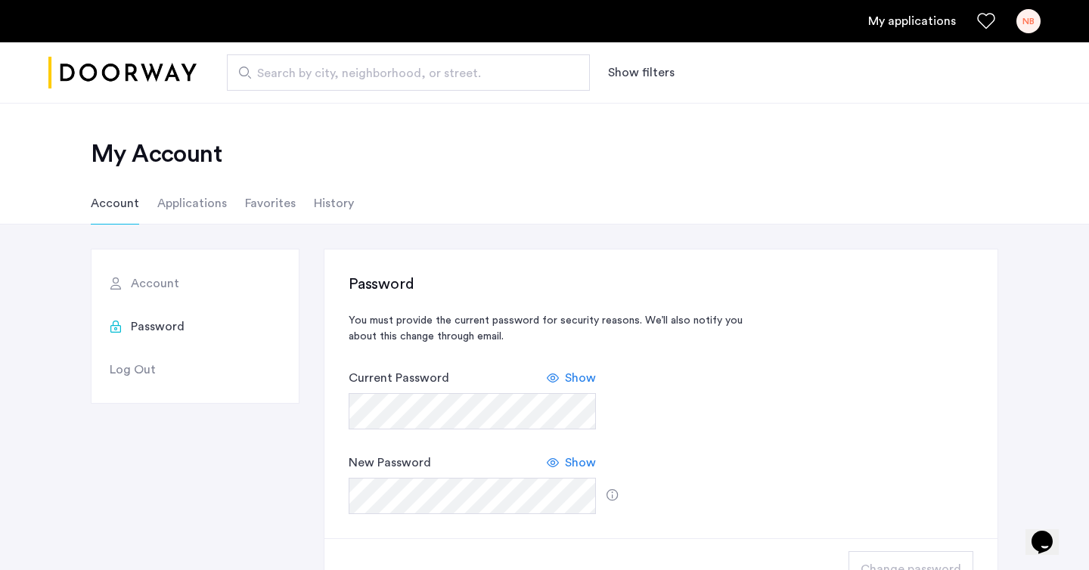
click at [142, 372] on span "Log Out" at bounding box center [133, 370] width 46 height 18
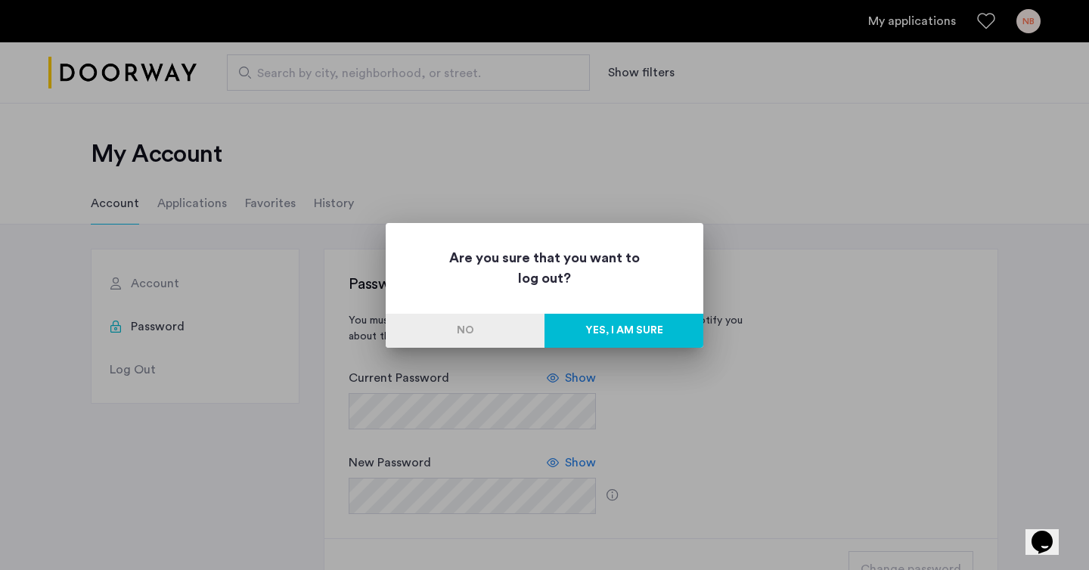
click at [467, 330] on button "No" at bounding box center [465, 331] width 159 height 34
